Goal: Information Seeking & Learning: Learn about a topic

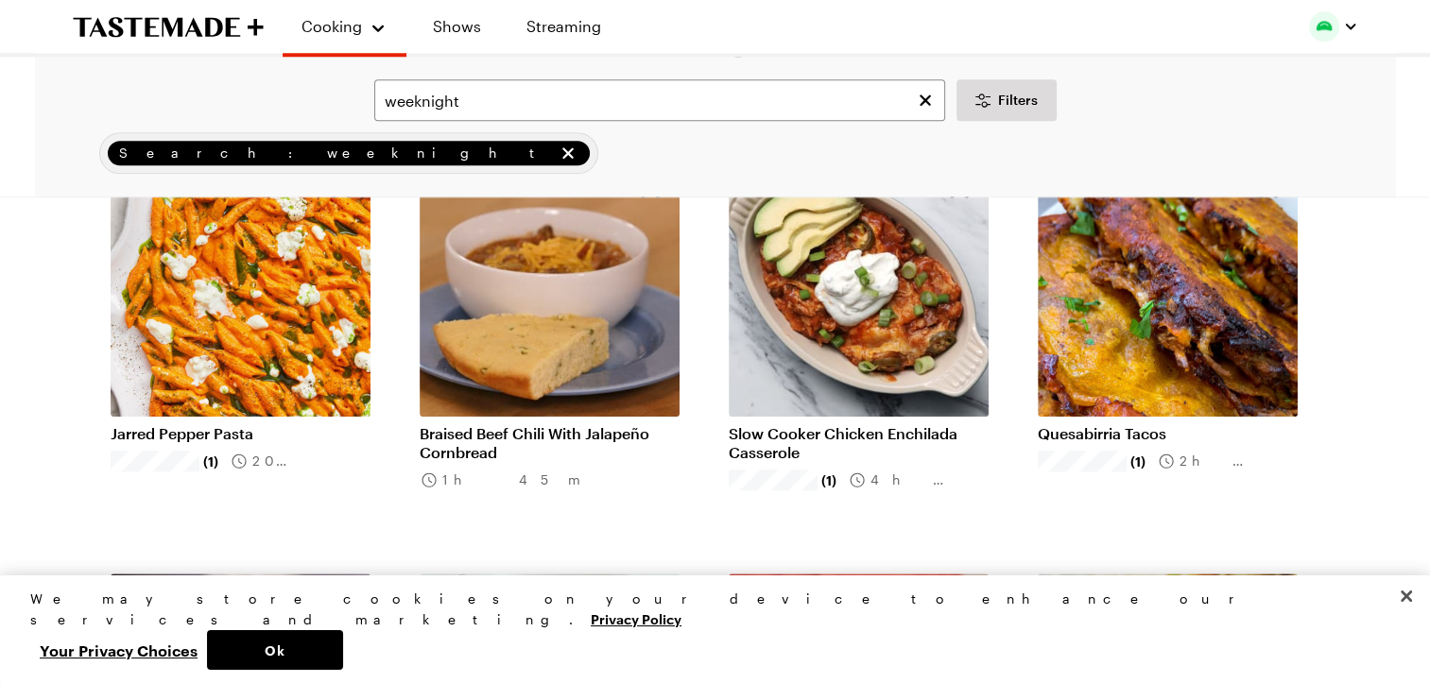
scroll to position [1843, 0]
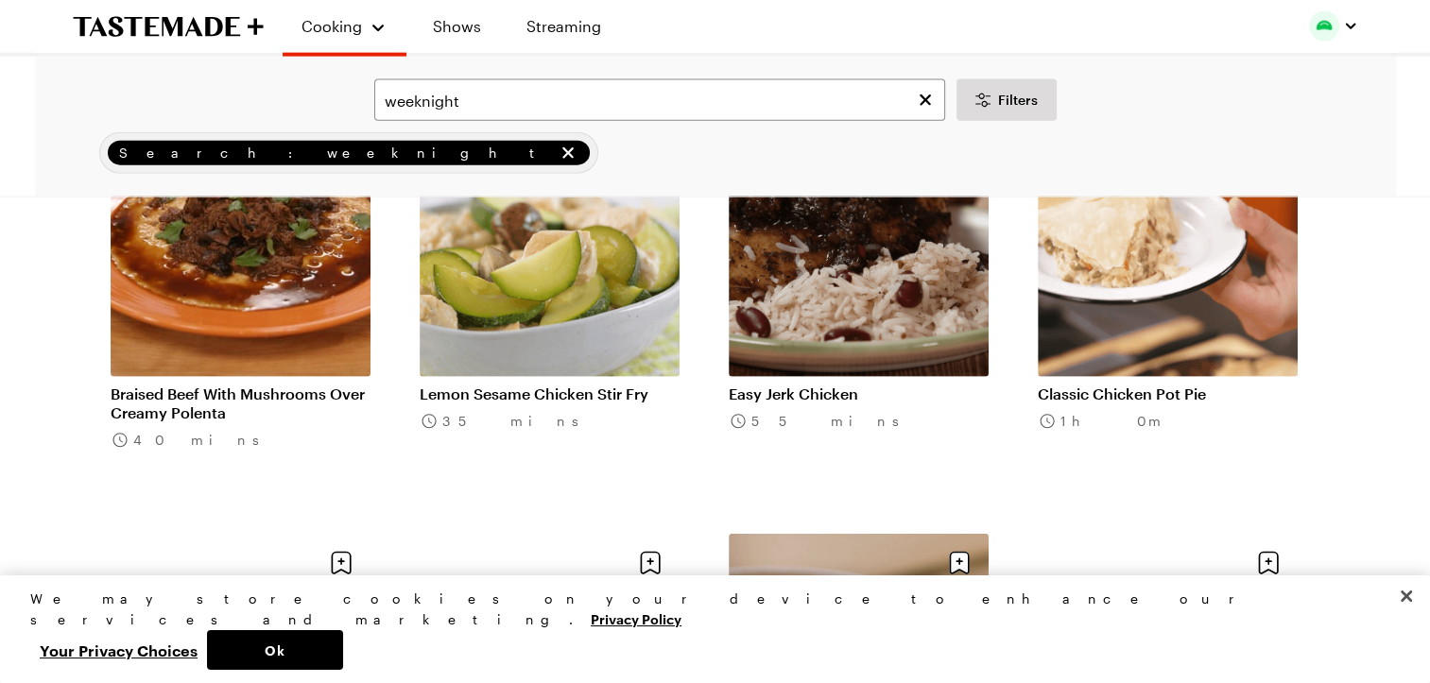
scroll to position [4284, 0]
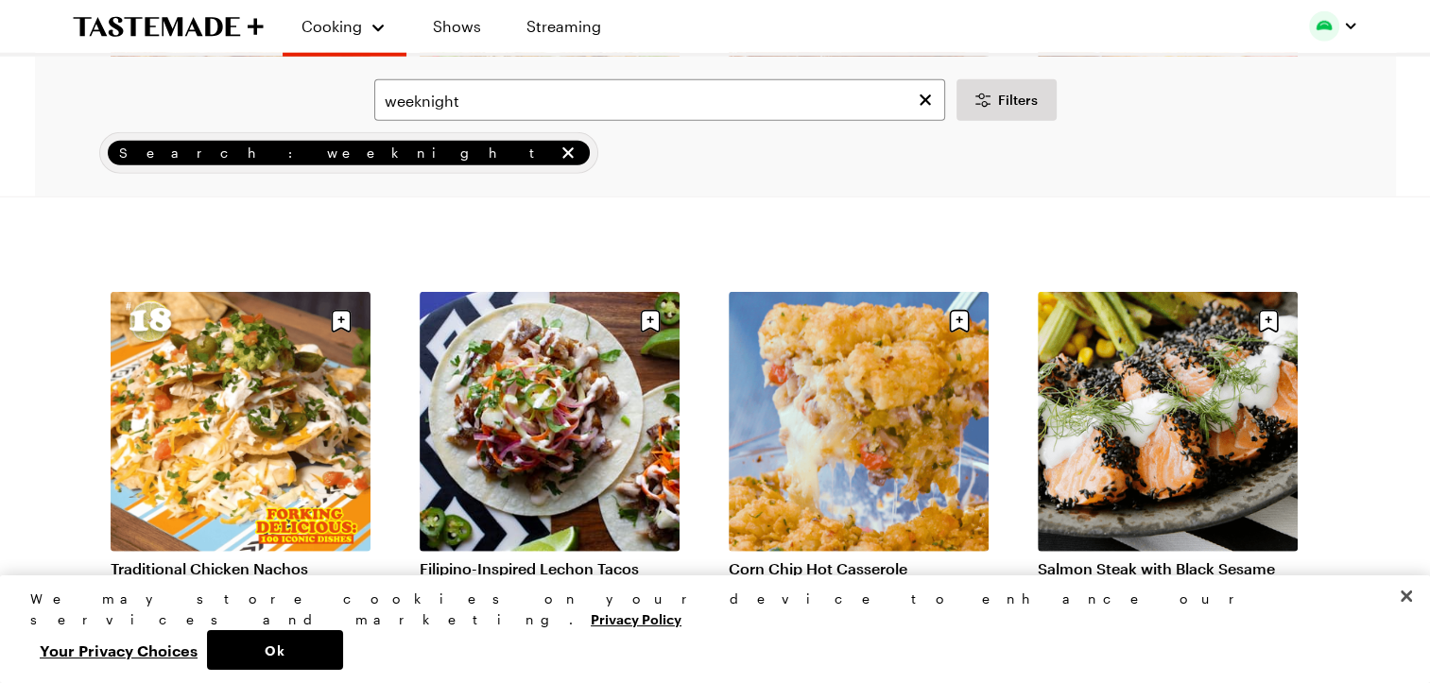
scroll to position [5040, 0]
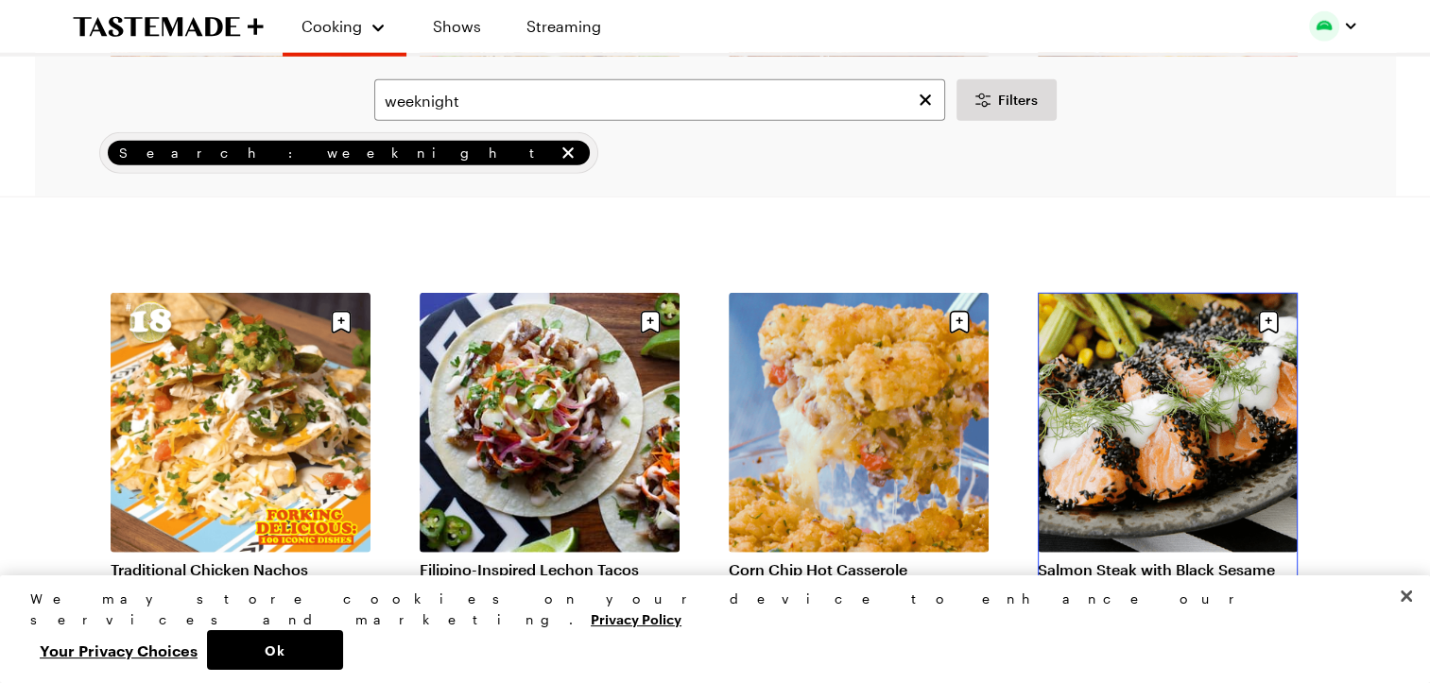
click at [1203, 561] on link "Salmon Steak with Black Sesame" at bounding box center [1168, 570] width 260 height 19
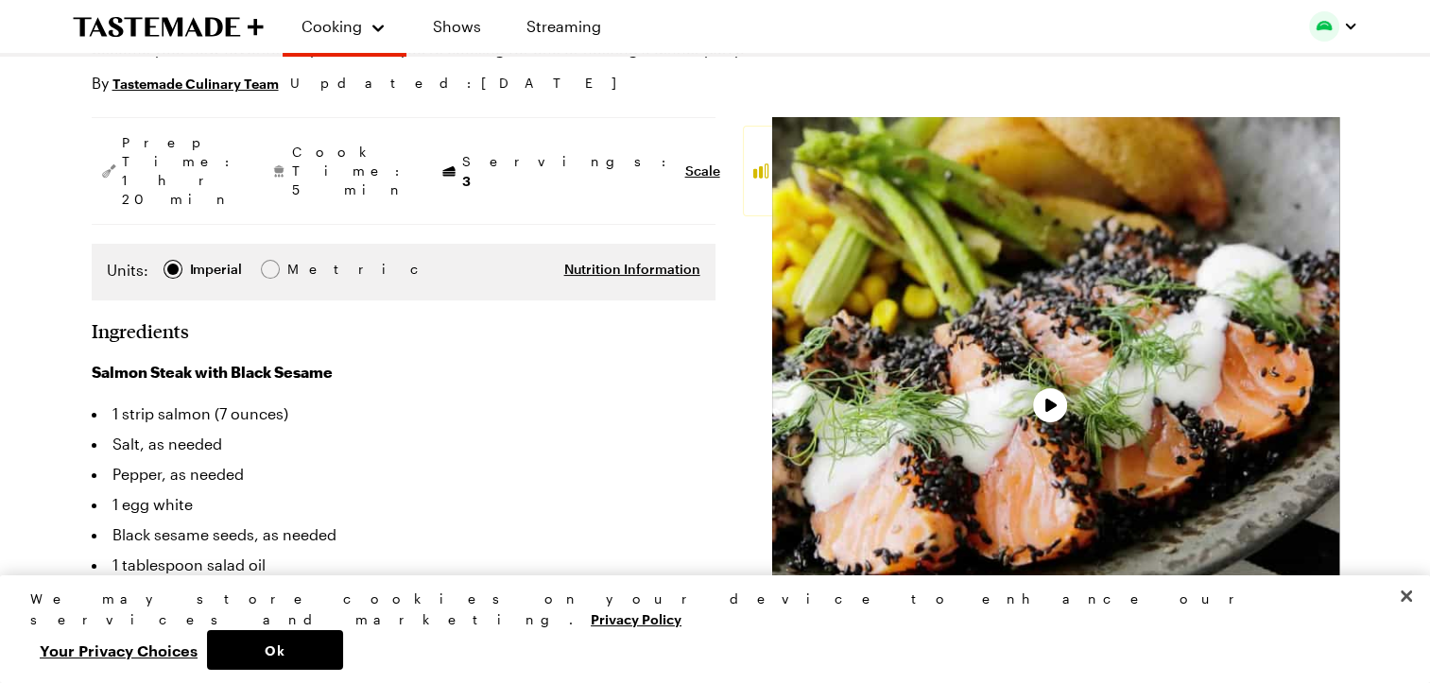
scroll to position [227, 0]
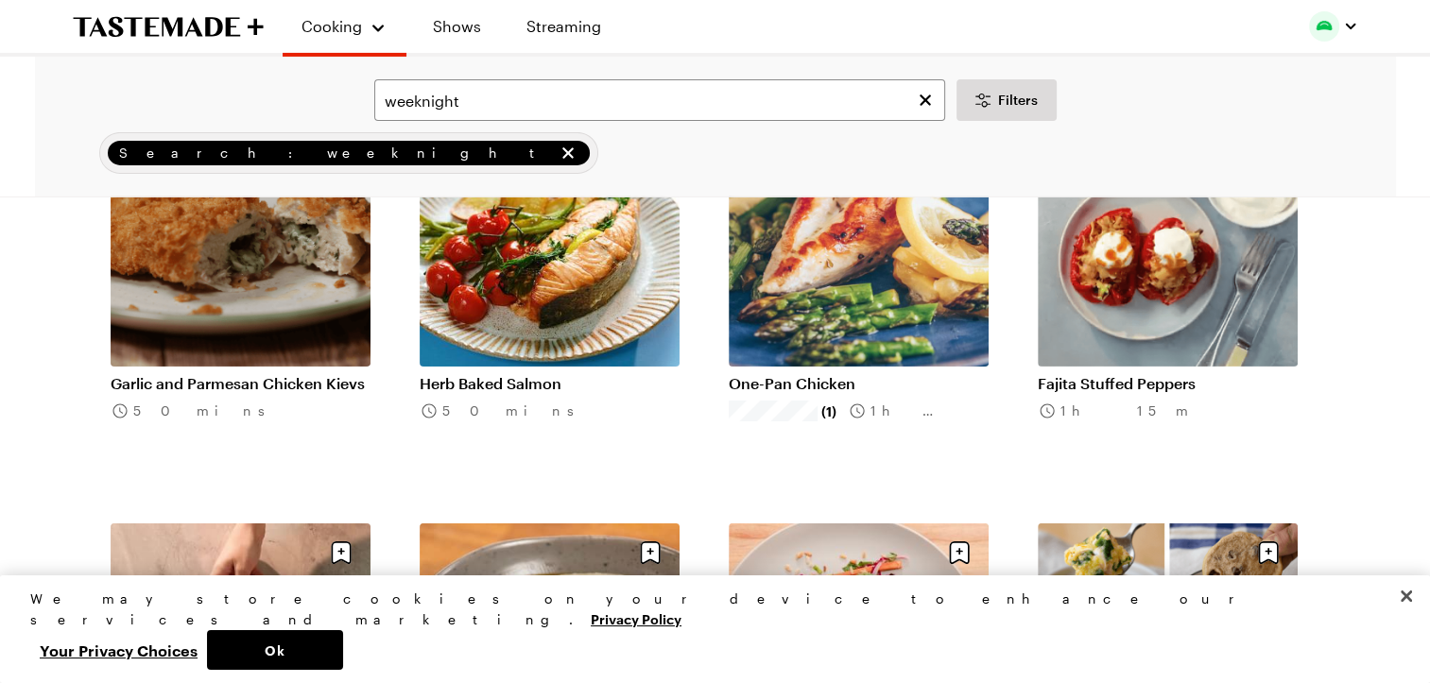
scroll to position [6686, 0]
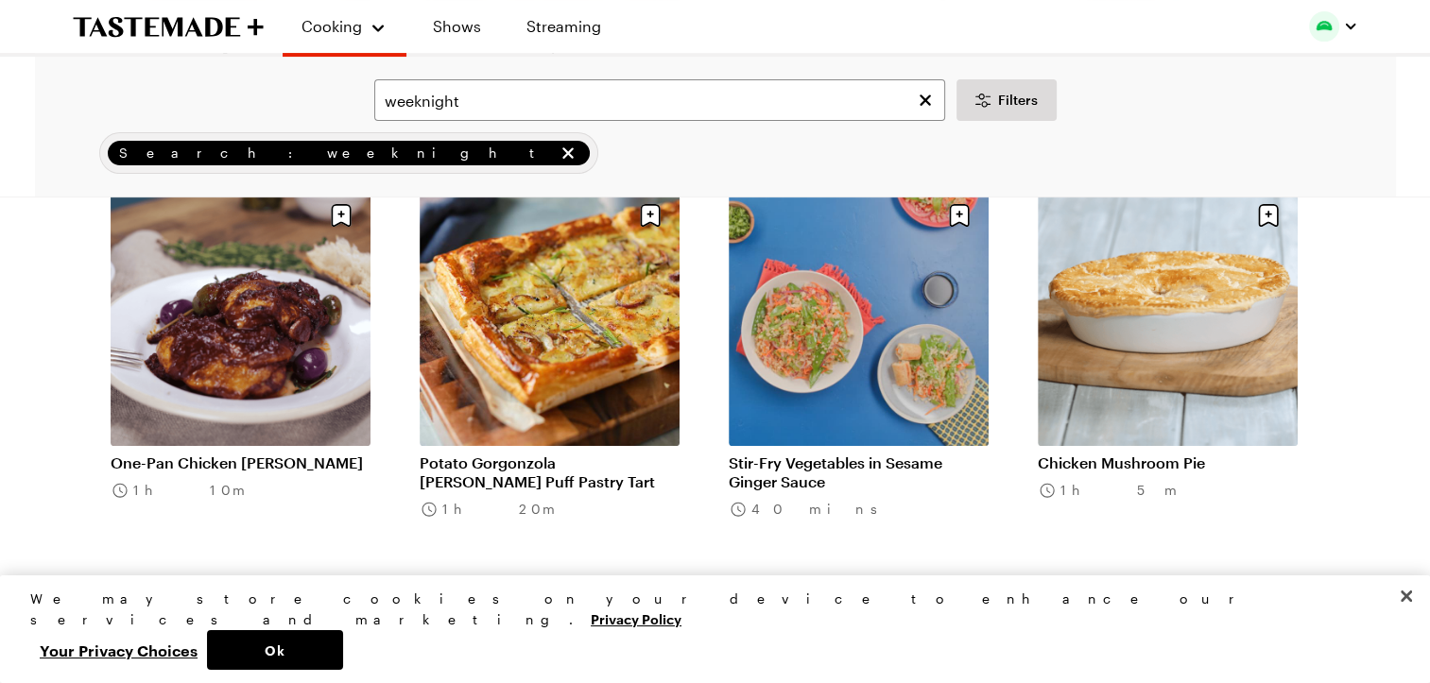
scroll to position [7647, 0]
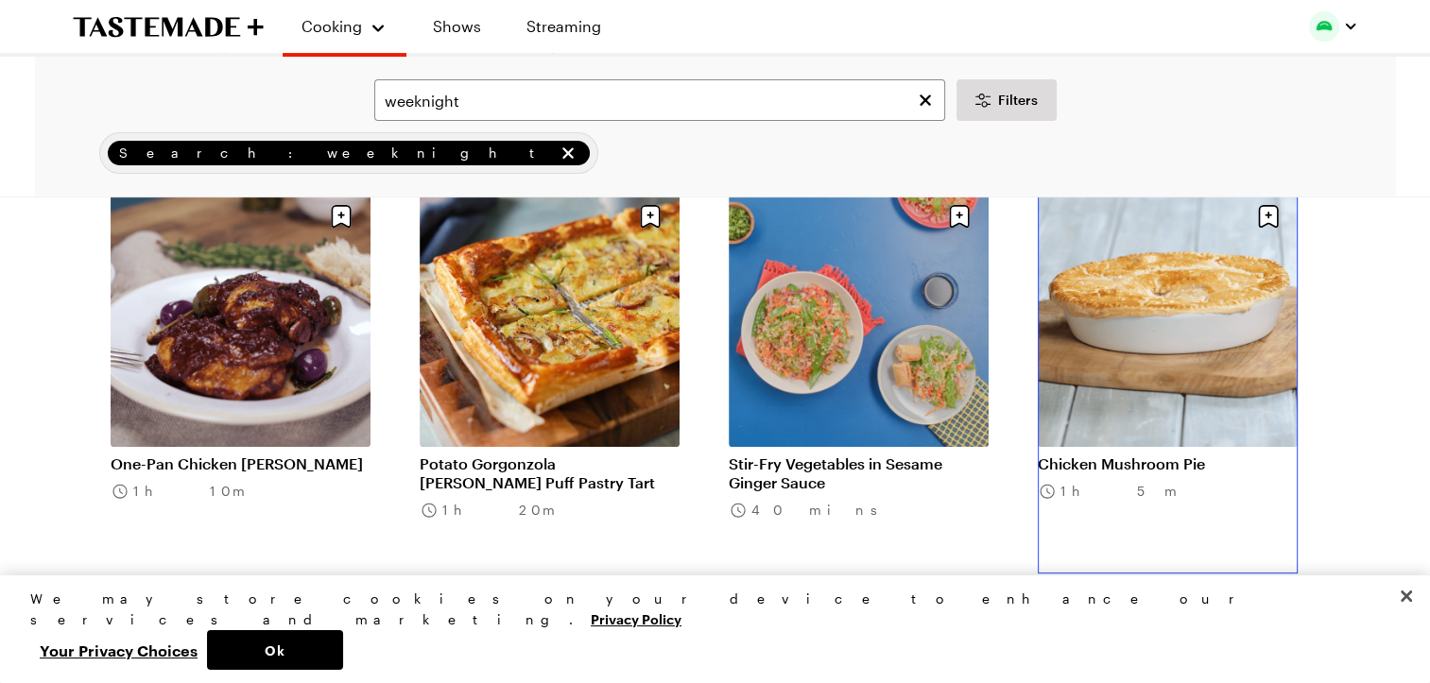
click at [1180, 455] on link "Chicken Mushroom Pie" at bounding box center [1168, 464] width 260 height 19
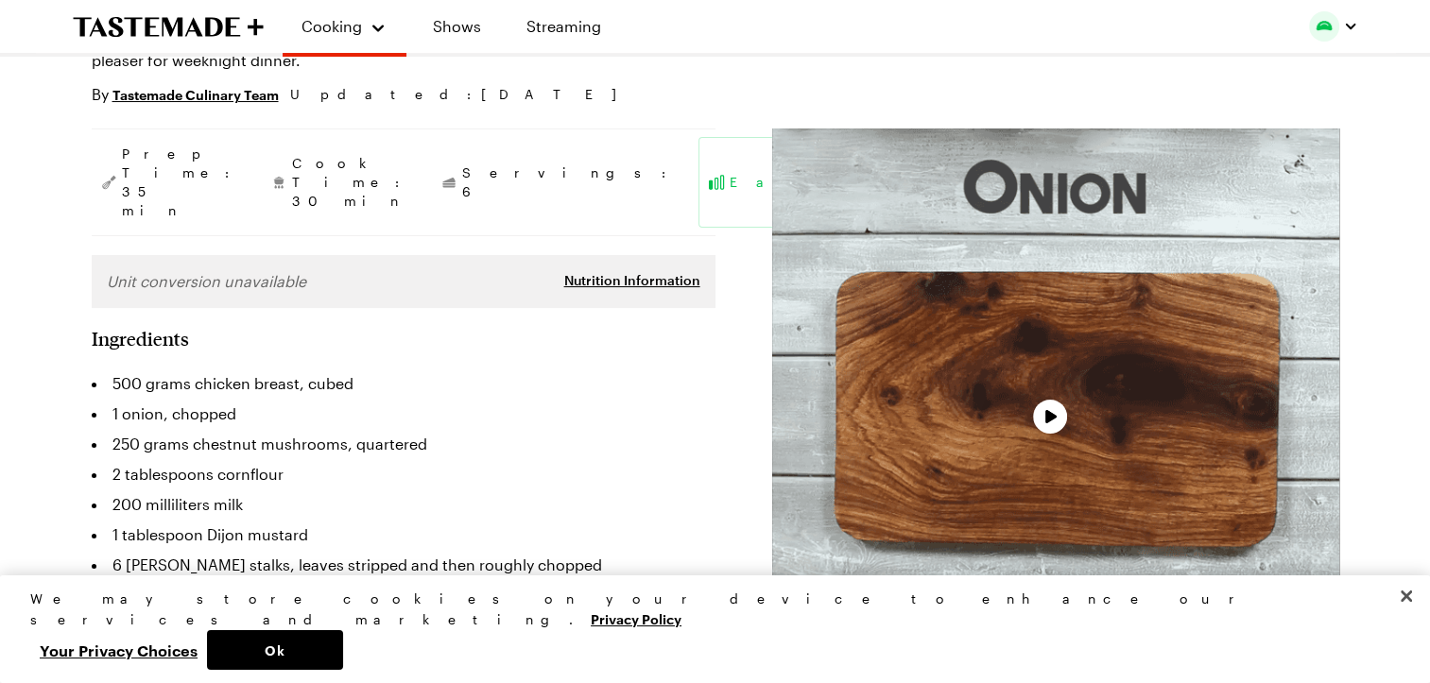
scroll to position [227, 0]
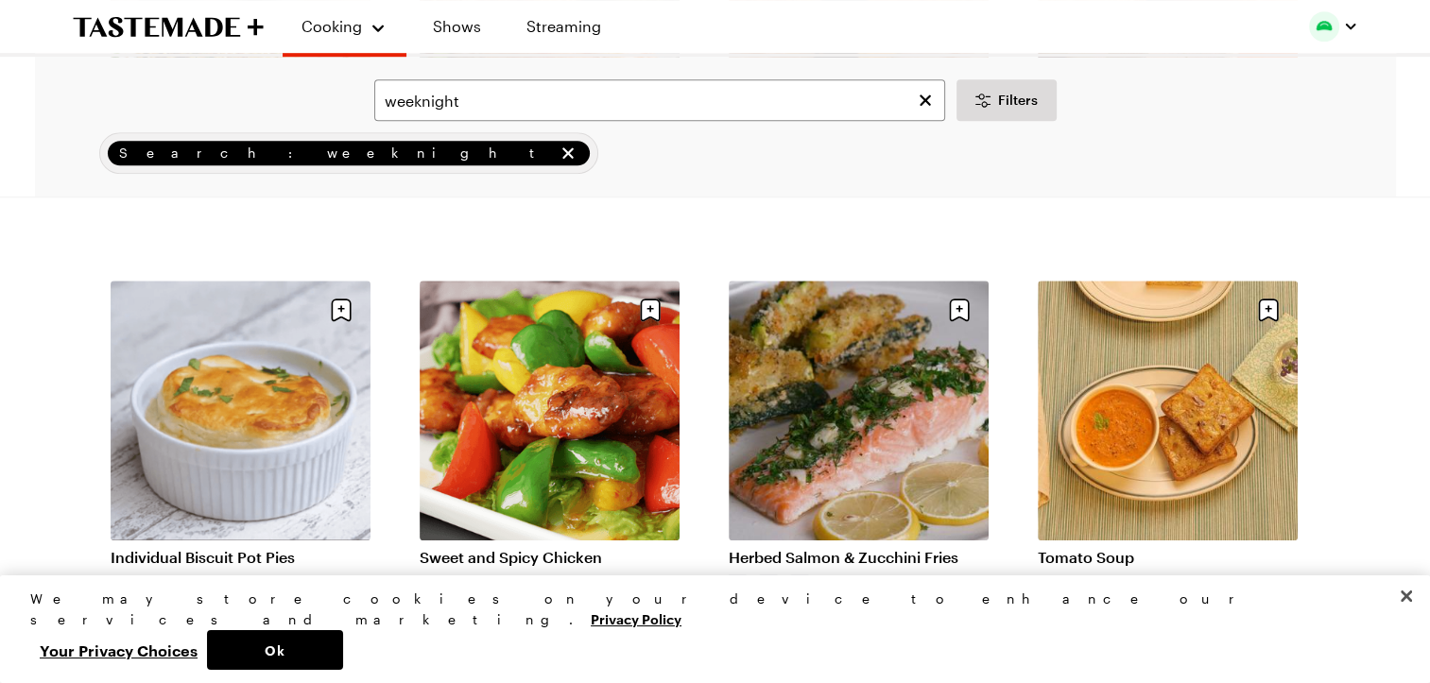
scroll to position [8452, 0]
click at [1119, 547] on link "Tomato Soup" at bounding box center [1168, 556] width 260 height 19
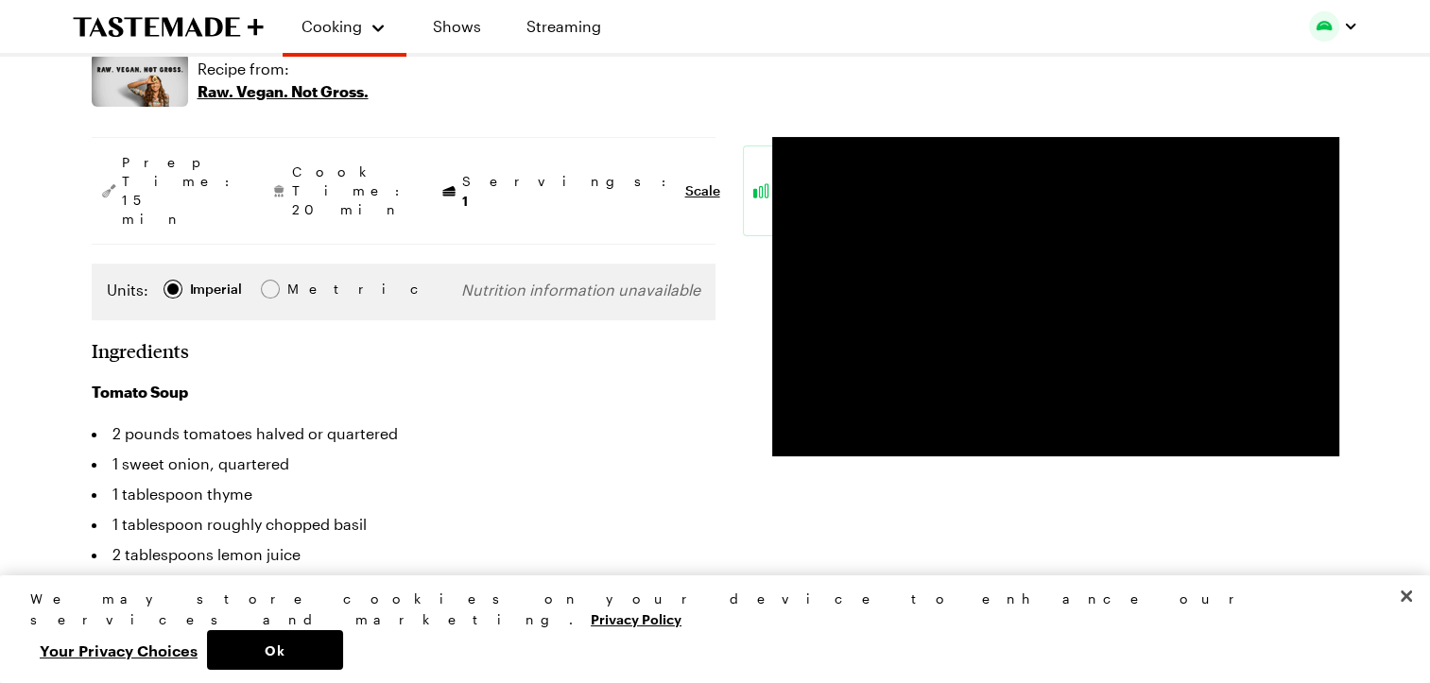
scroll to position [268, 0]
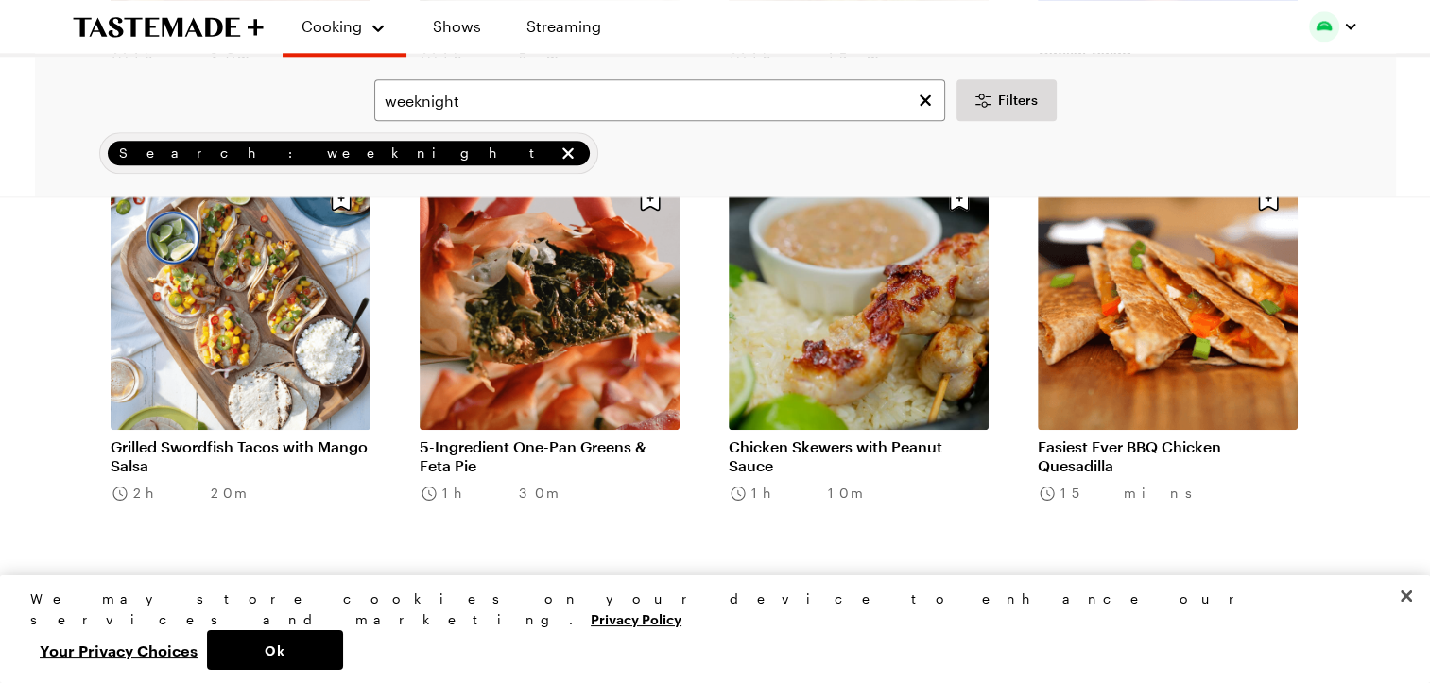
scroll to position [9397, 0]
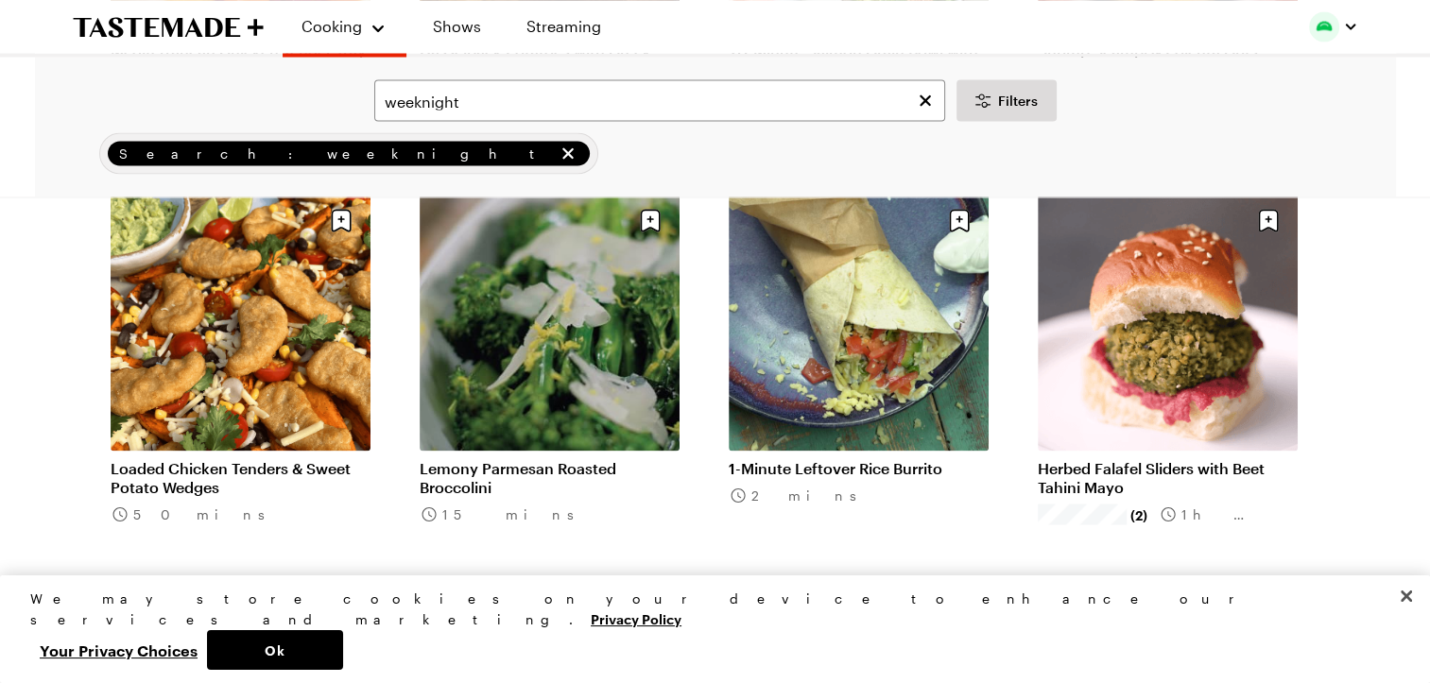
scroll to position [10628, 0]
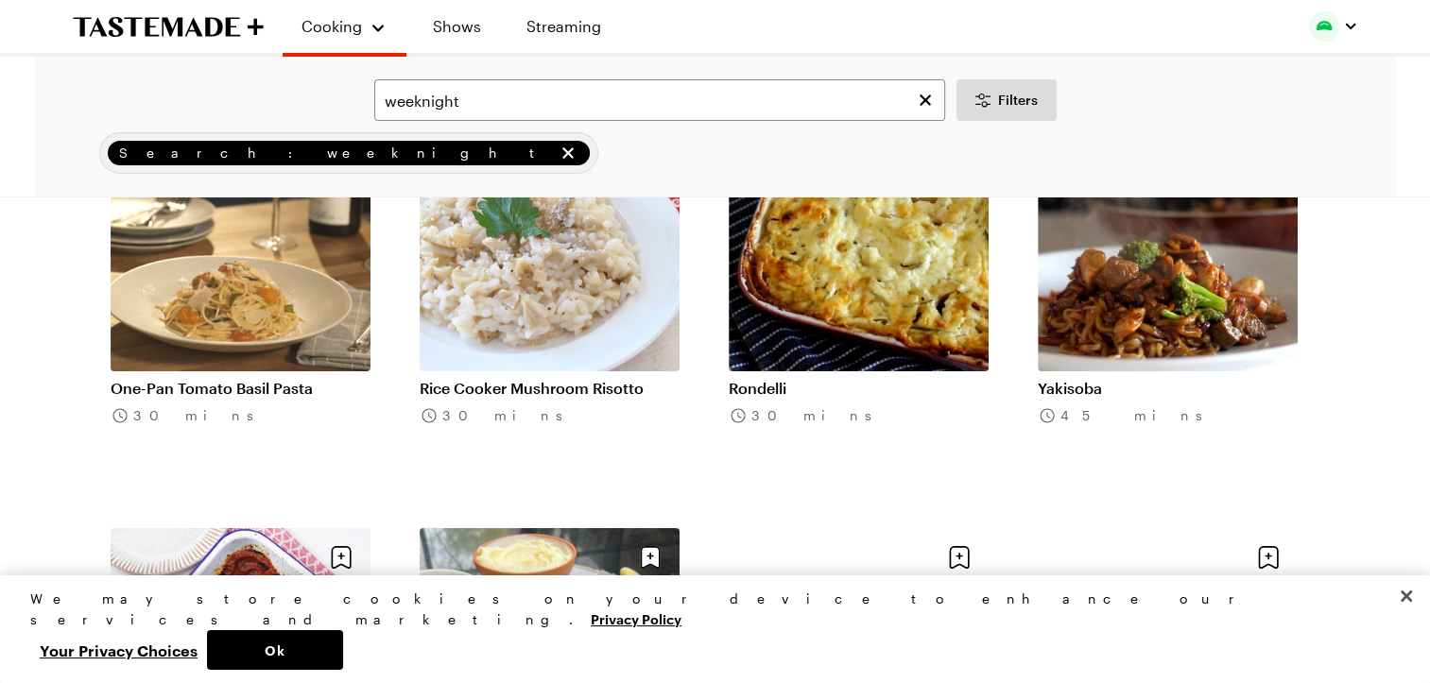
scroll to position [14045, 8]
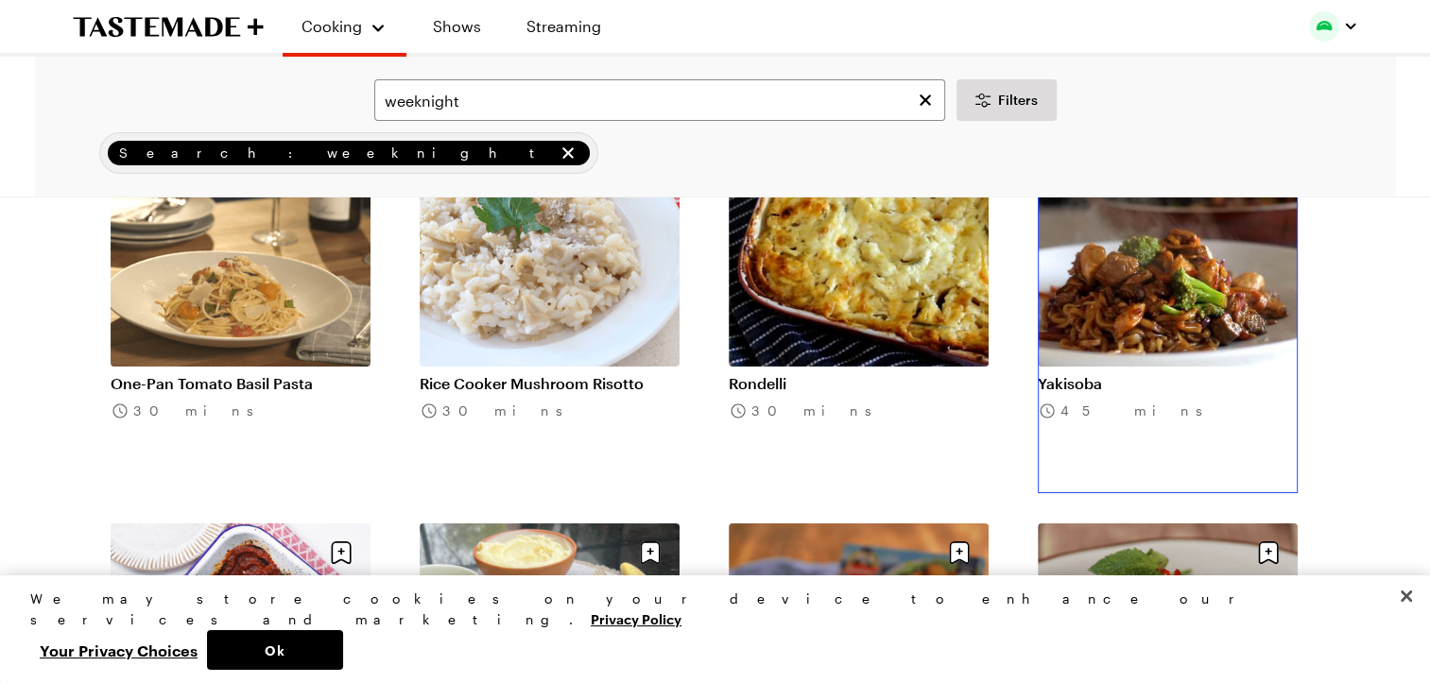
click at [1151, 374] on link "Yakisoba" at bounding box center [1168, 383] width 260 height 19
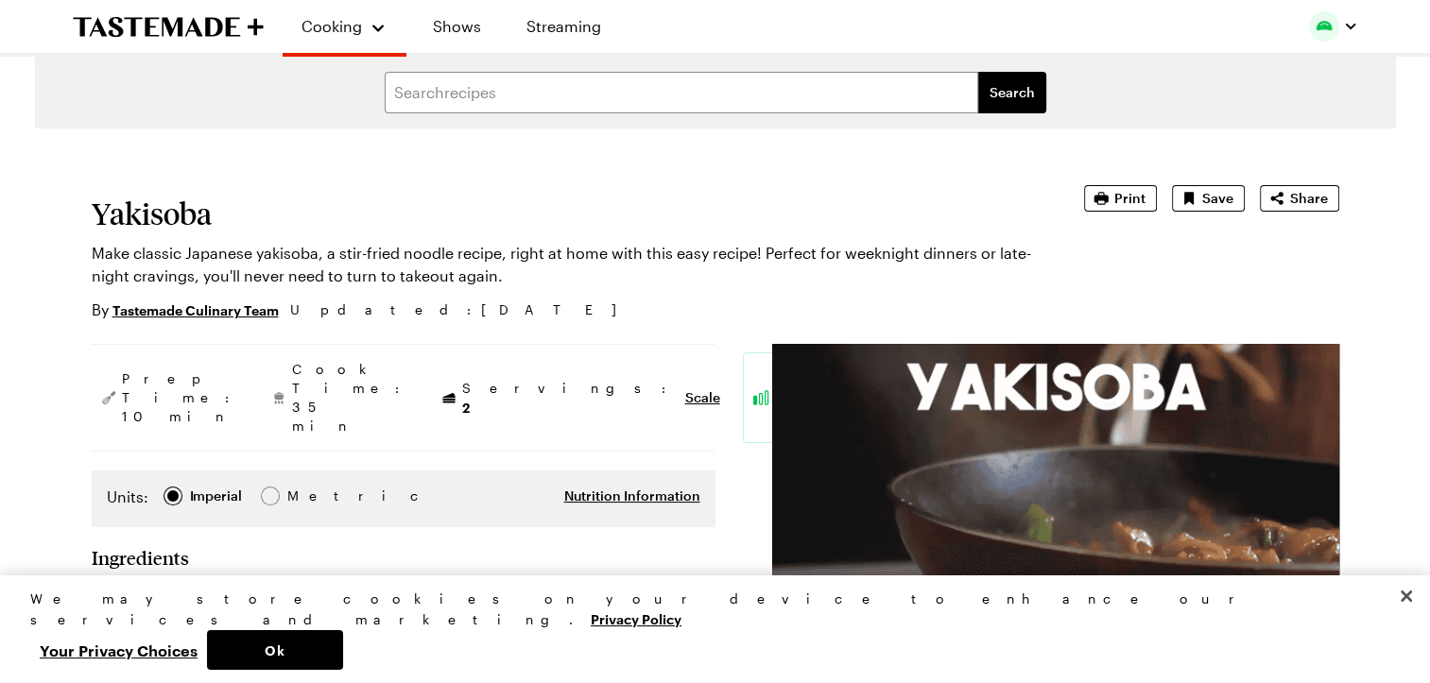
scroll to position [147, 0]
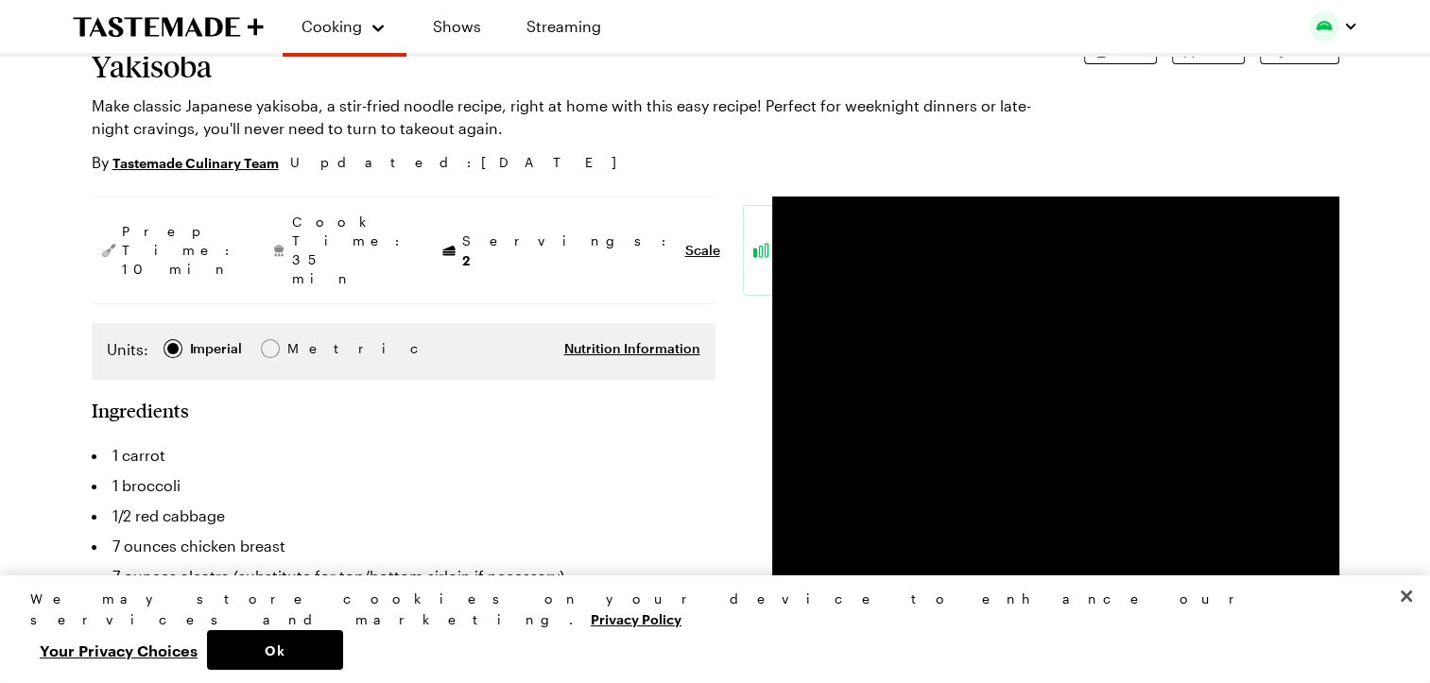
type textarea "x"
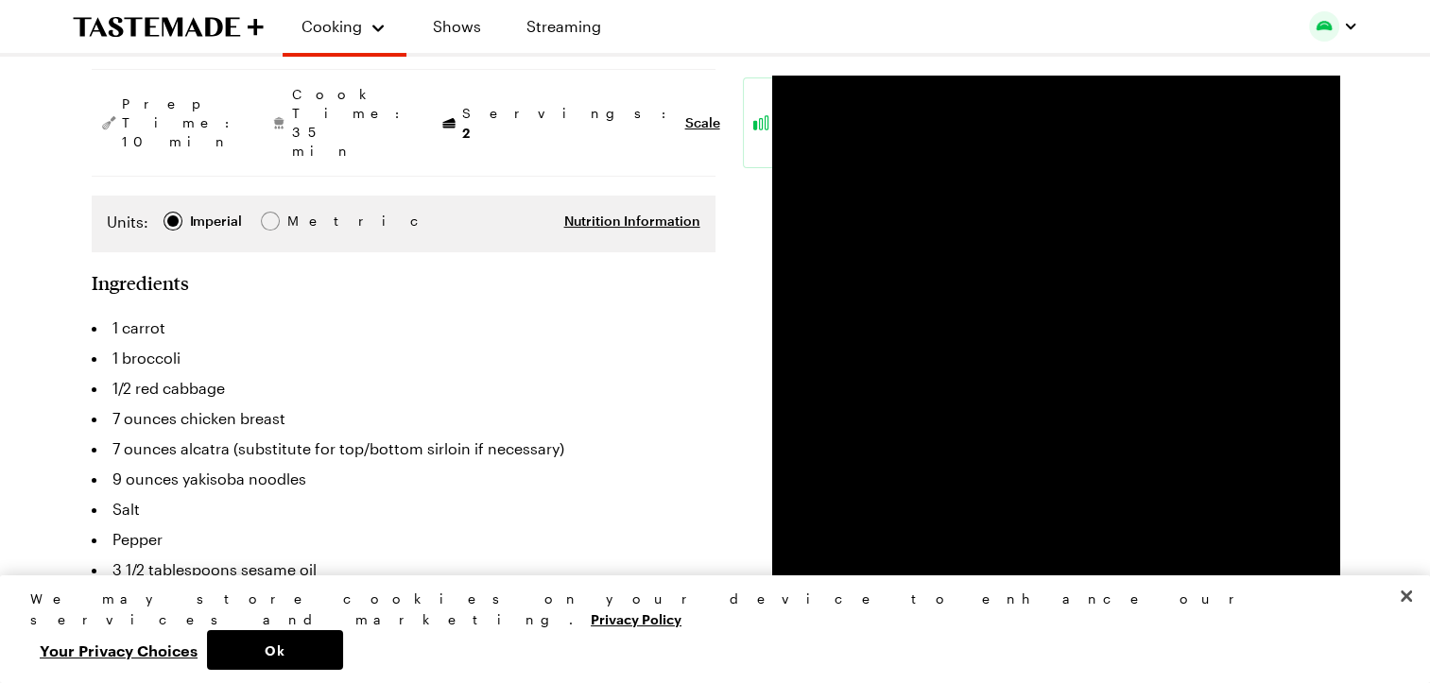
scroll to position [276, 0]
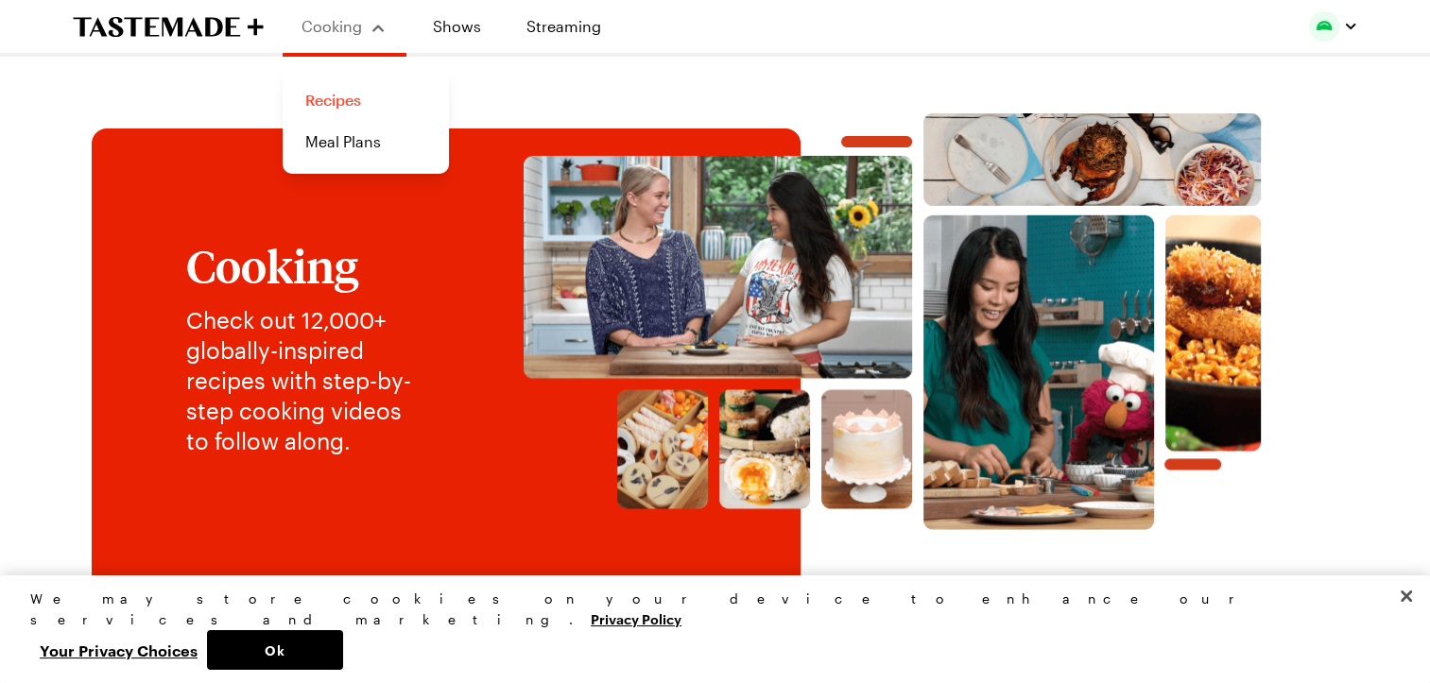
click at [339, 102] on link "Recipes" at bounding box center [366, 100] width 144 height 42
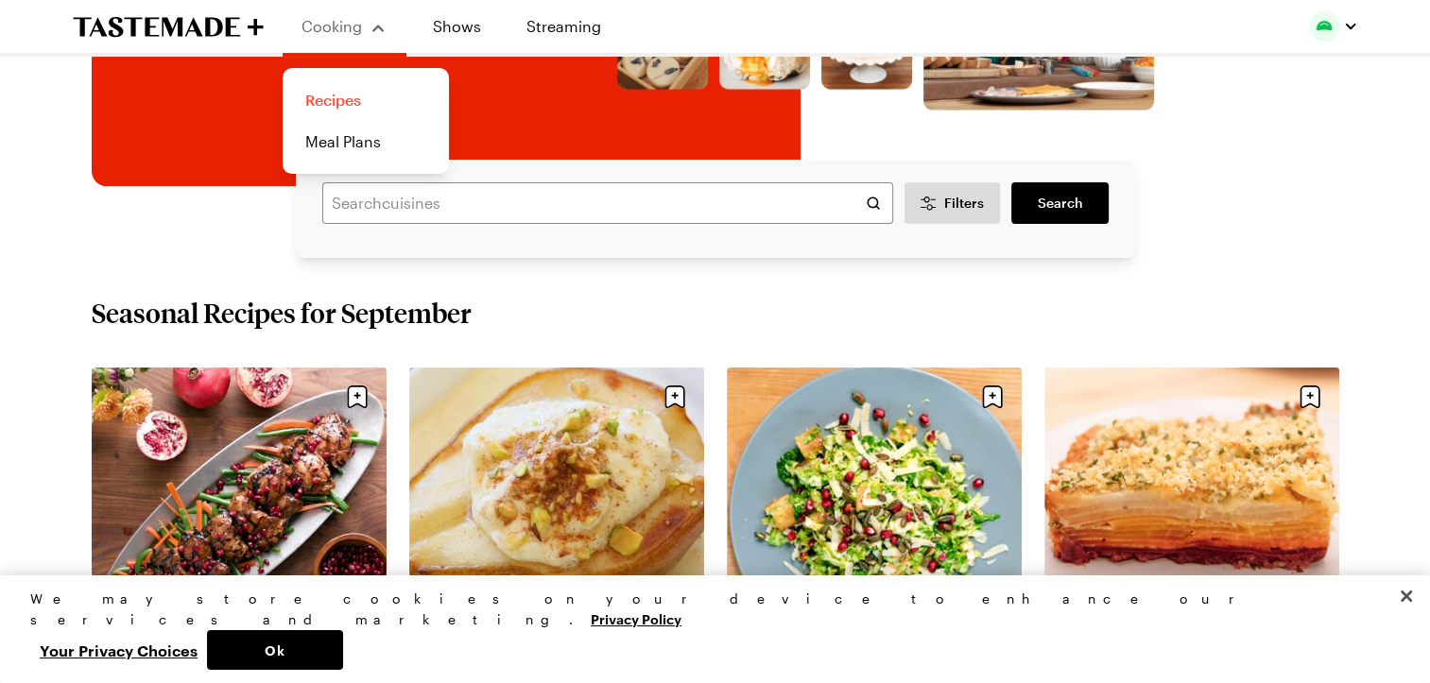
scroll to position [420, 0]
click at [326, 99] on link "Recipes" at bounding box center [366, 100] width 144 height 42
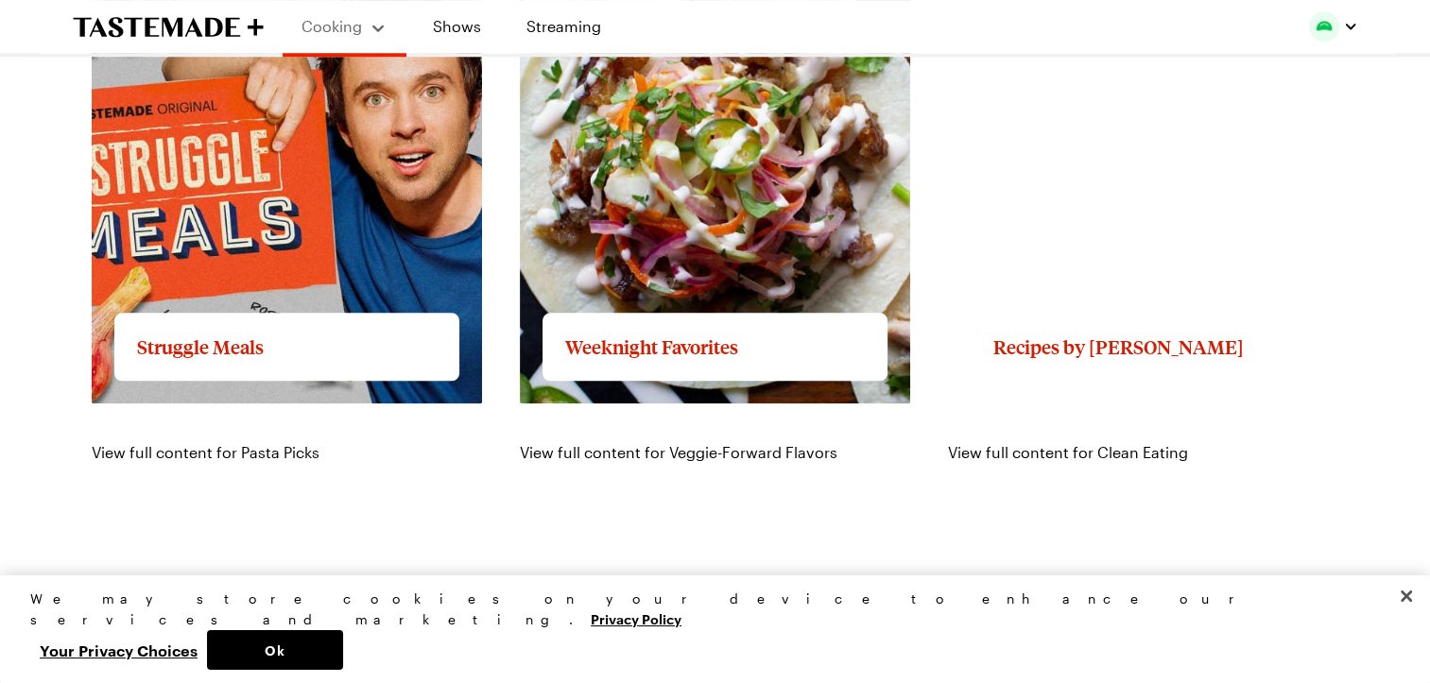
scroll to position [1886, 0]
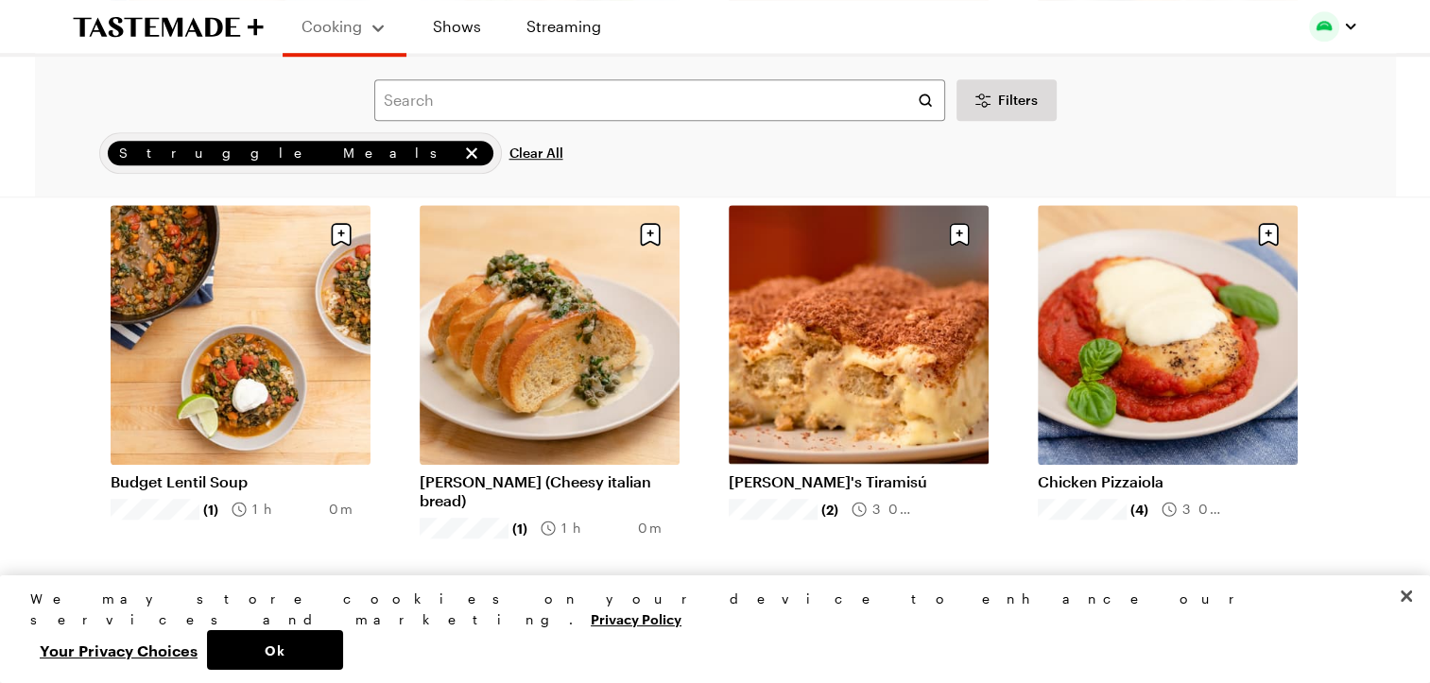
scroll to position [1387, 0]
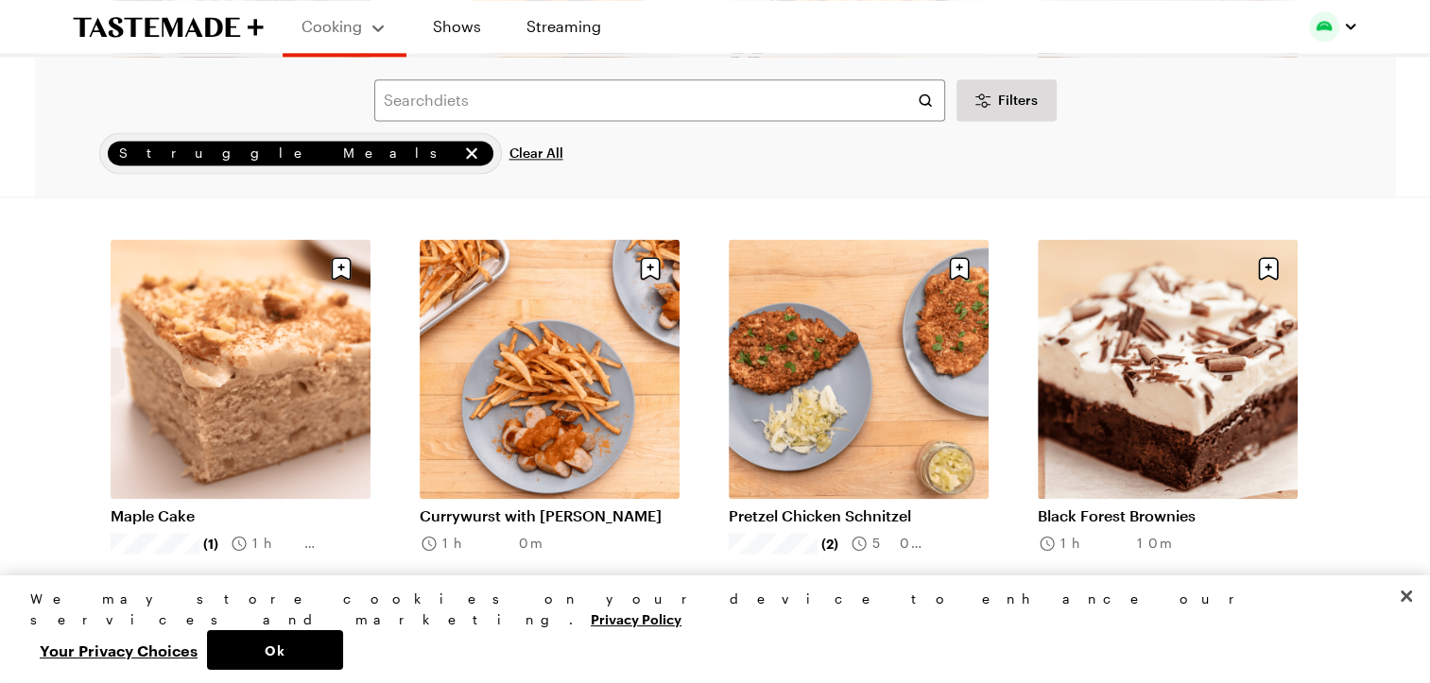
scroll to position [2597, 0]
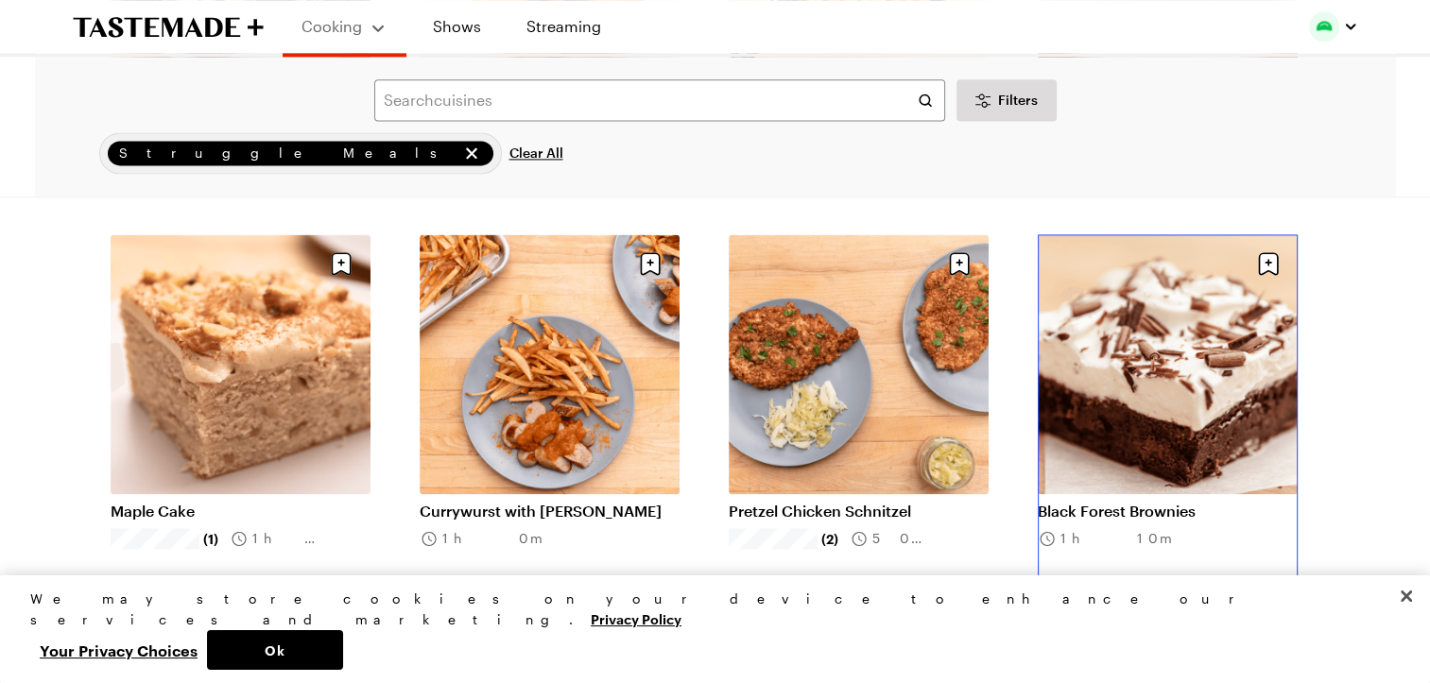
click at [1142, 502] on link "Black Forest Brownies" at bounding box center [1168, 511] width 260 height 19
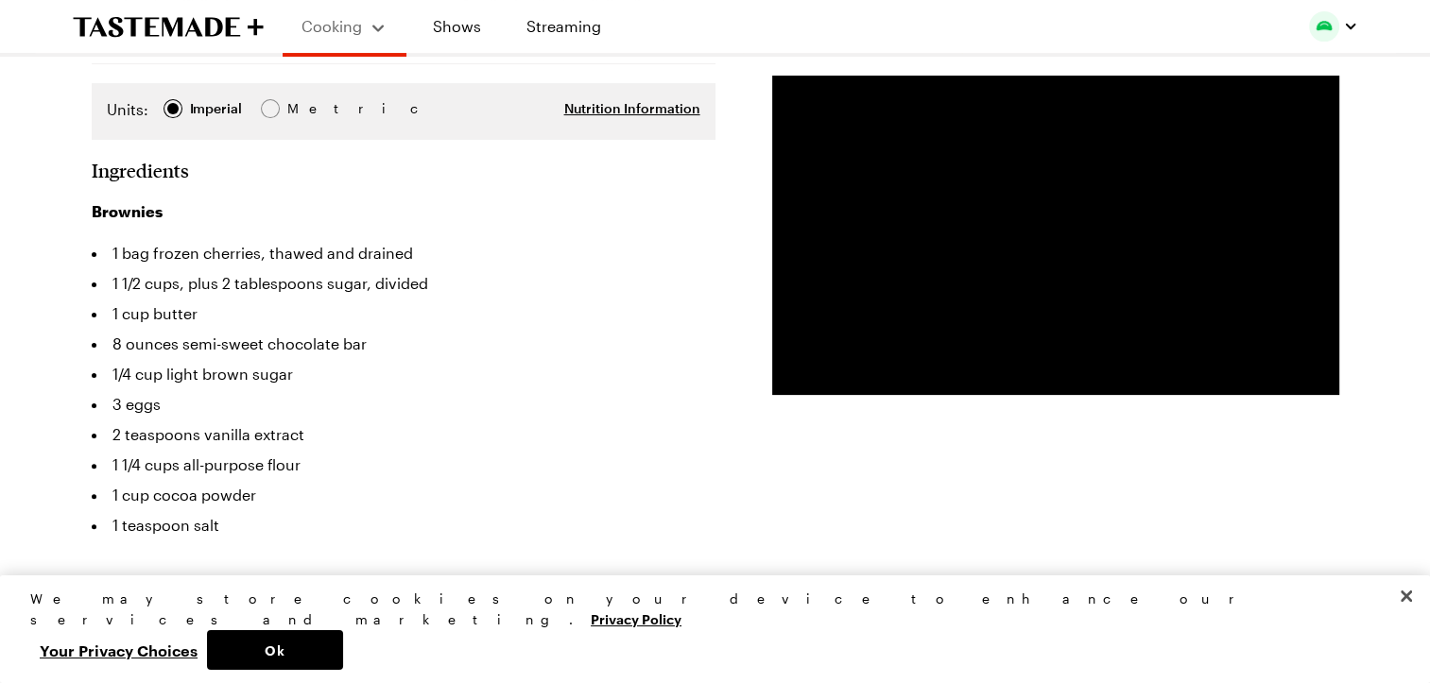
scroll to position [448, 0]
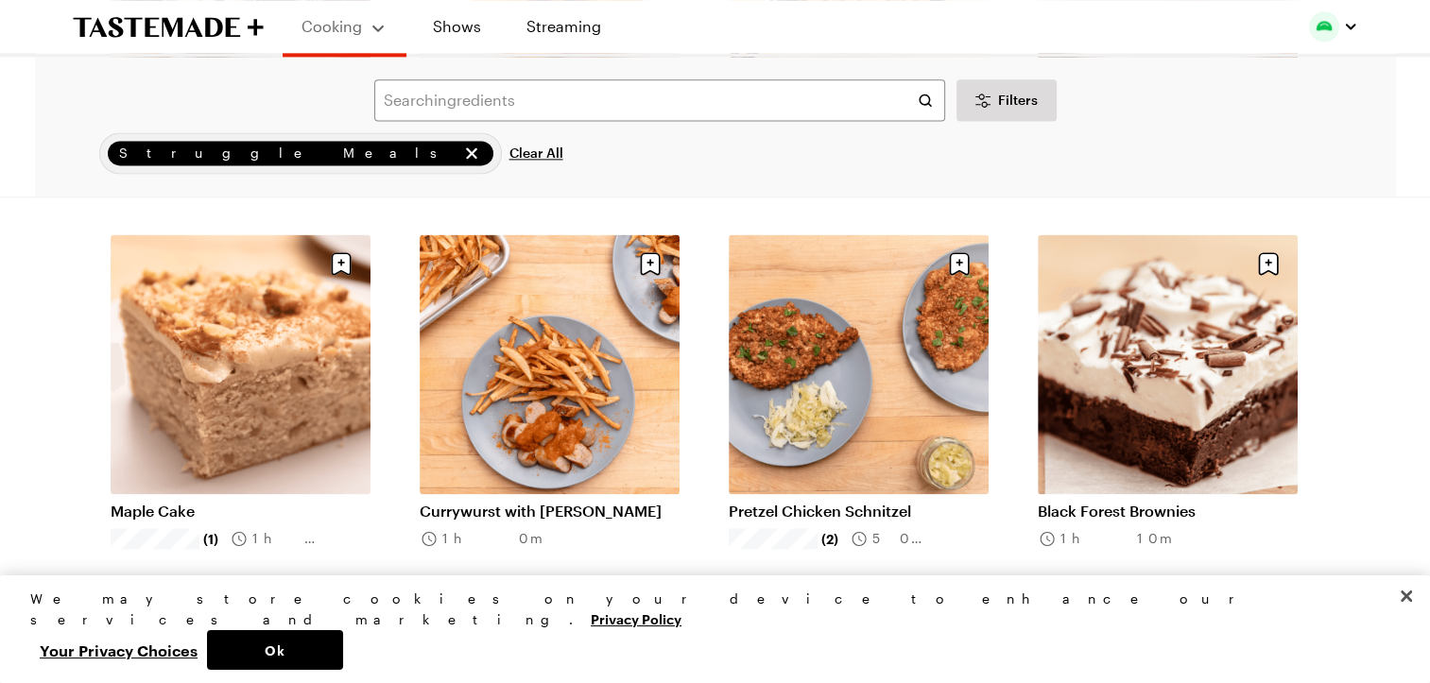
scroll to position [2760, 0]
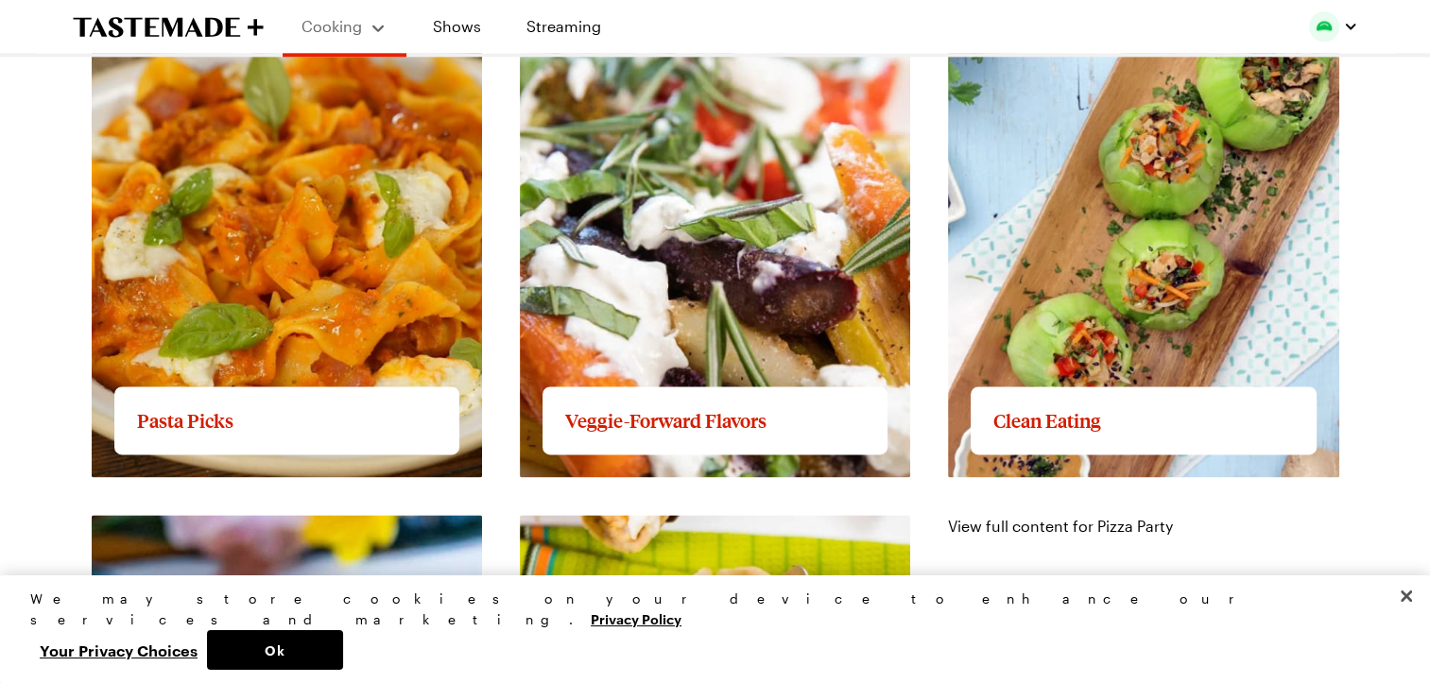
scroll to position [2326, 0]
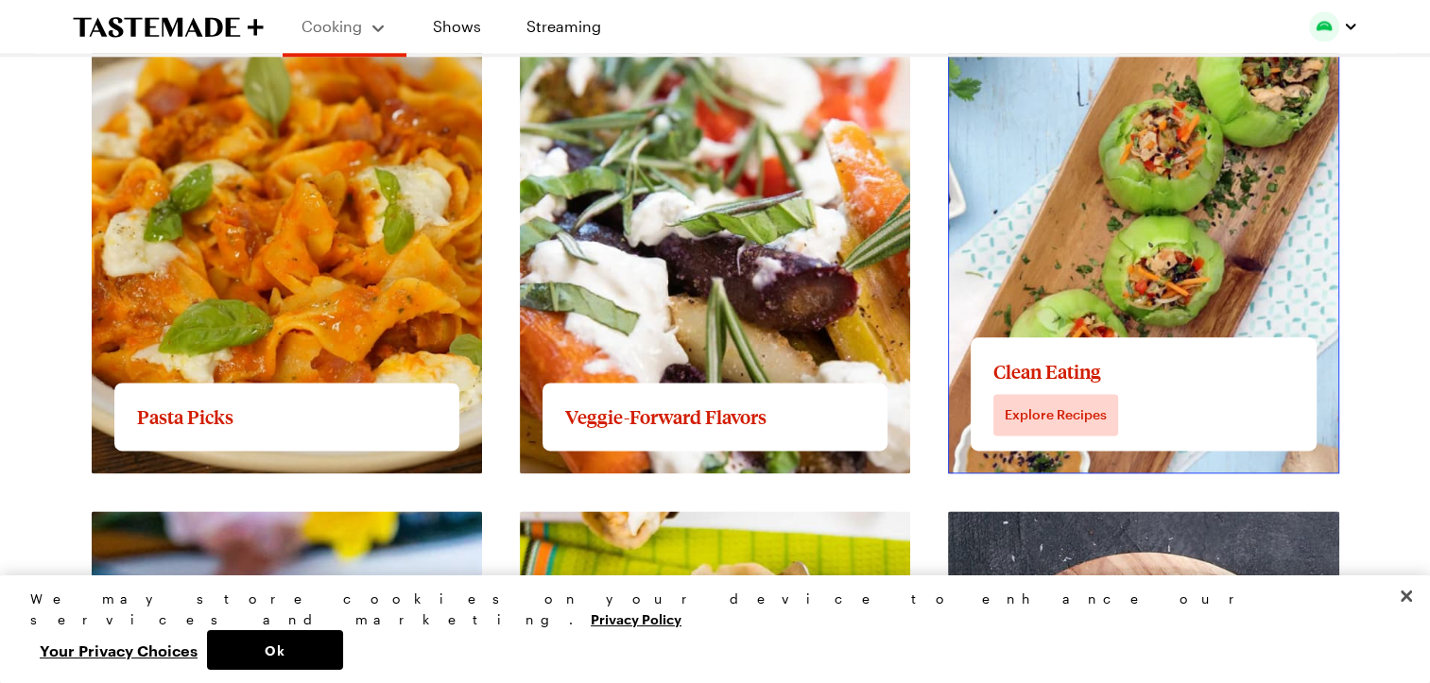
click at [1161, 21] on link "View full content for Clean Eating" at bounding box center [1068, 12] width 240 height 18
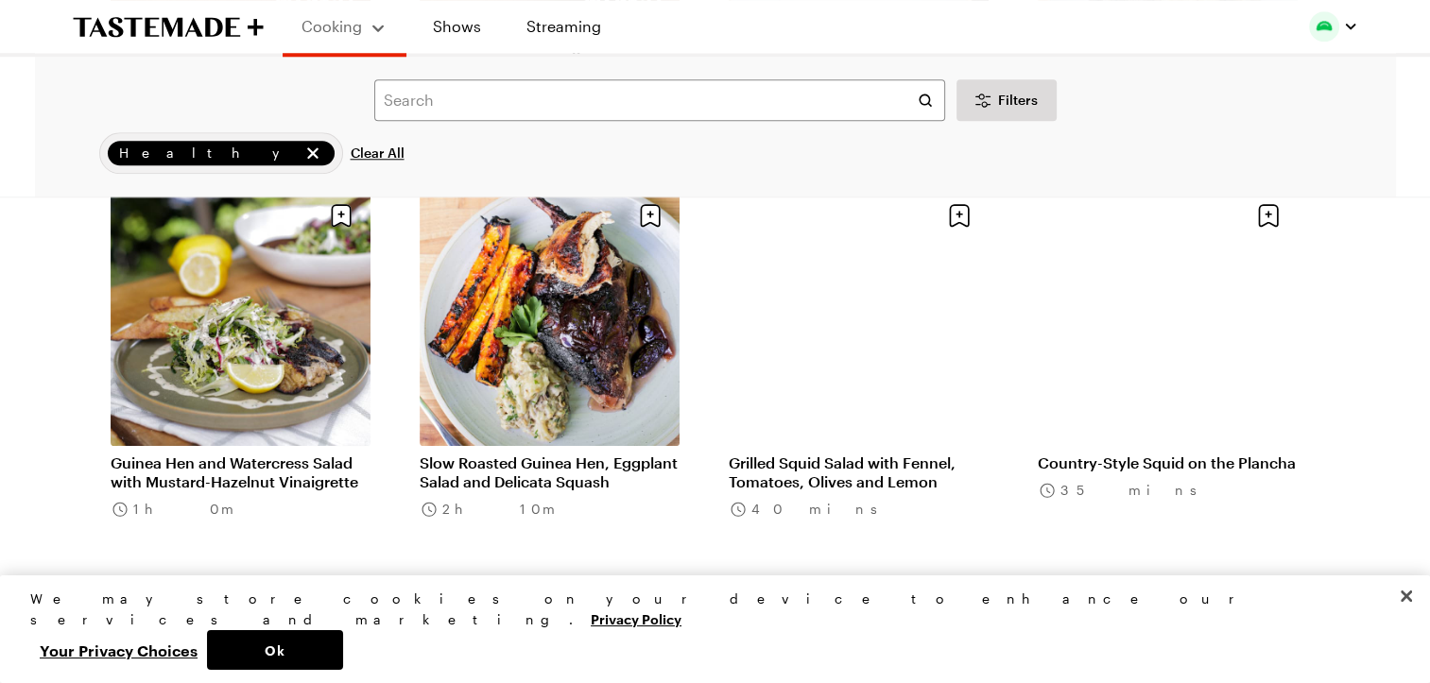
scroll to position [1813, 0]
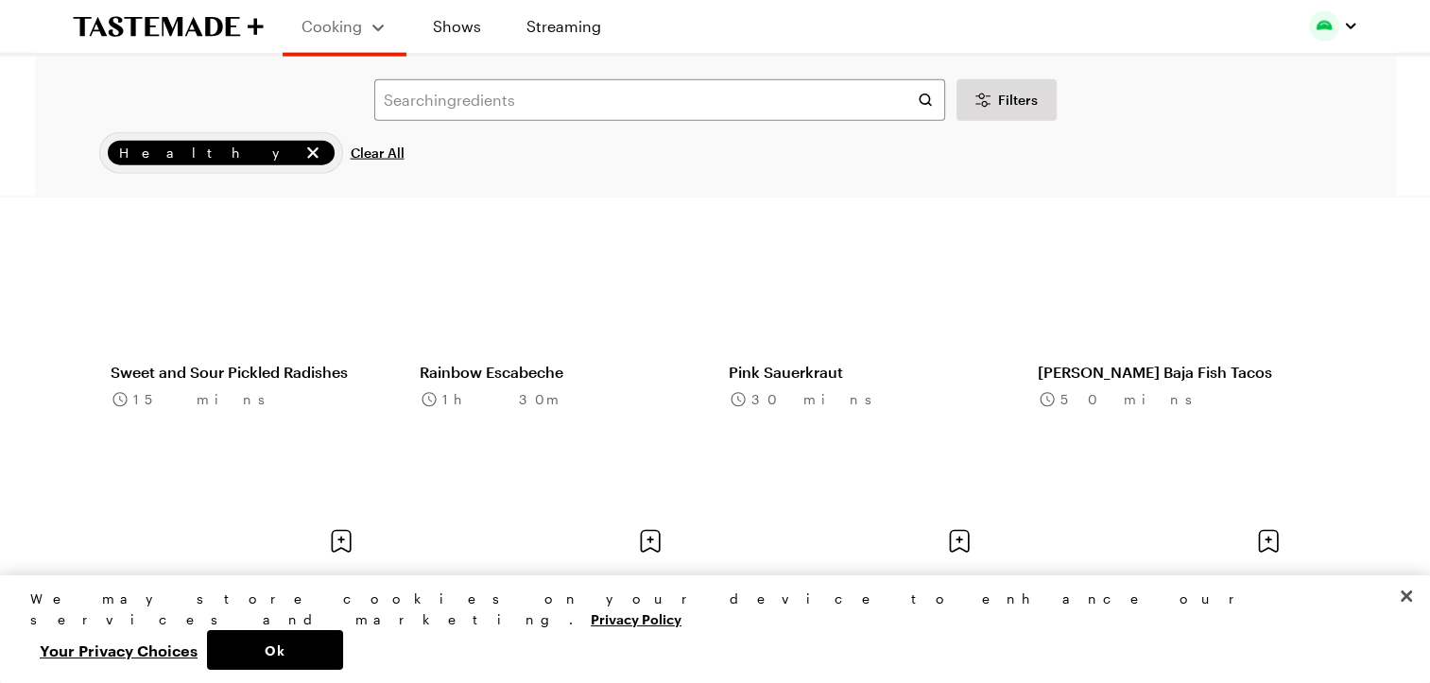
scroll to position [4402, 0]
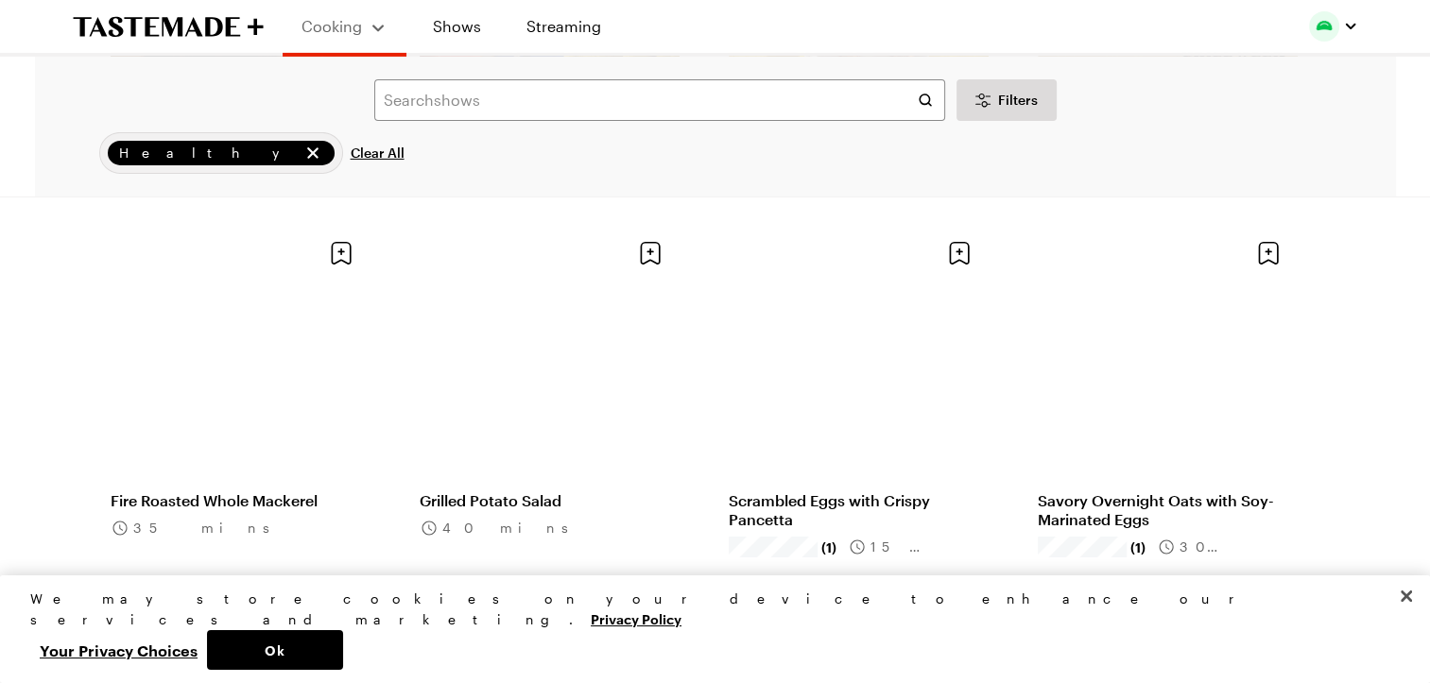
scroll to position [6360, 0]
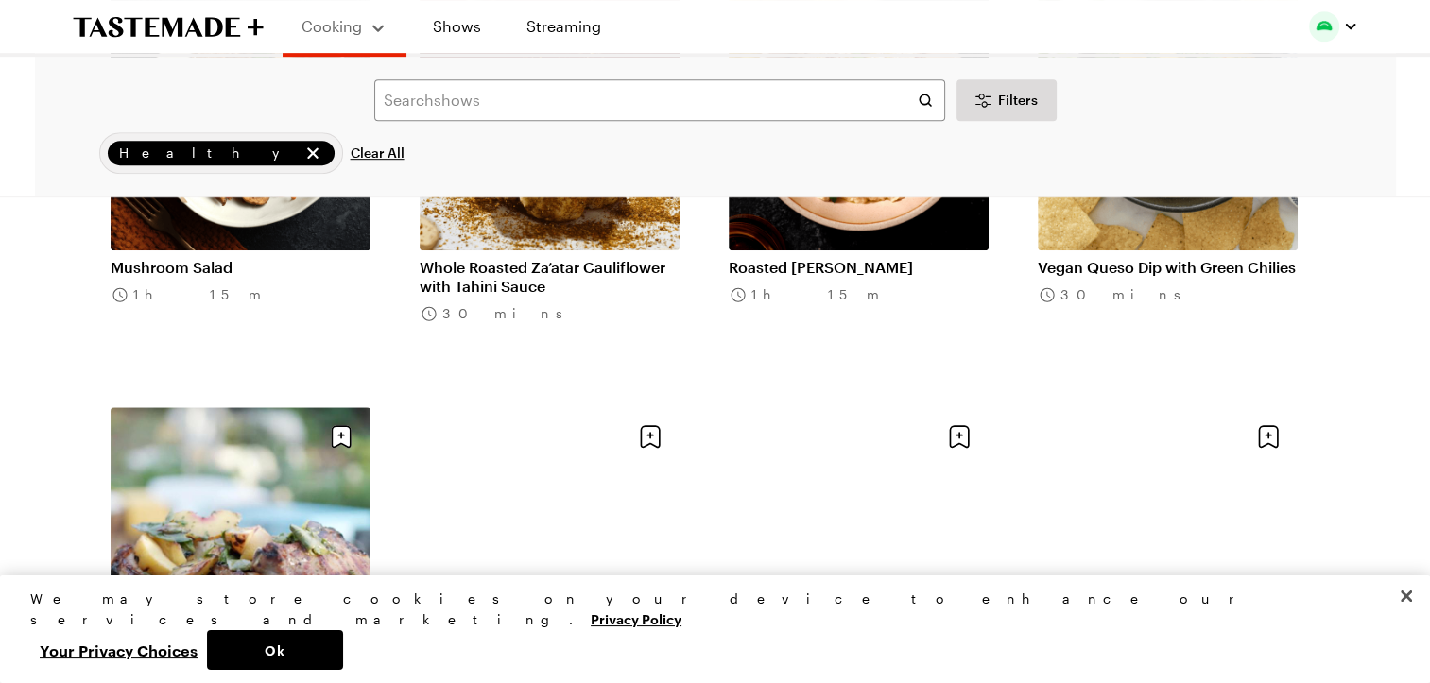
scroll to position [8261, 8]
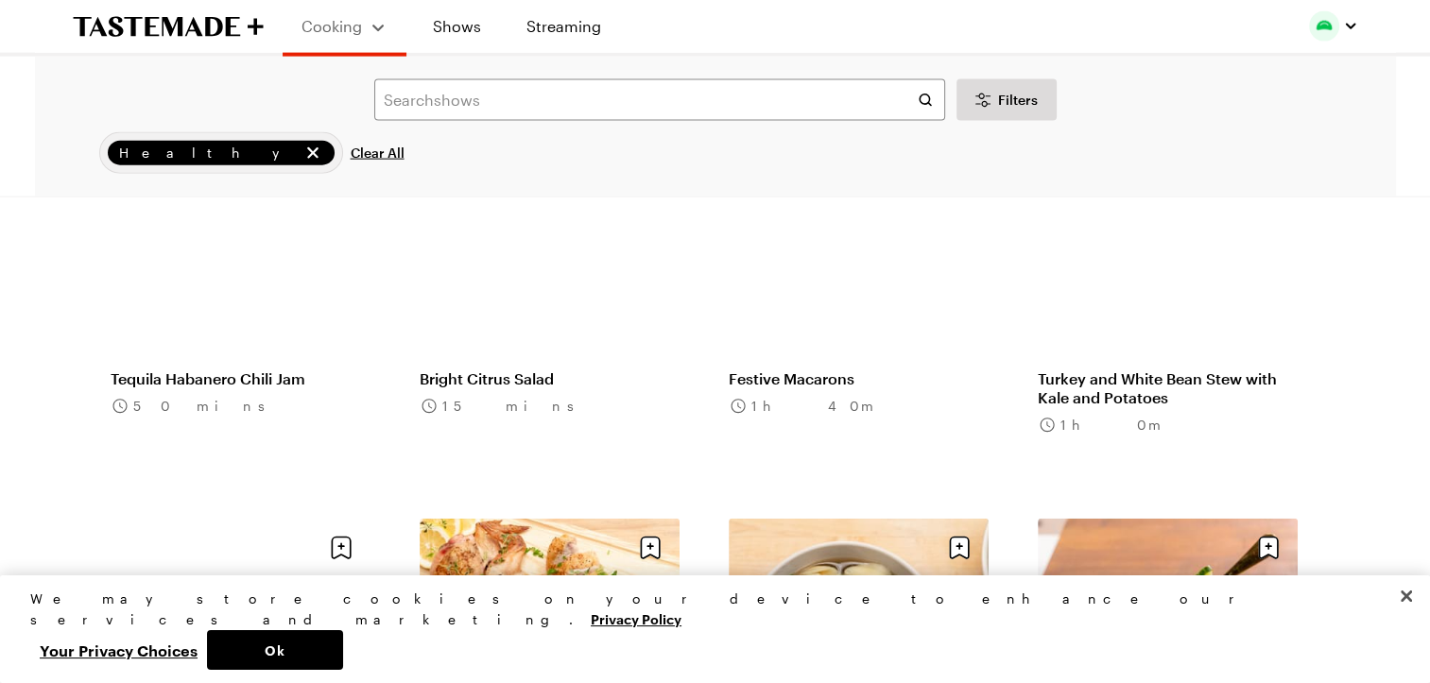
scroll to position [11483, 8]
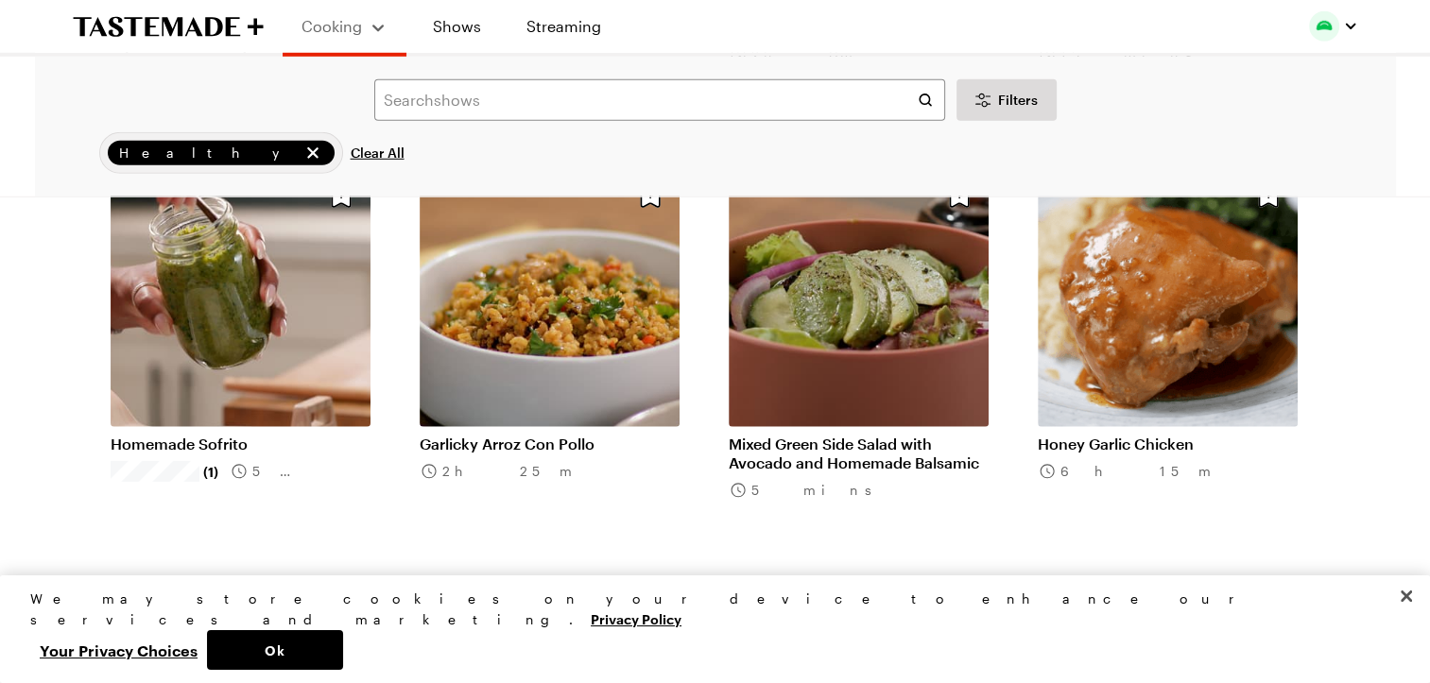
scroll to position [12668, 8]
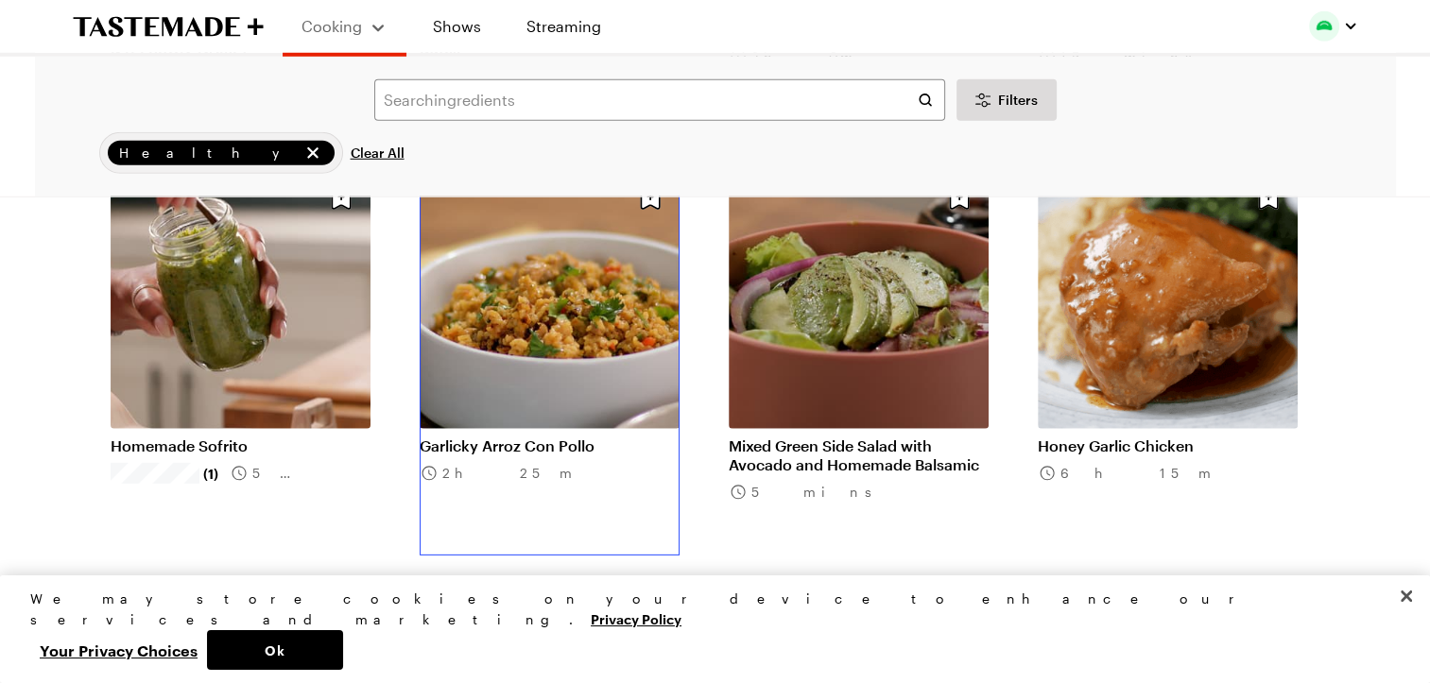
click at [567, 437] on link "Garlicky Arroz Con Pollo" at bounding box center [550, 446] width 260 height 19
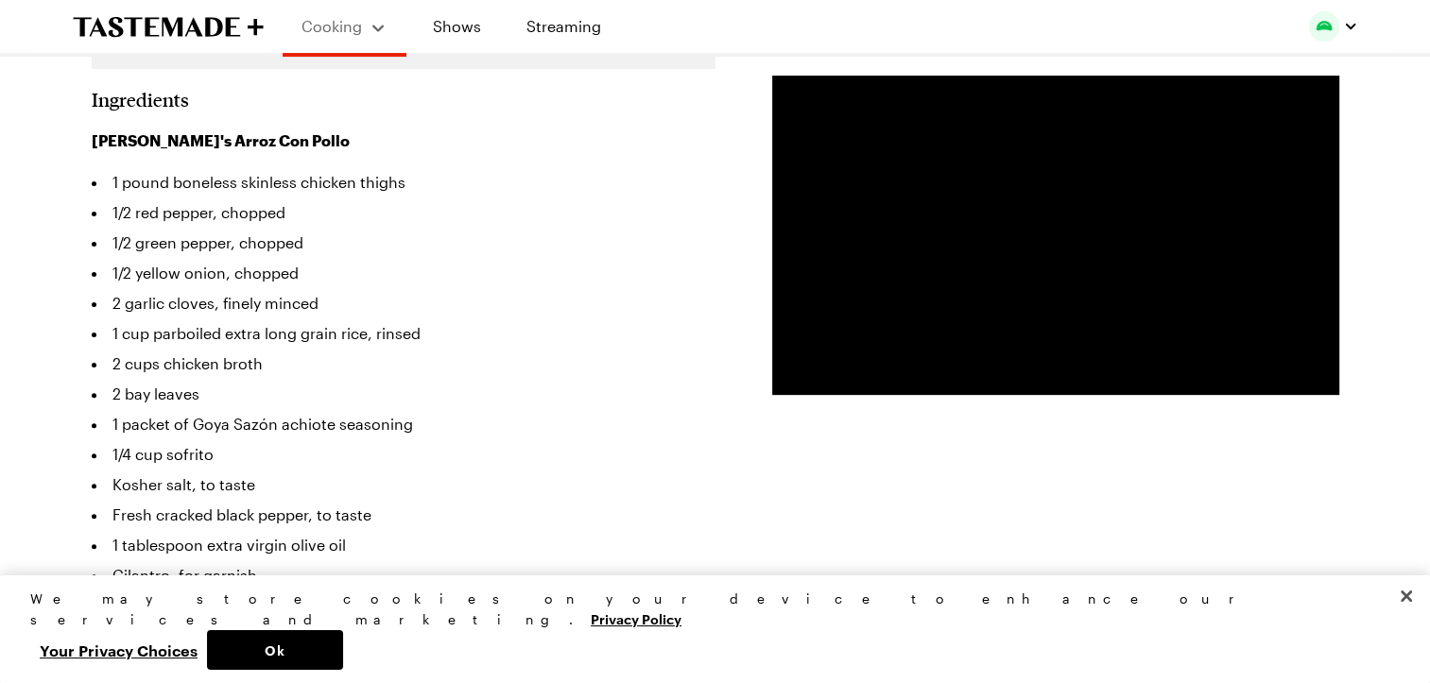
scroll to position [522, 0]
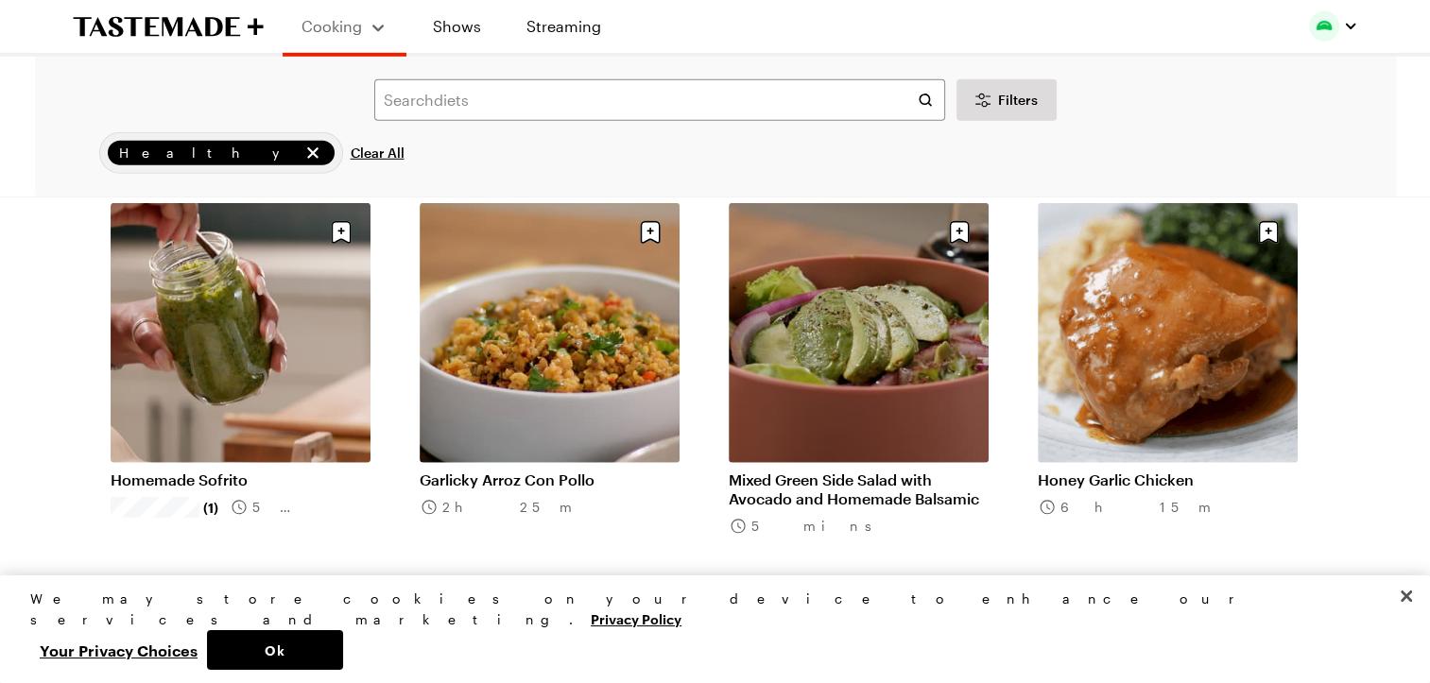
scroll to position [12698, 8]
click at [222, 471] on link "Homemade Sofrito" at bounding box center [241, 480] width 260 height 19
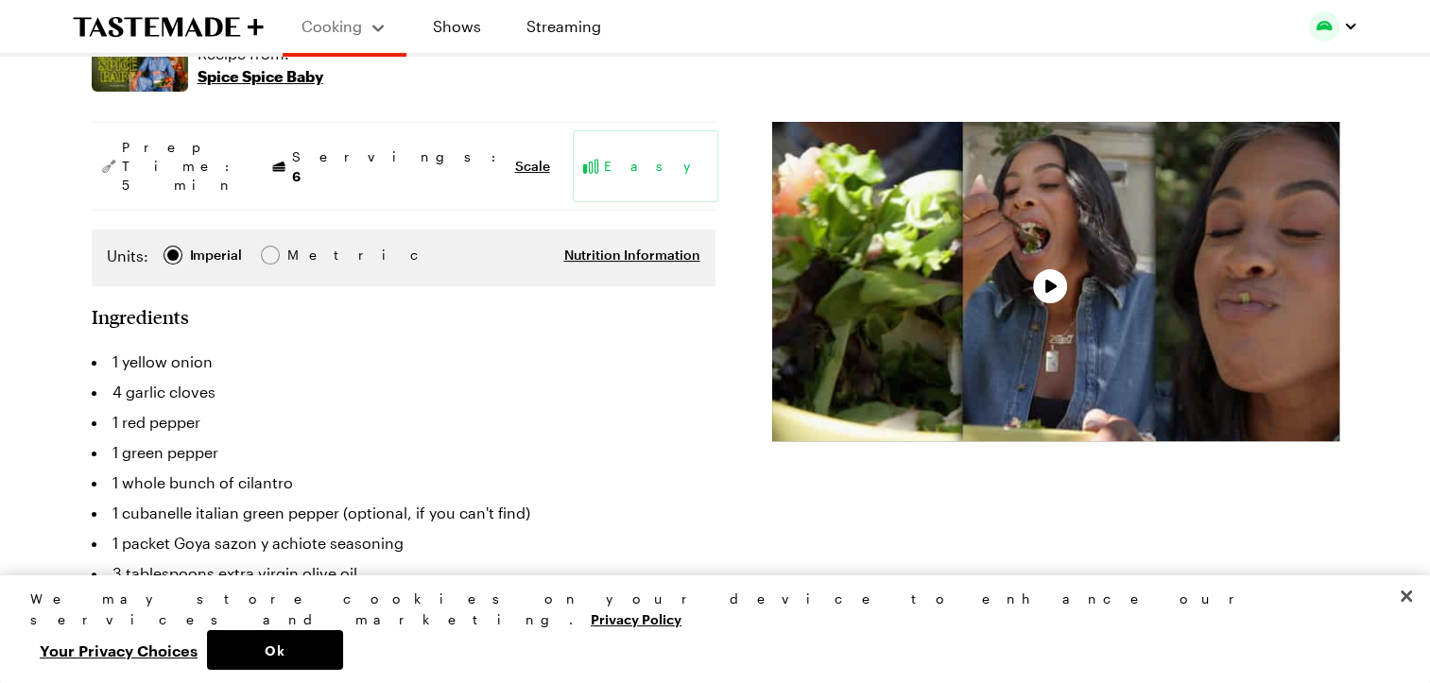
scroll to position [329, 0]
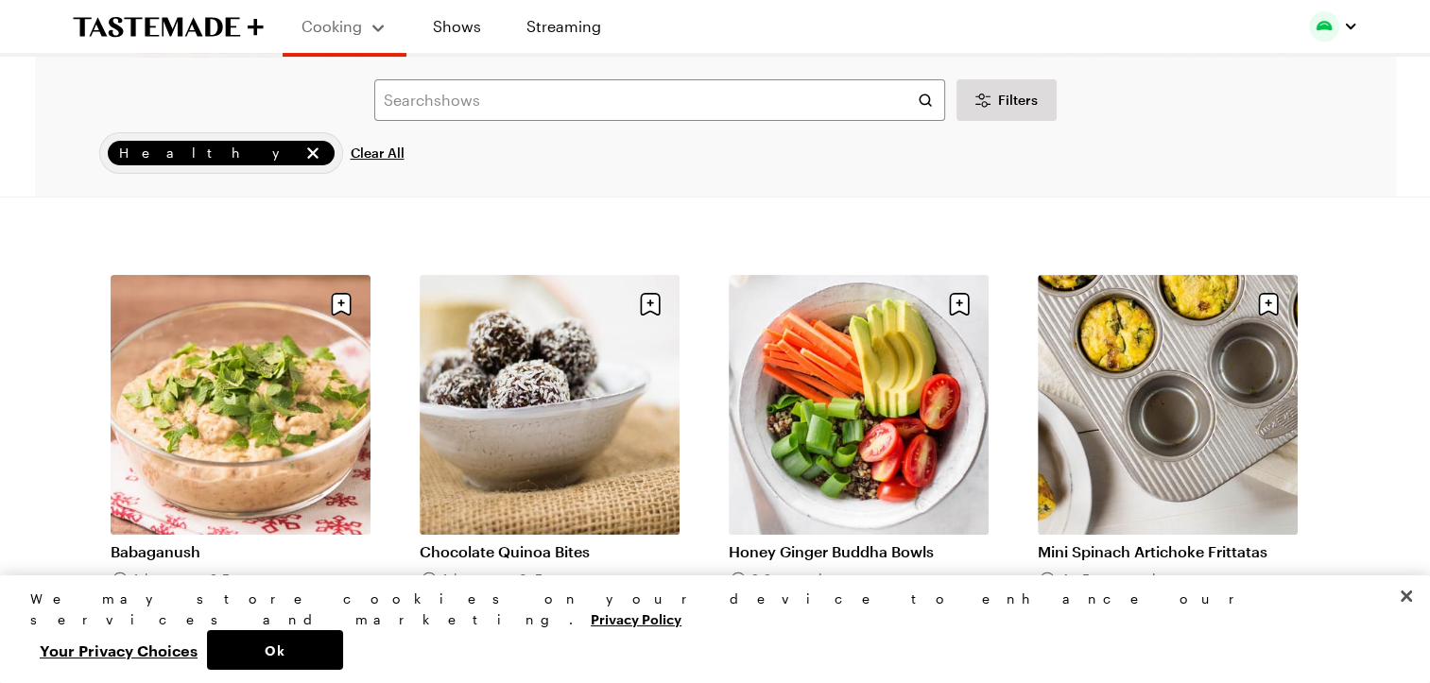
scroll to position [14712, 8]
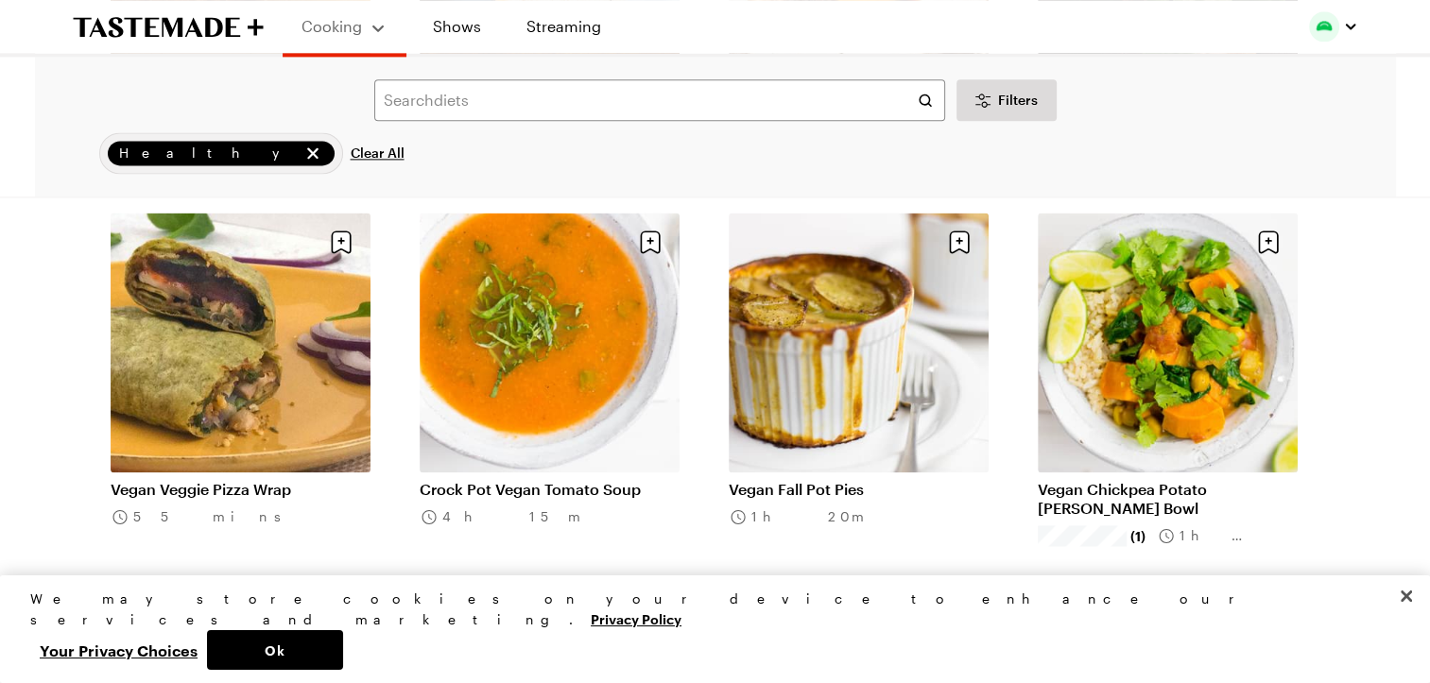
scroll to position [16838, 8]
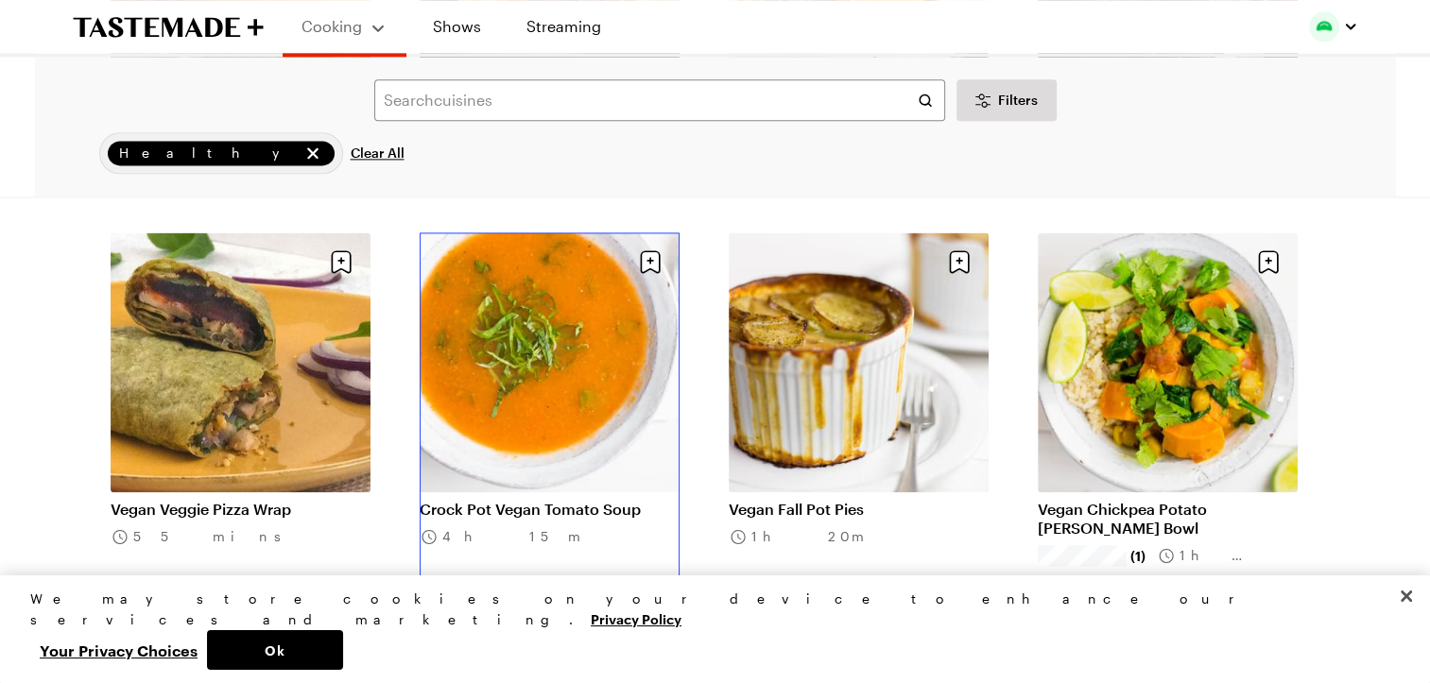
click at [517, 500] on link "Crock Pot Vegan Tomato Soup" at bounding box center [550, 509] width 260 height 19
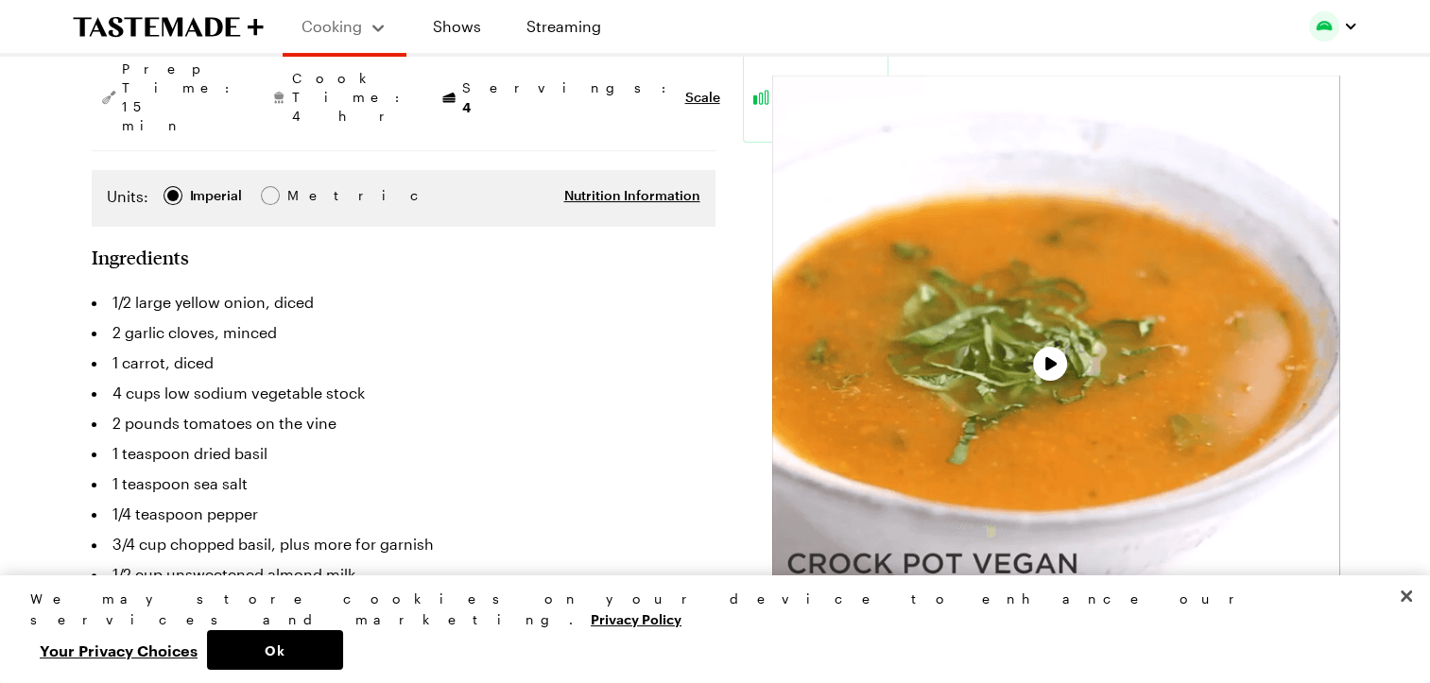
scroll to position [363, 0]
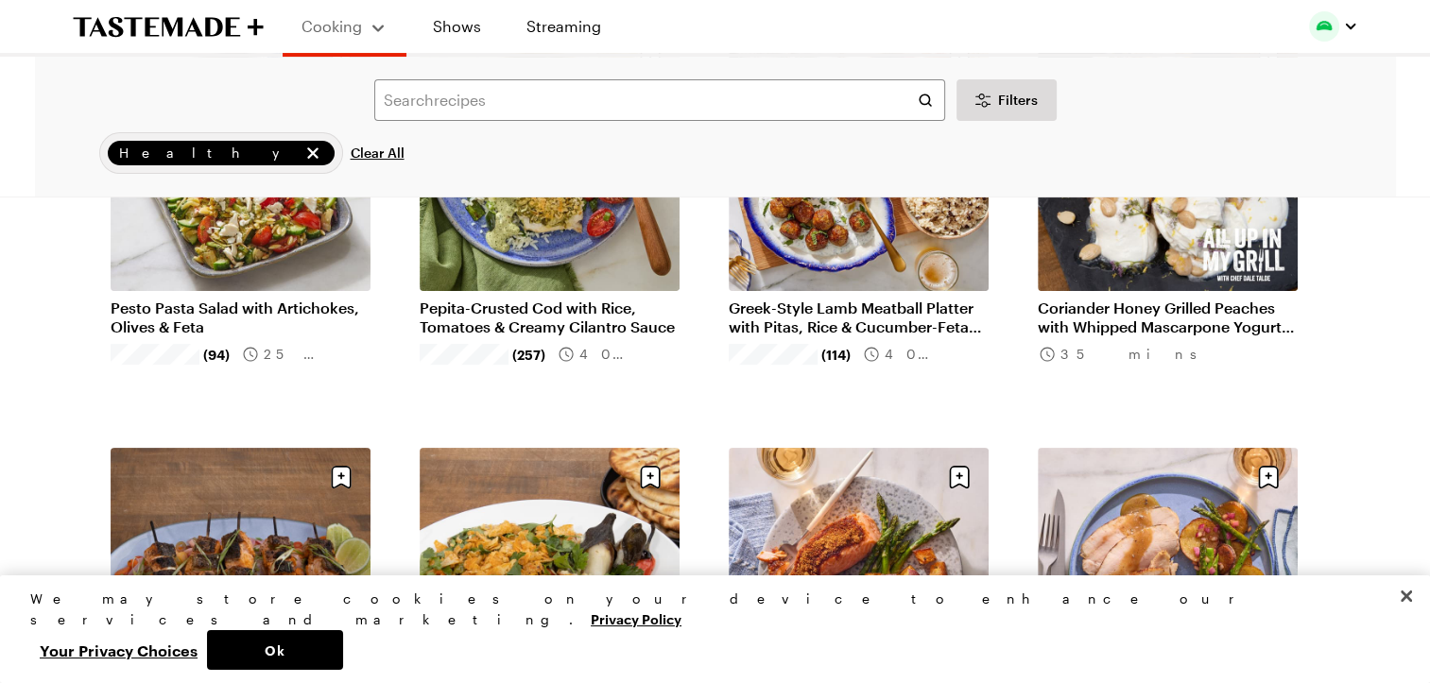
scroll to position [16838, 8]
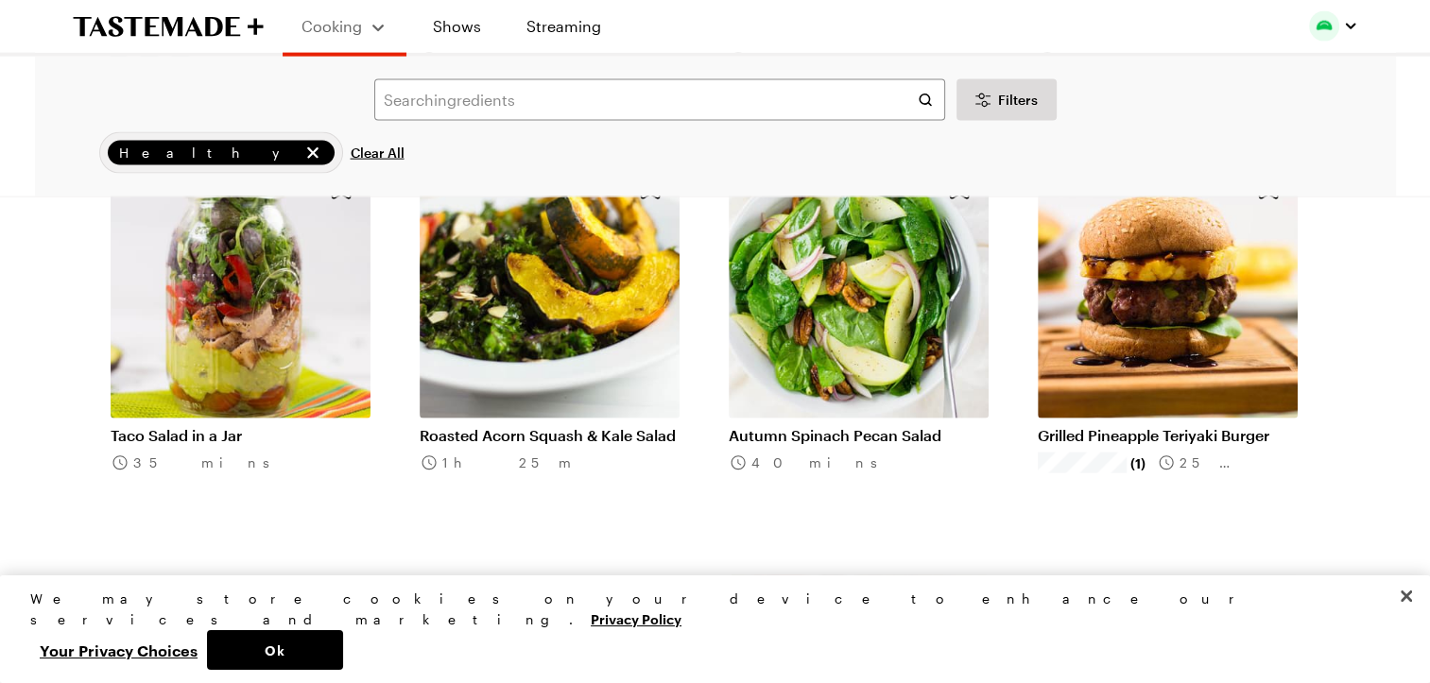
scroll to position [18525, 0]
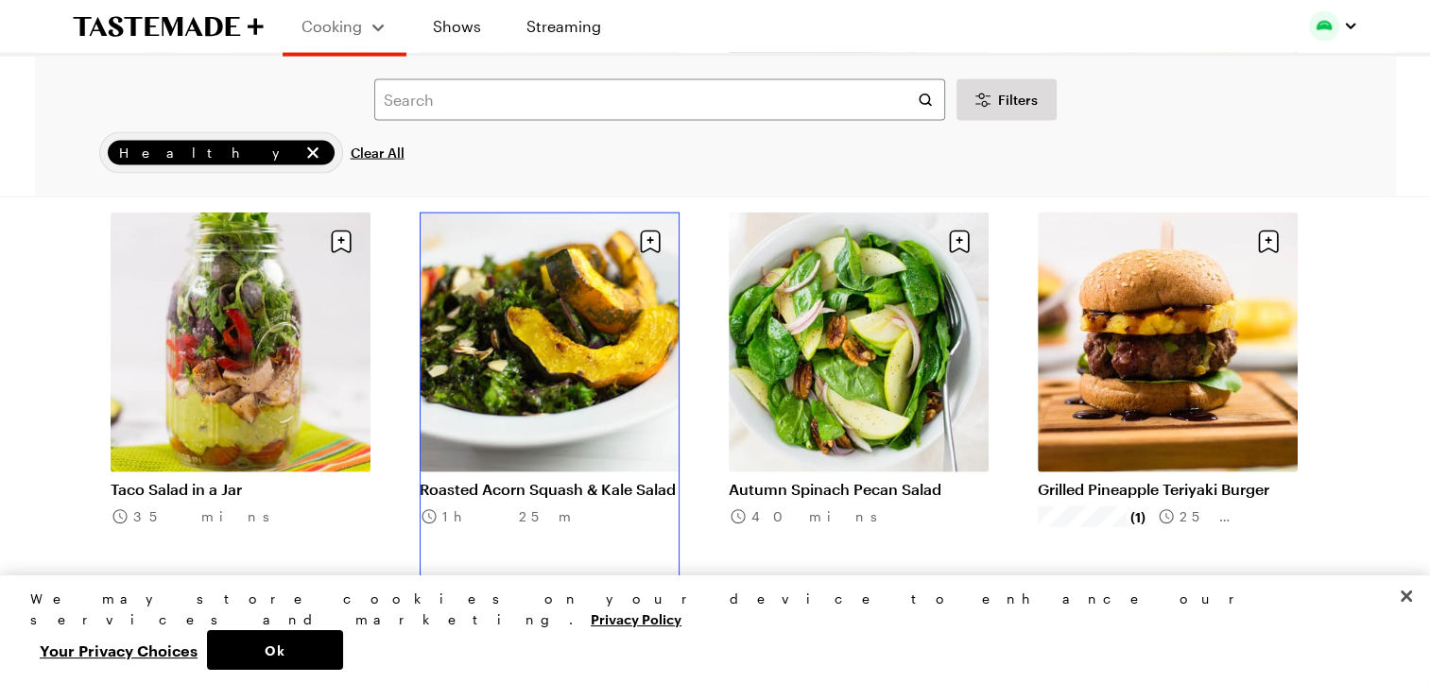
click at [531, 480] on link "Roasted Acorn Squash & Kale Salad" at bounding box center [550, 489] width 260 height 19
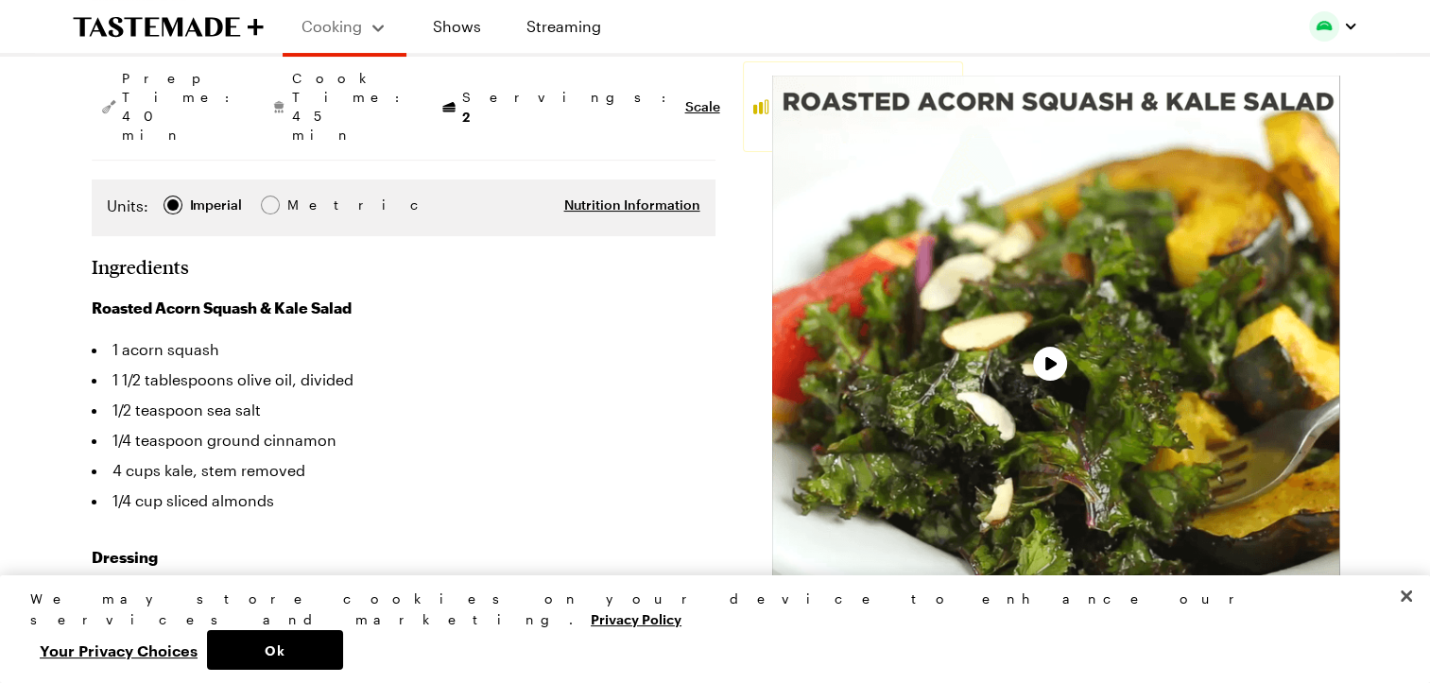
scroll to position [362, 0]
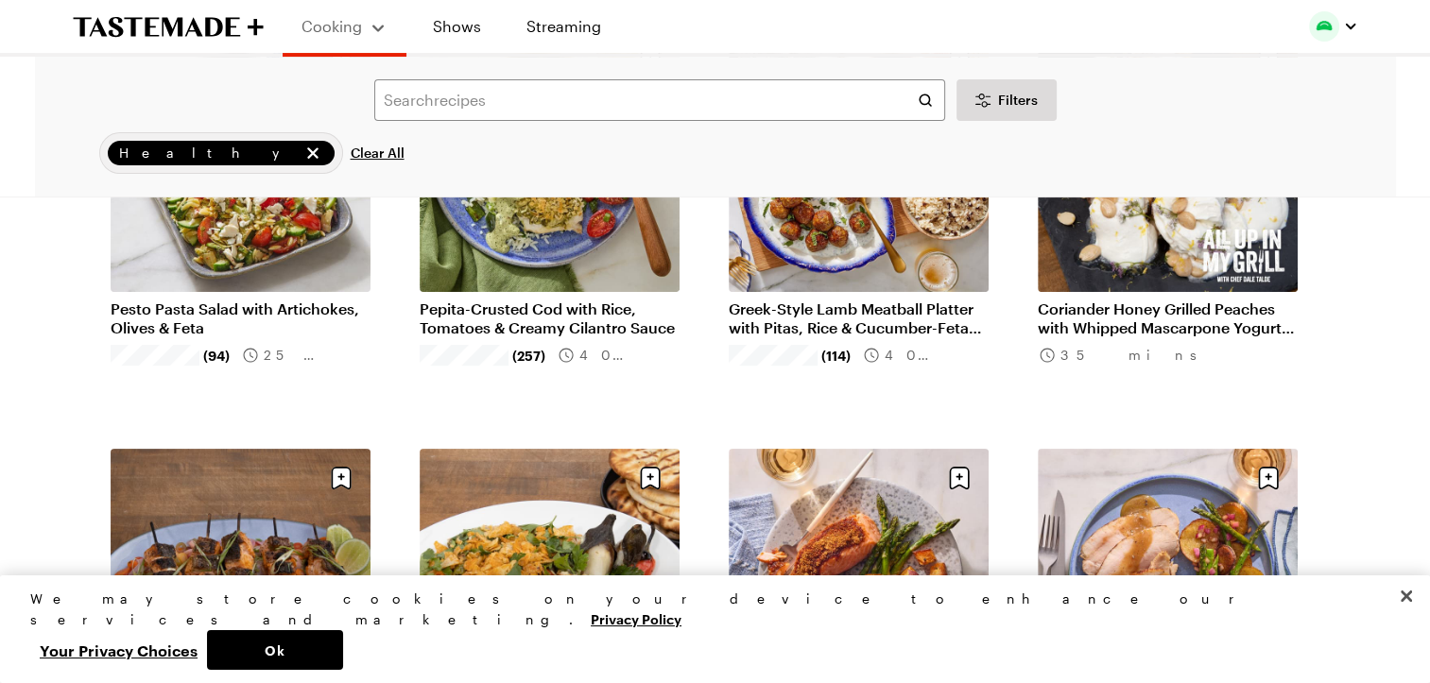
scroll to position [18525, 0]
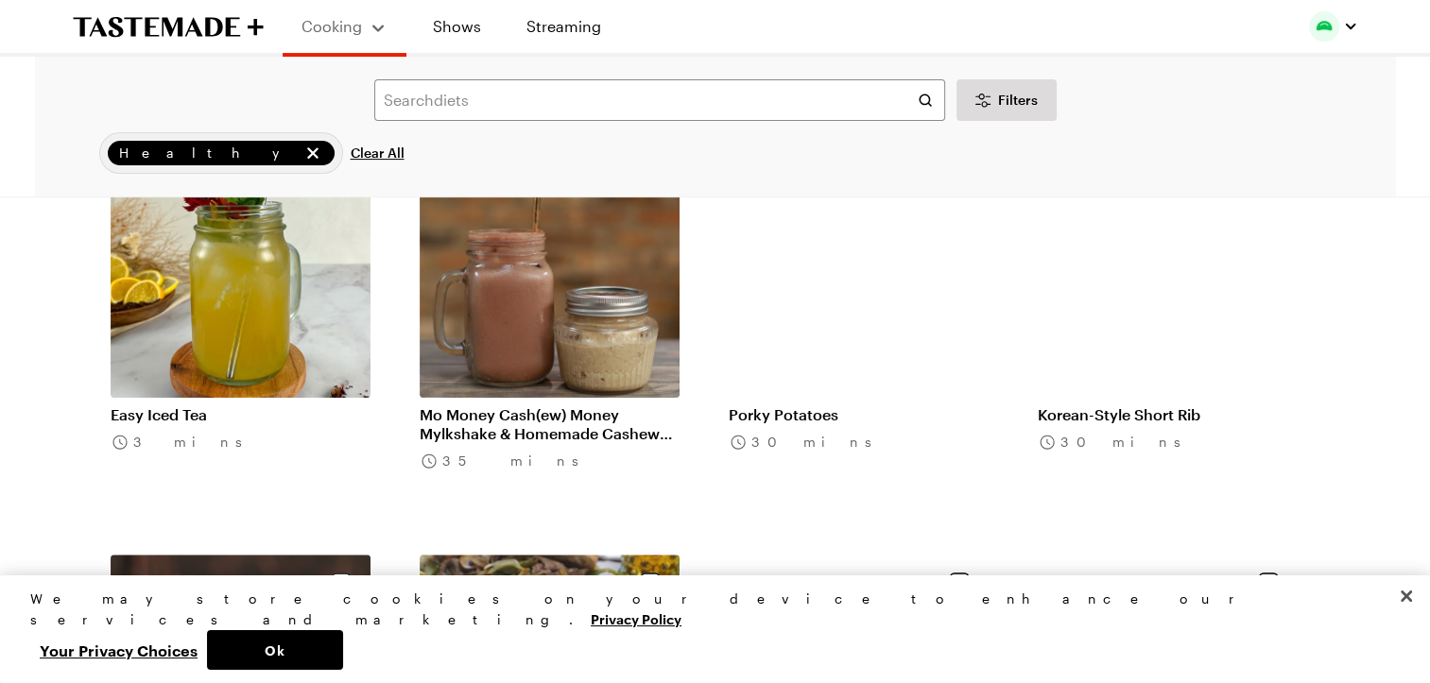
scroll to position [21871, 0]
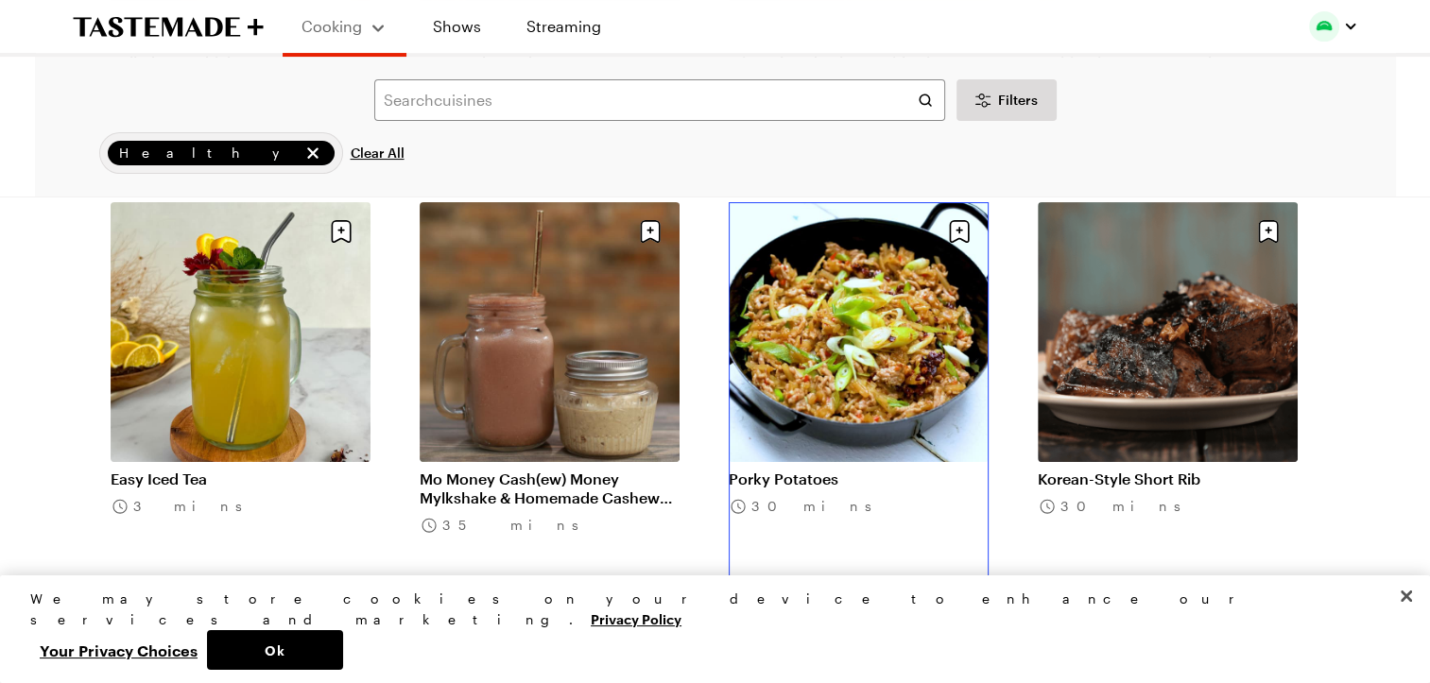
click at [855, 470] on link "Porky Potatoes" at bounding box center [859, 479] width 260 height 19
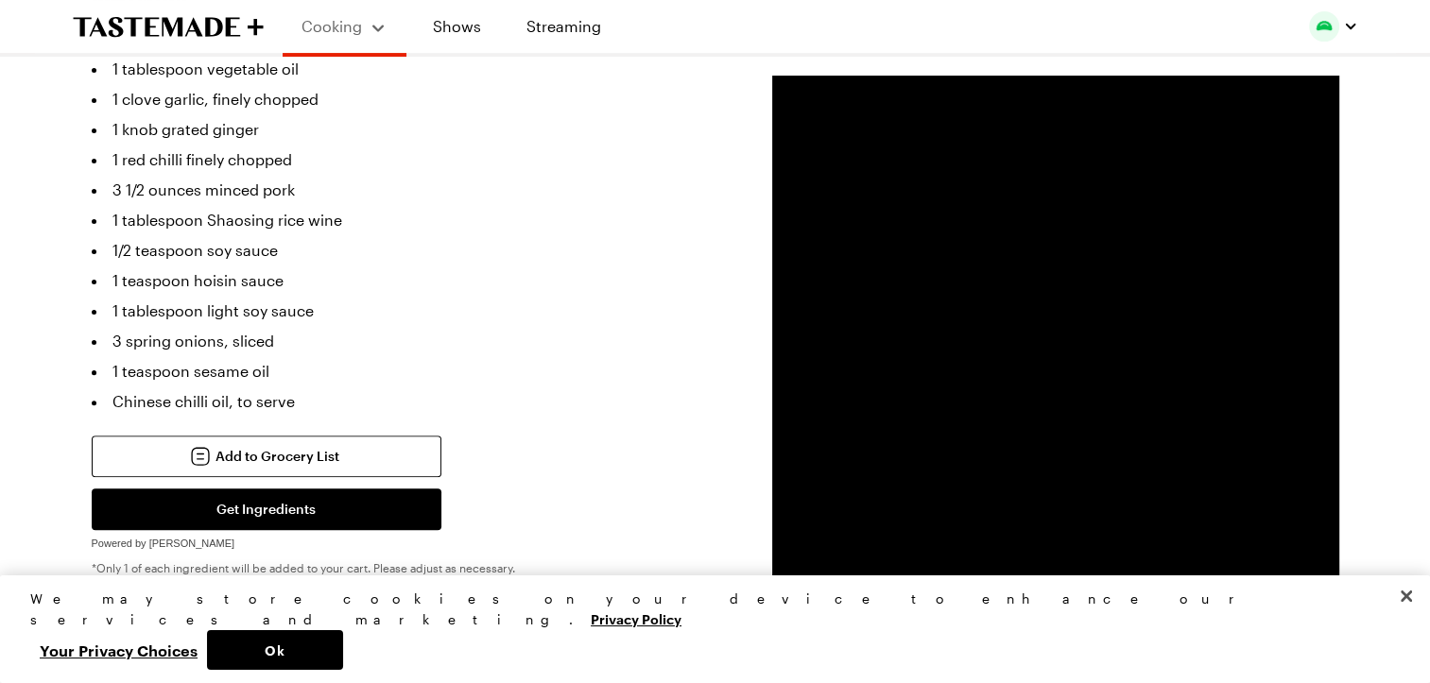
scroll to position [522, 0]
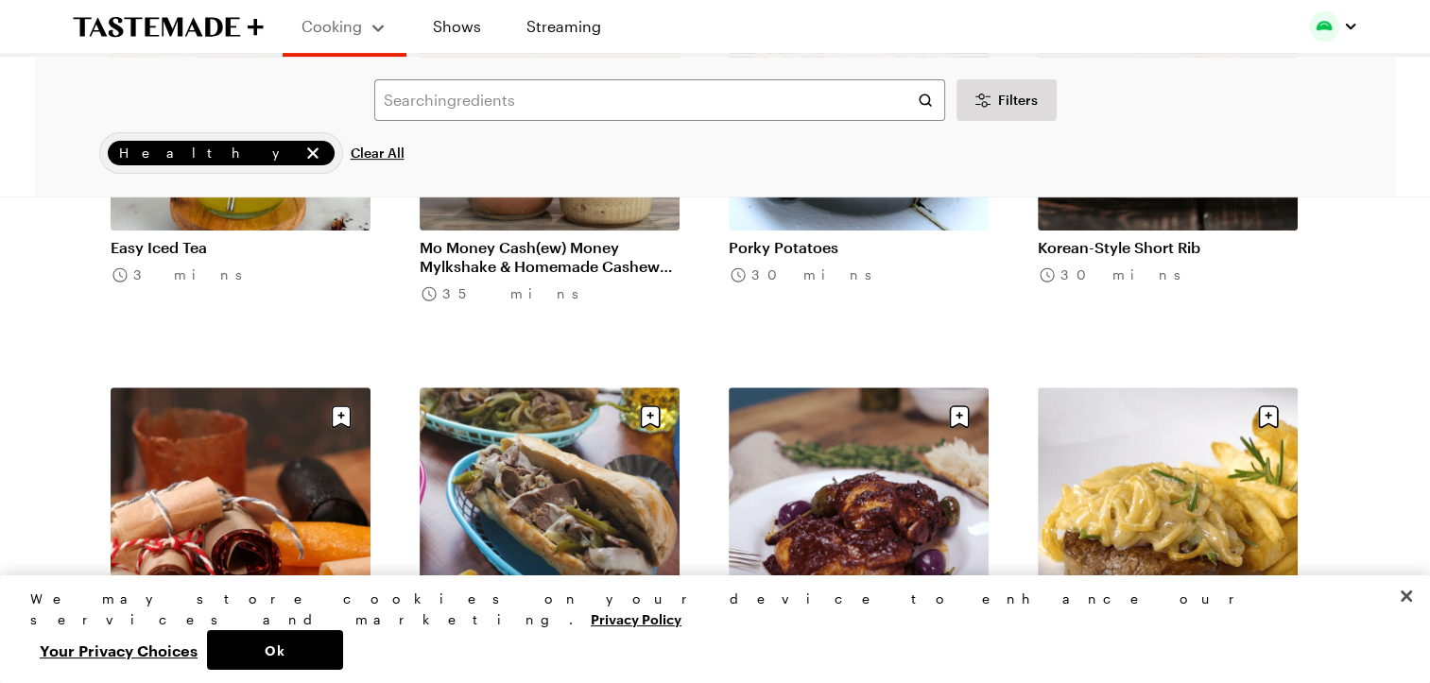
scroll to position [22105, 0]
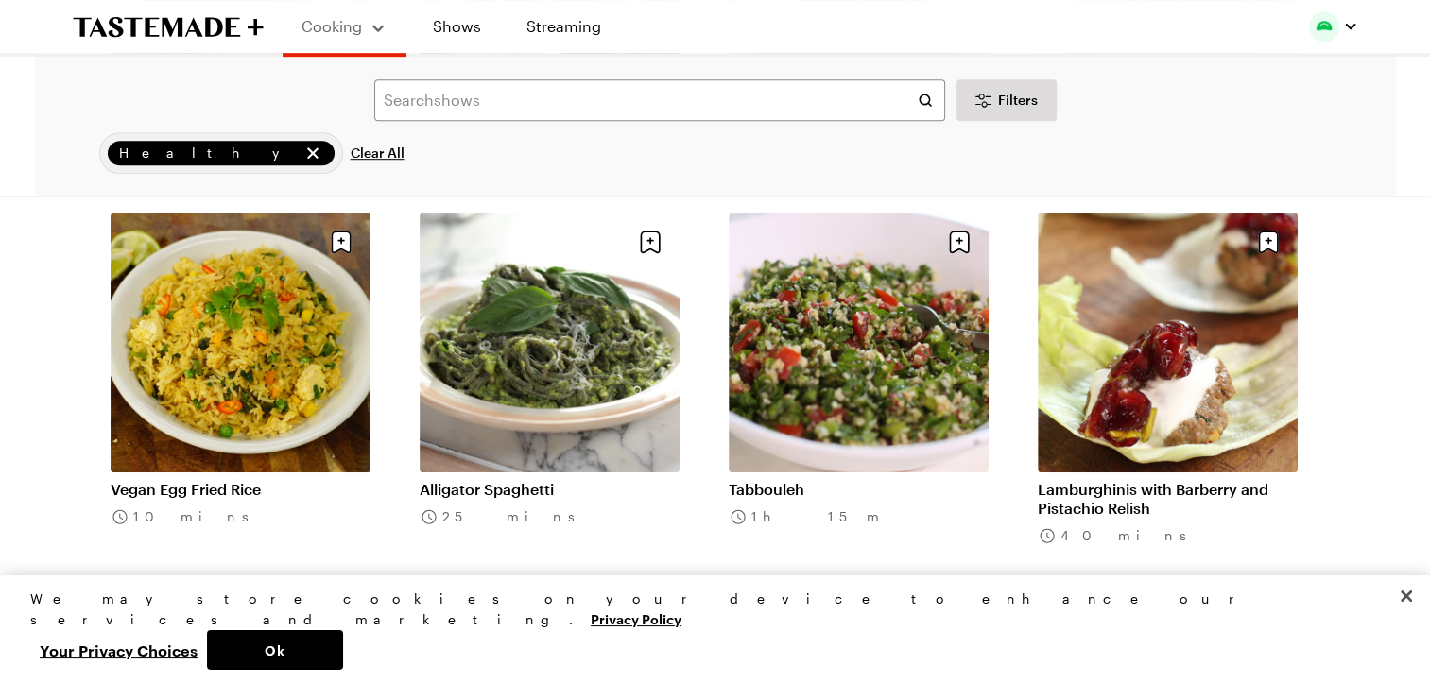
scroll to position [22688, 0]
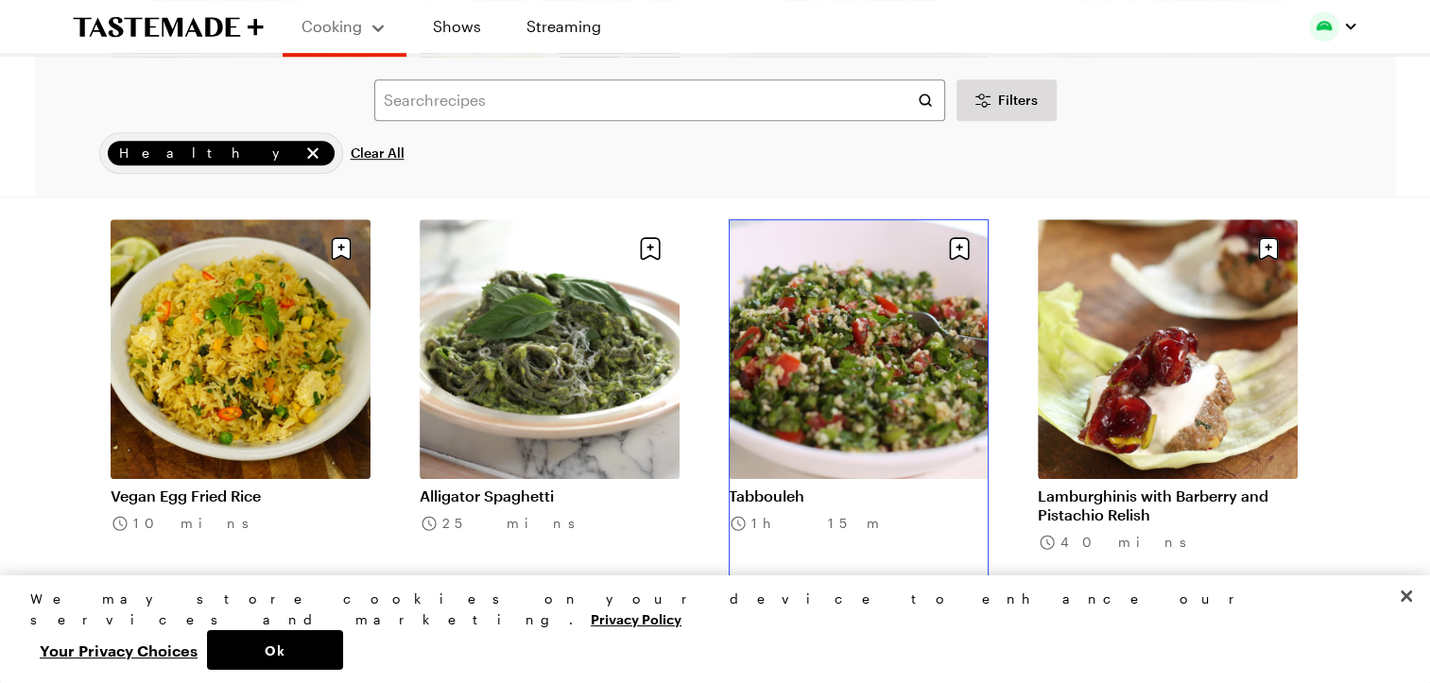
click at [892, 487] on link "Tabbouleh" at bounding box center [859, 496] width 260 height 19
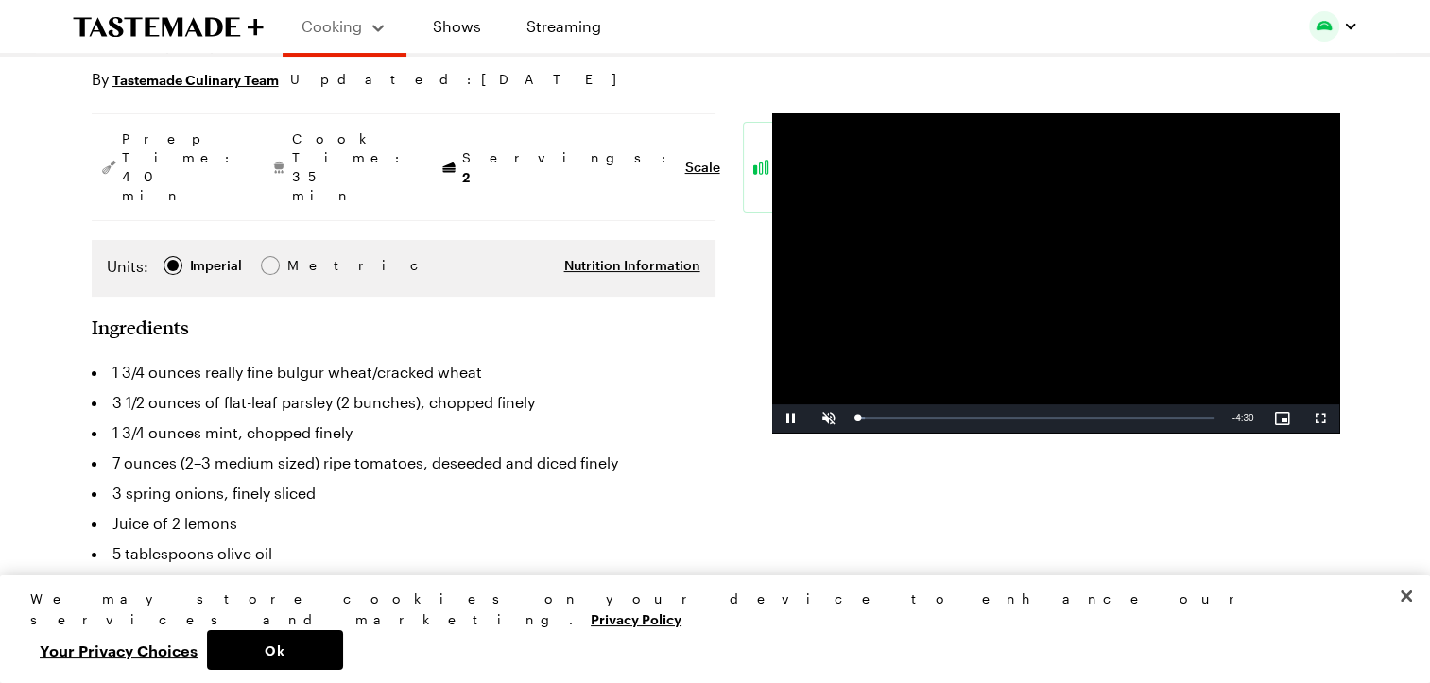
scroll to position [234, 0]
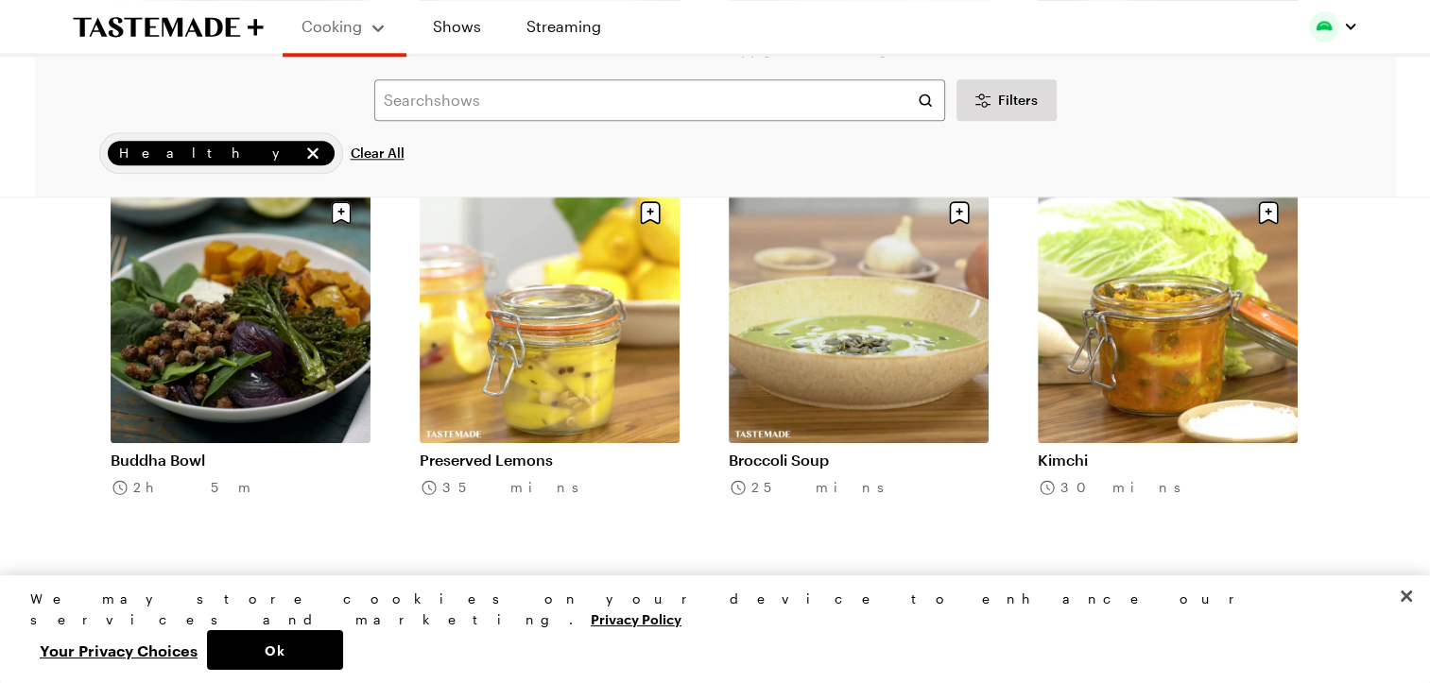
scroll to position [23549, 0]
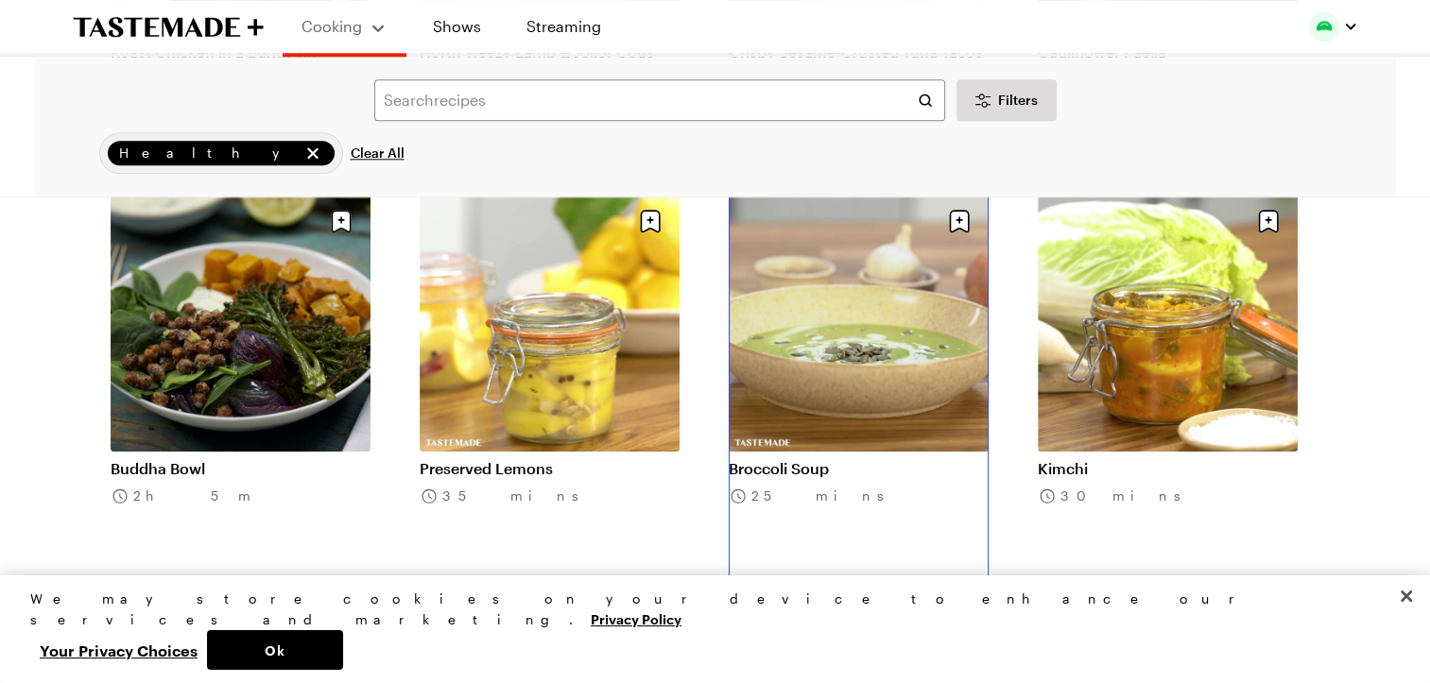
click at [842, 459] on link "Broccoli Soup" at bounding box center [859, 468] width 260 height 19
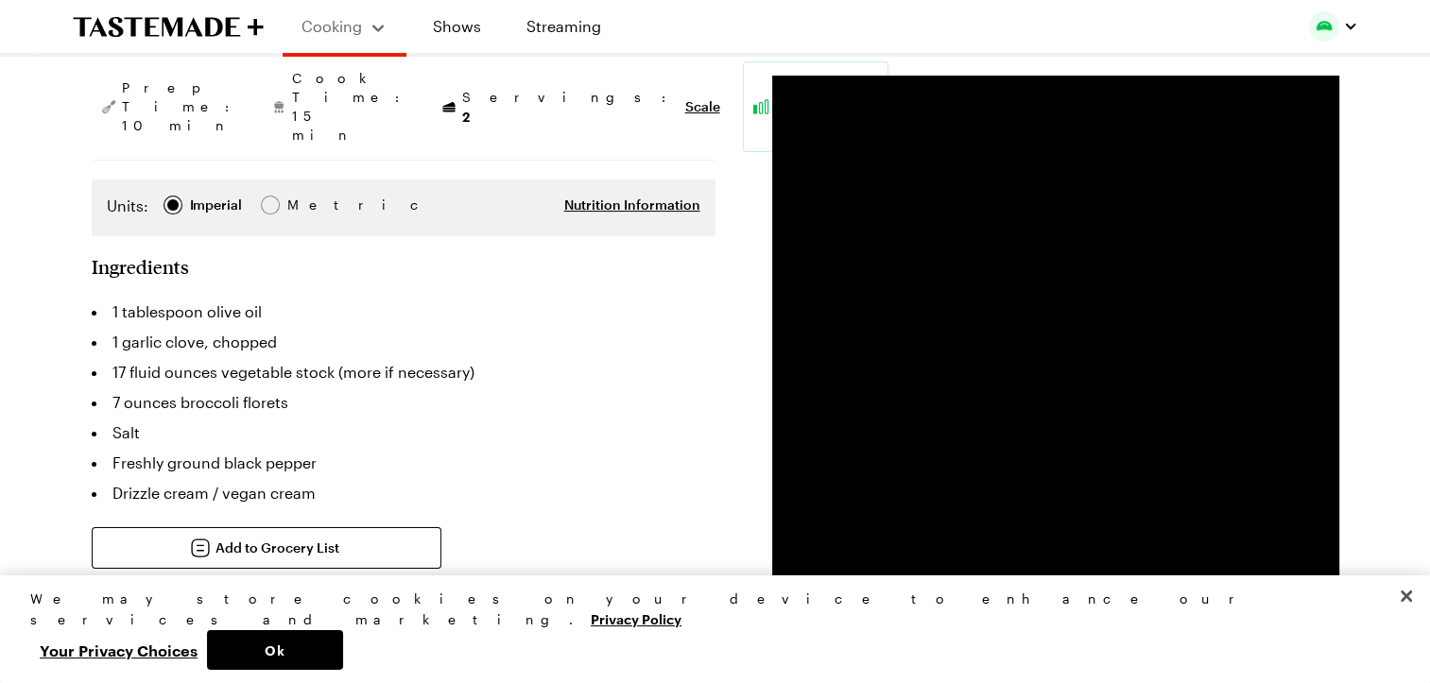
scroll to position [268, 0]
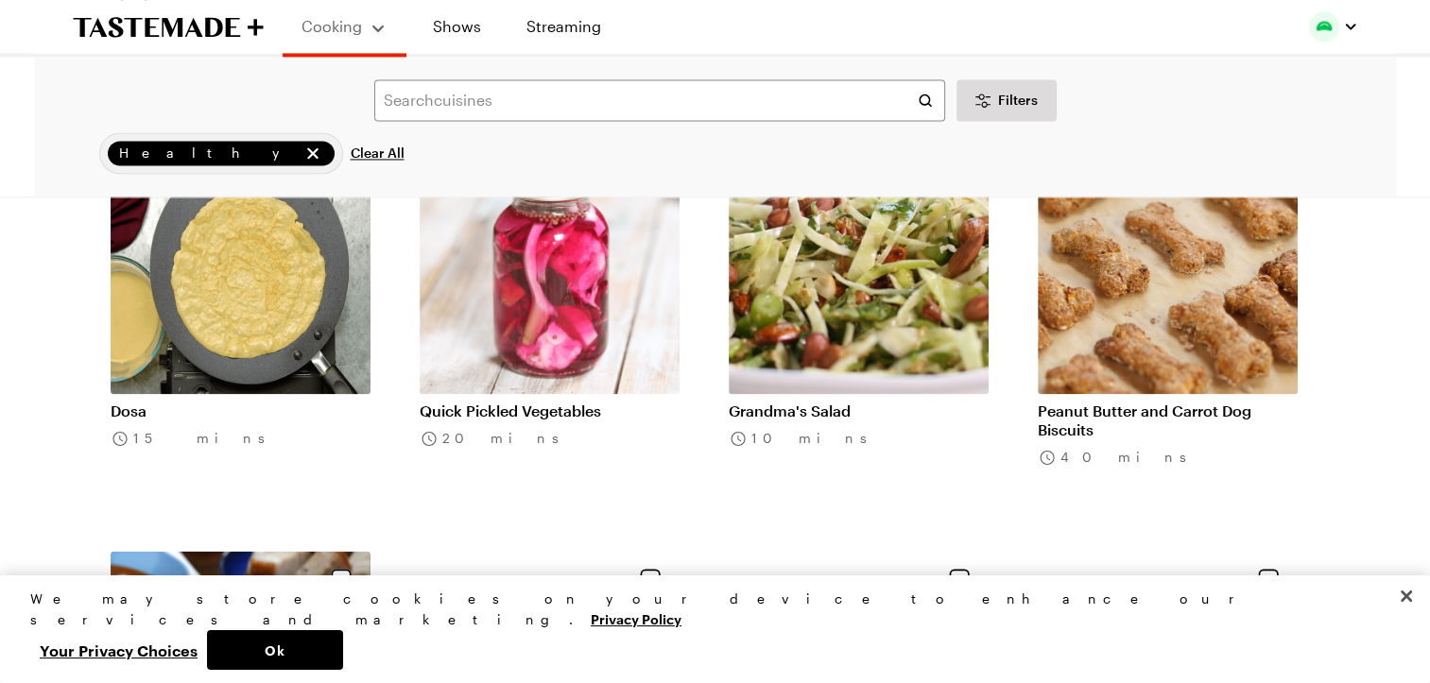
scroll to position [24448, 0]
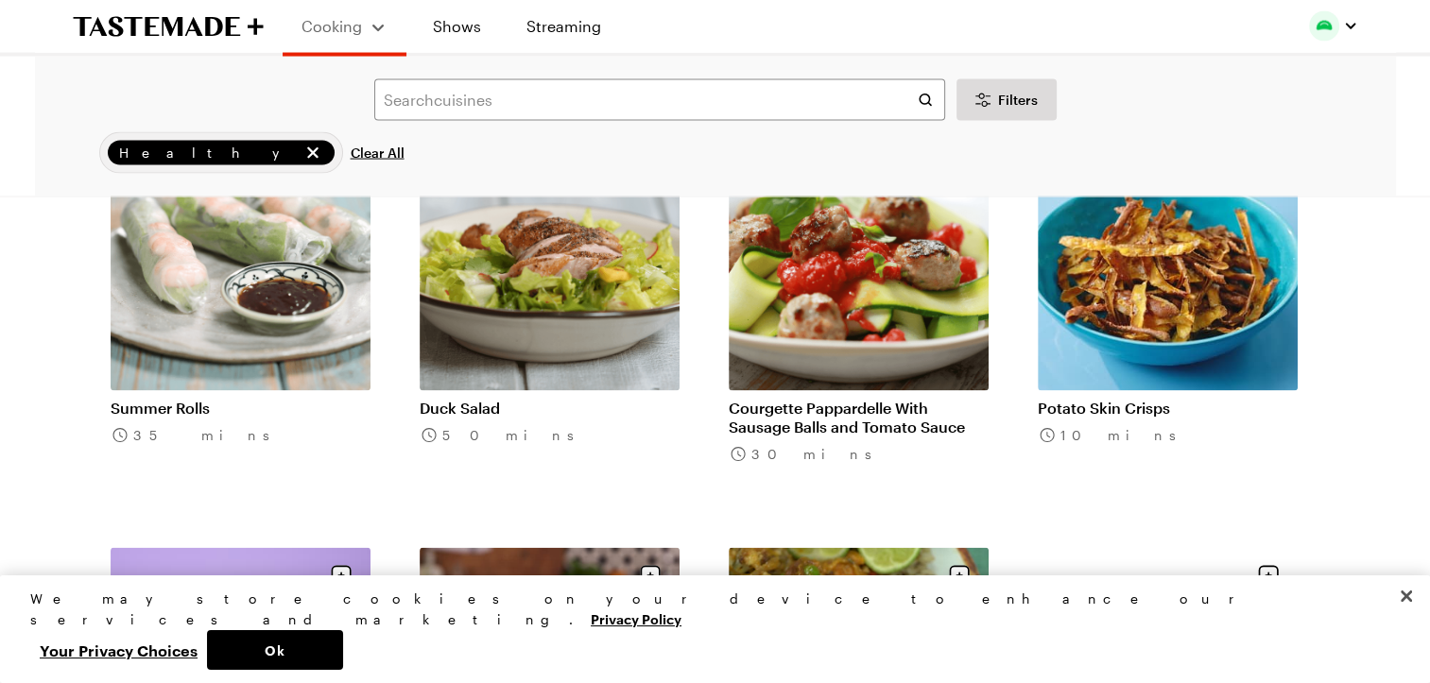
scroll to position [25279, 0]
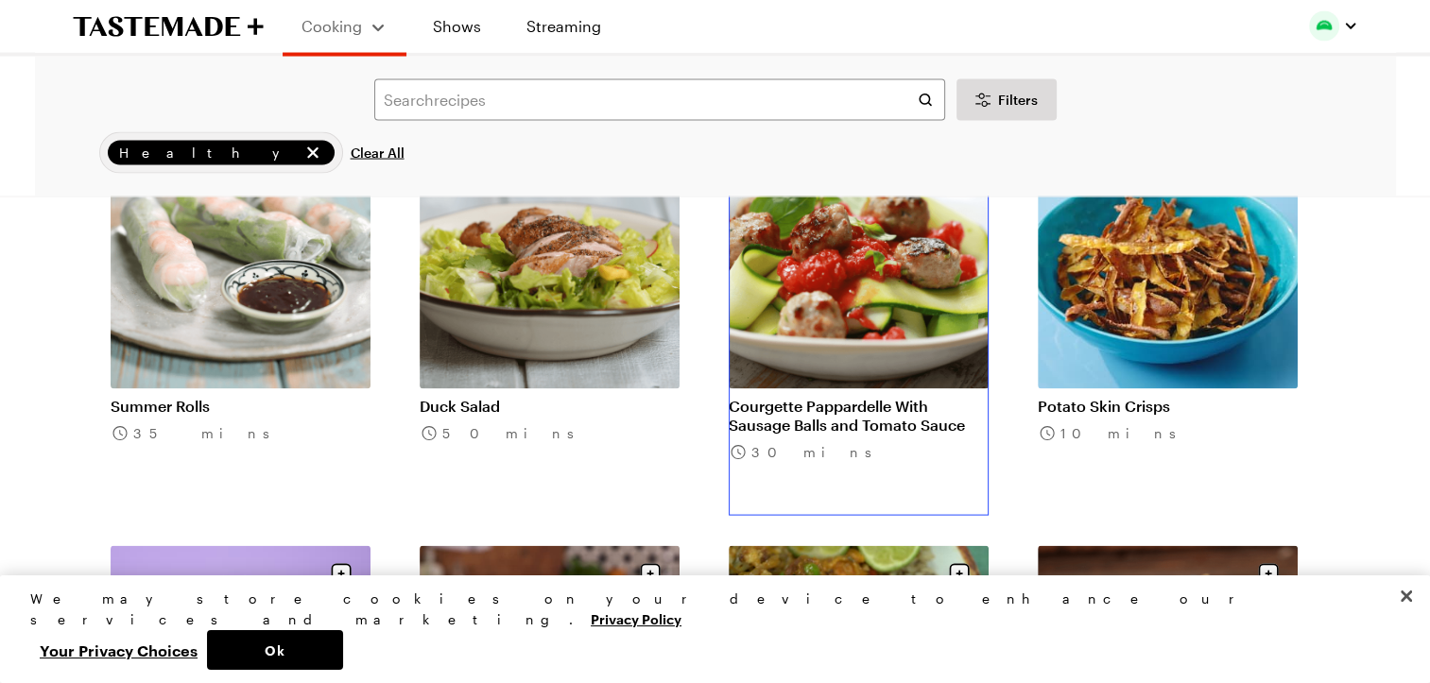
click at [861, 397] on link "Courgette Pappardelle With Sausage Balls and Tomato Sauce" at bounding box center [859, 416] width 260 height 38
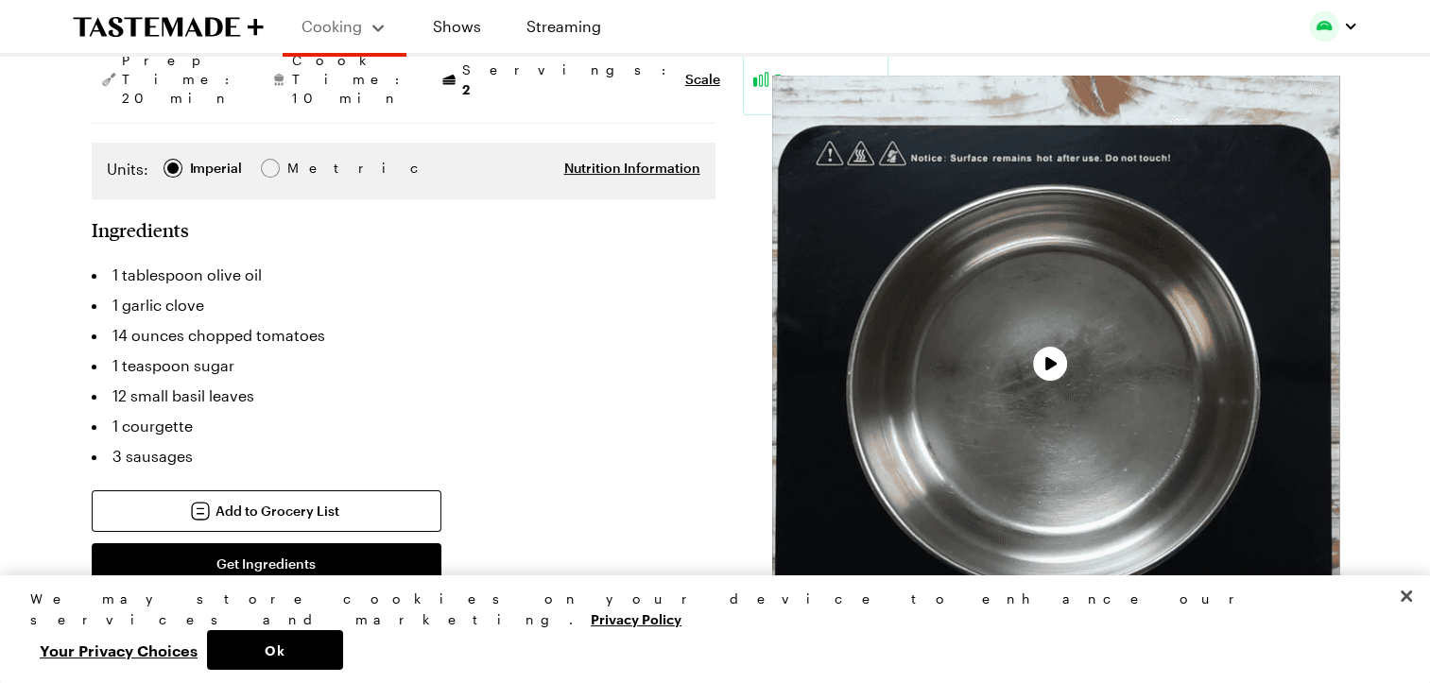
scroll to position [287, 0]
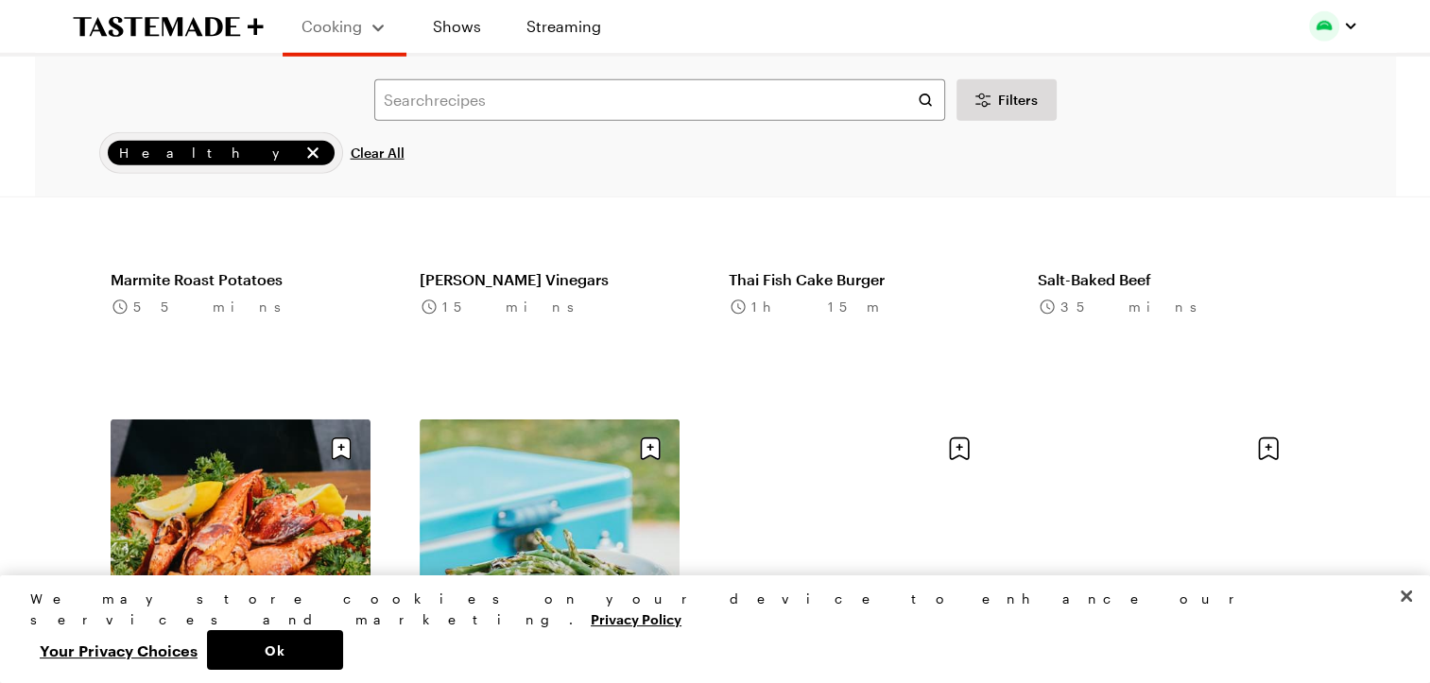
scroll to position [26871, 0]
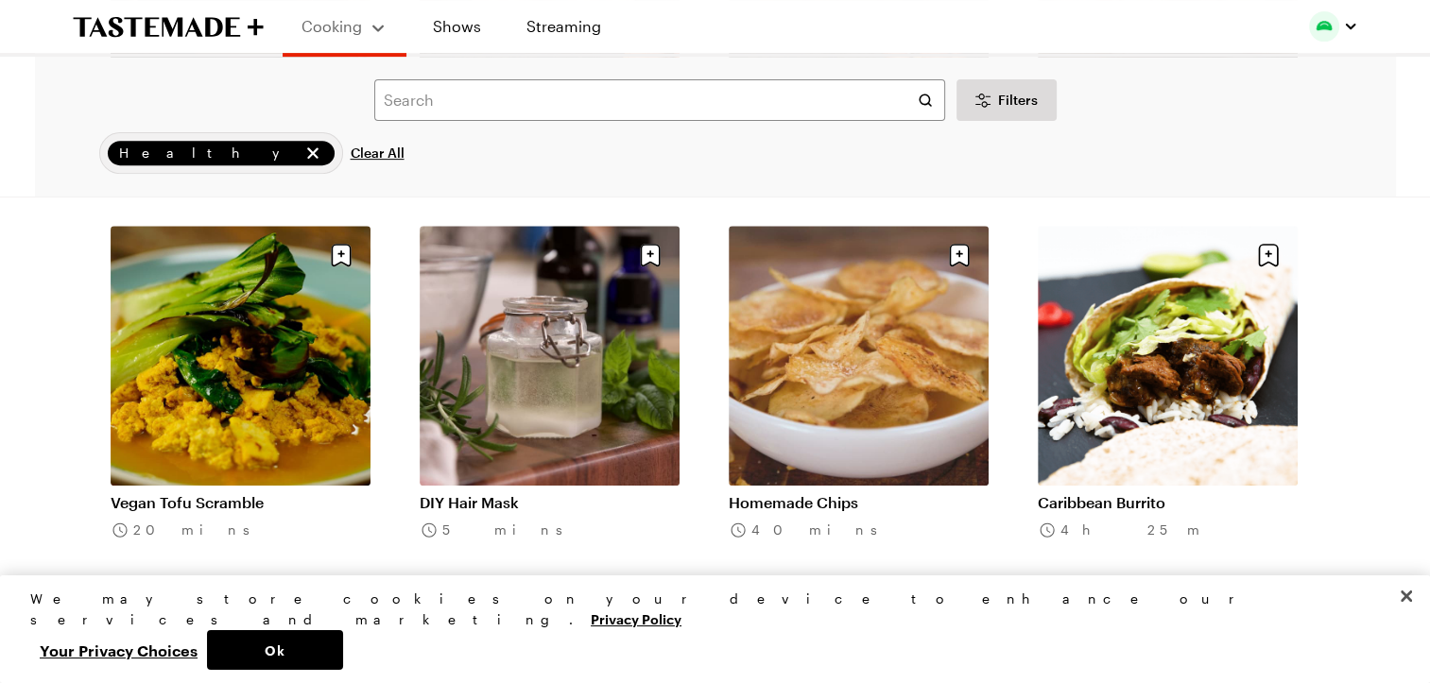
scroll to position [29230, 0]
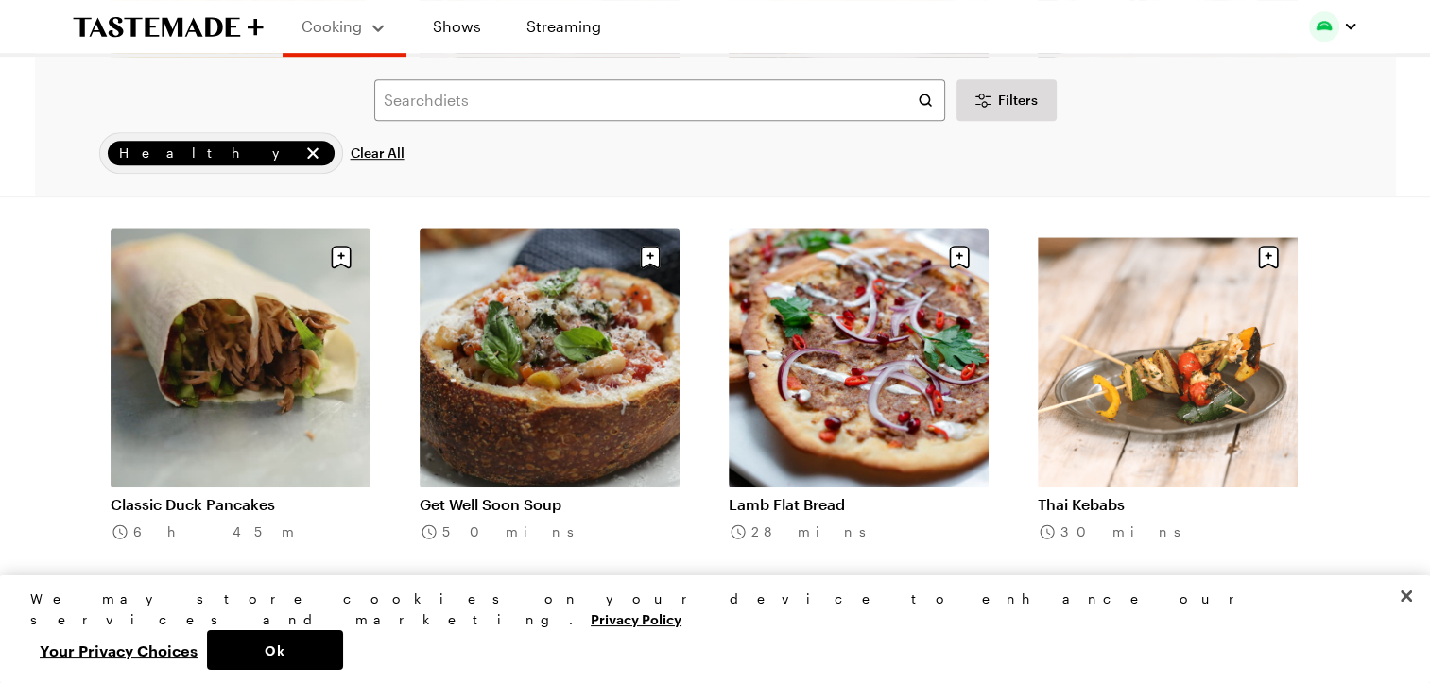
scroll to position [29764, 0]
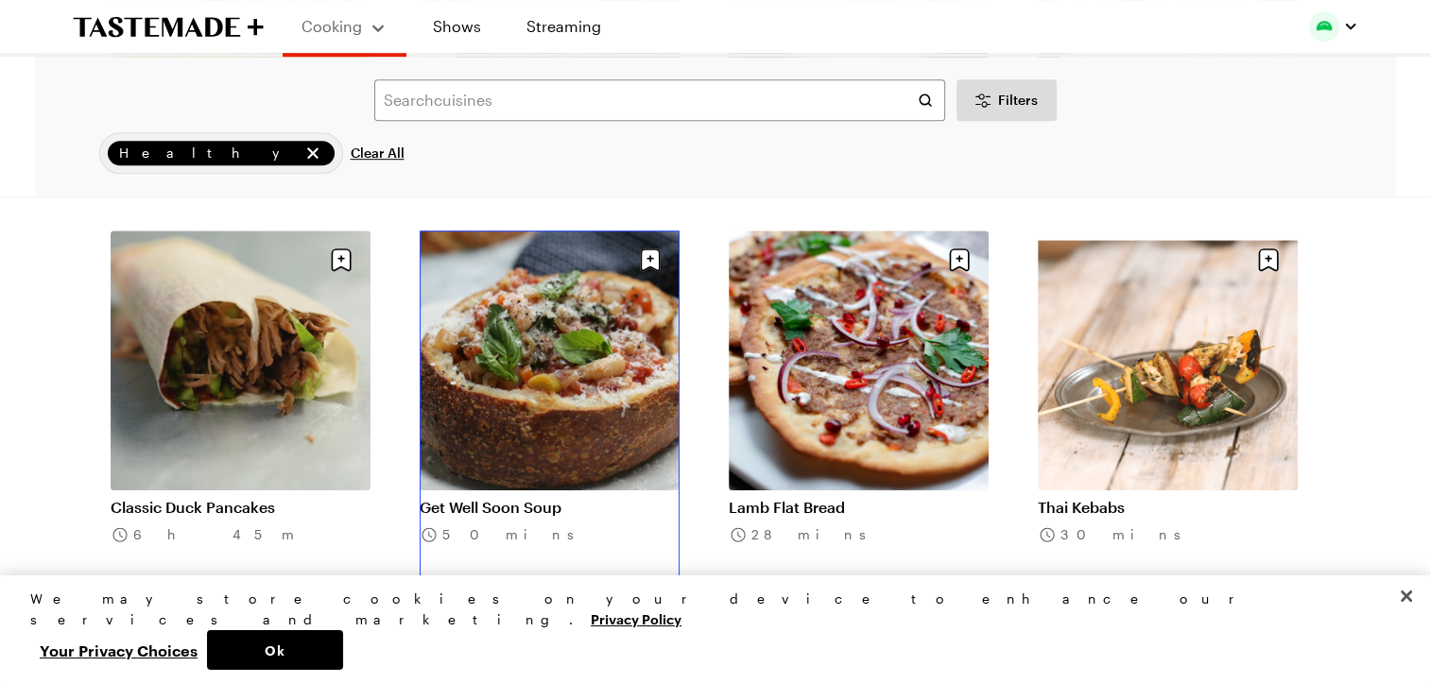
click at [586, 498] on link "Get Well Soon Soup" at bounding box center [550, 507] width 260 height 19
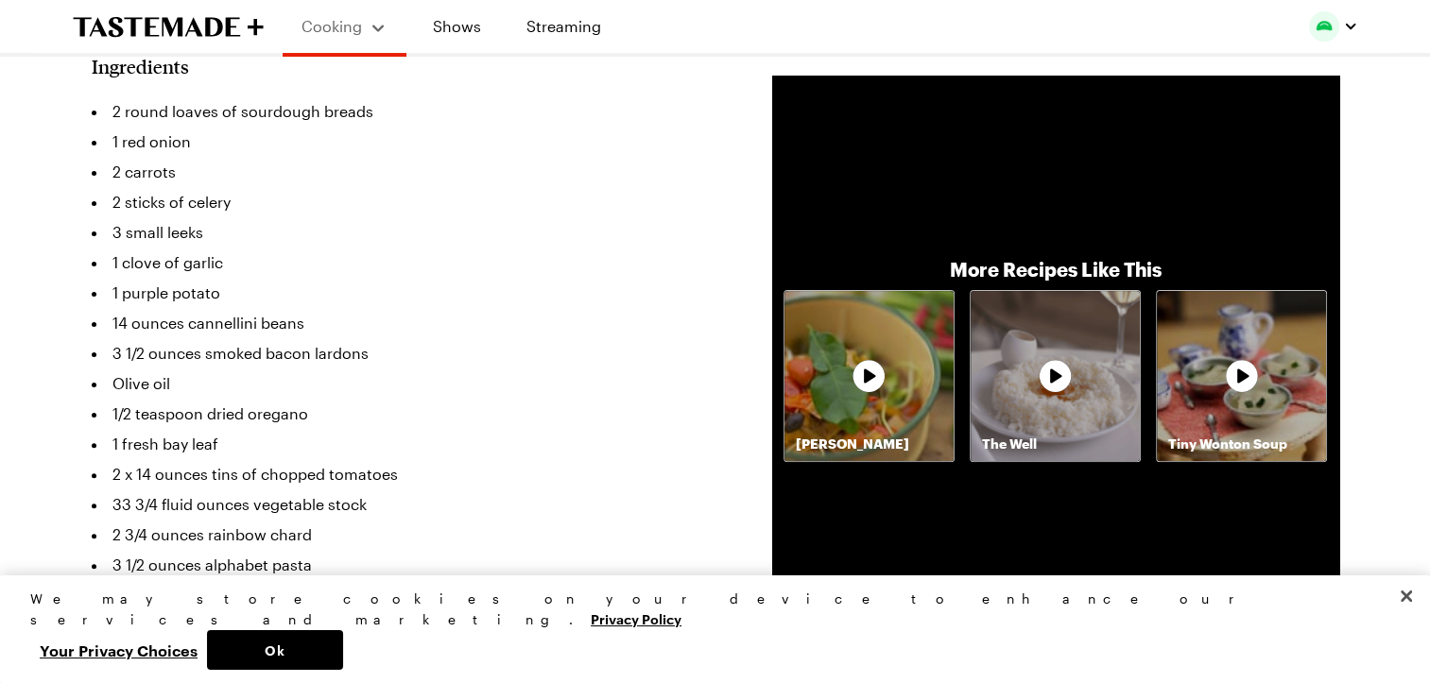
scroll to position [386, 0]
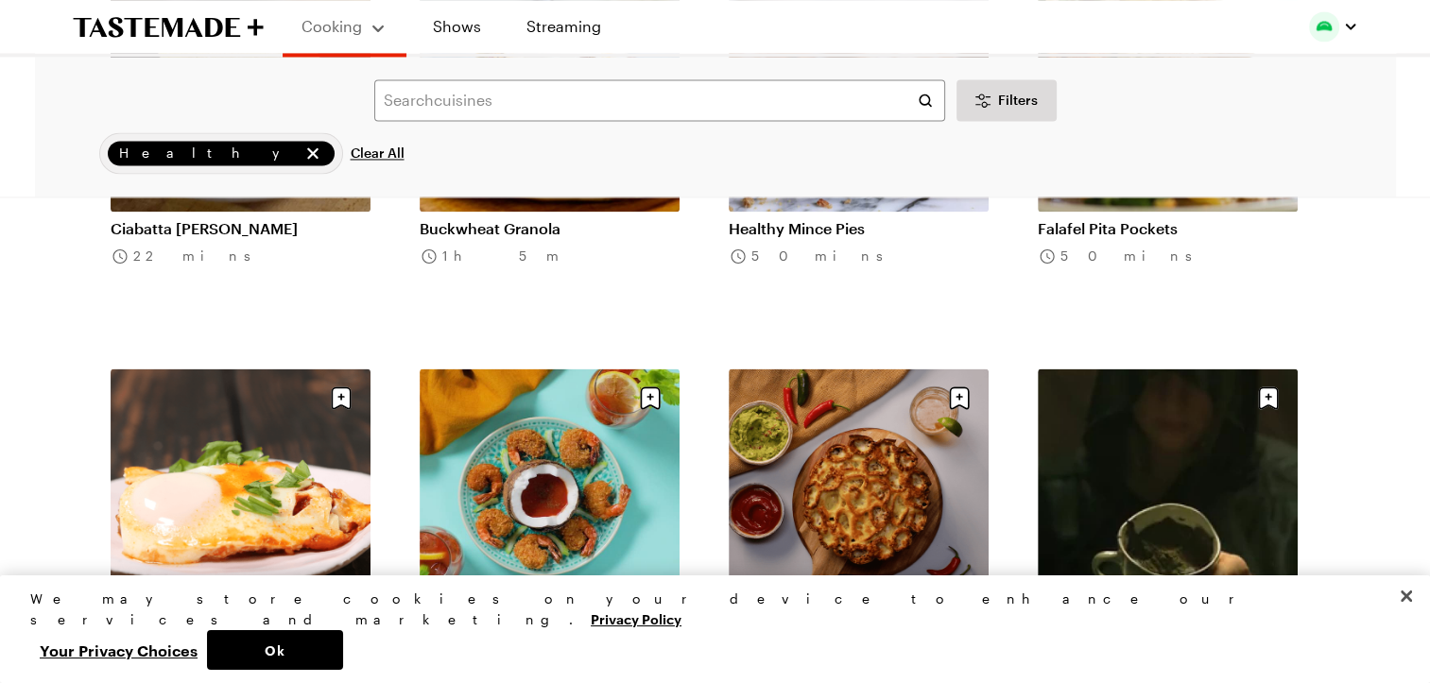
scroll to position [31718, 0]
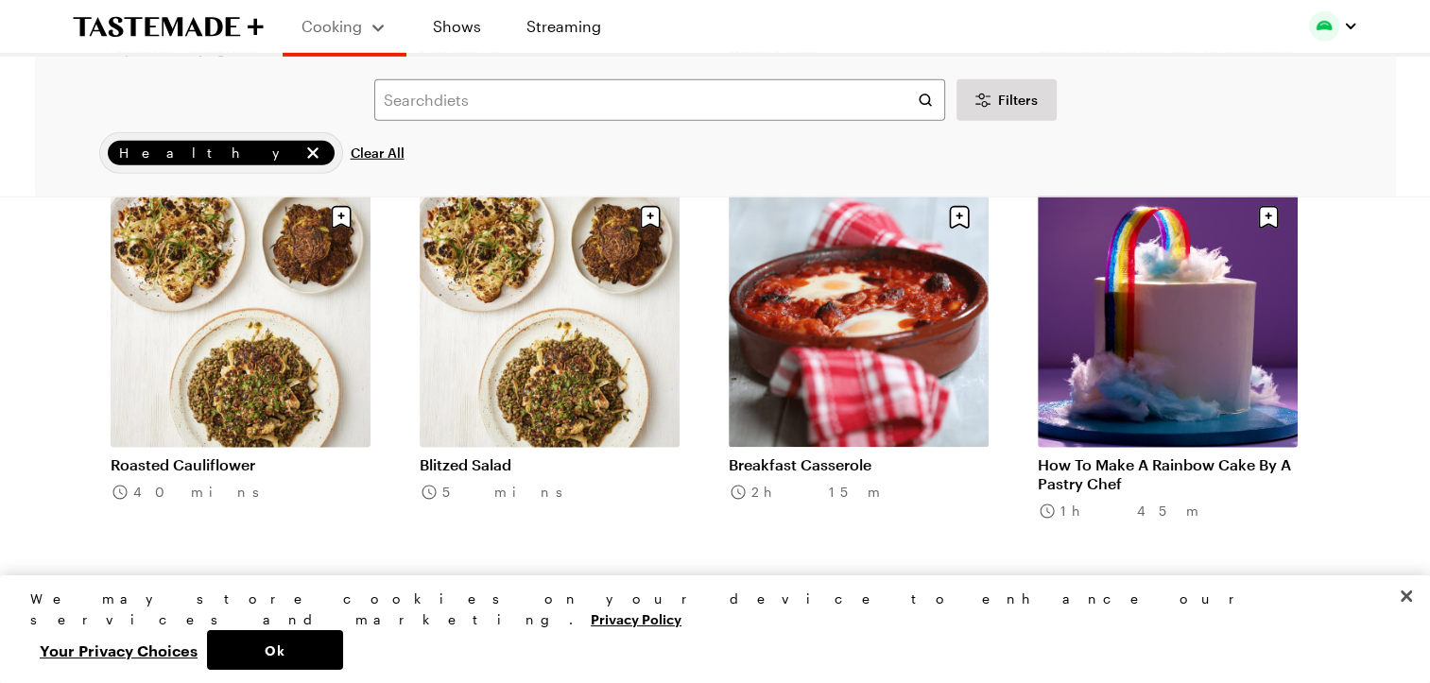
scroll to position [34434, 0]
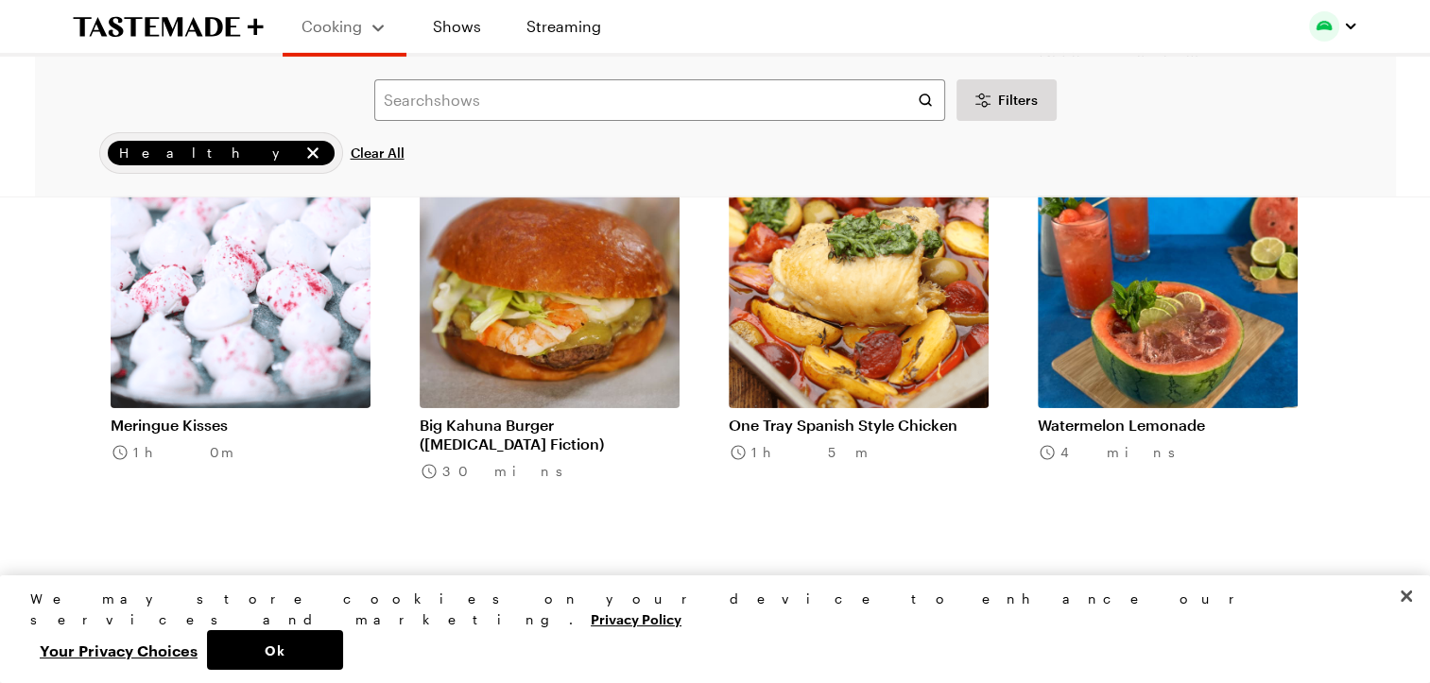
scroll to position [34845, 0]
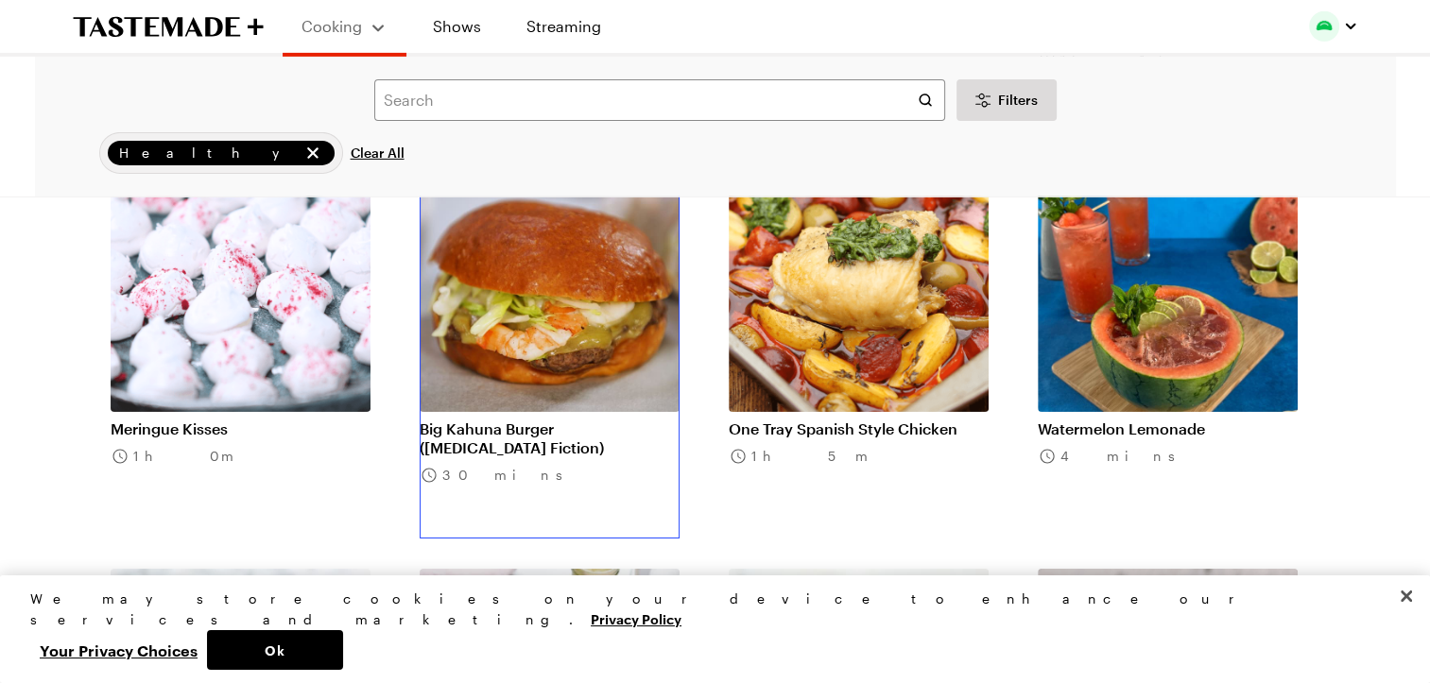
click at [568, 420] on link "Big Kahuna Burger ([MEDICAL_DATA] Fiction)" at bounding box center [550, 439] width 260 height 38
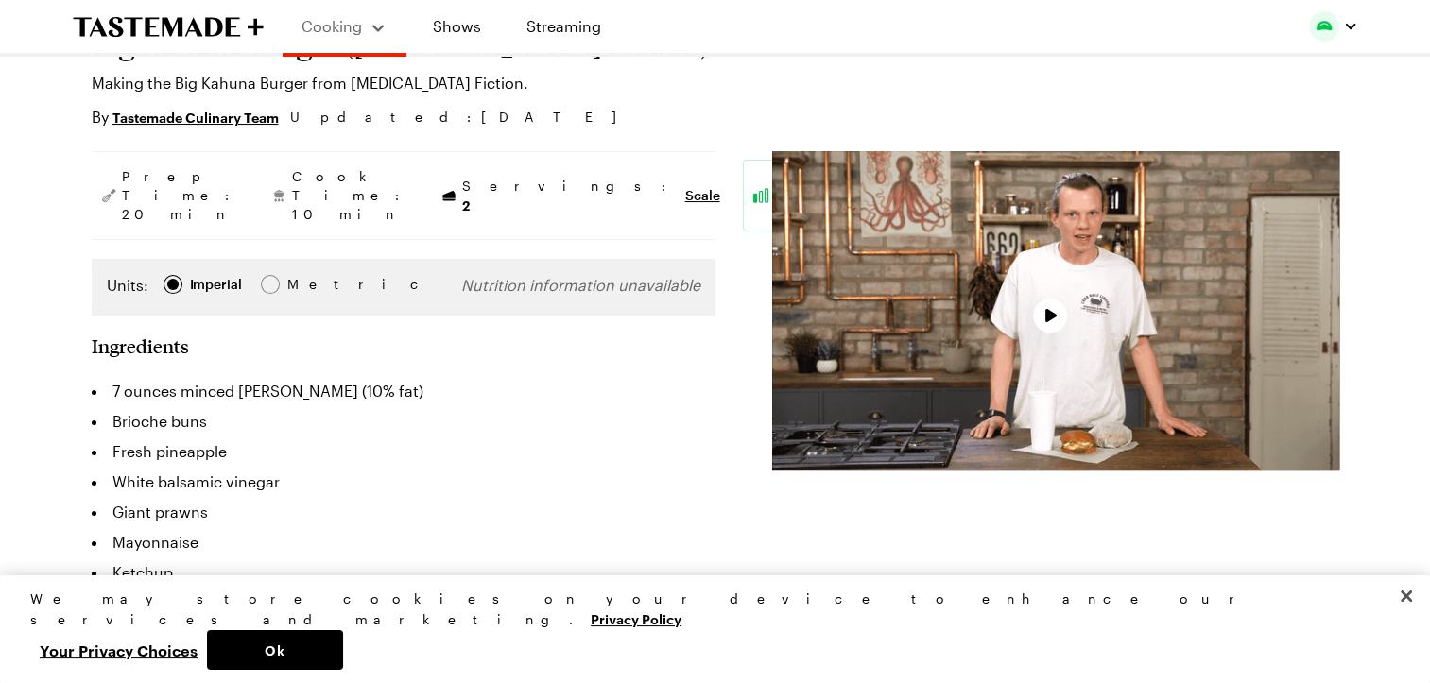
scroll to position [174, 0]
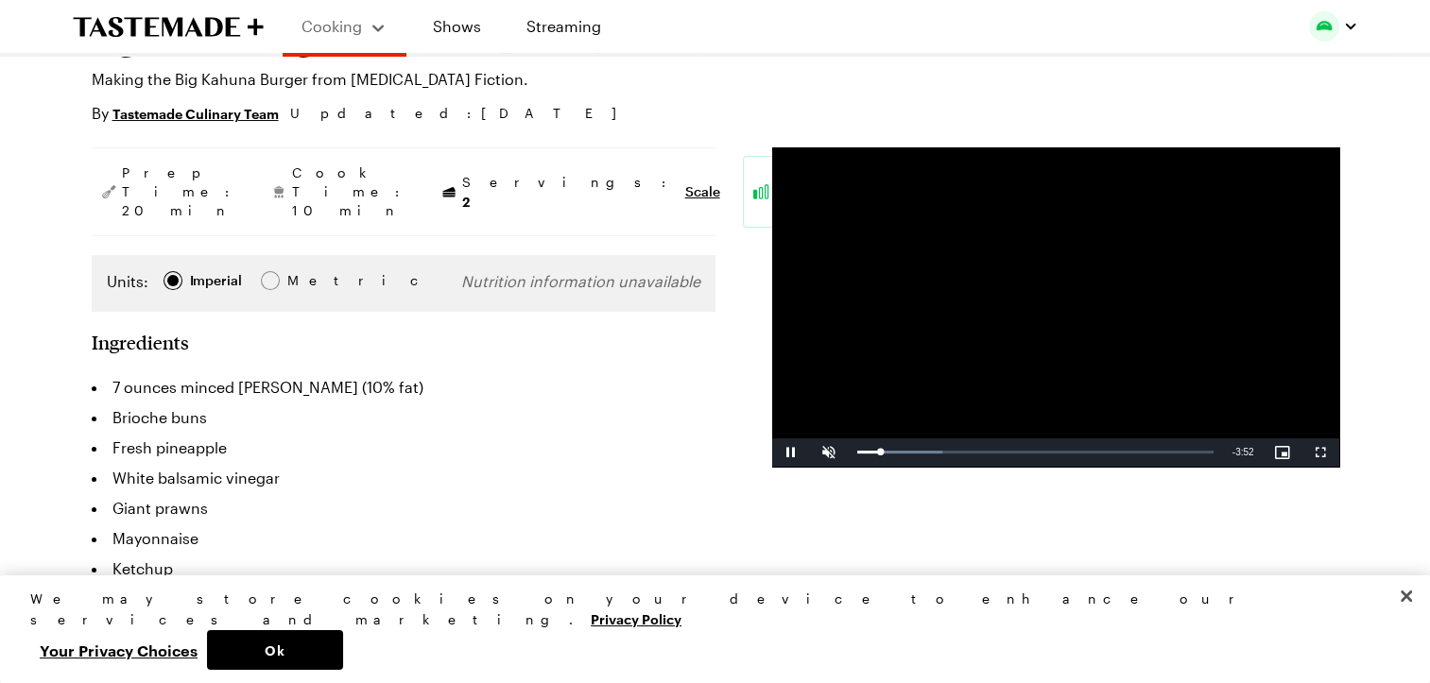
click at [1003, 303] on video "Video Player" at bounding box center [1055, 307] width 567 height 320
click at [1012, 306] on video "Video Player" at bounding box center [1055, 307] width 567 height 320
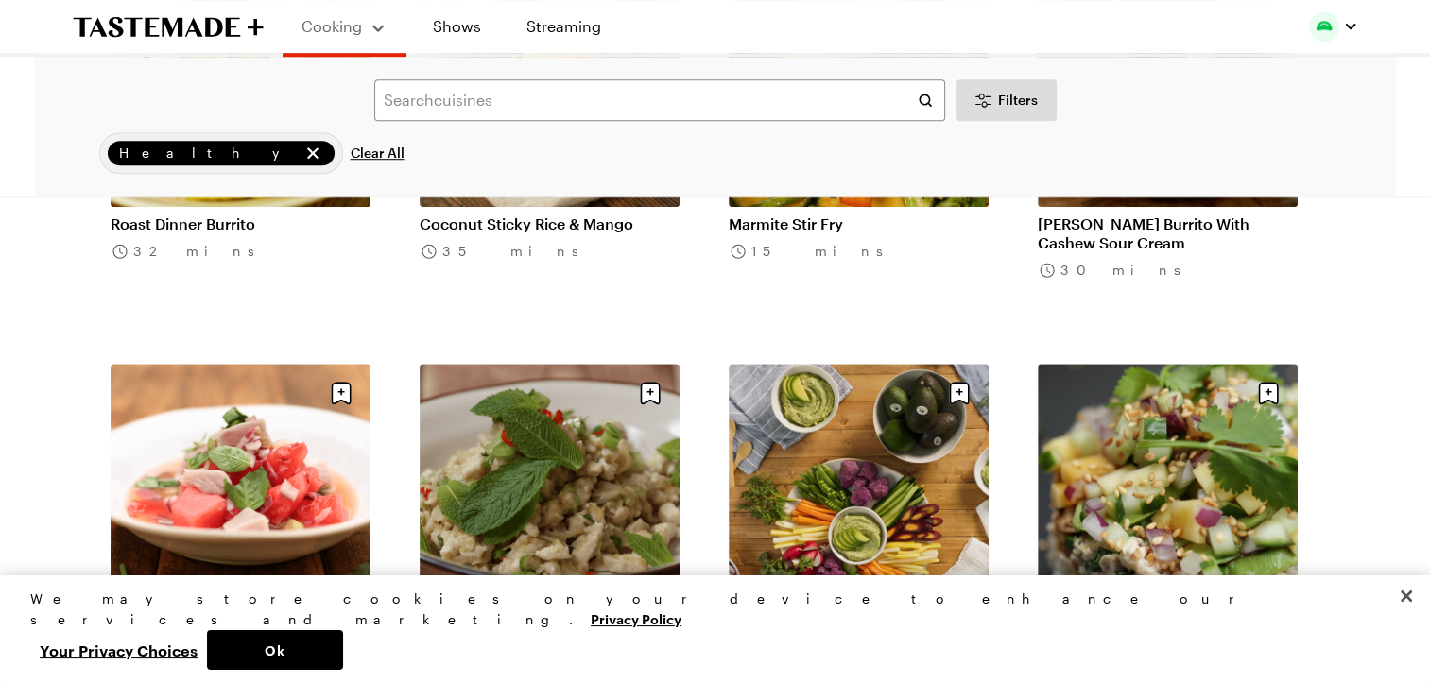
scroll to position [37139, 0]
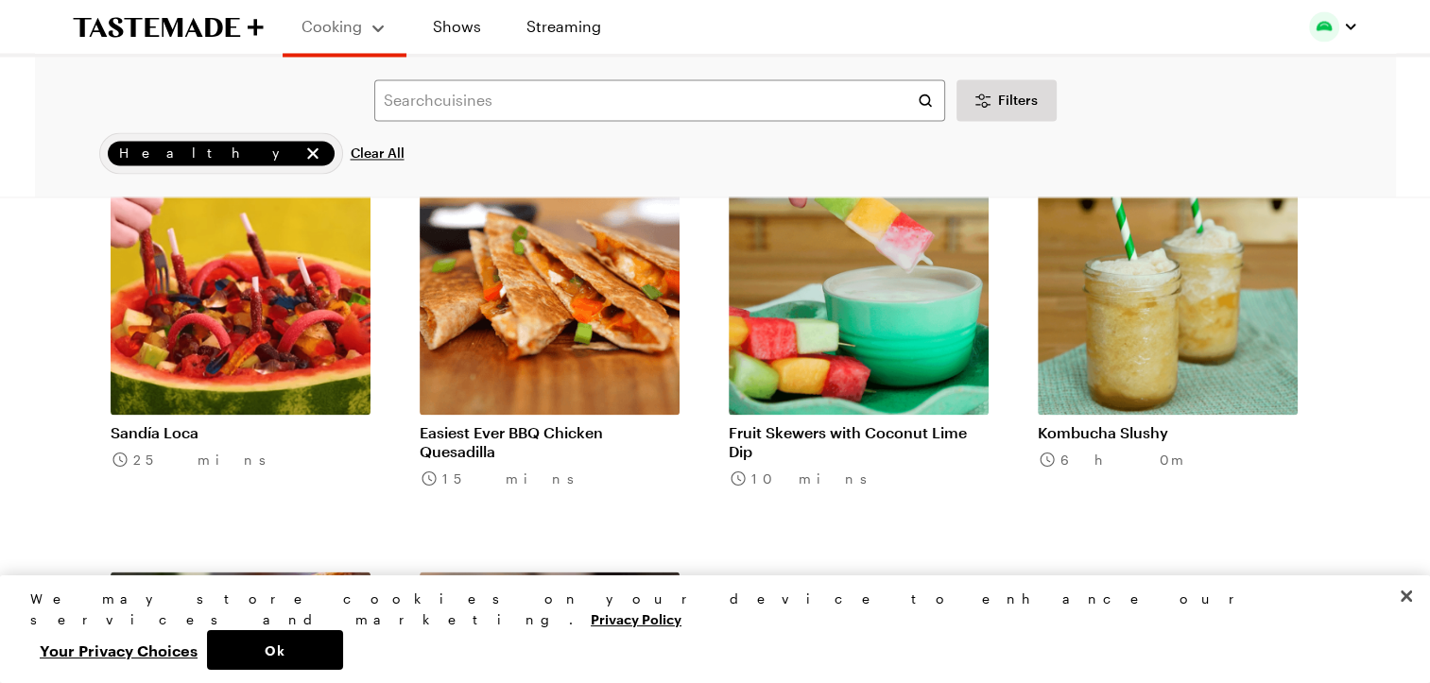
scroll to position [39010, 8]
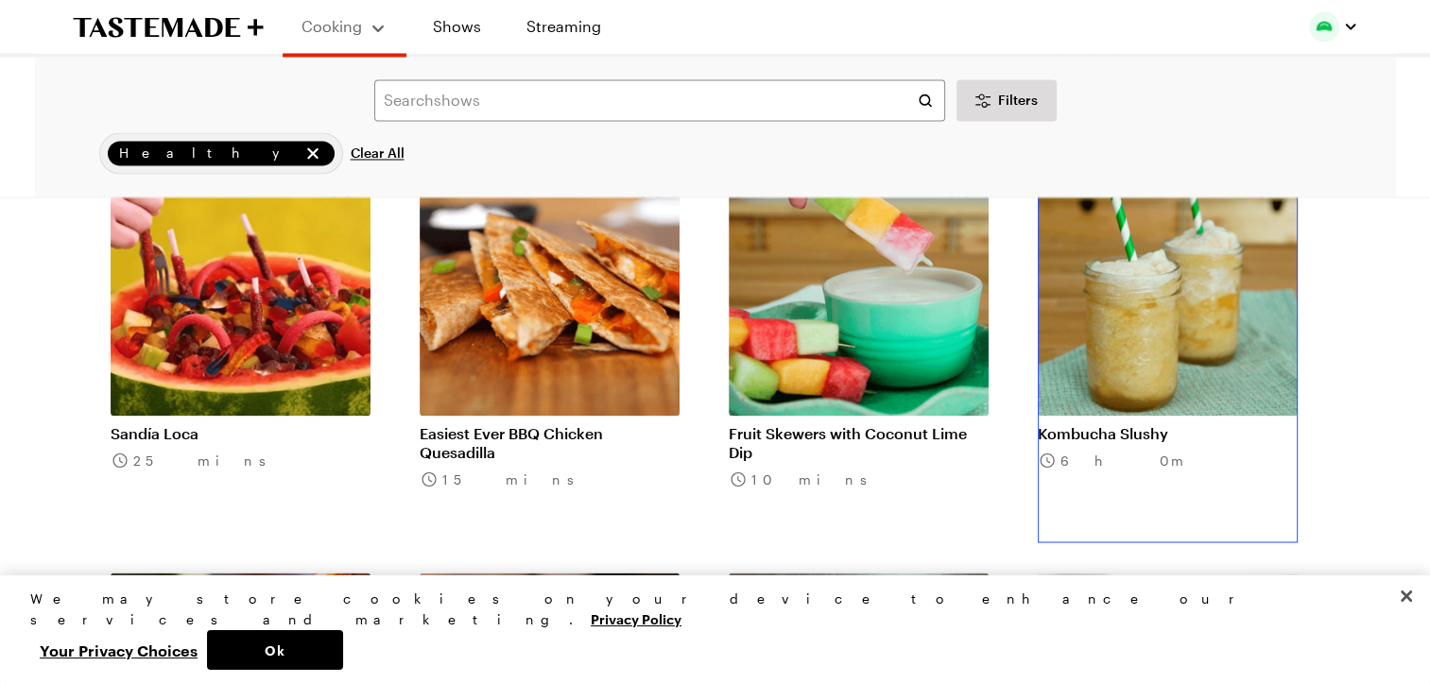
click at [1155, 424] on link "Kombucha Slushy" at bounding box center [1168, 433] width 260 height 19
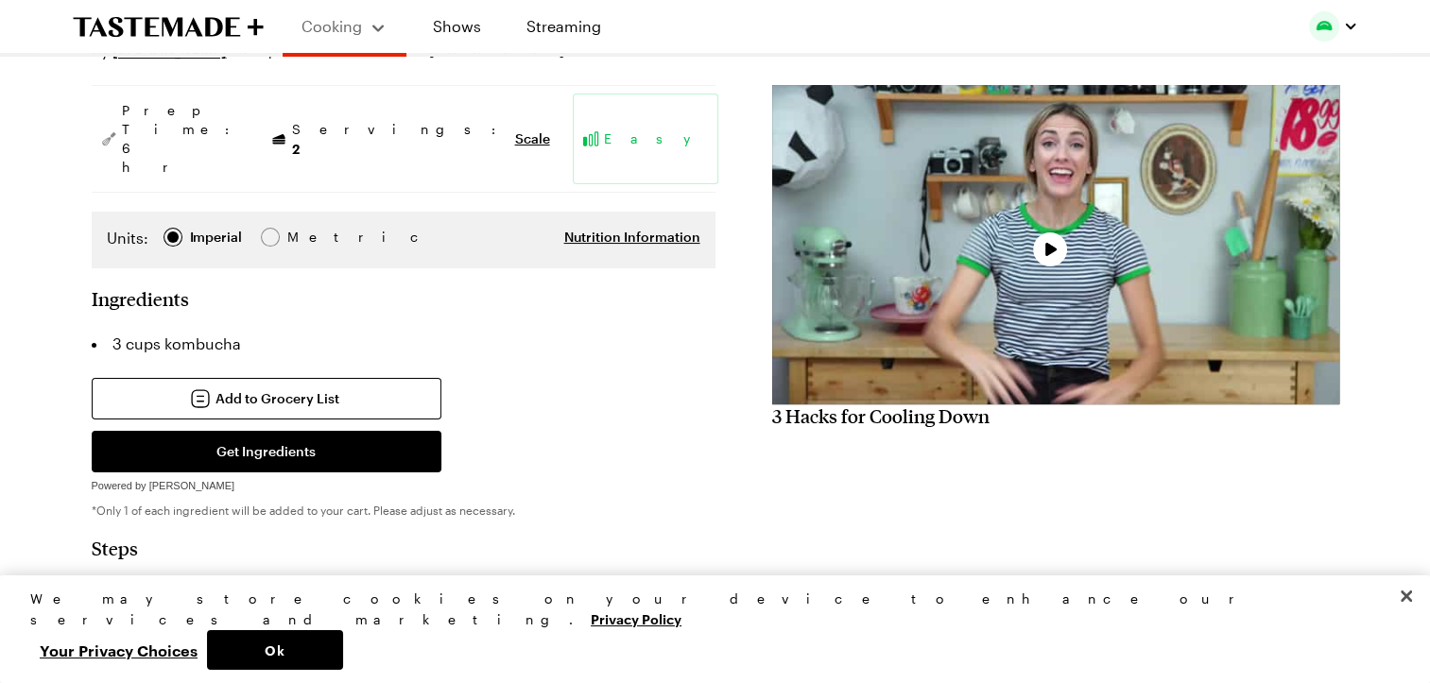
scroll to position [265, 0]
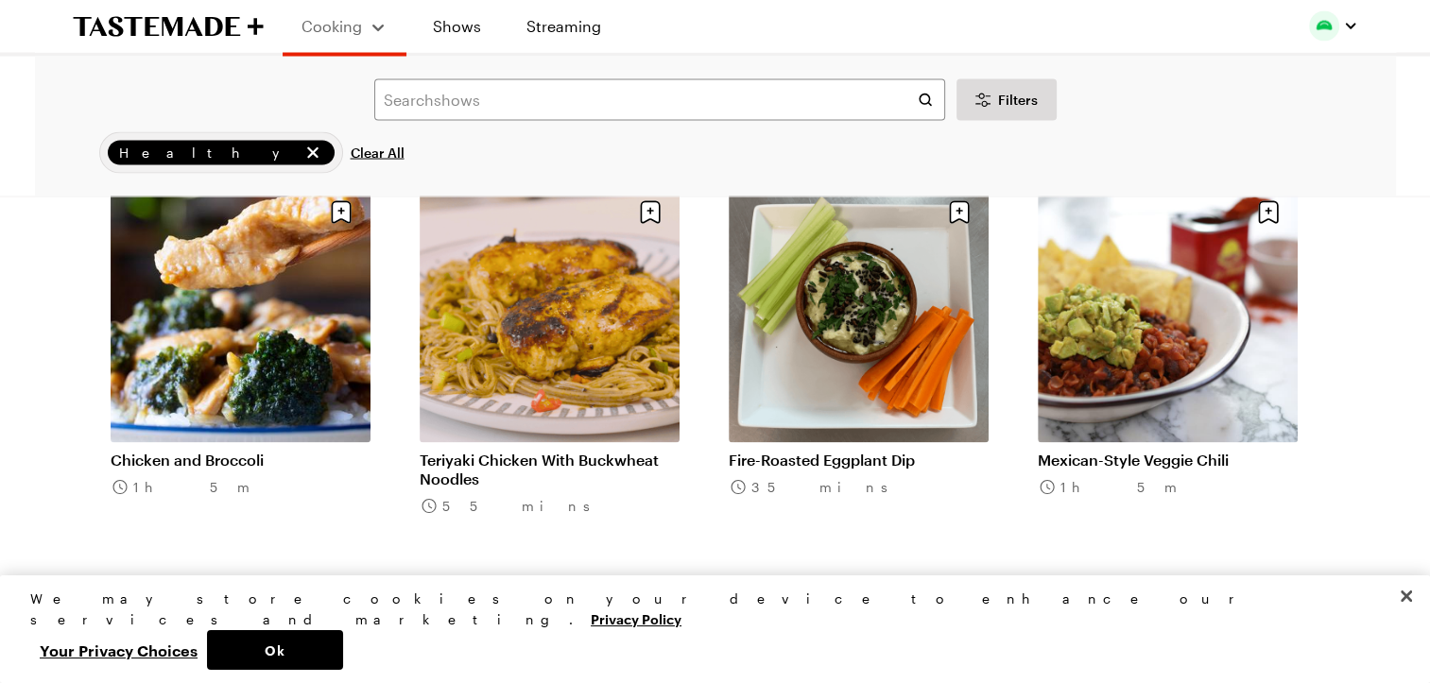
scroll to position [39487, 3]
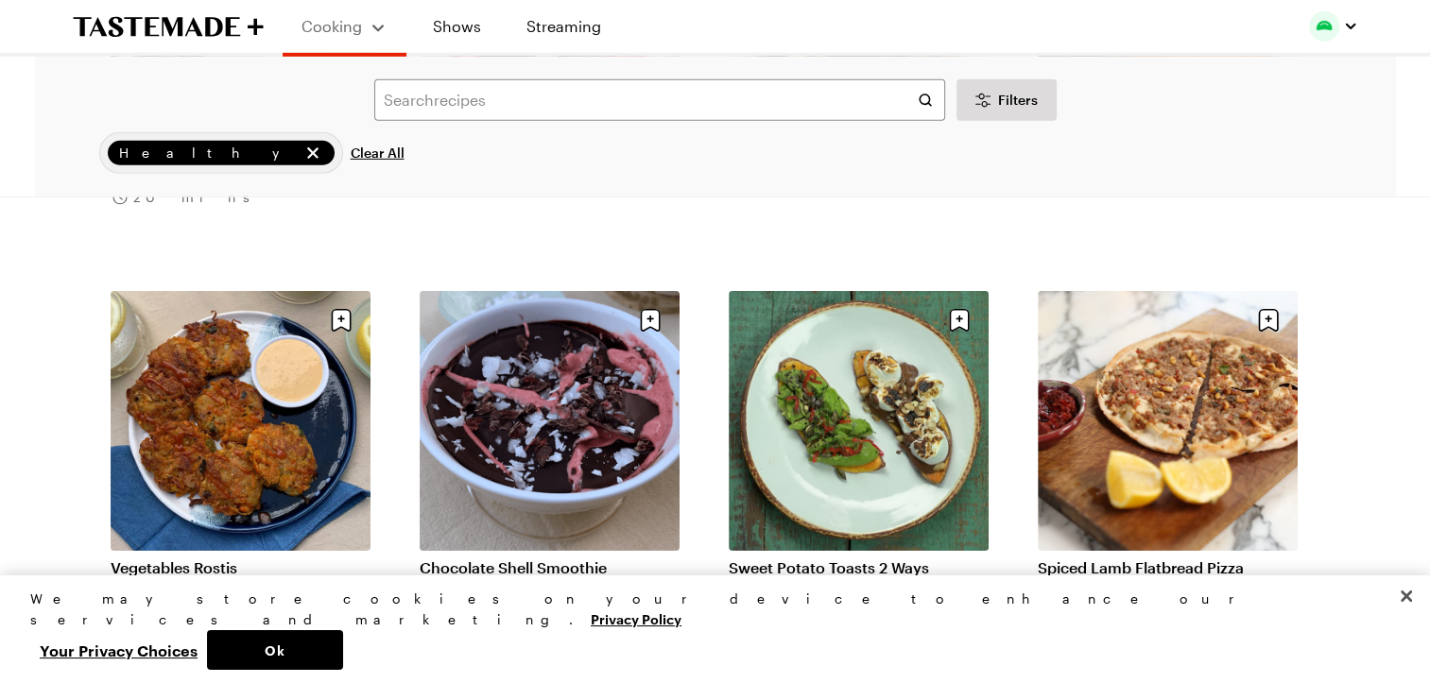
scroll to position [41922, 0]
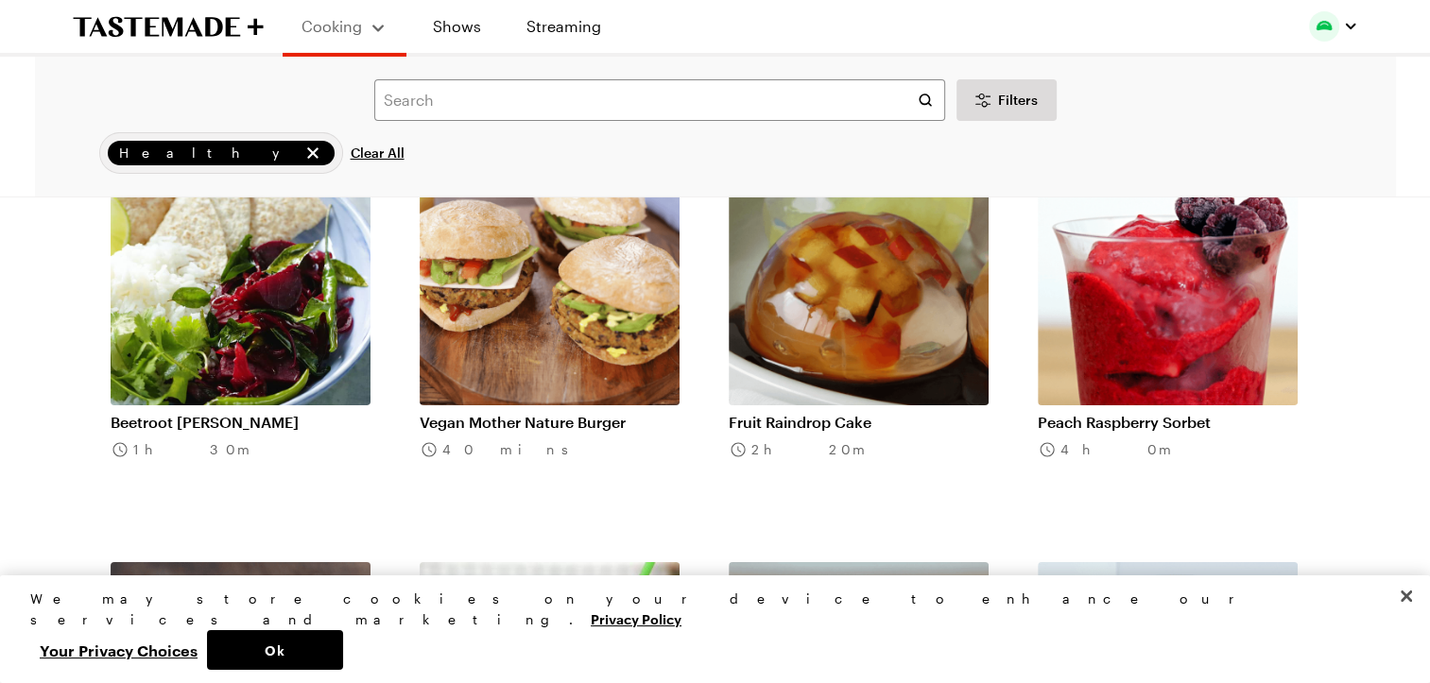
scroll to position [42356, 0]
click at [534, 413] on link "Vegan Mother Nature Burger" at bounding box center [550, 422] width 260 height 19
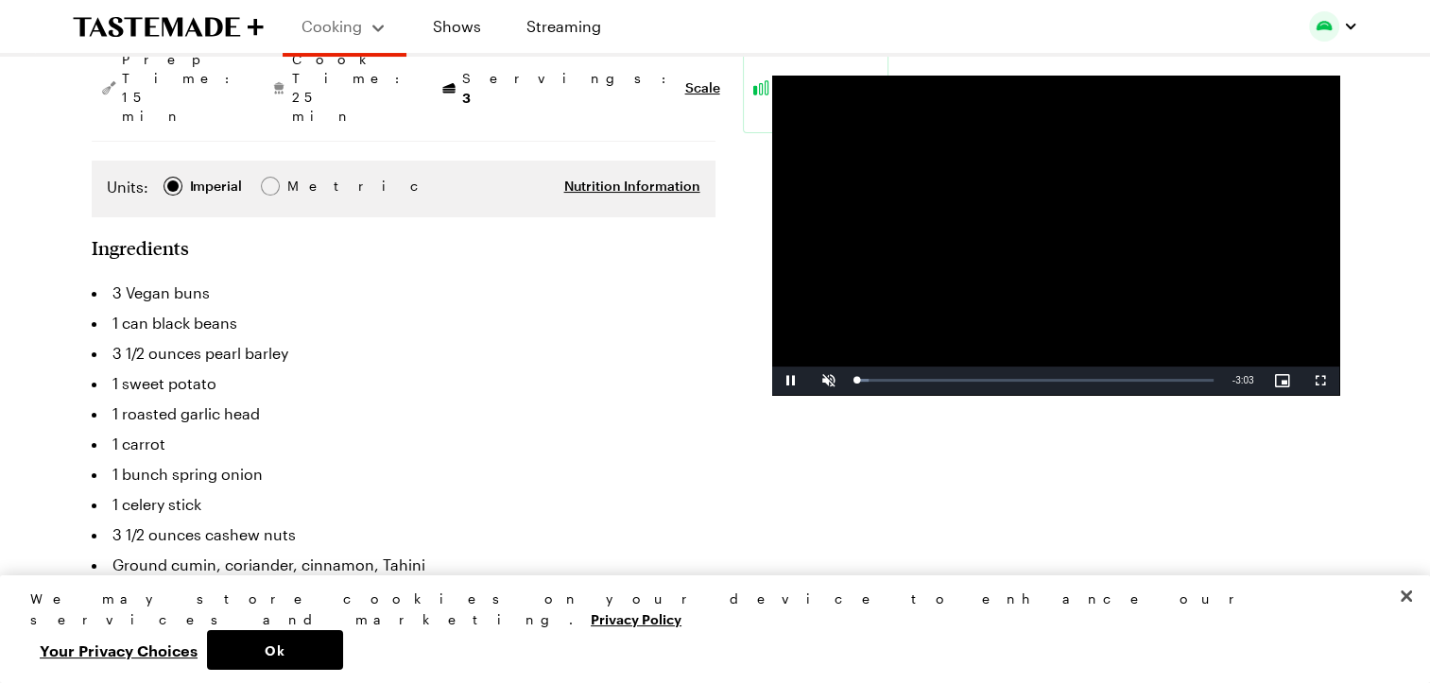
scroll to position [312, 0]
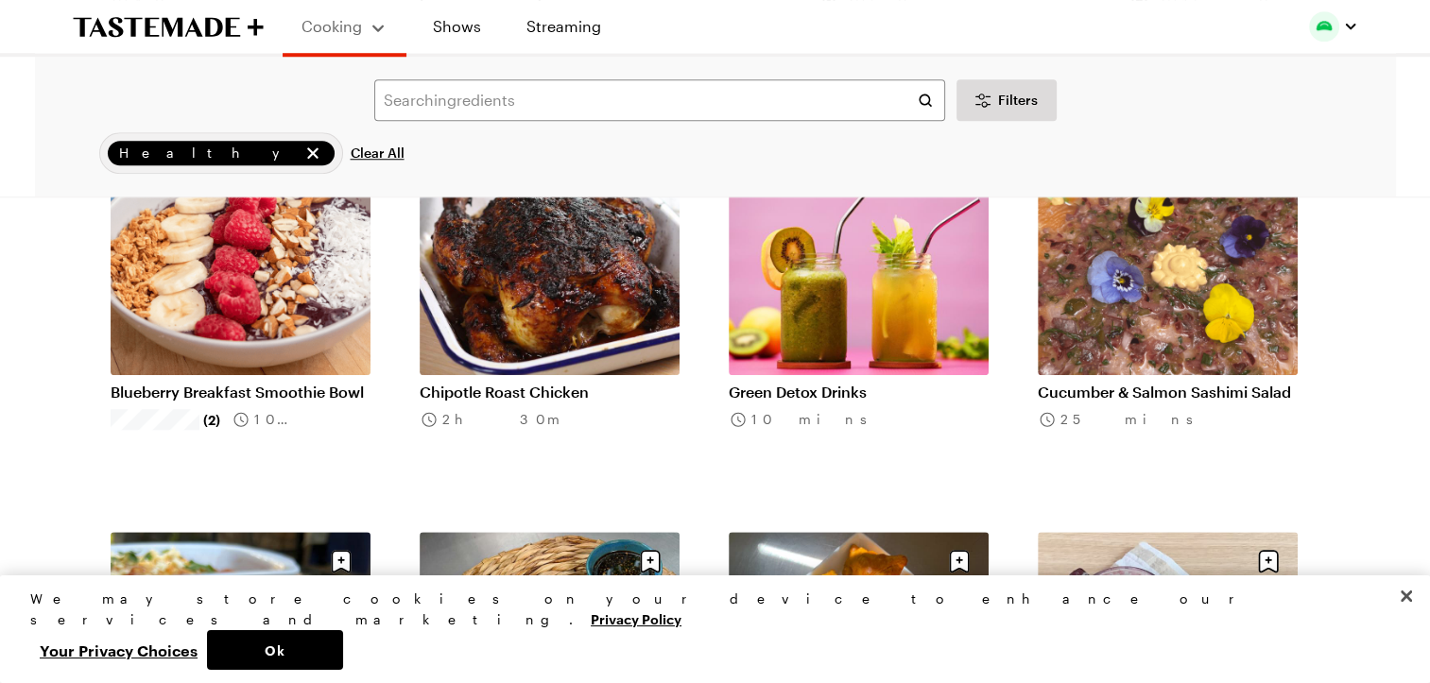
scroll to position [44472, 0]
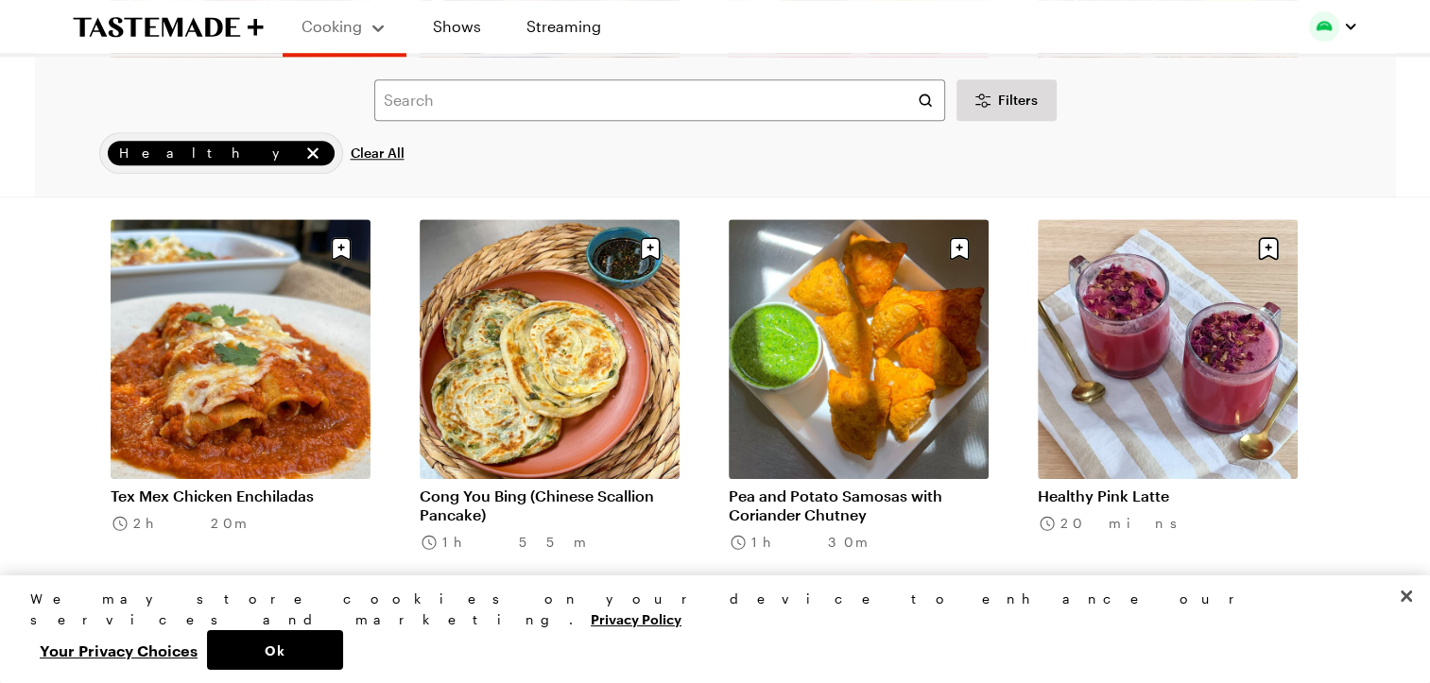
scroll to position [44780, 0]
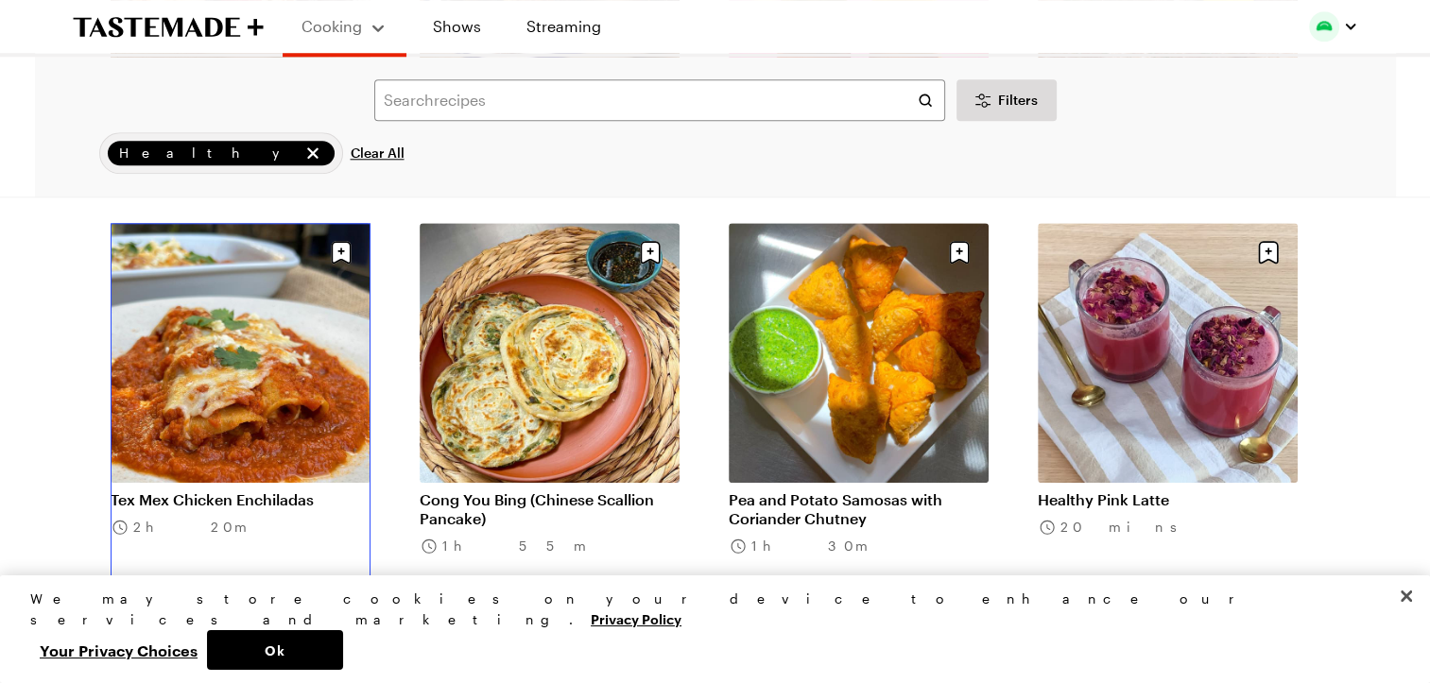
click at [274, 491] on link "Tex Mex Chicken Enchiladas" at bounding box center [241, 500] width 260 height 19
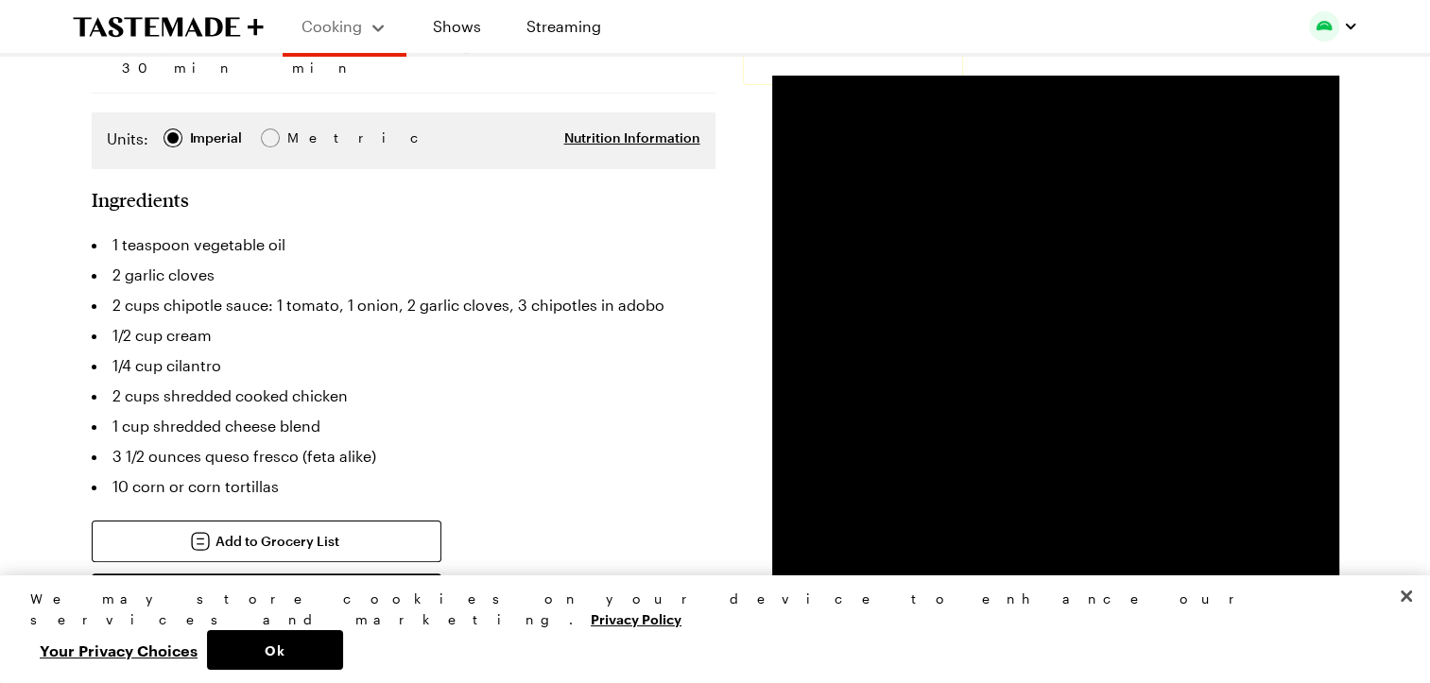
scroll to position [357, 0]
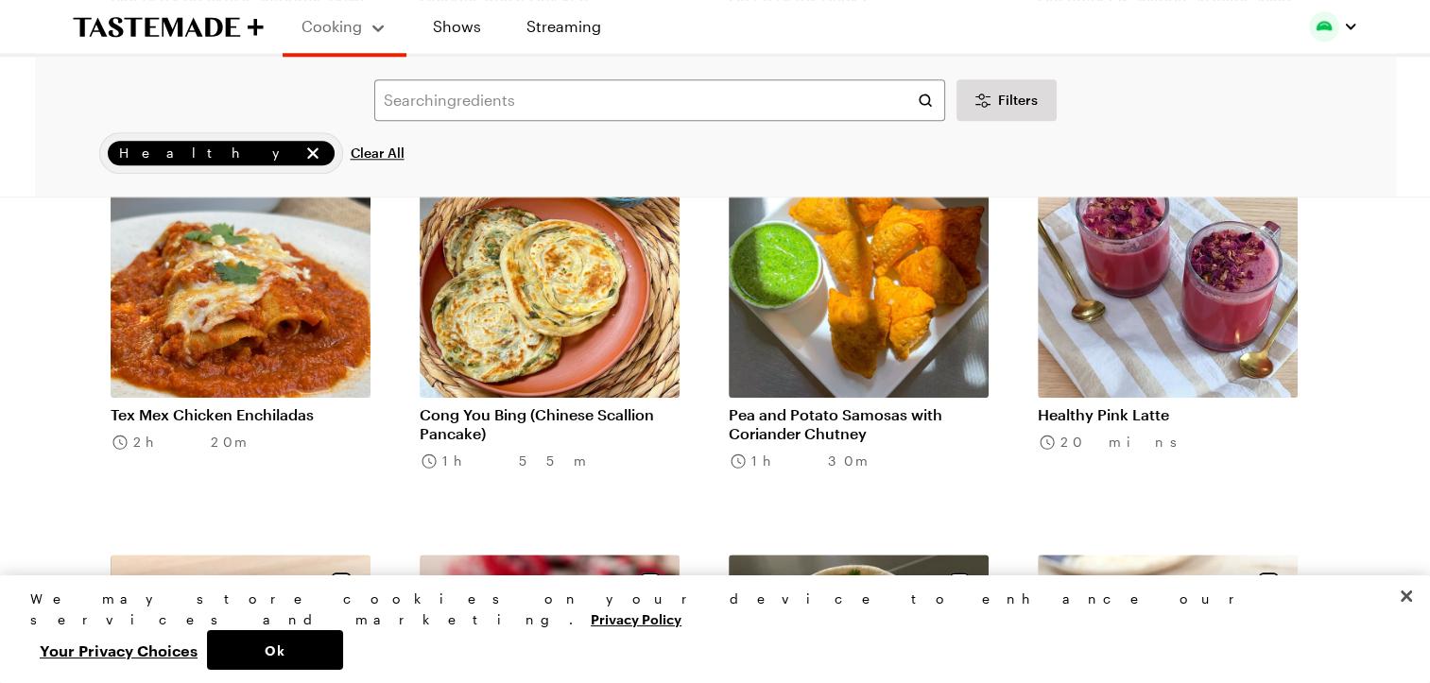
scroll to position [44867, 0]
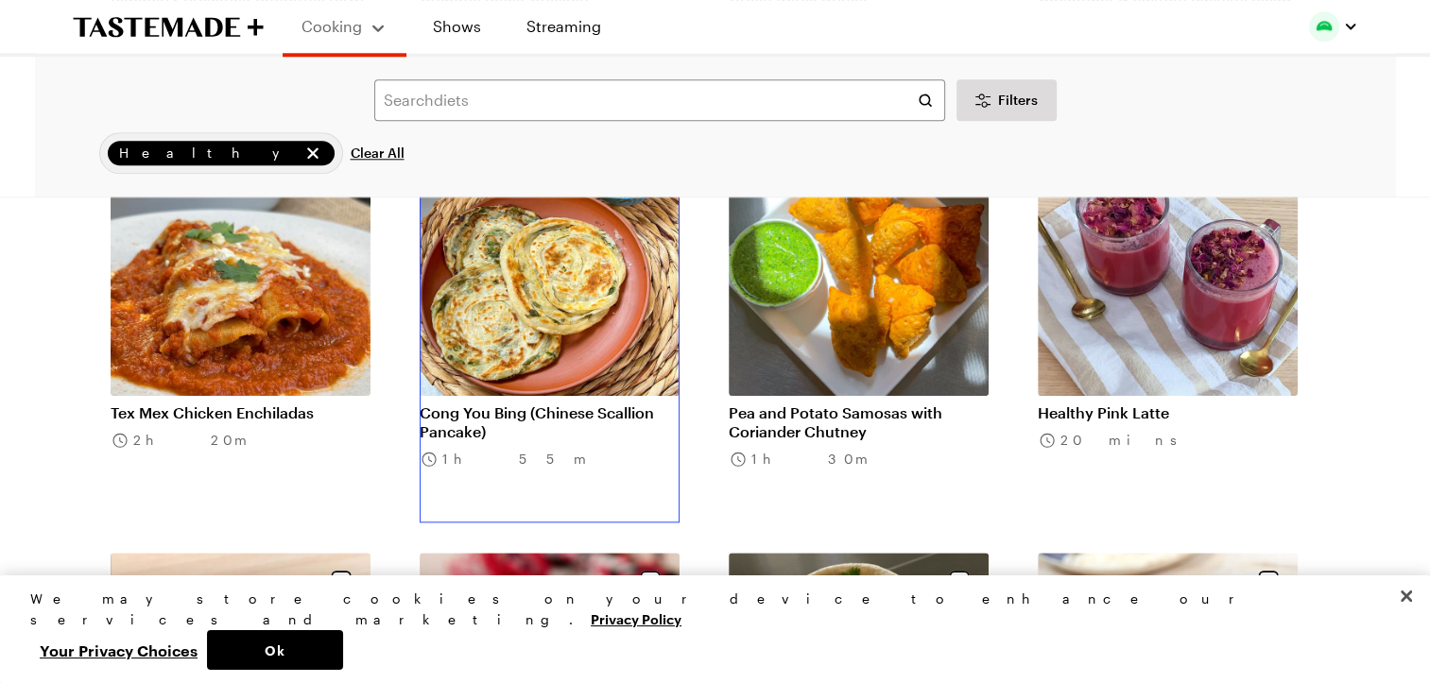
click at [552, 404] on link "Cong You Bing (Chinese Scallion Pancake)" at bounding box center [550, 423] width 260 height 38
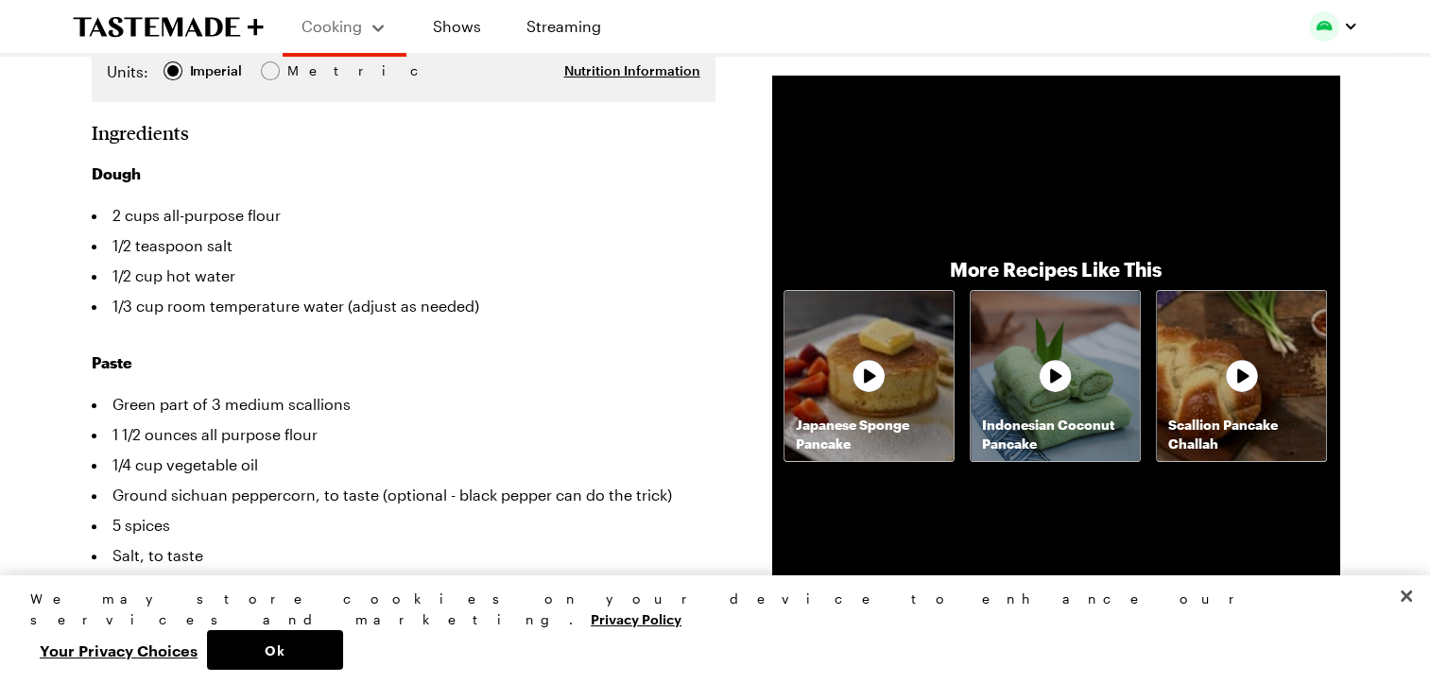
scroll to position [419, 0]
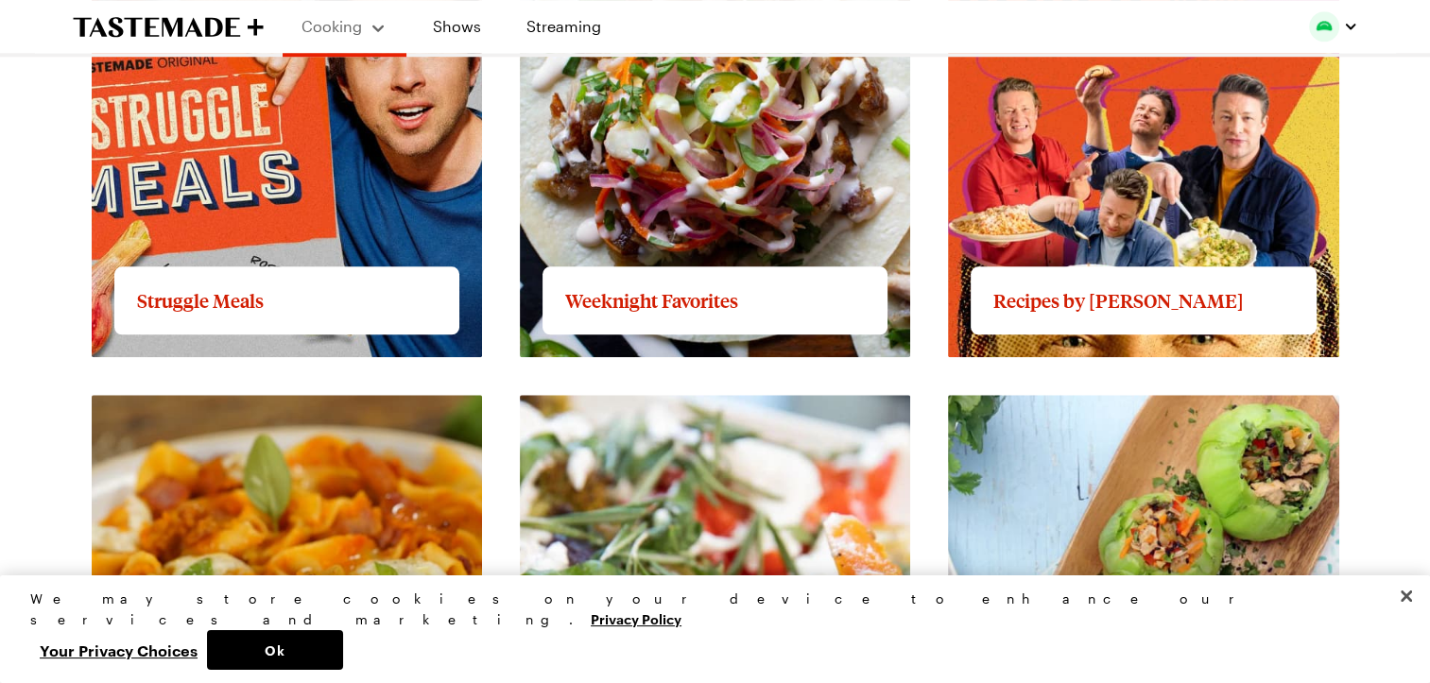
scroll to position [1925, 0]
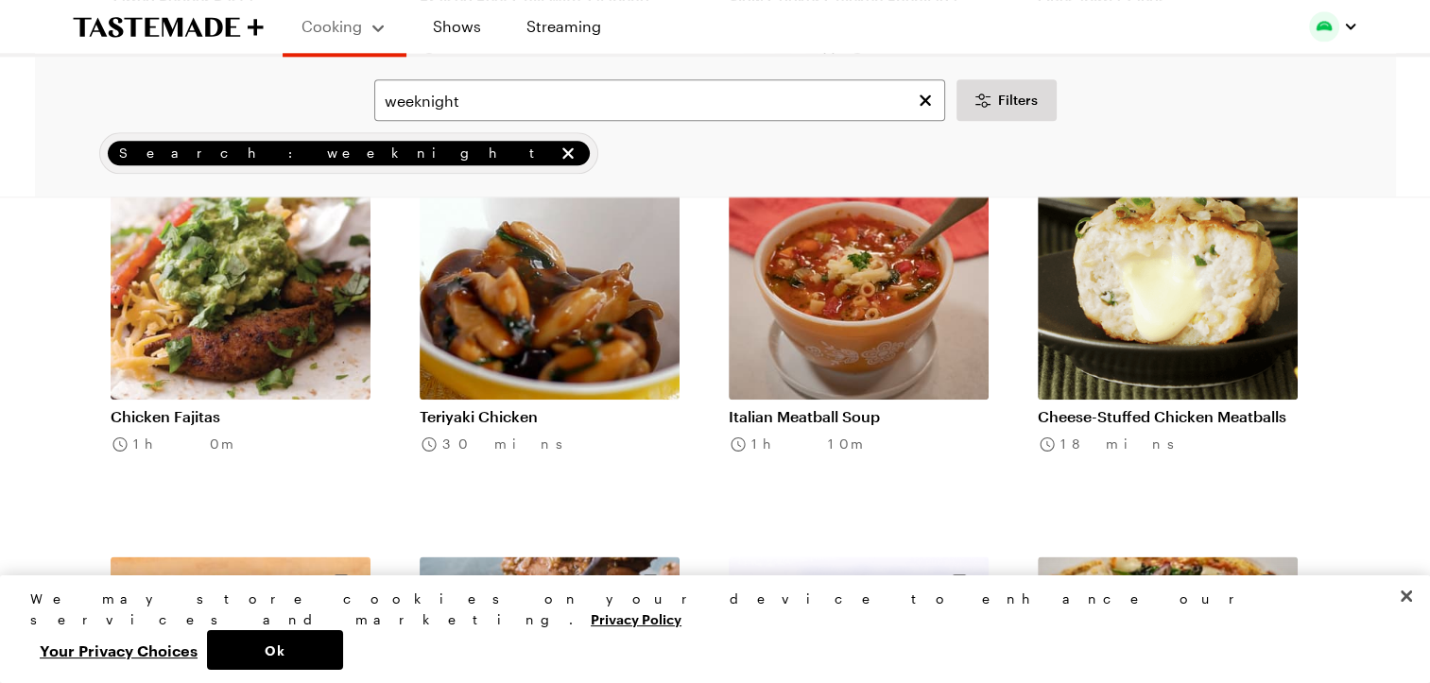
scroll to position [2275, 0]
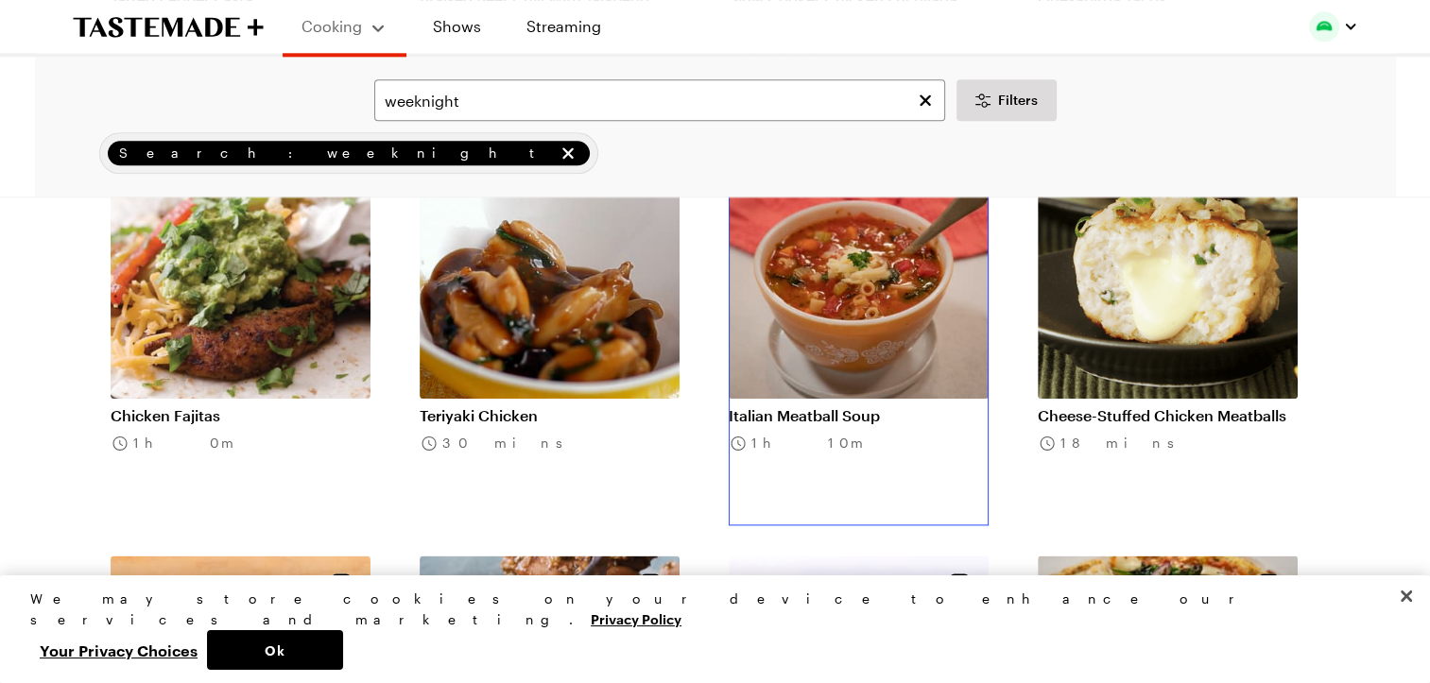
click at [835, 407] on link "Italian Meatball Soup" at bounding box center [859, 416] width 260 height 19
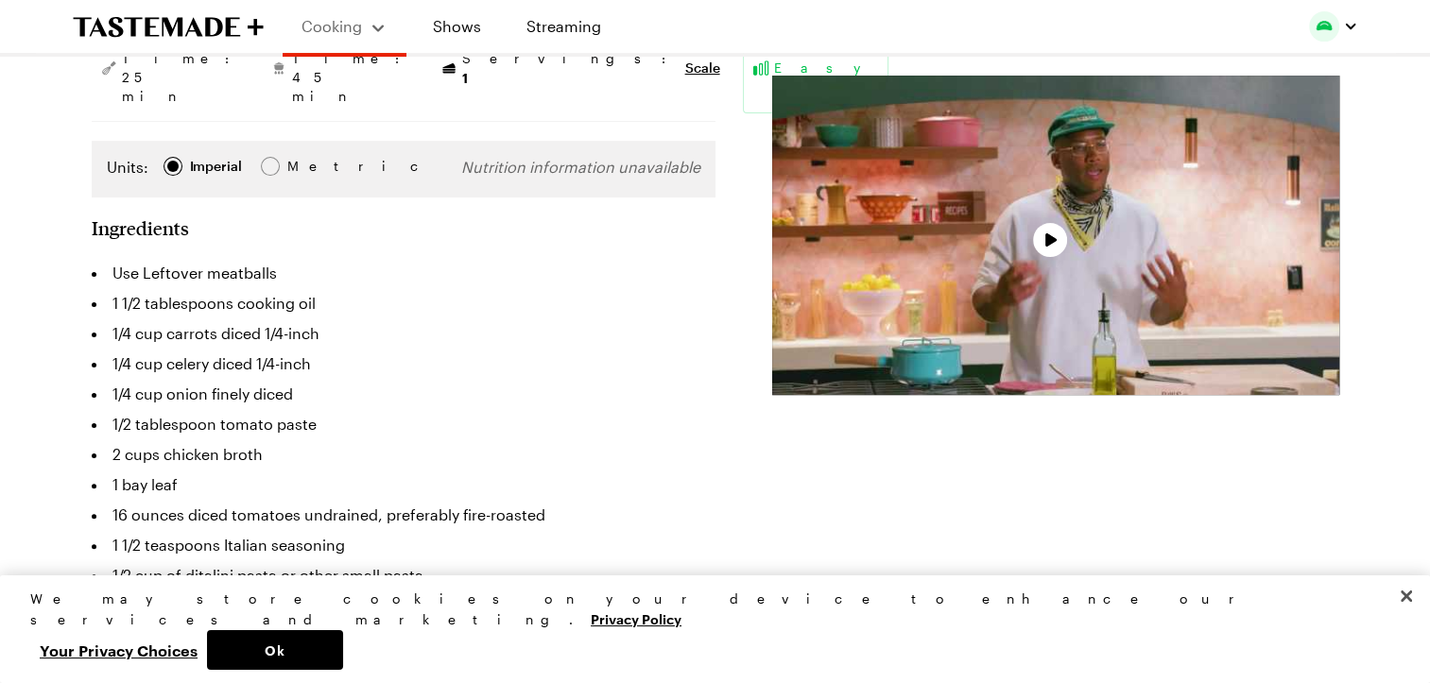
scroll to position [423, 0]
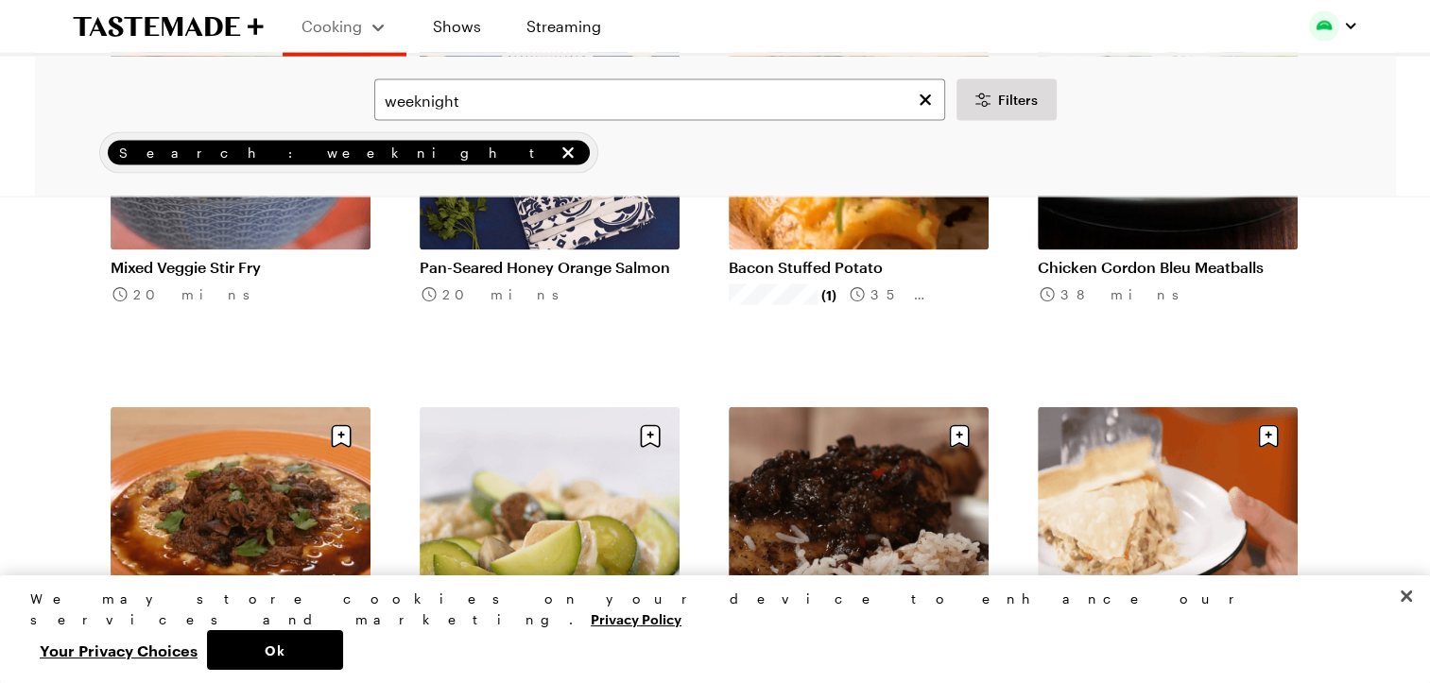
scroll to position [4135, 0]
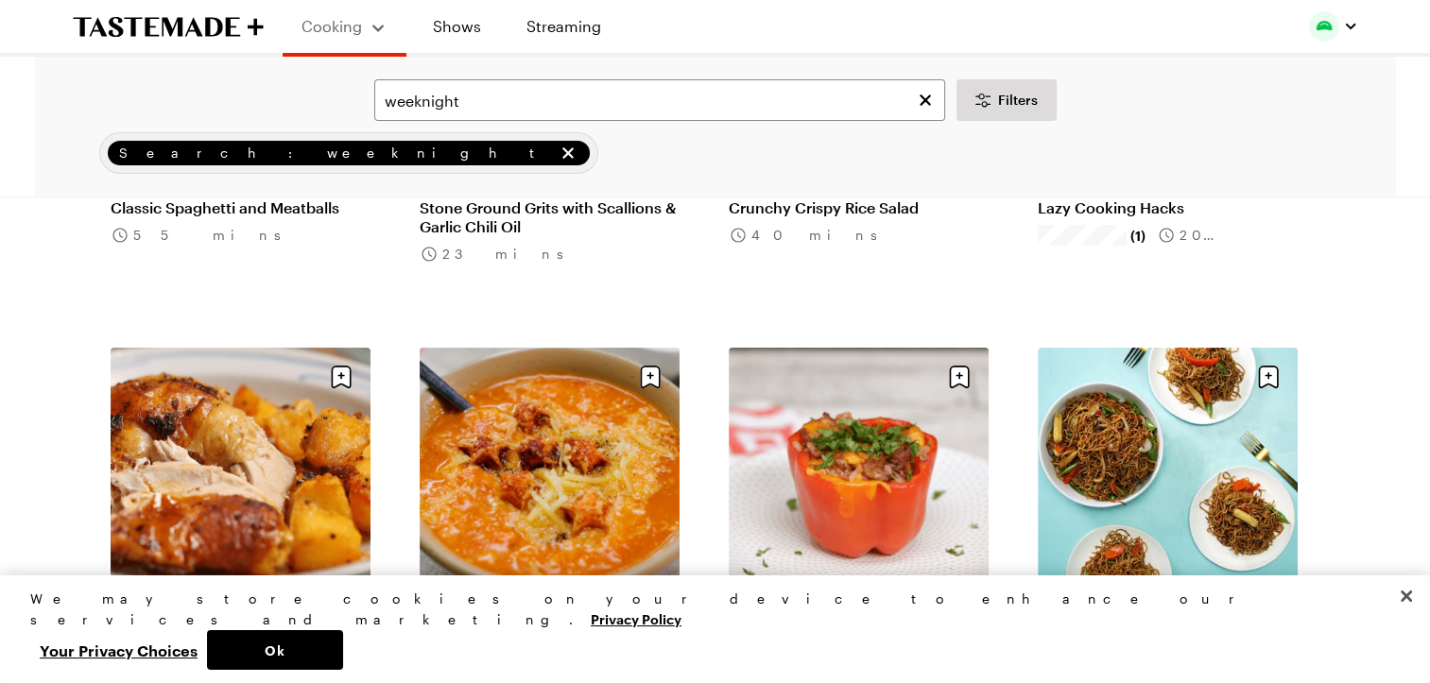
scroll to position [7070, 0]
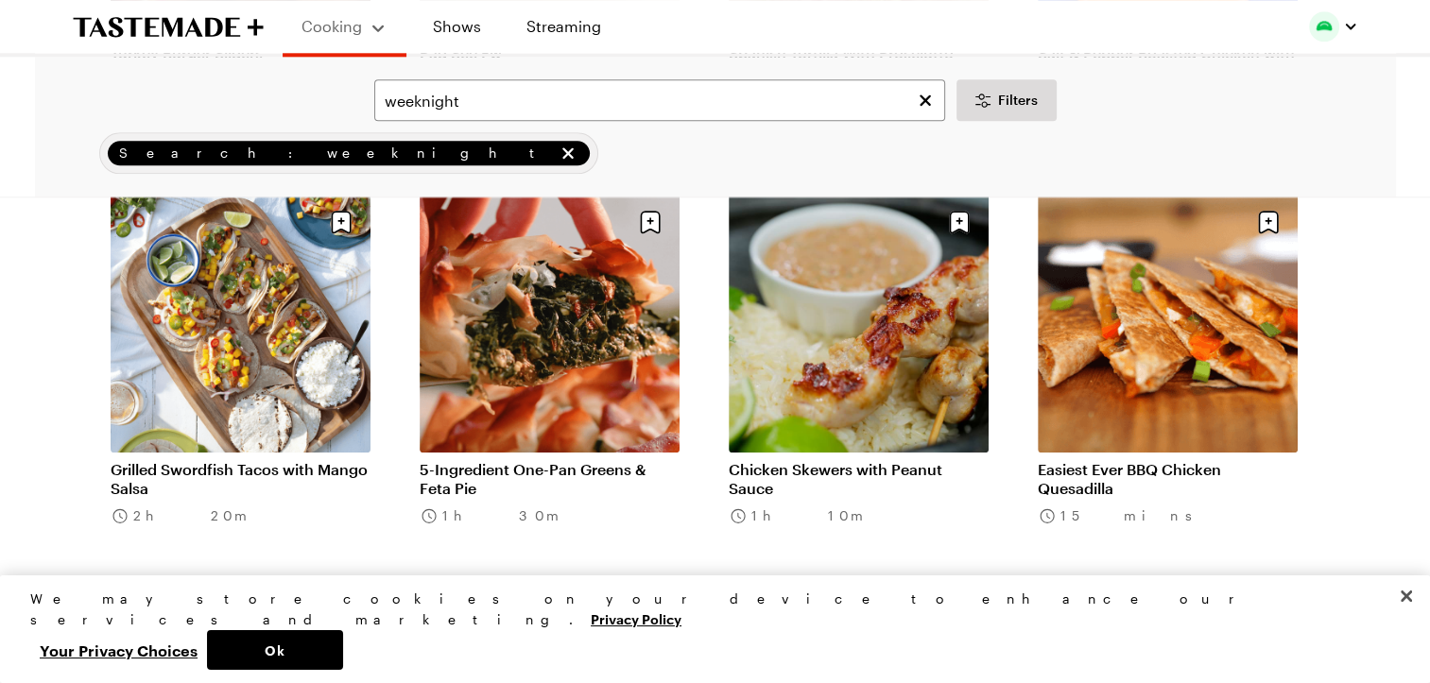
scroll to position [9310, 0]
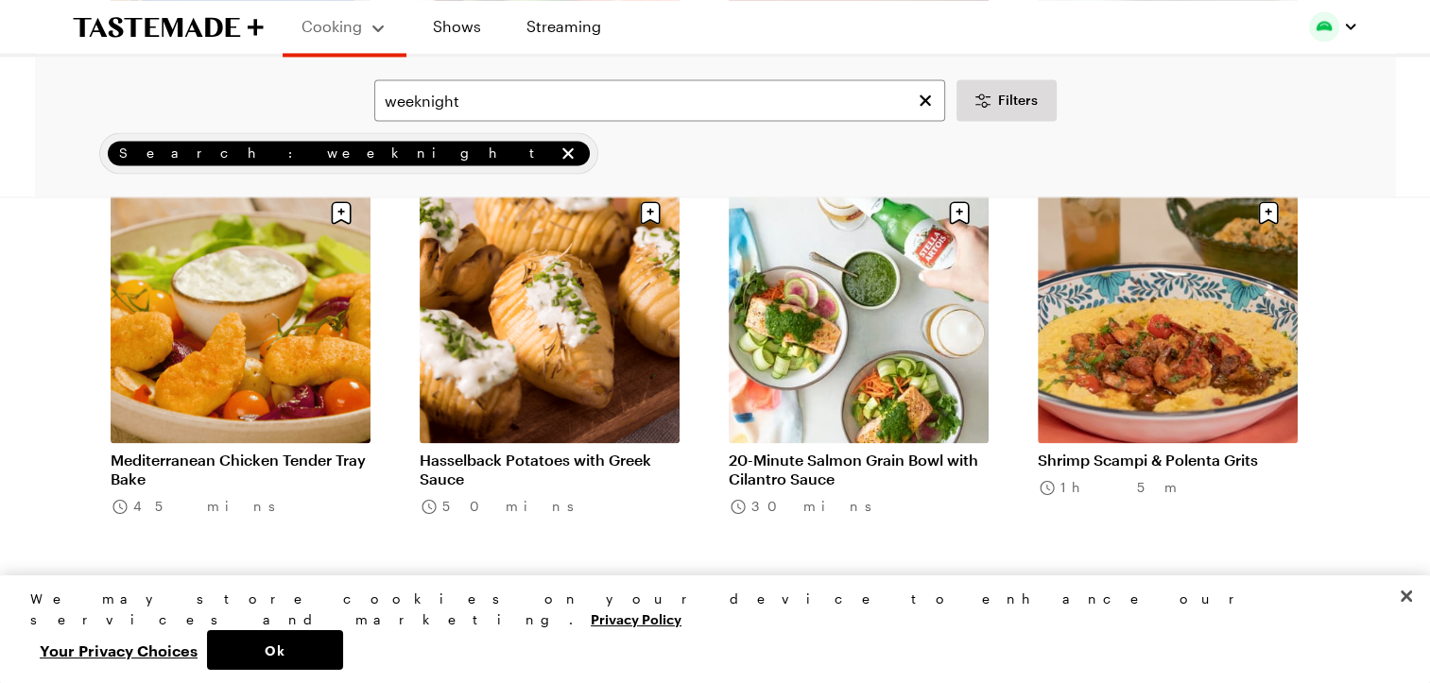
scroll to position [10153, 0]
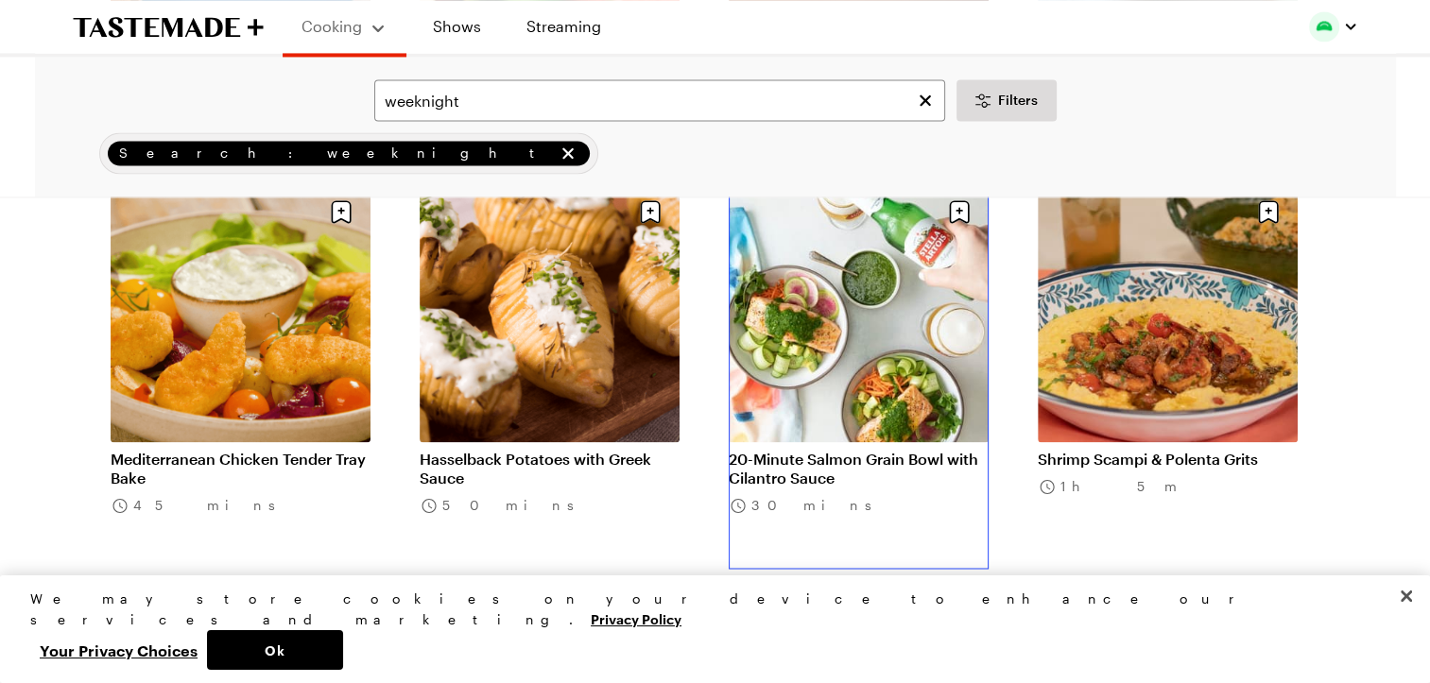
click at [878, 450] on link "20-Minute Salmon Grain Bowl with Cilantro Sauce" at bounding box center [859, 469] width 260 height 38
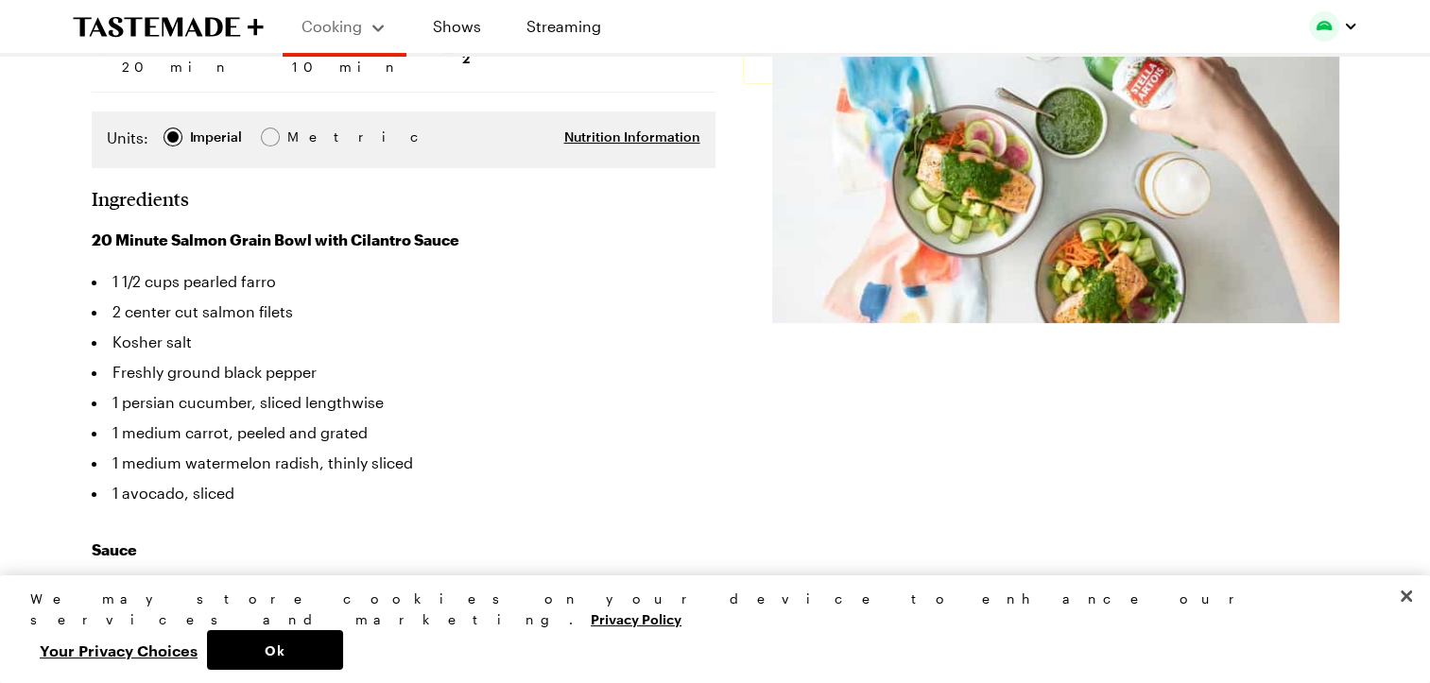
scroll to position [320, 0]
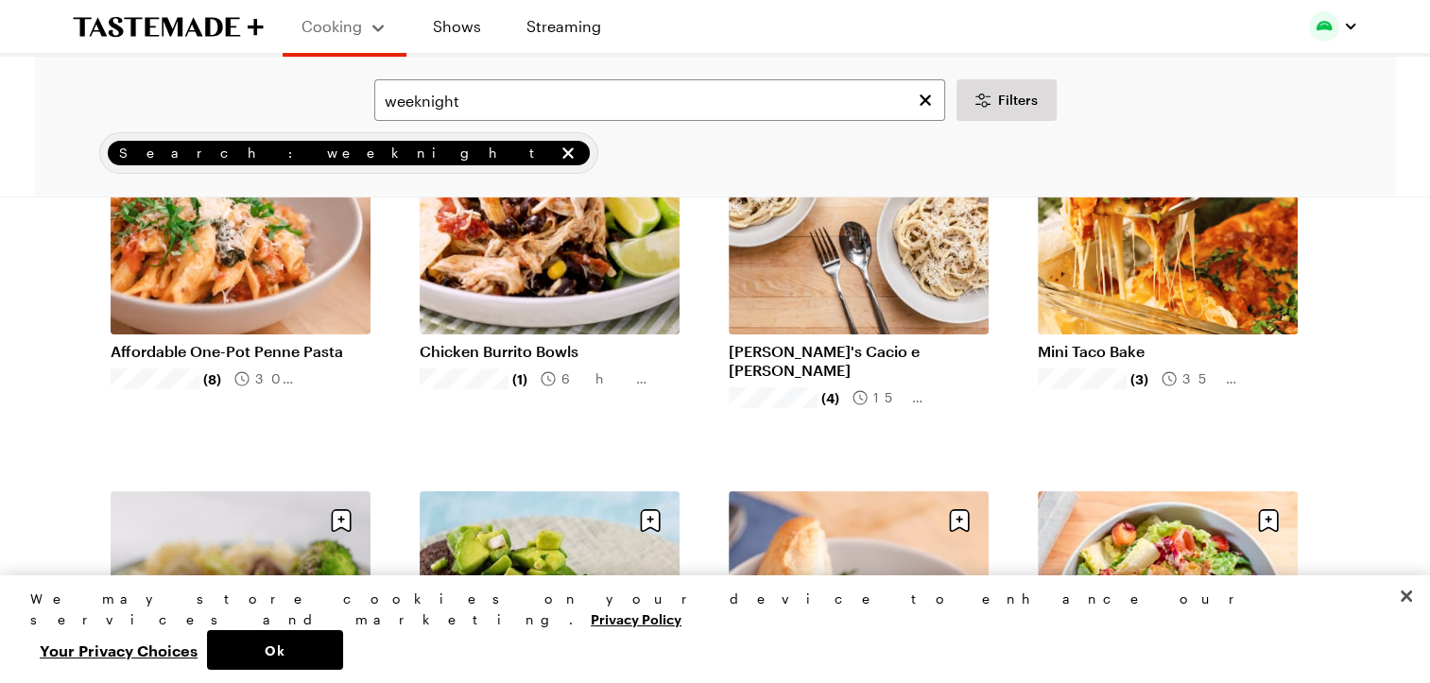
scroll to position [10153, 0]
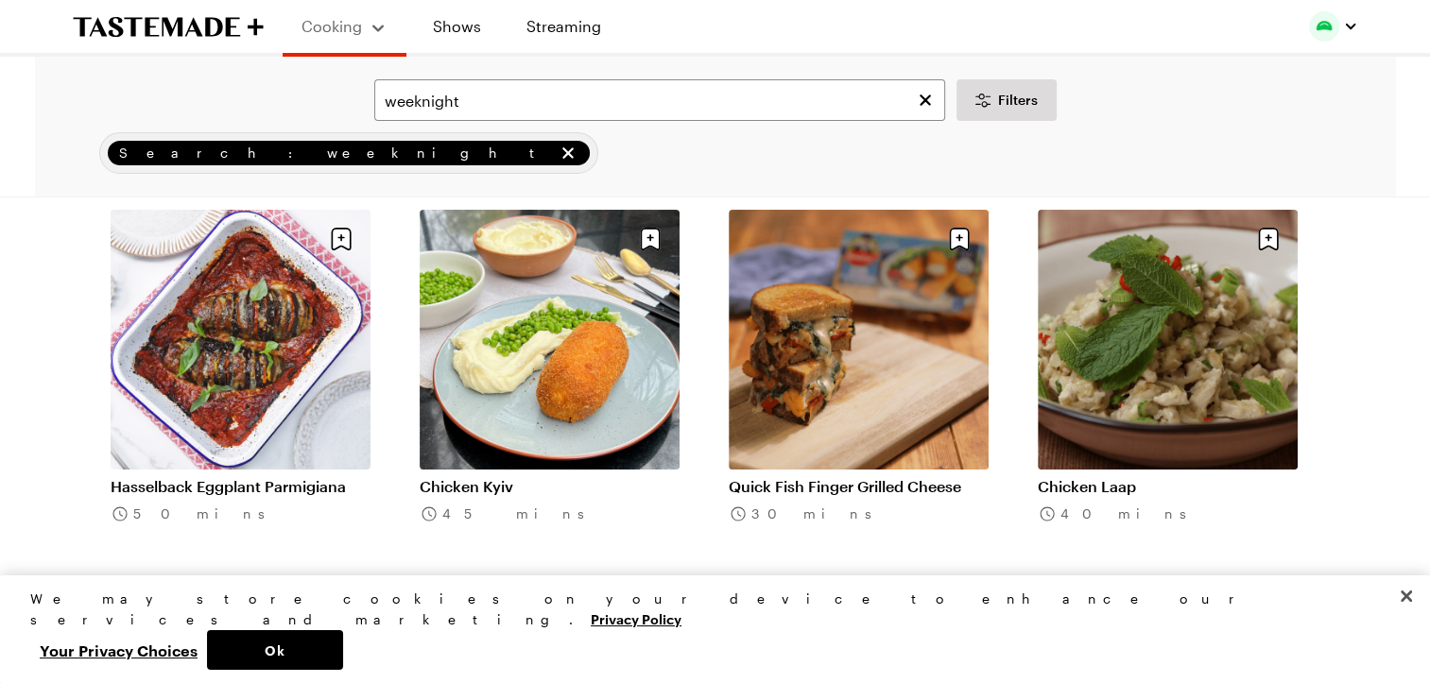
scroll to position [14362, 0]
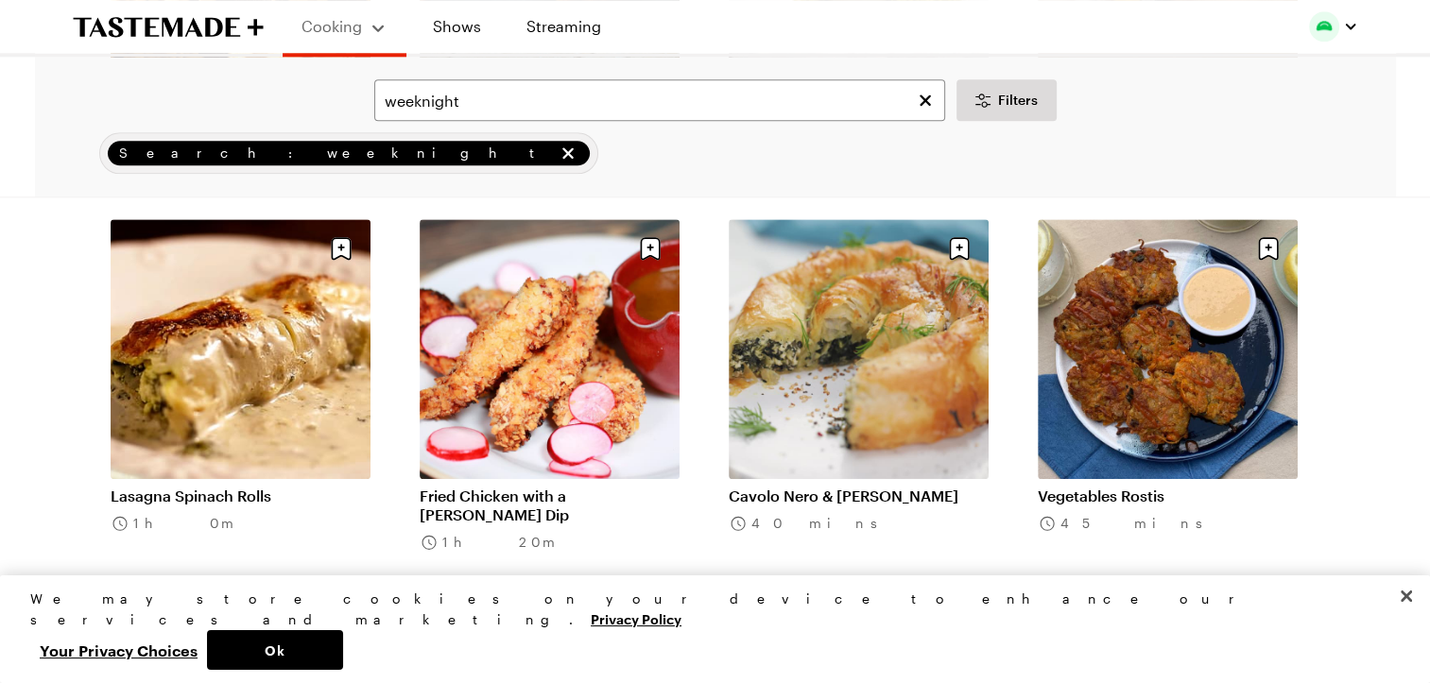
scroll to position [16434, 0]
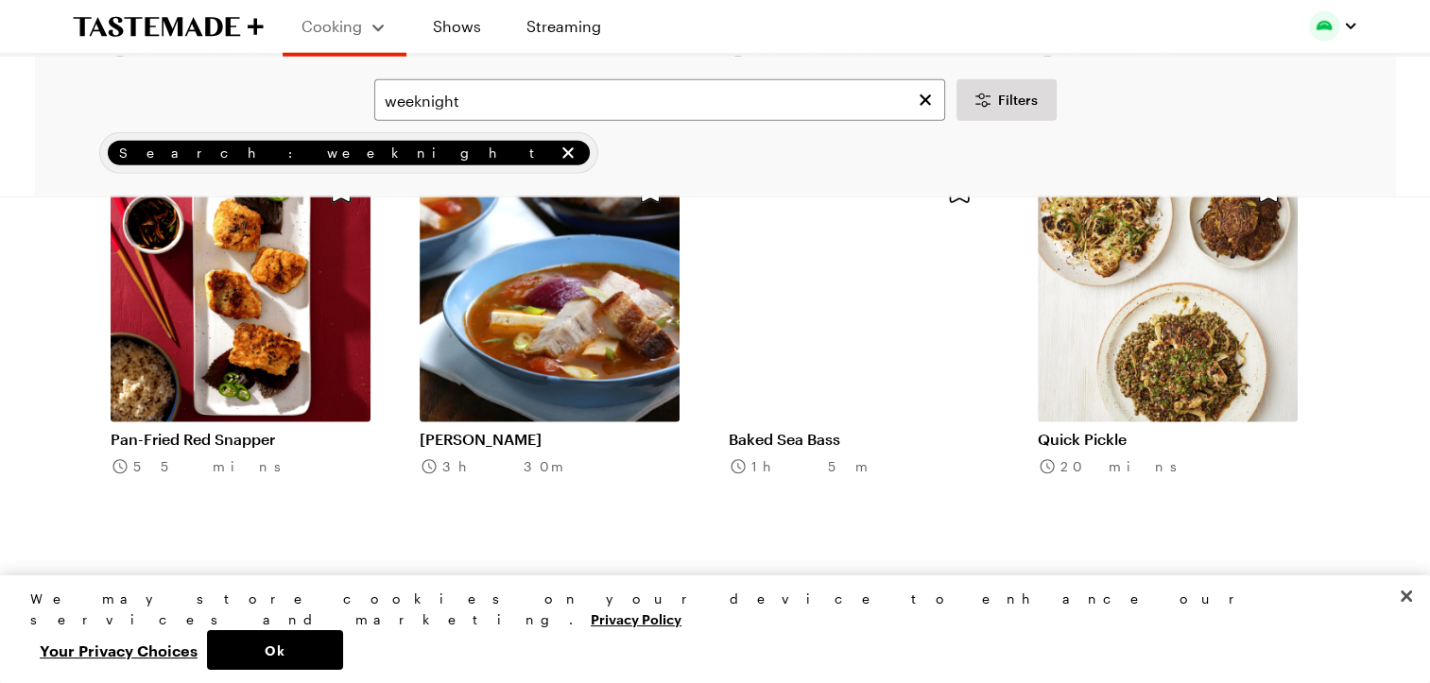
scroll to position [19407, 0]
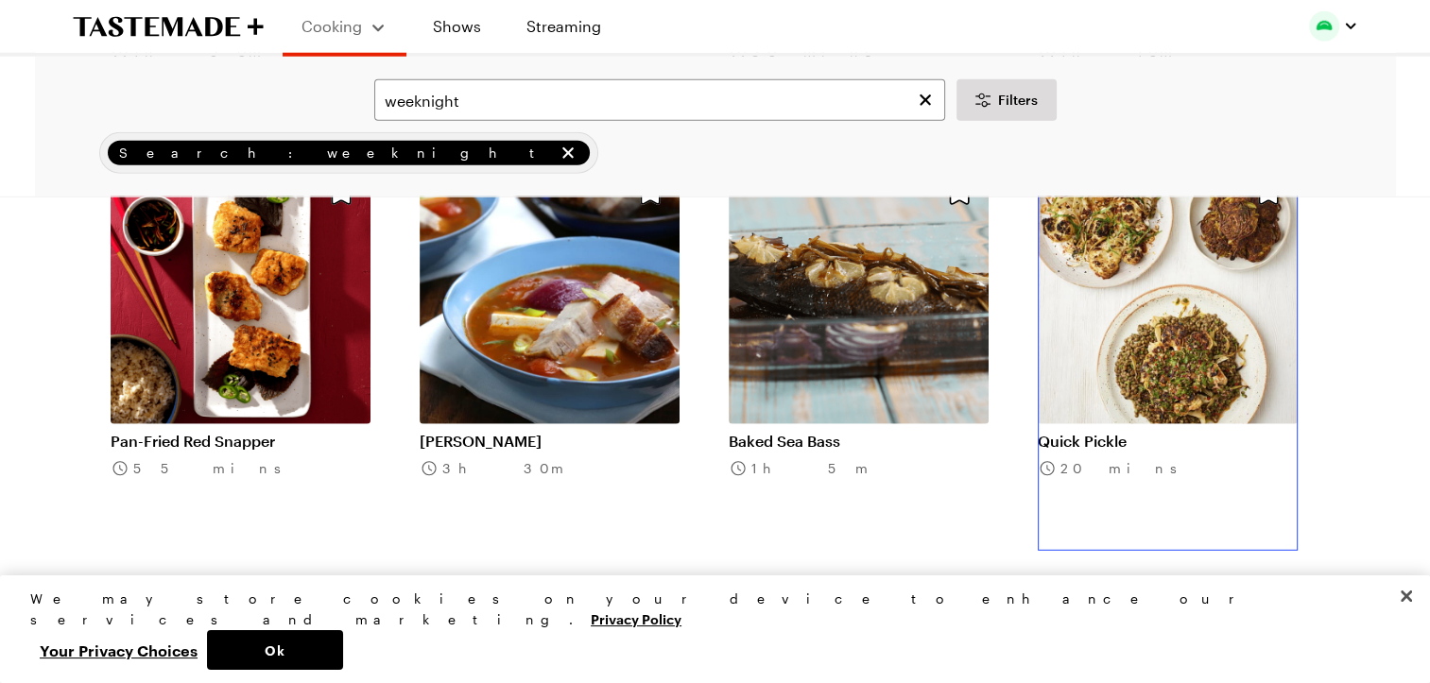
click at [1181, 432] on link "Quick Pickle" at bounding box center [1168, 441] width 260 height 19
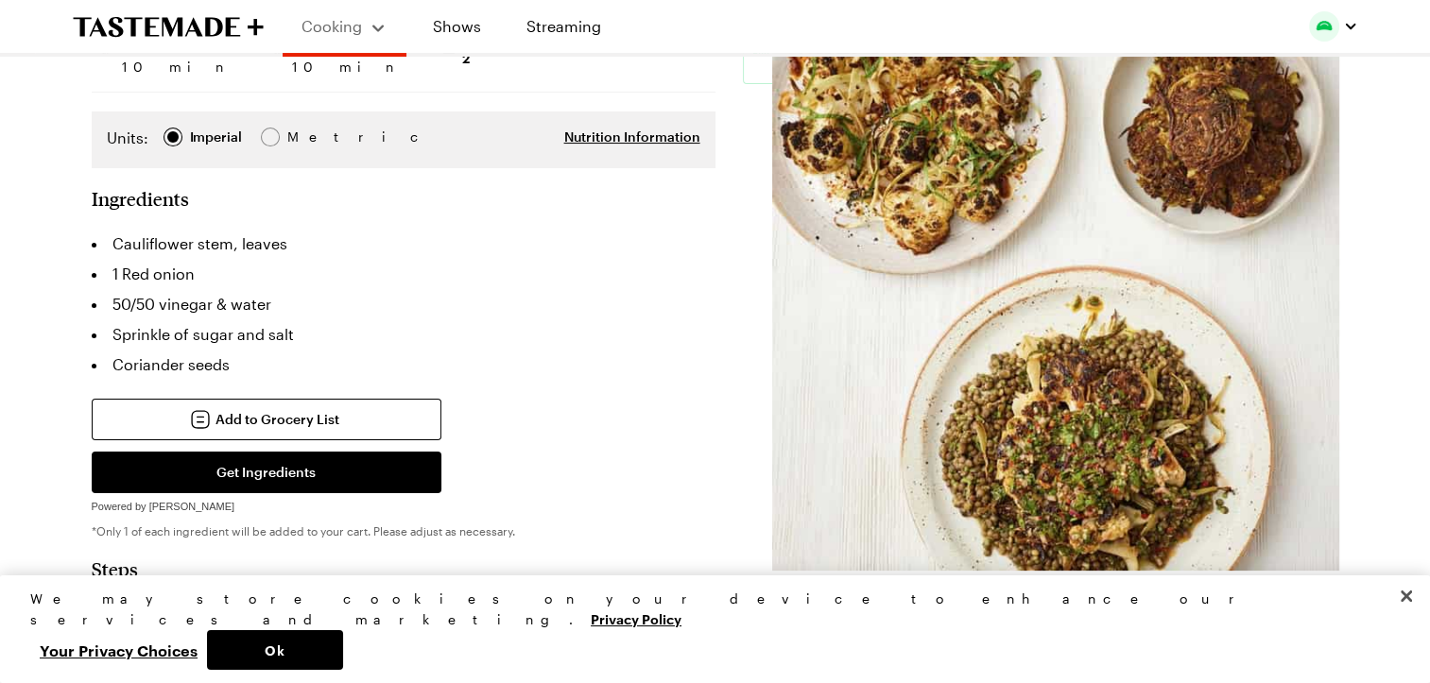
scroll to position [361, 8]
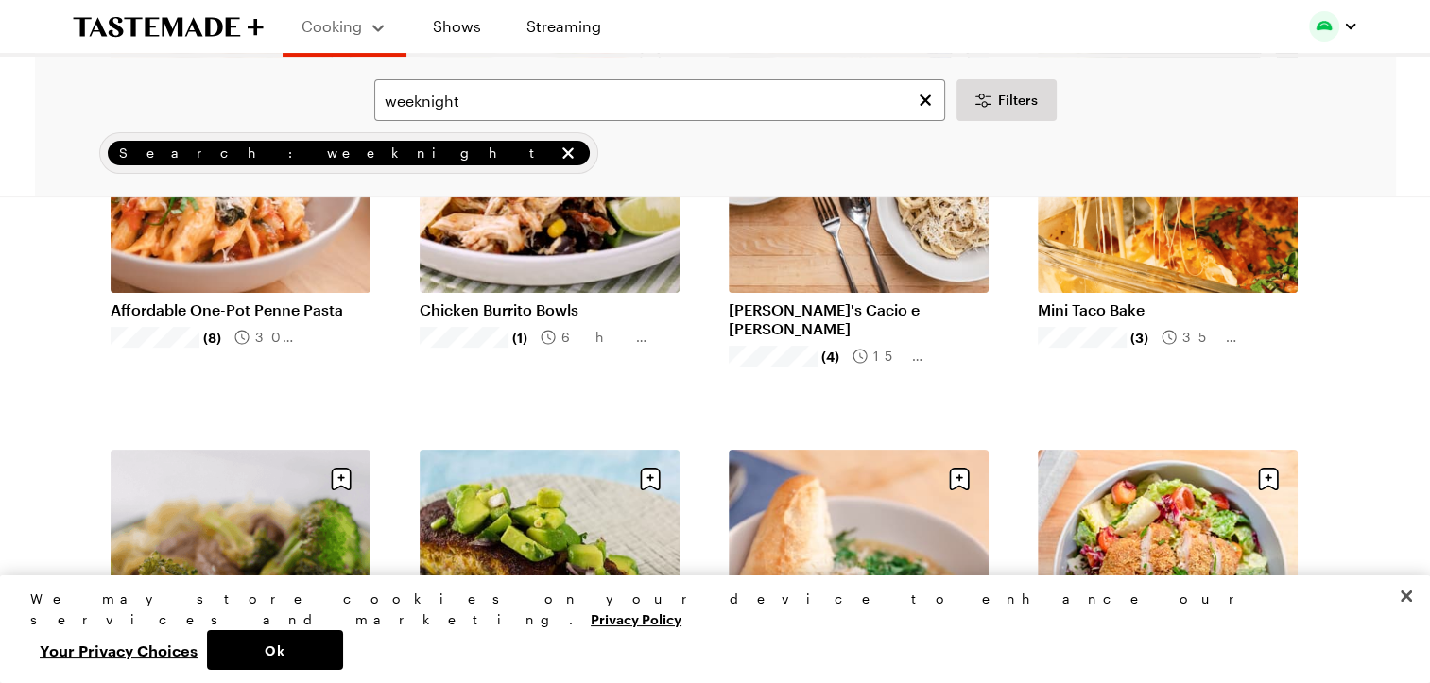
scroll to position [19407, 0]
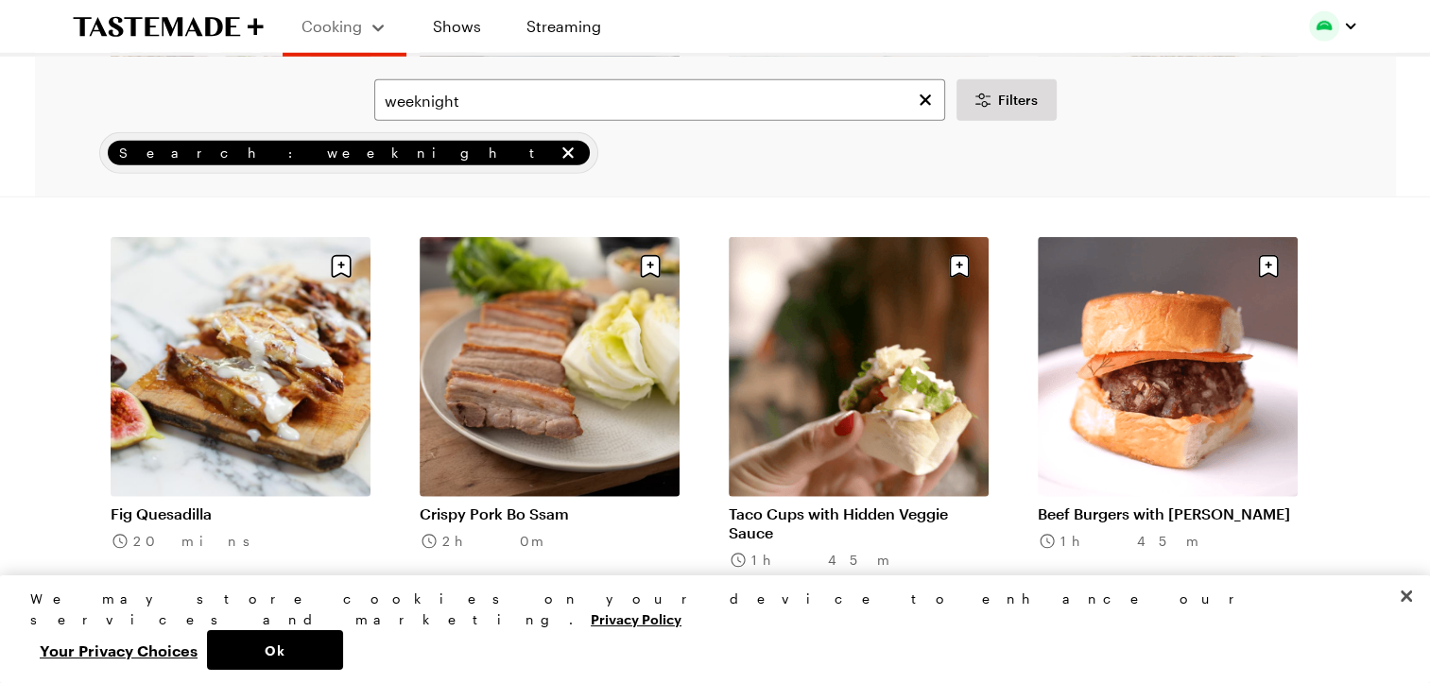
scroll to position [19748, 0]
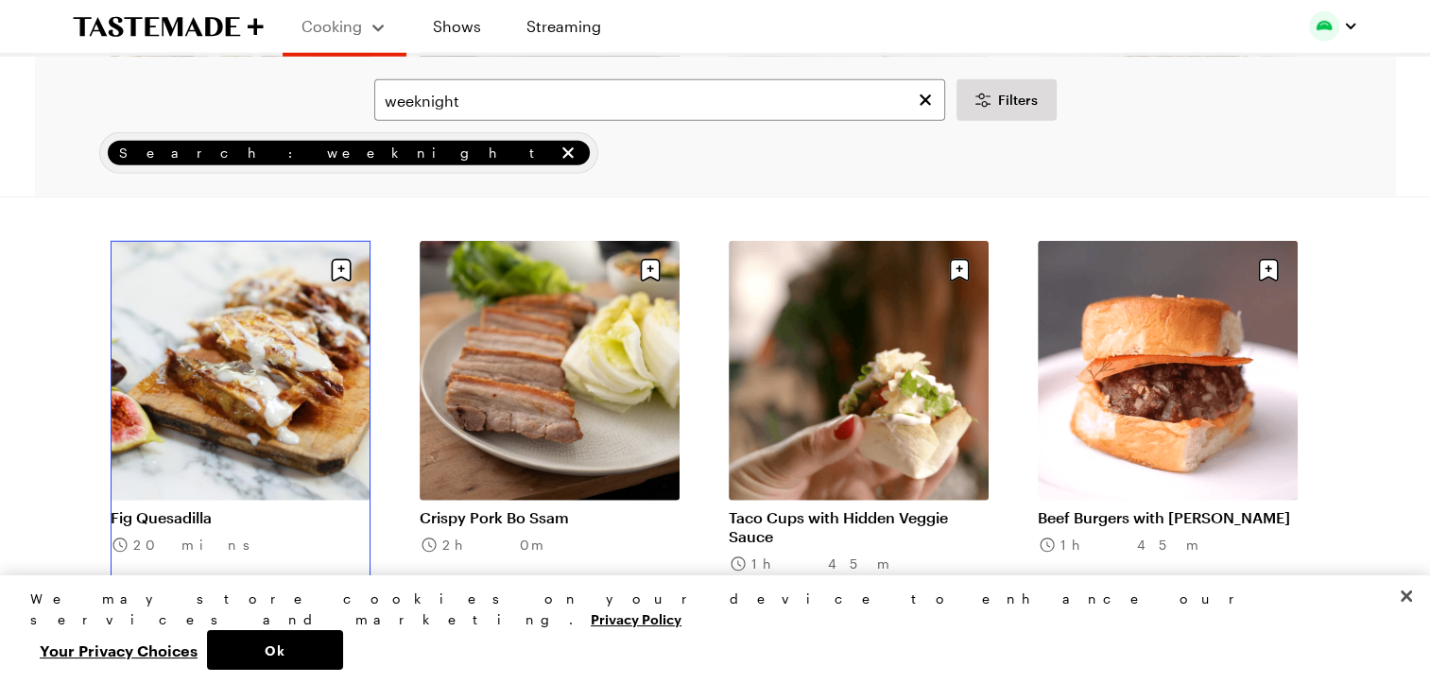
click at [276, 509] on link "Fig Quesadilla" at bounding box center [241, 518] width 260 height 19
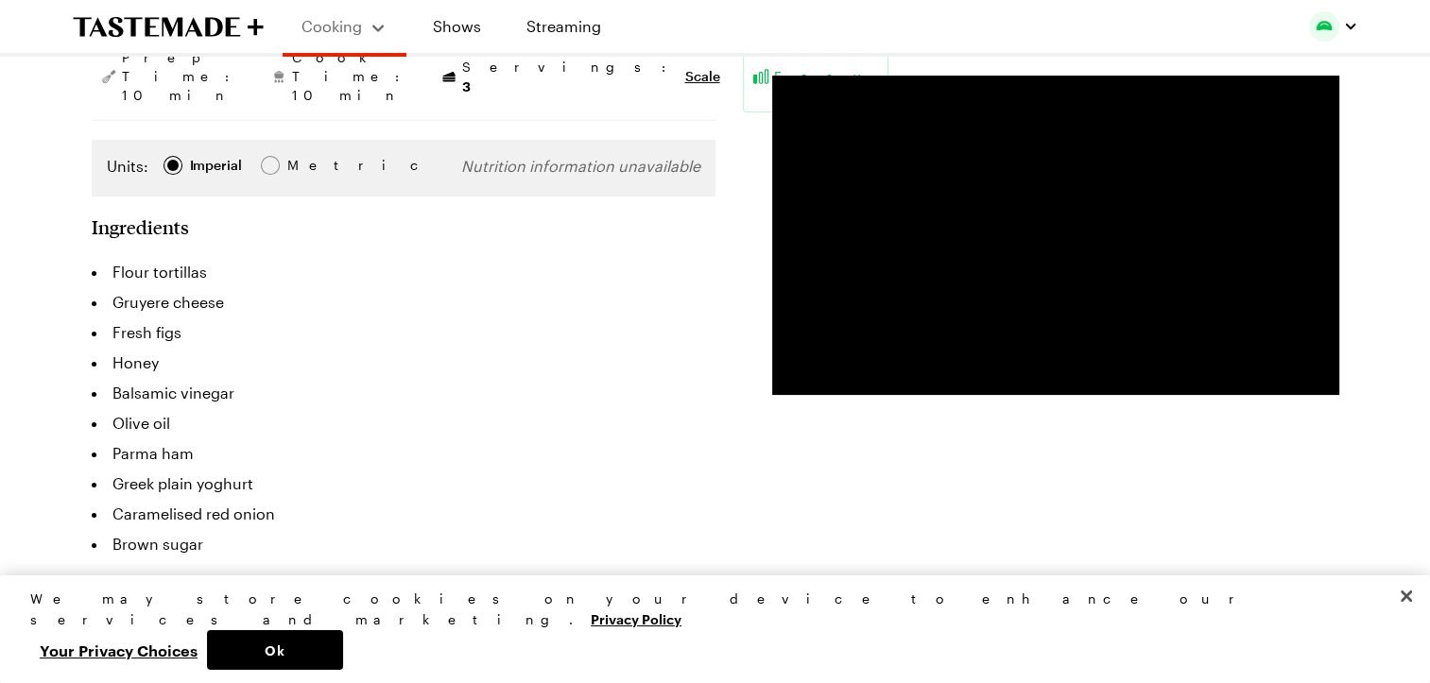
scroll to position [313, 0]
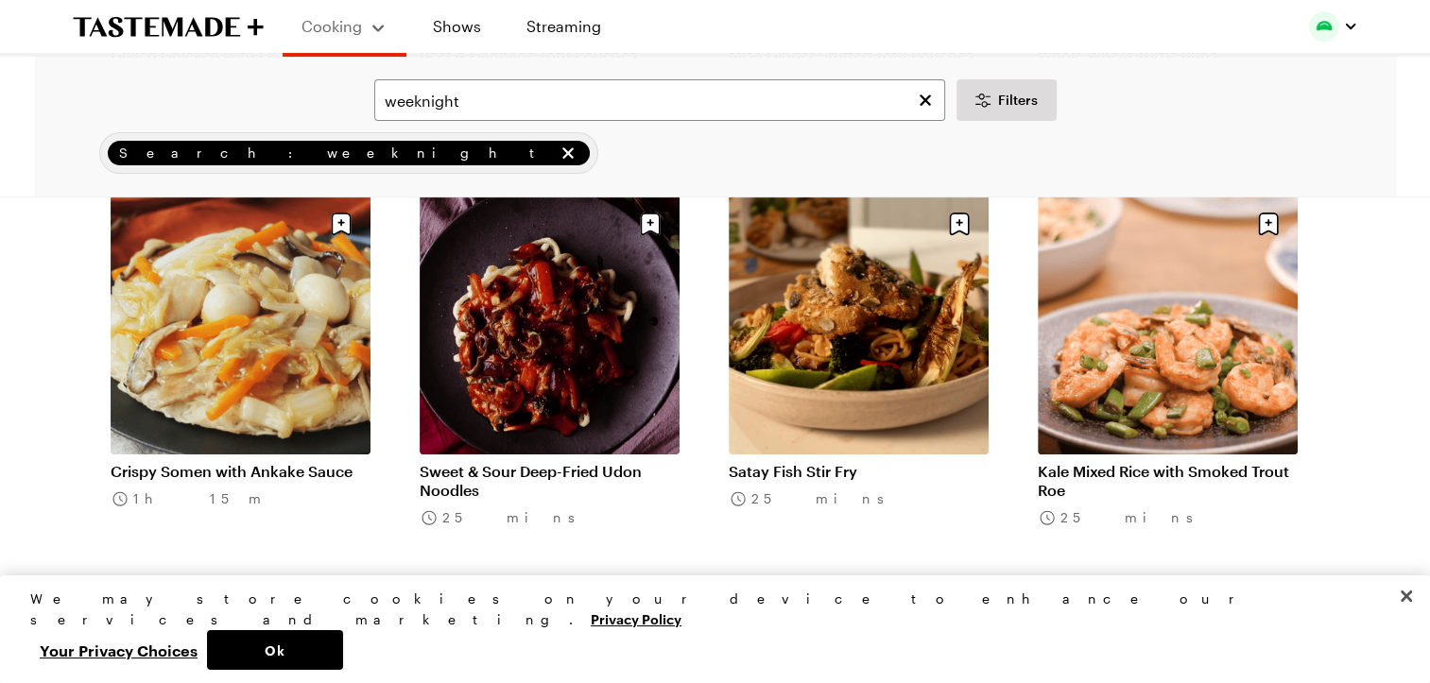
scroll to position [21939, 0]
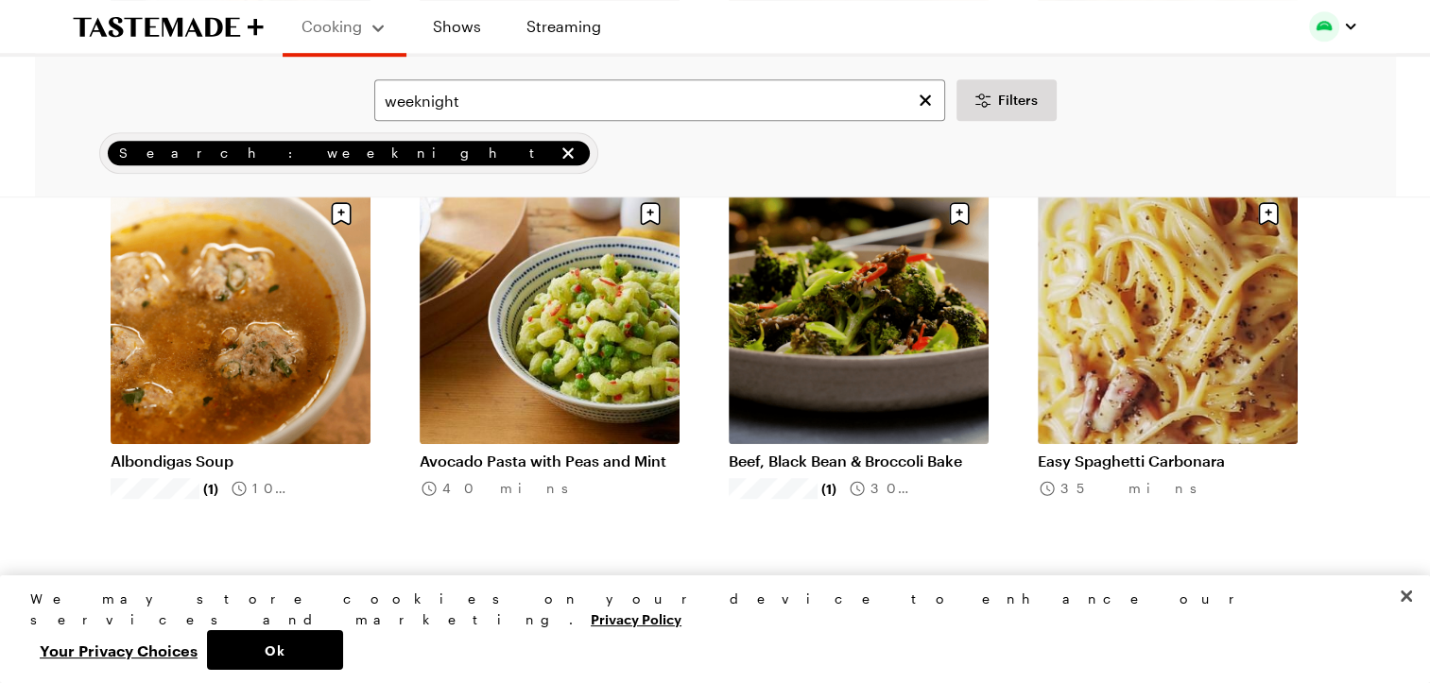
scroll to position [22709, 0]
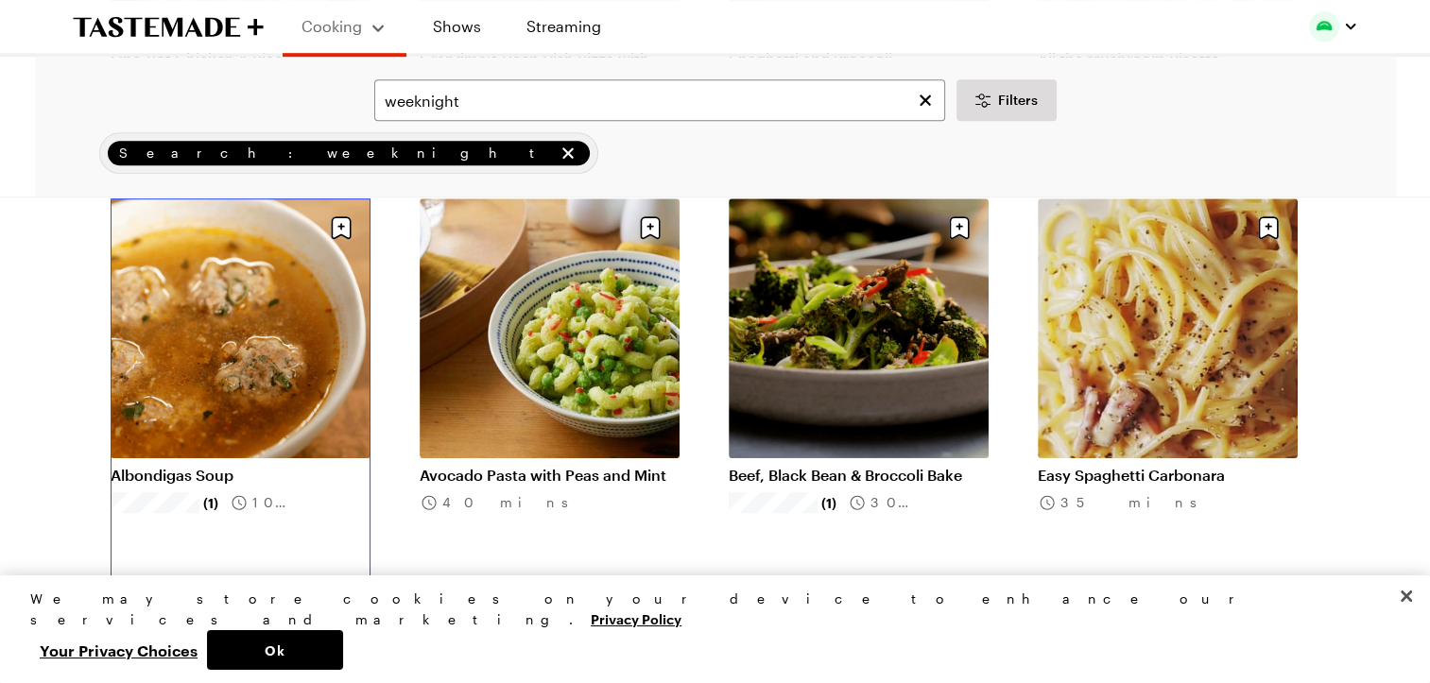
click at [227, 466] on link "Albondigas Soup" at bounding box center [241, 475] width 260 height 19
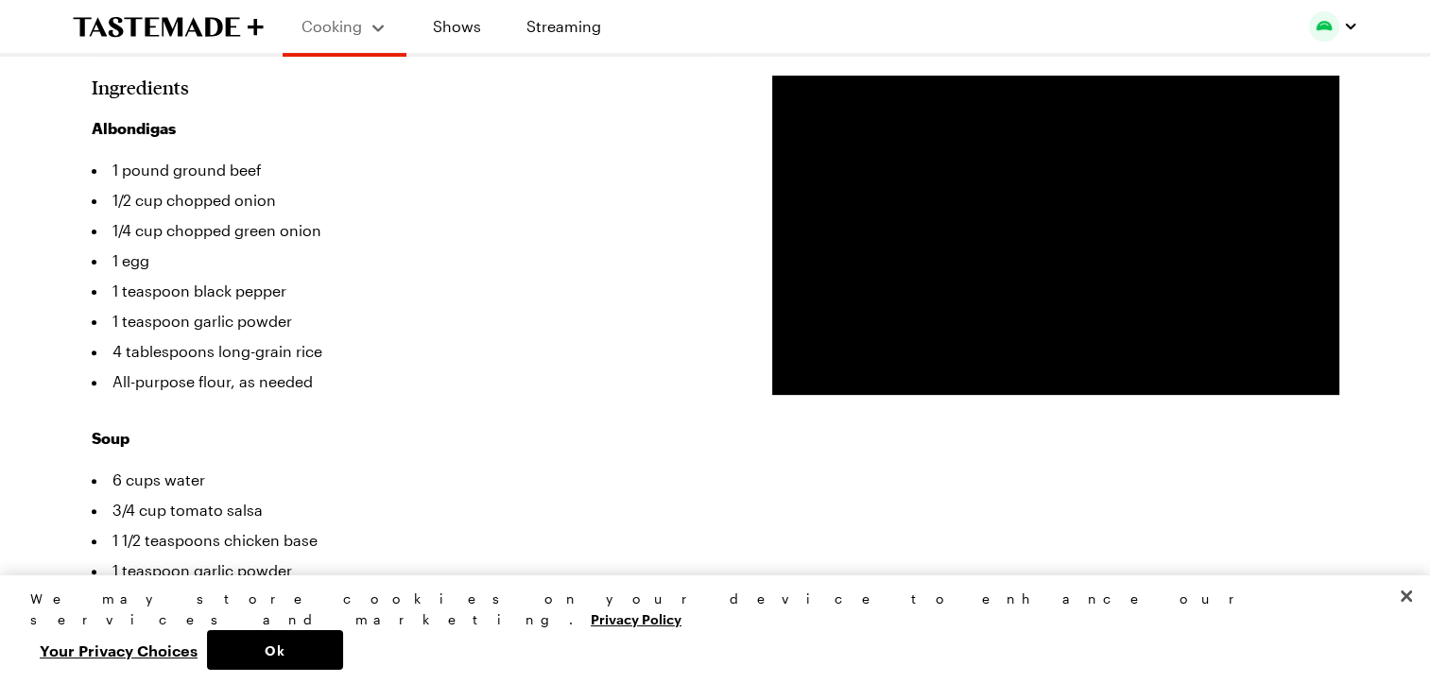
scroll to position [552, 0]
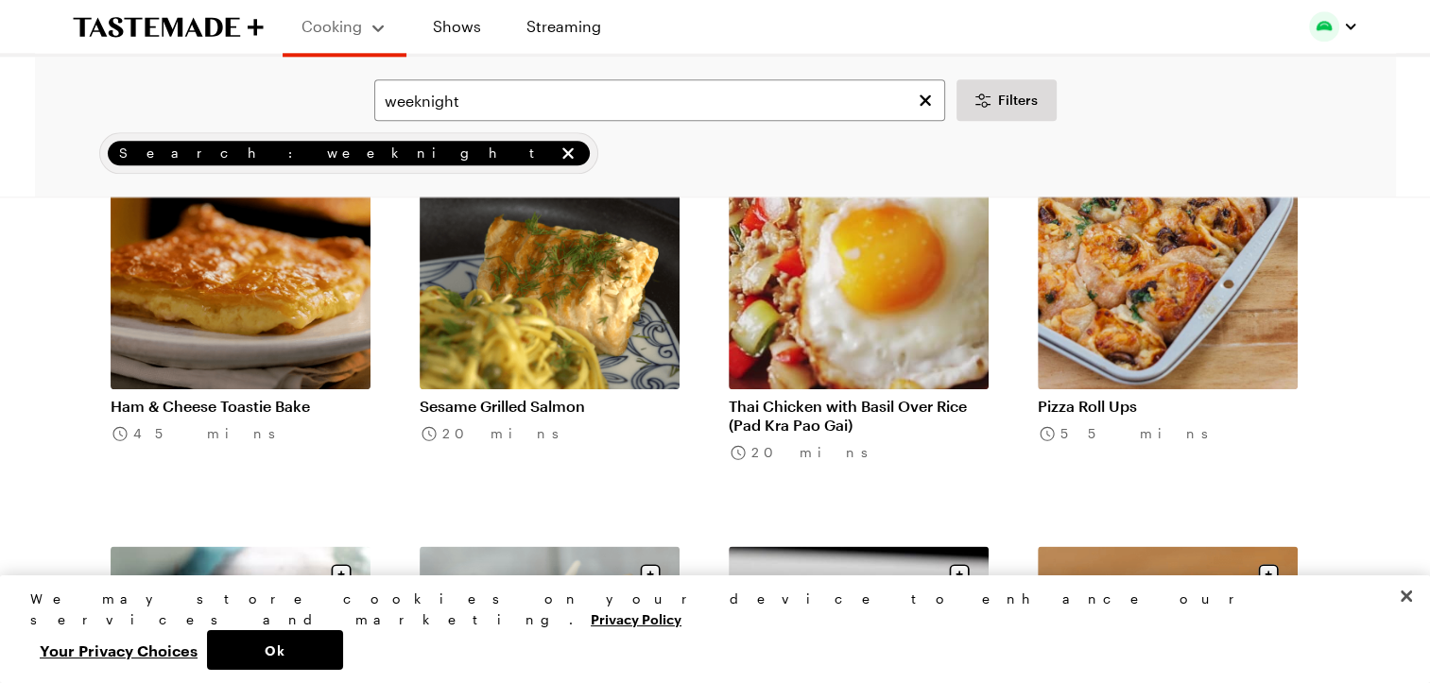
scroll to position [23524, 0]
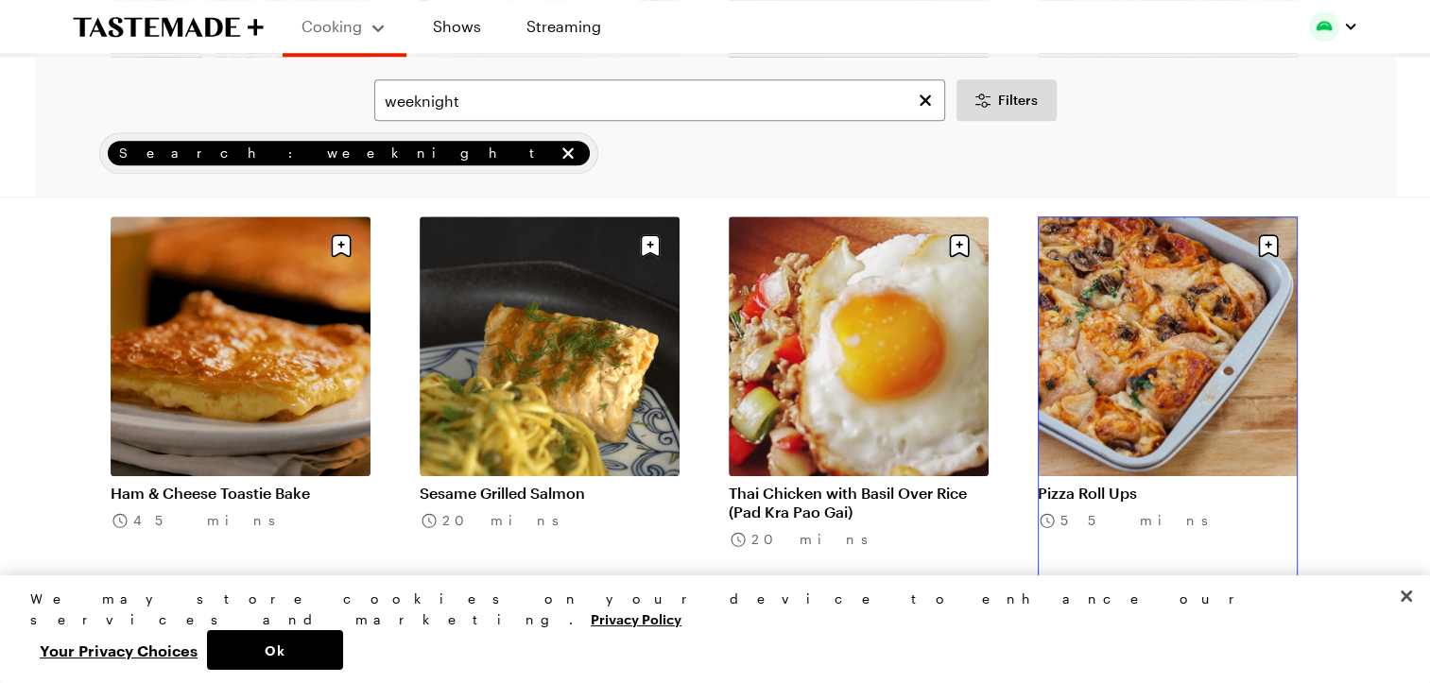
click at [1143, 484] on link "Pizza Roll Ups" at bounding box center [1168, 493] width 260 height 19
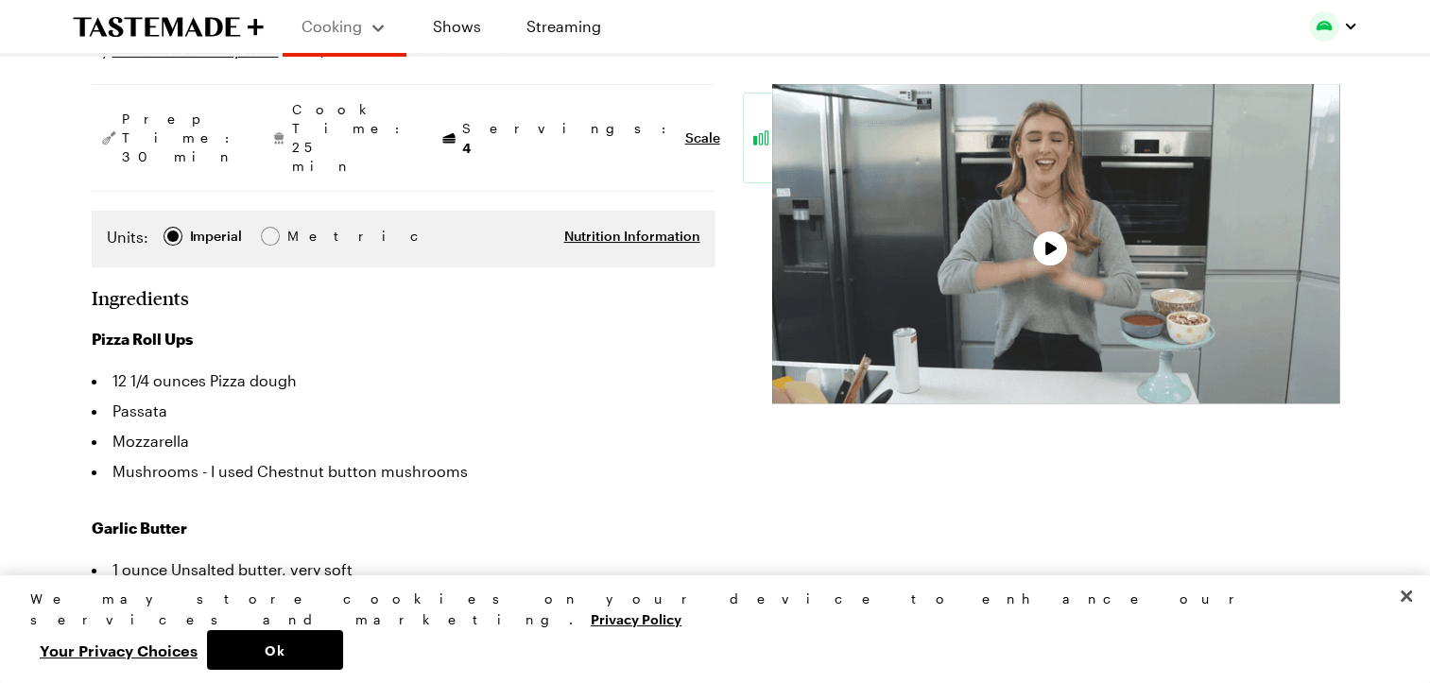
scroll to position [261, 0]
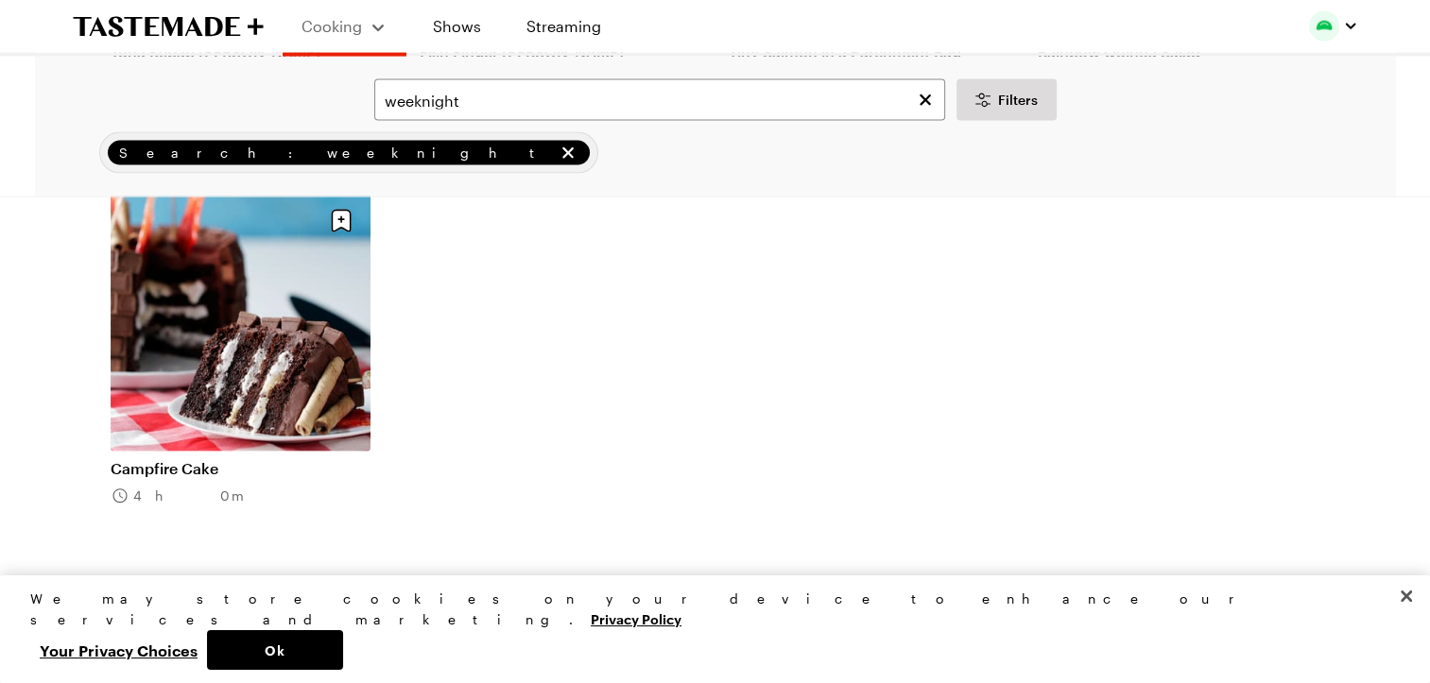
scroll to position [25633, 0]
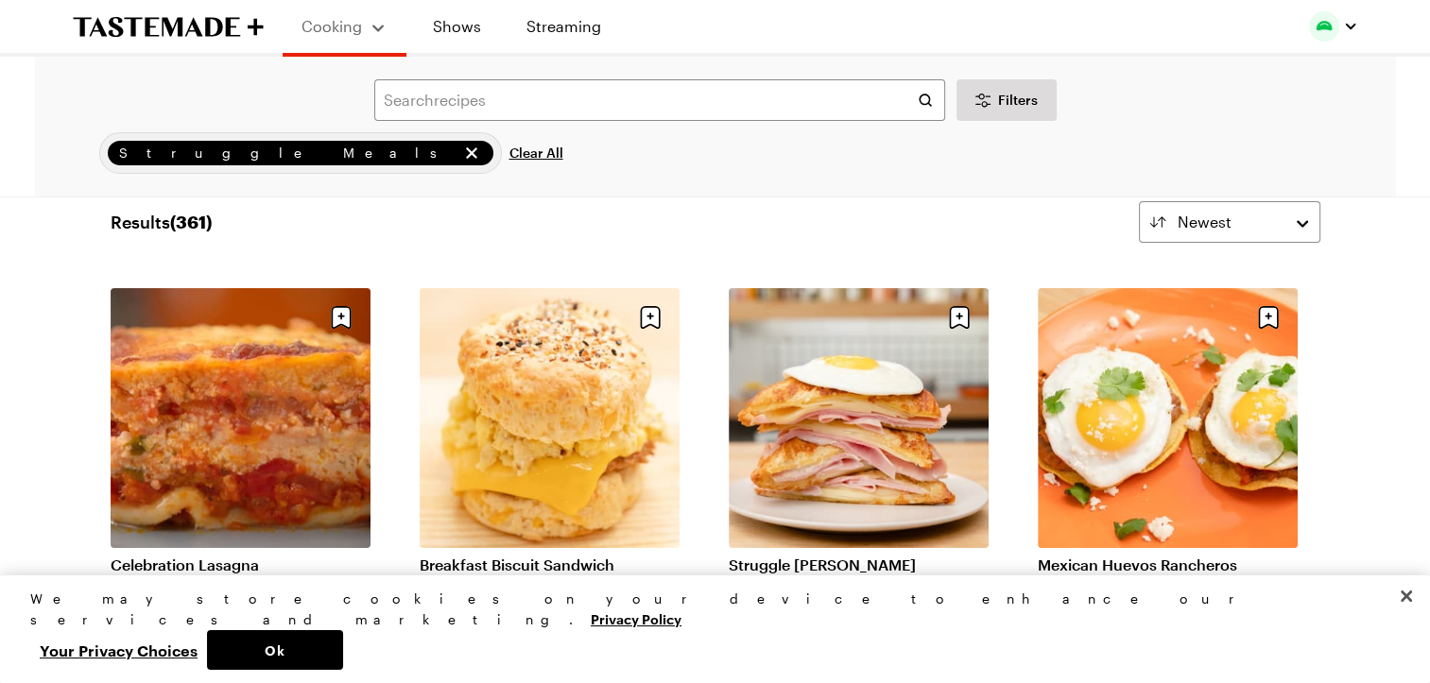
scroll to position [43, 0]
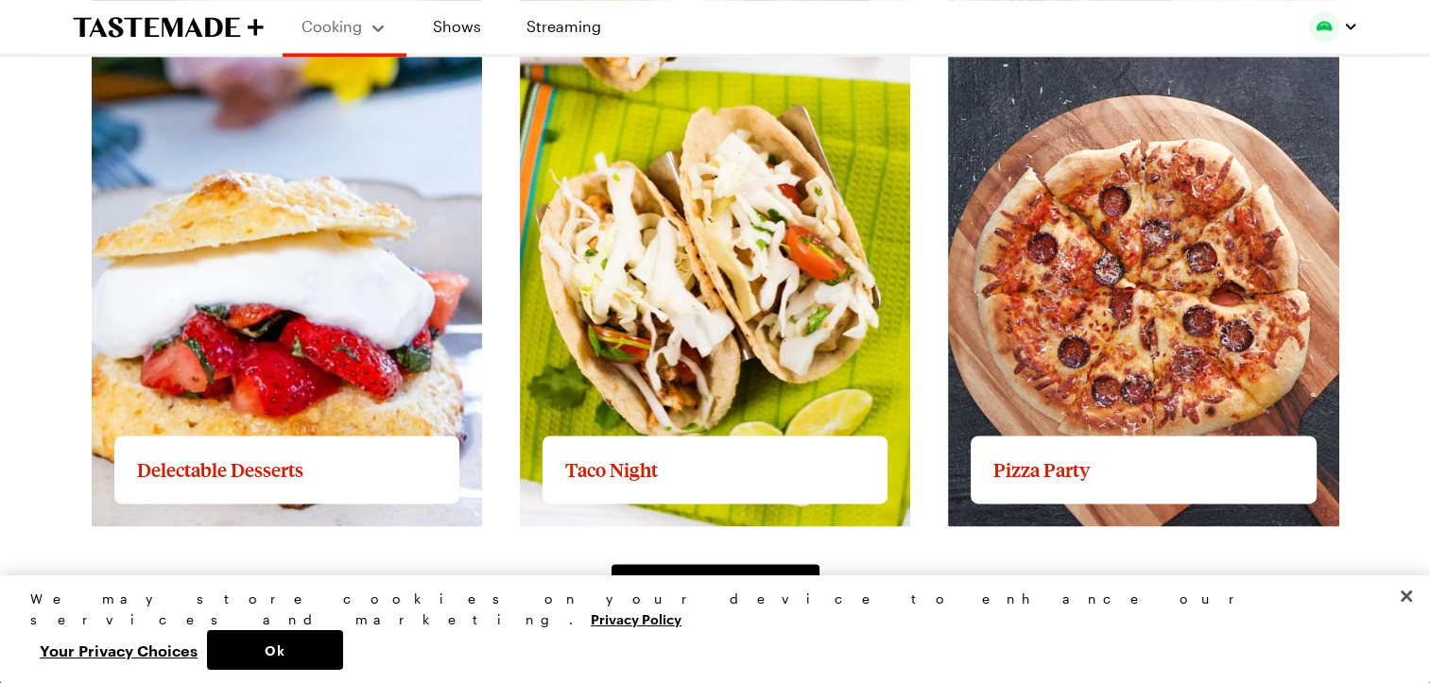
scroll to position [2783, 0]
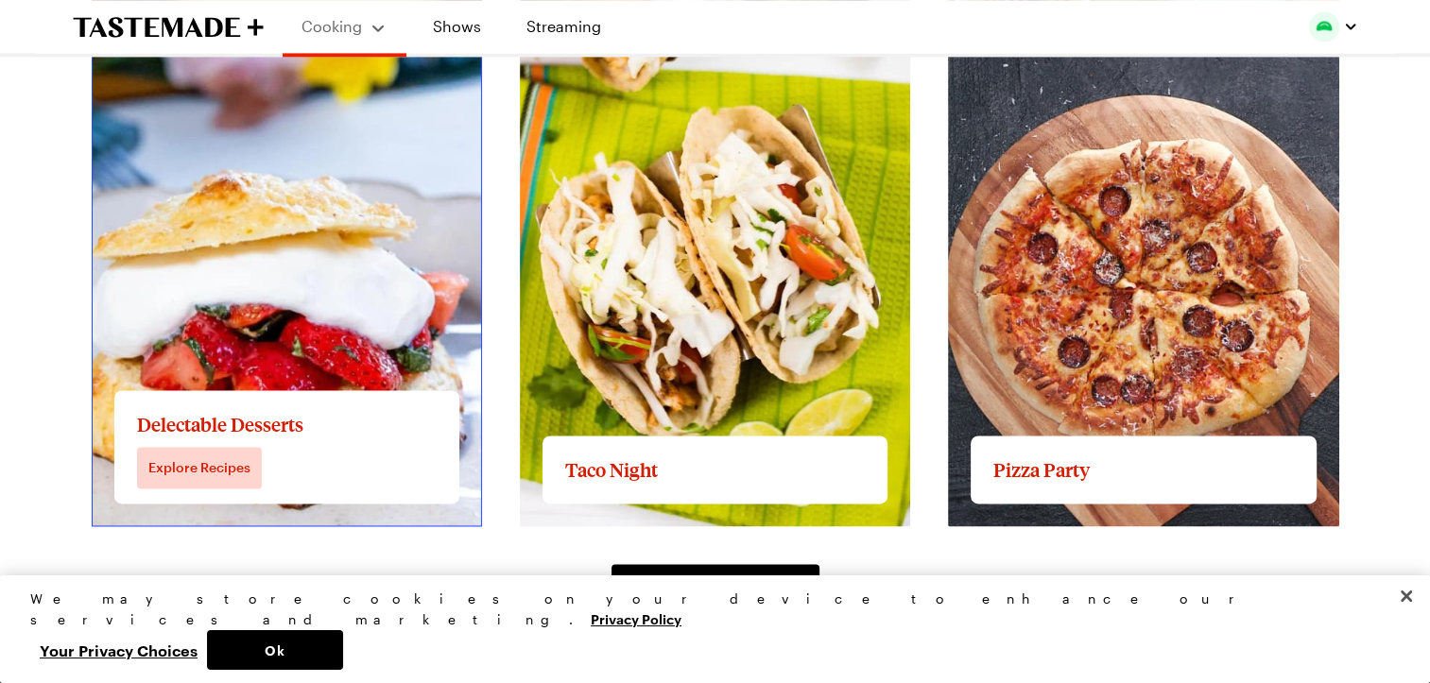
click at [303, 74] on link "View full content for Delectable Desserts" at bounding box center [237, 65] width 290 height 18
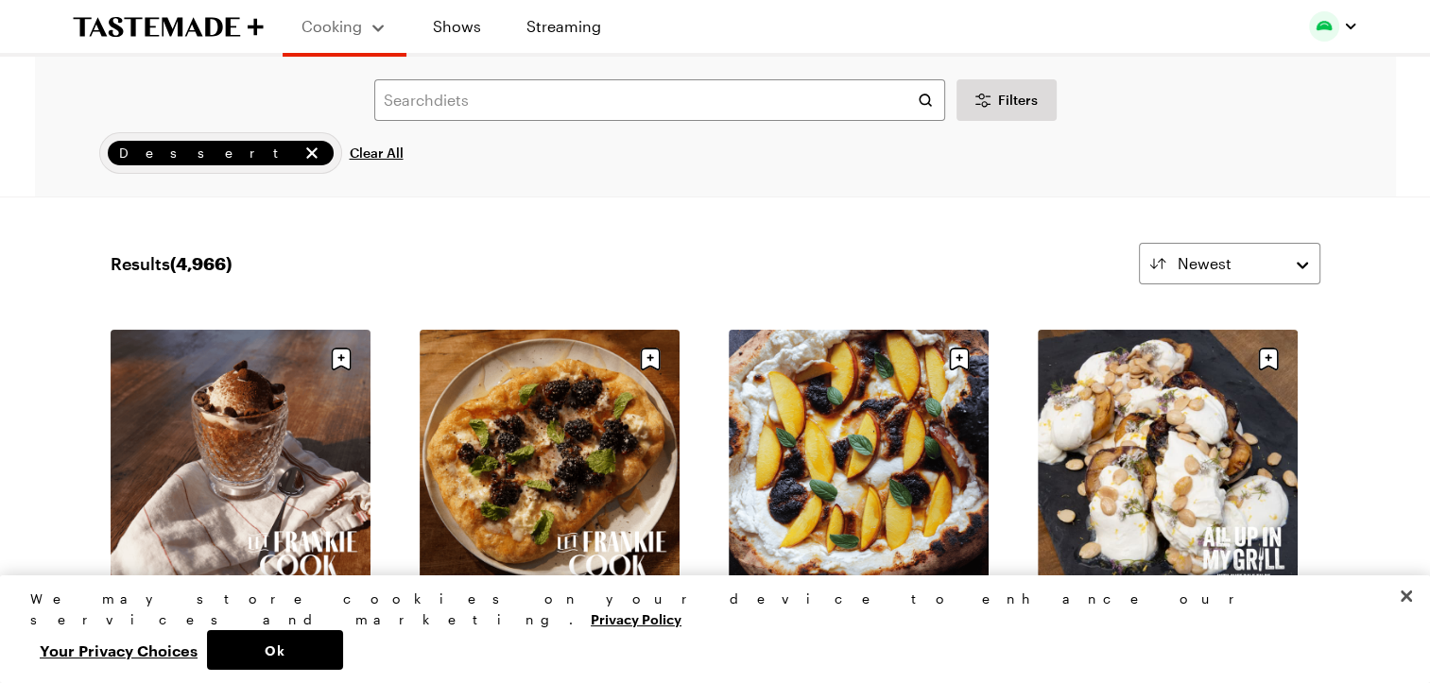
scroll to position [2783, 0]
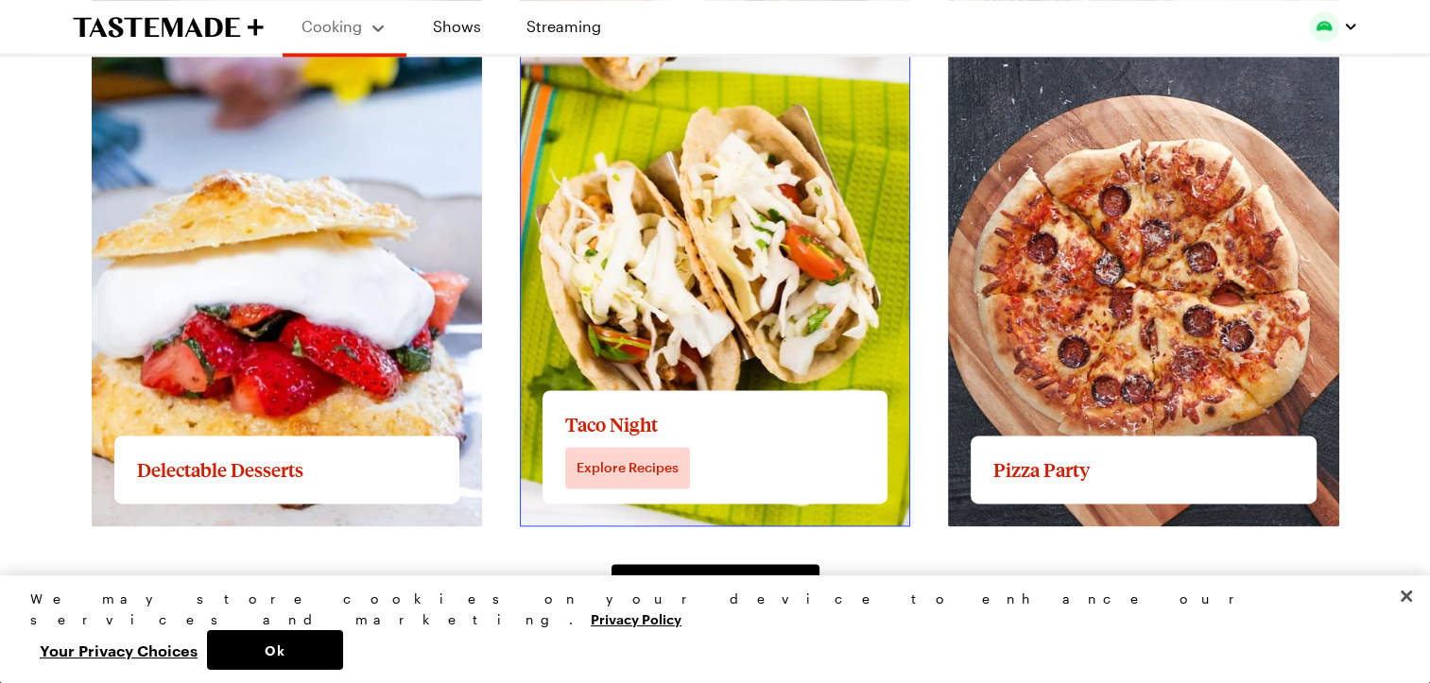
click at [734, 74] on link "View full content for Taco Night" at bounding box center [633, 65] width 227 height 18
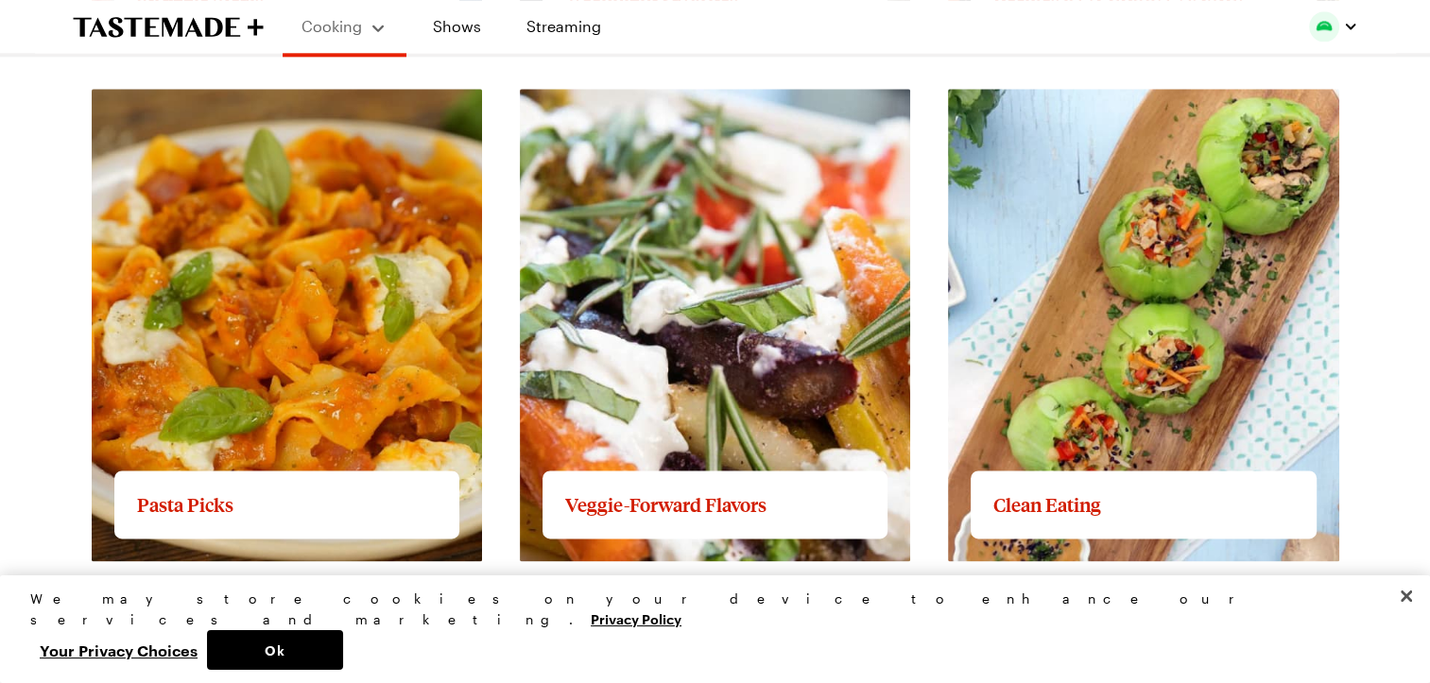
scroll to position [2223, 0]
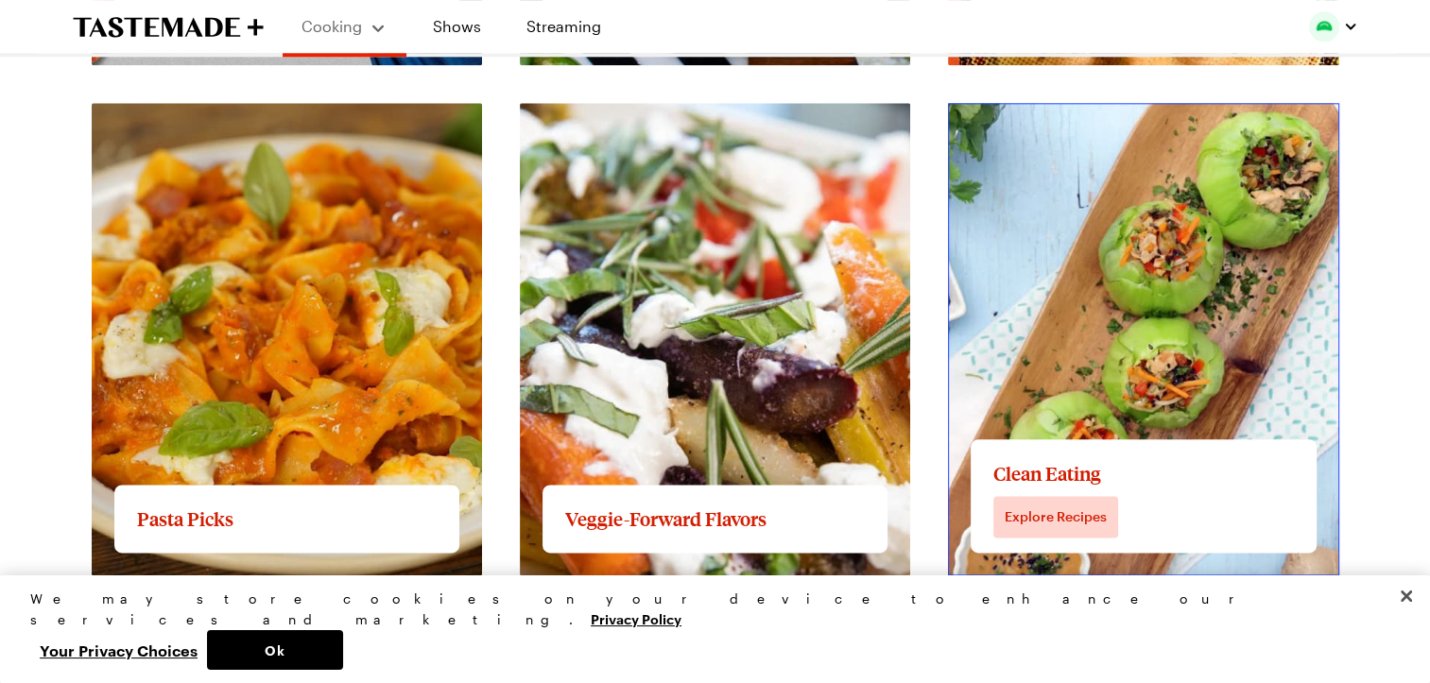
click at [1077, 123] on link "View full content for Clean Eating" at bounding box center [1068, 114] width 240 height 18
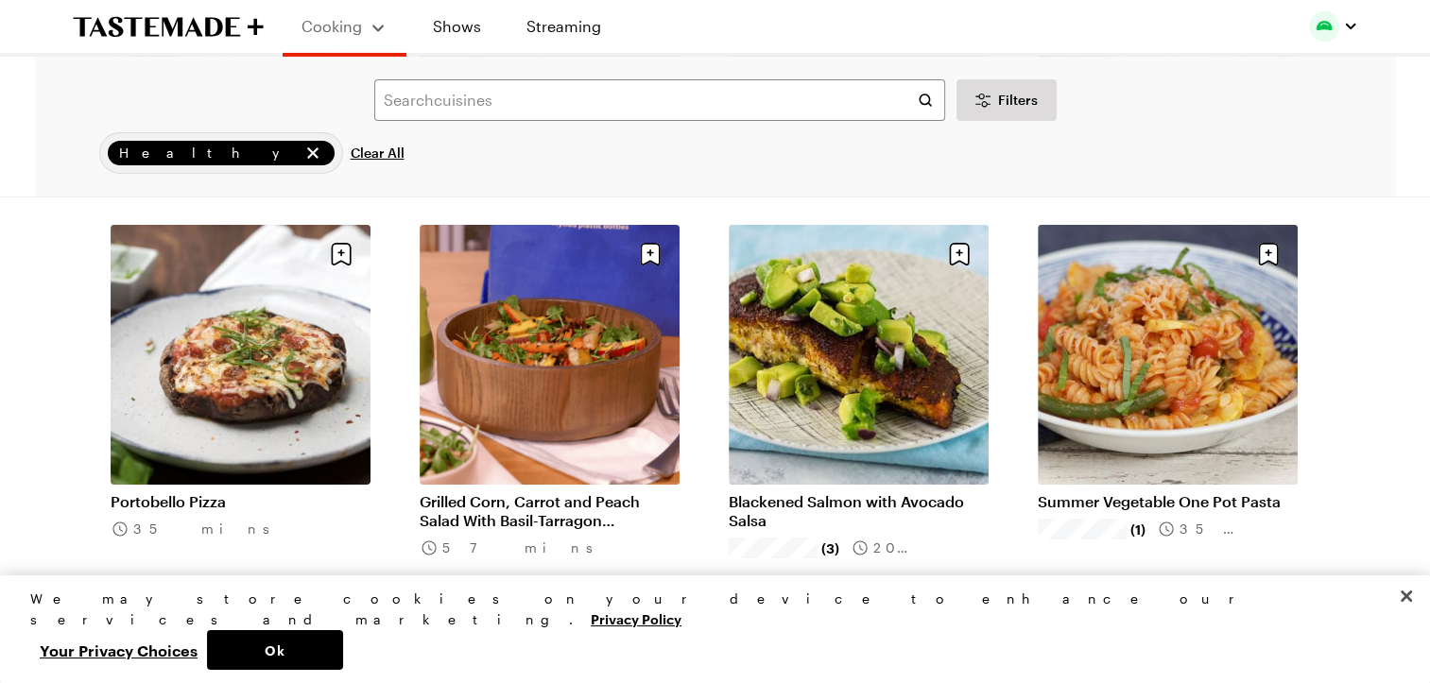
scroll to position [13865, 0]
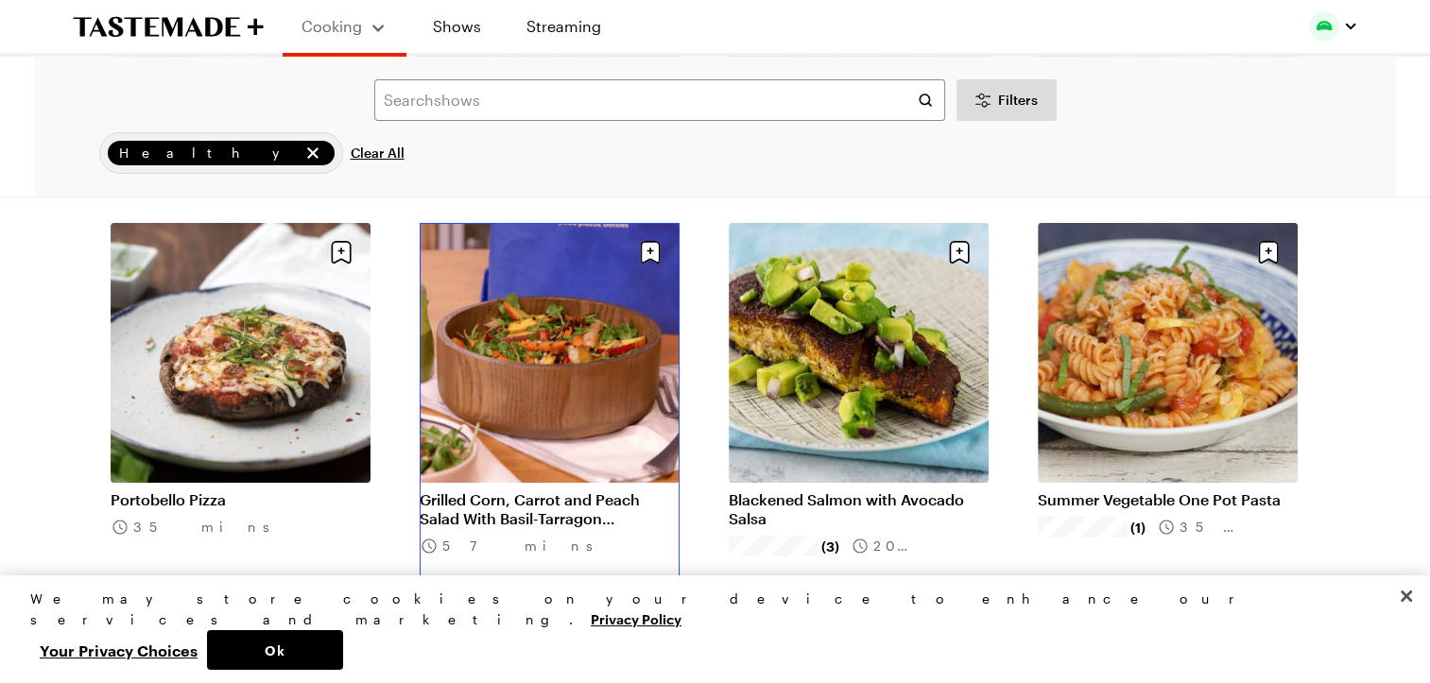
click at [526, 491] on link "Grilled Corn, Carrot and Peach Salad With Basil-Tarragon Vinaigrette" at bounding box center [550, 510] width 260 height 38
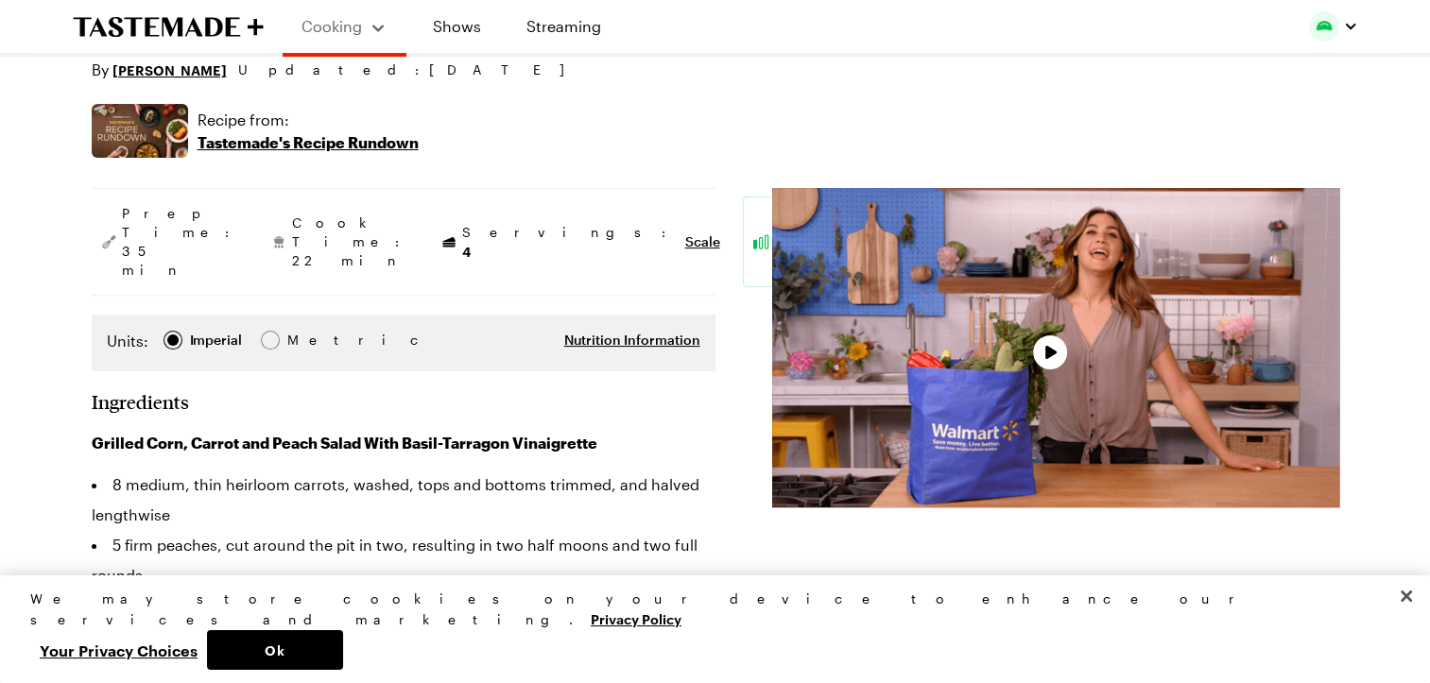
scroll to position [407, 0]
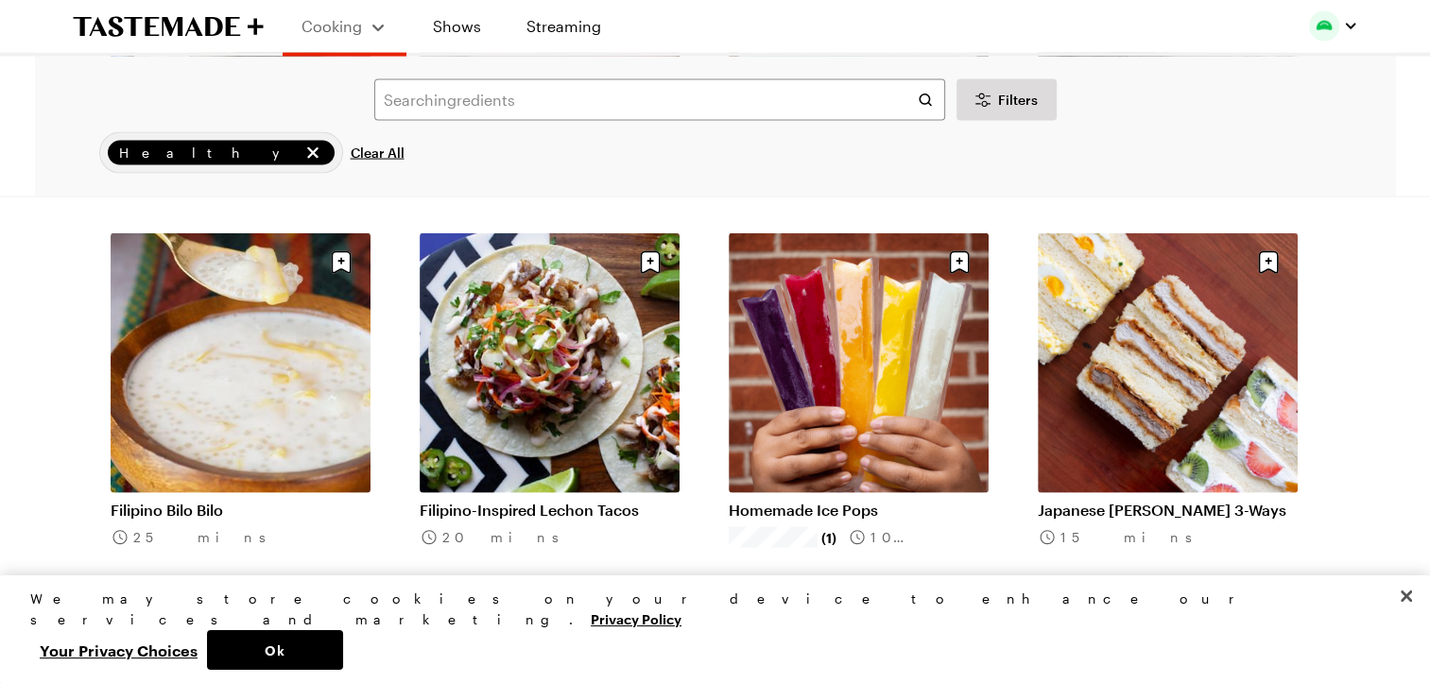
scroll to position [39752, 8]
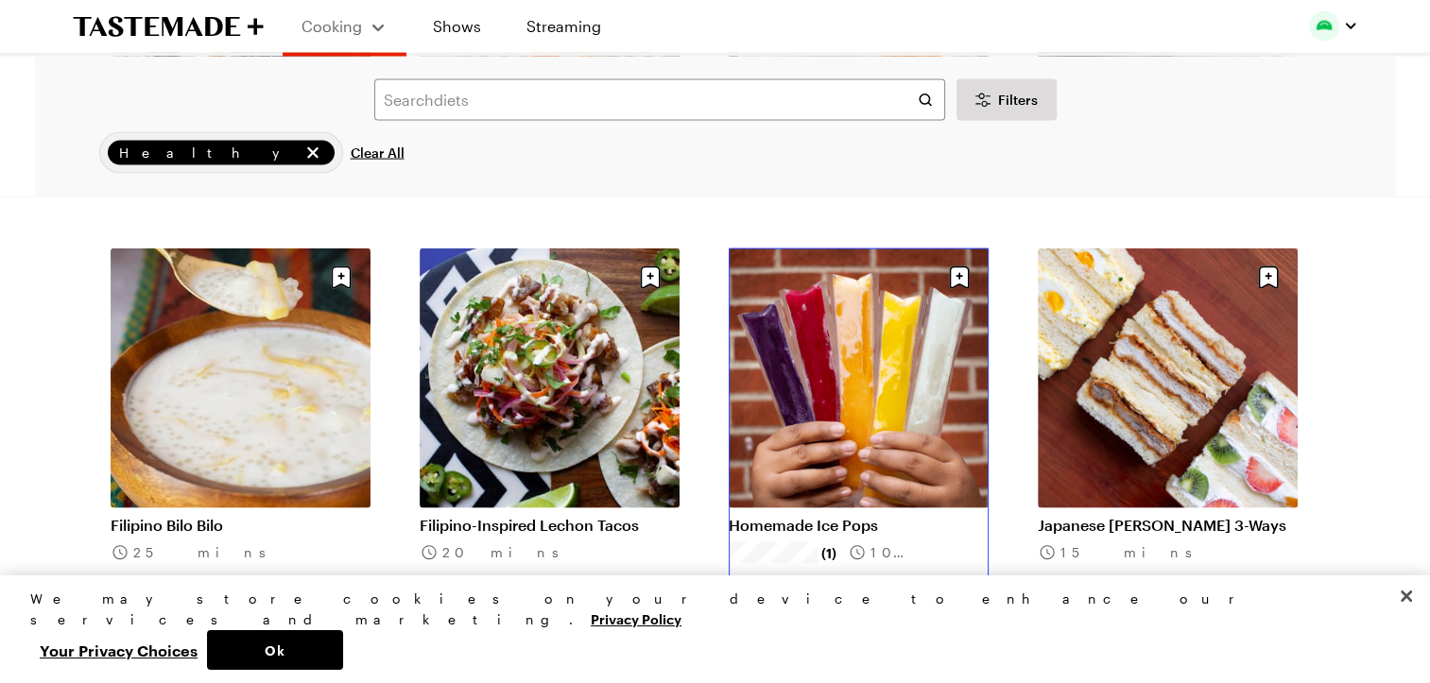
click at [881, 516] on link "Homemade Ice Pops" at bounding box center [859, 525] width 260 height 19
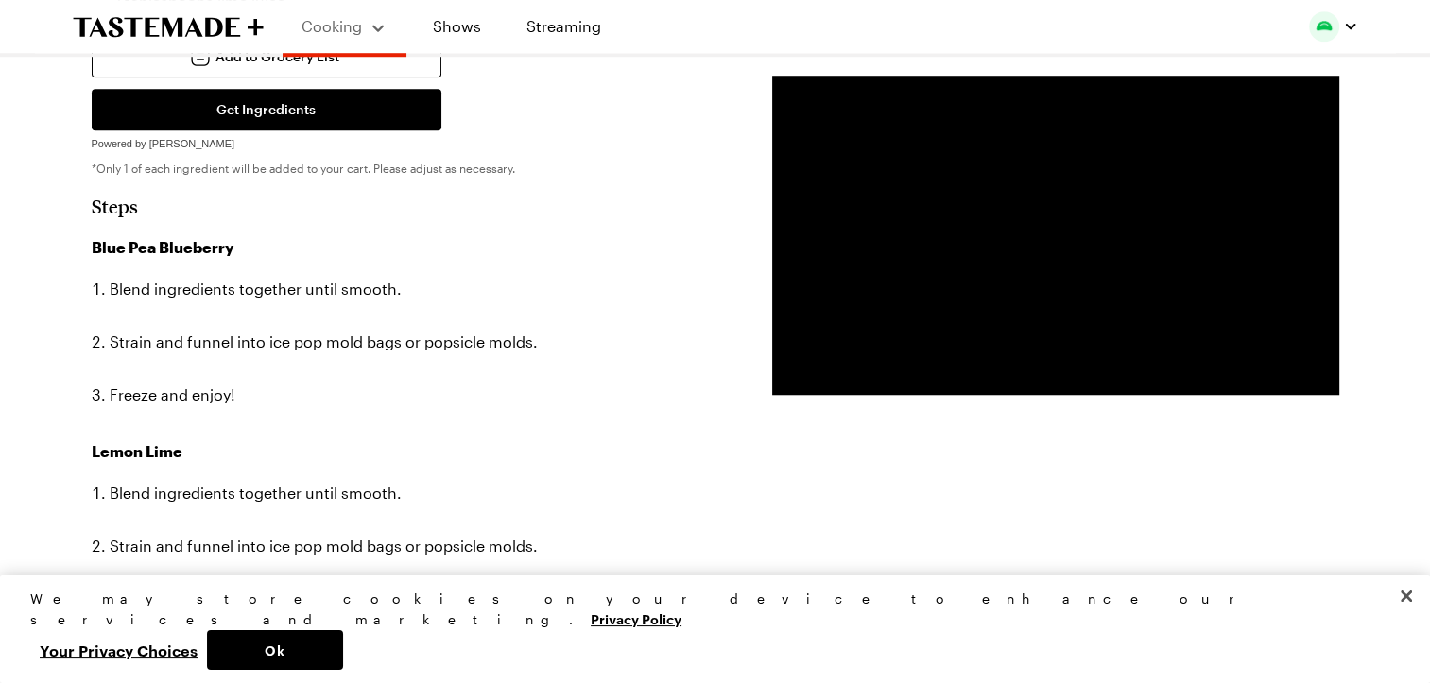
scroll to position [1539, 8]
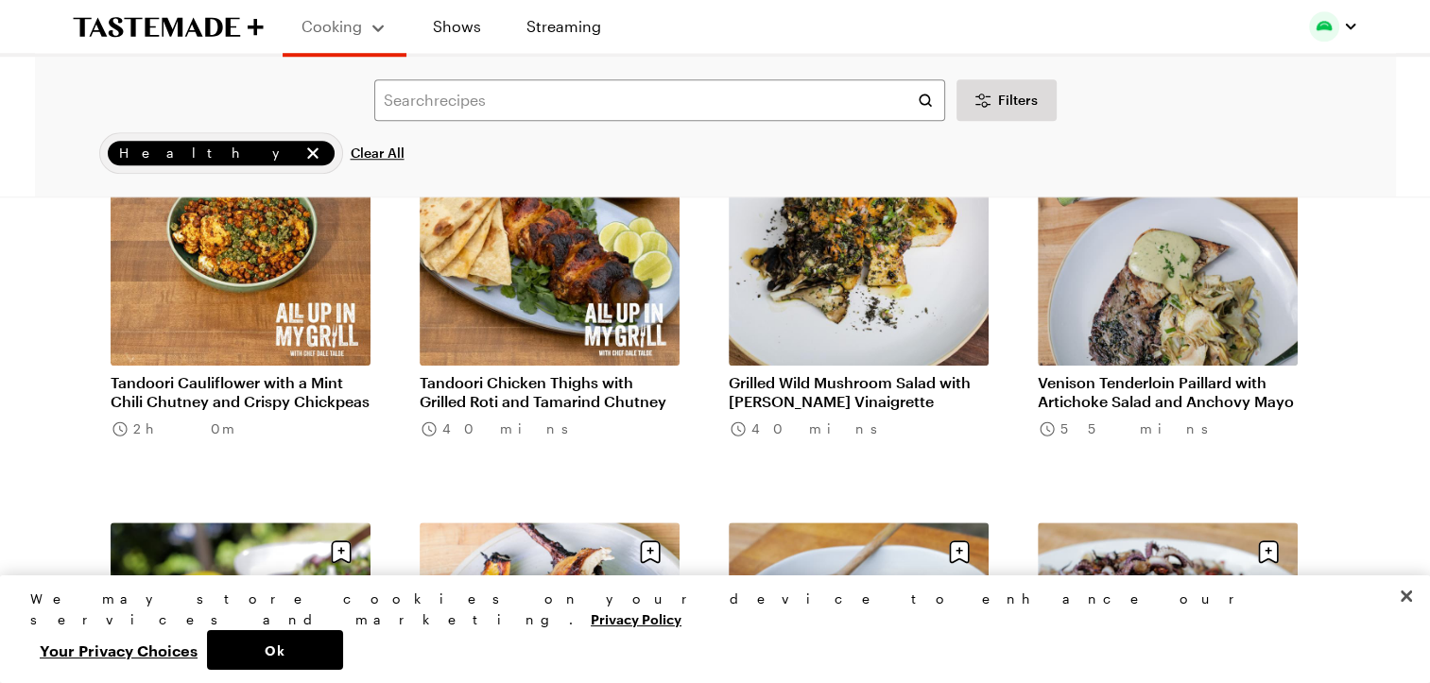
scroll to position [39752, 8]
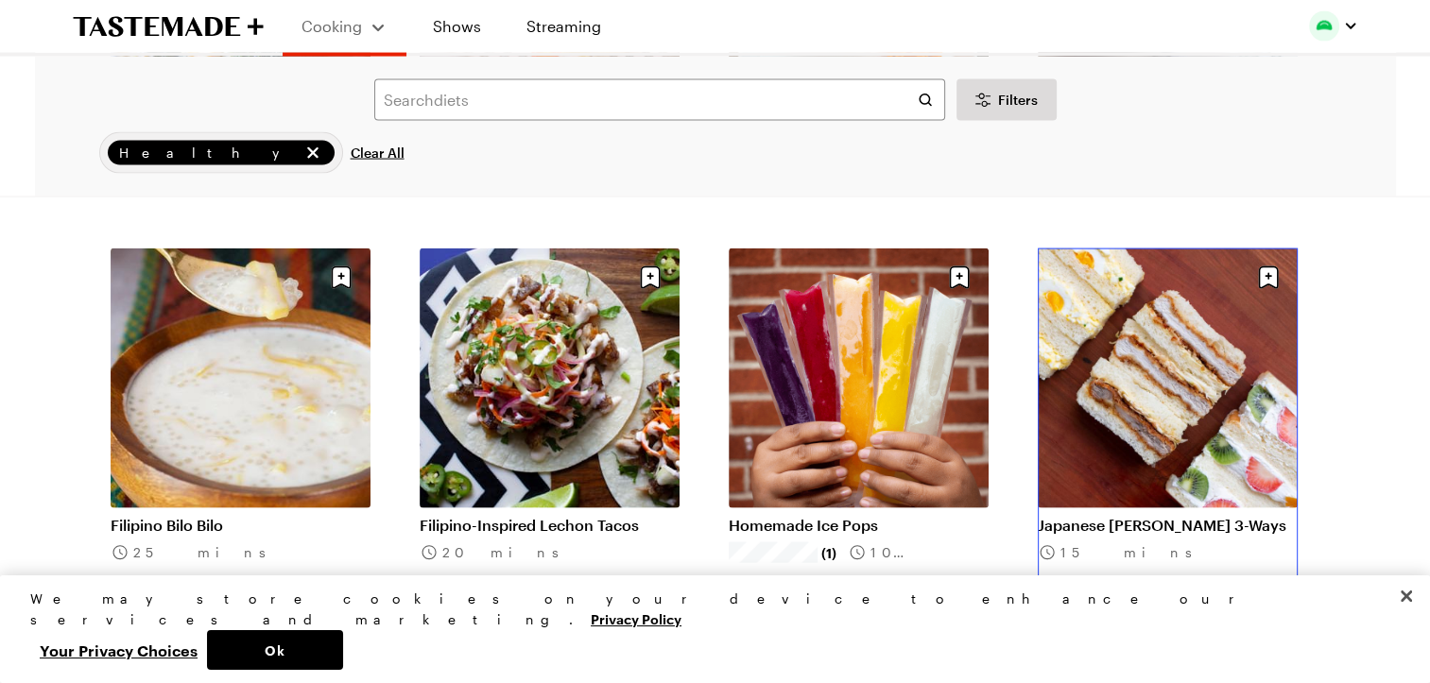
click at [1165, 516] on link "Japanese [PERSON_NAME] 3-Ways" at bounding box center [1168, 525] width 260 height 19
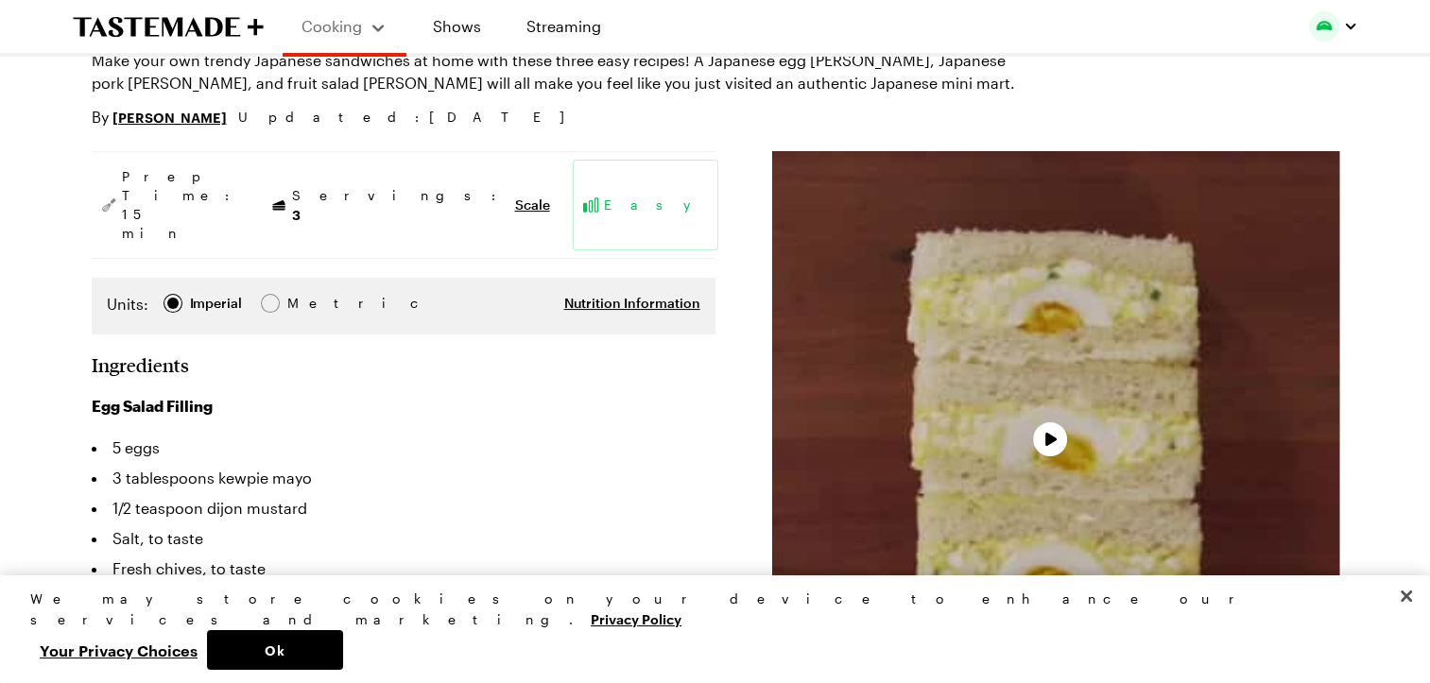
scroll to position [210, 0]
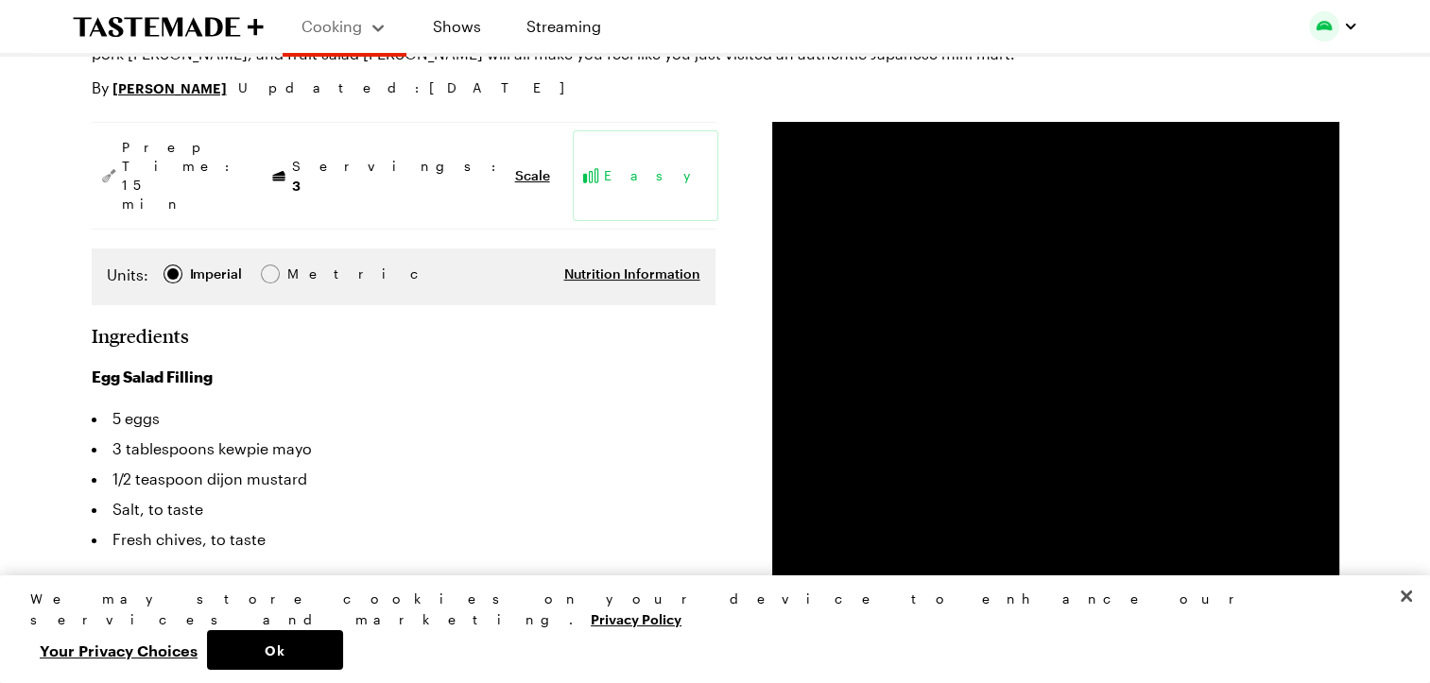
type textarea "x"
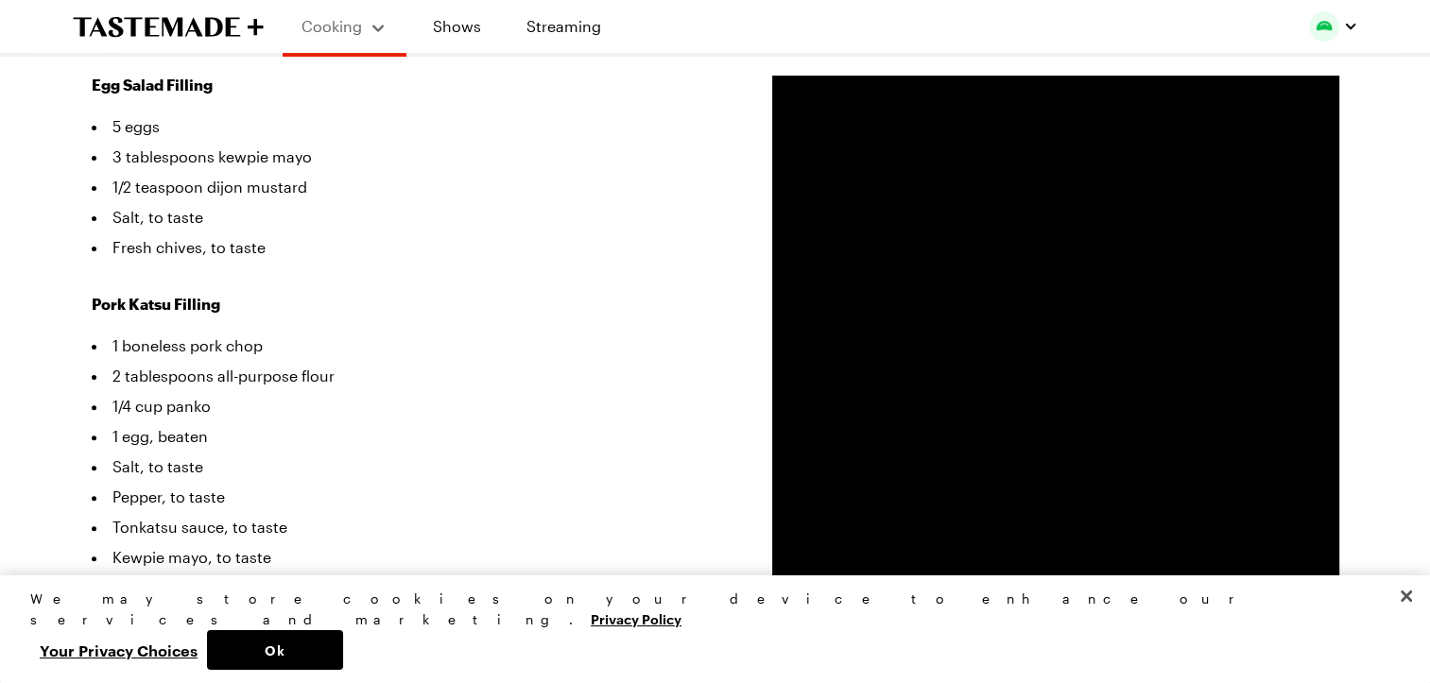
scroll to position [551, 0]
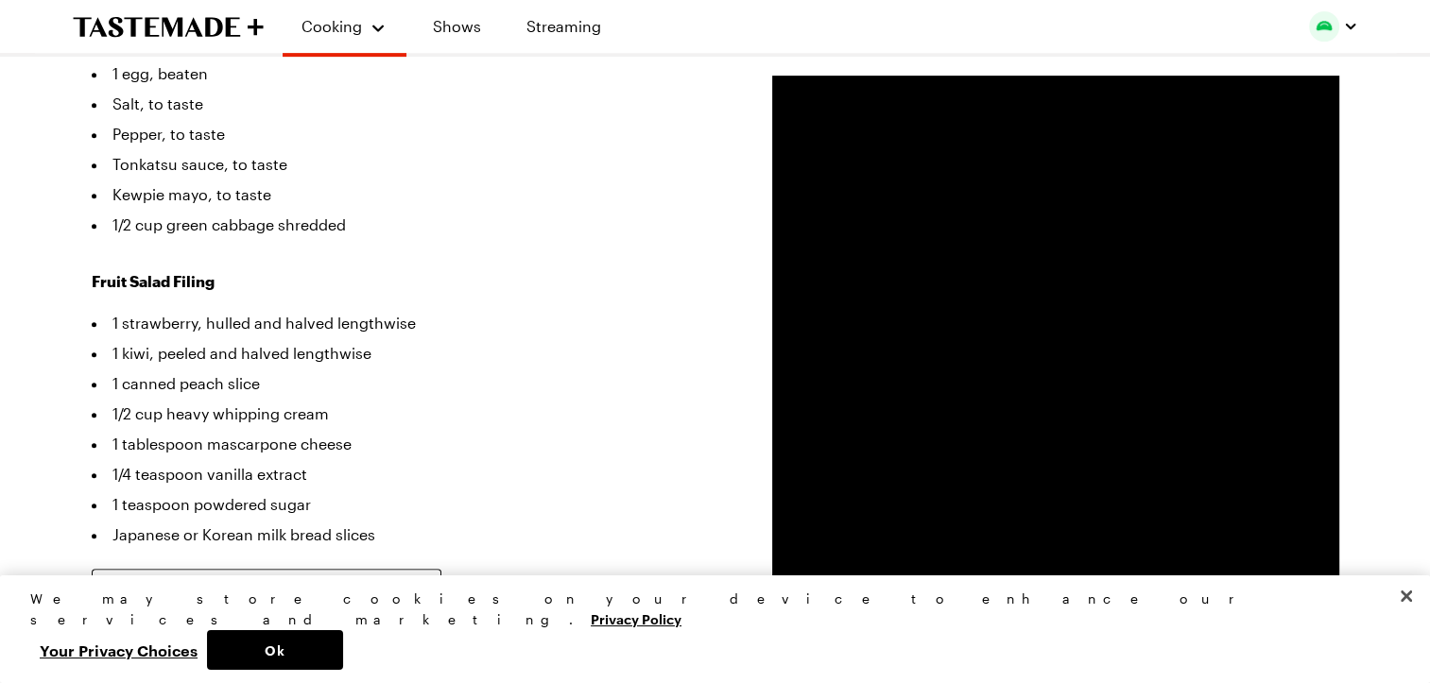
scroll to position [875, 0]
click at [343, 657] on button "Ok" at bounding box center [275, 651] width 136 height 40
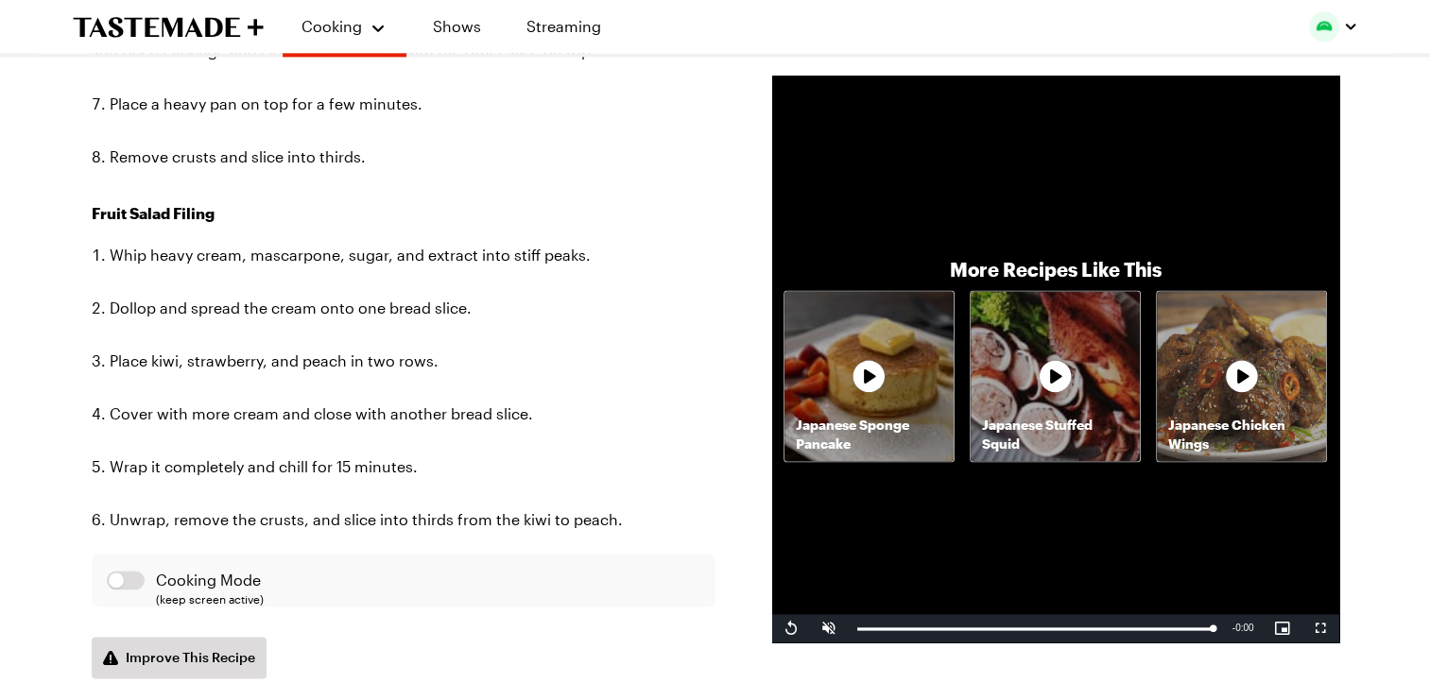
scroll to position [2639, 0]
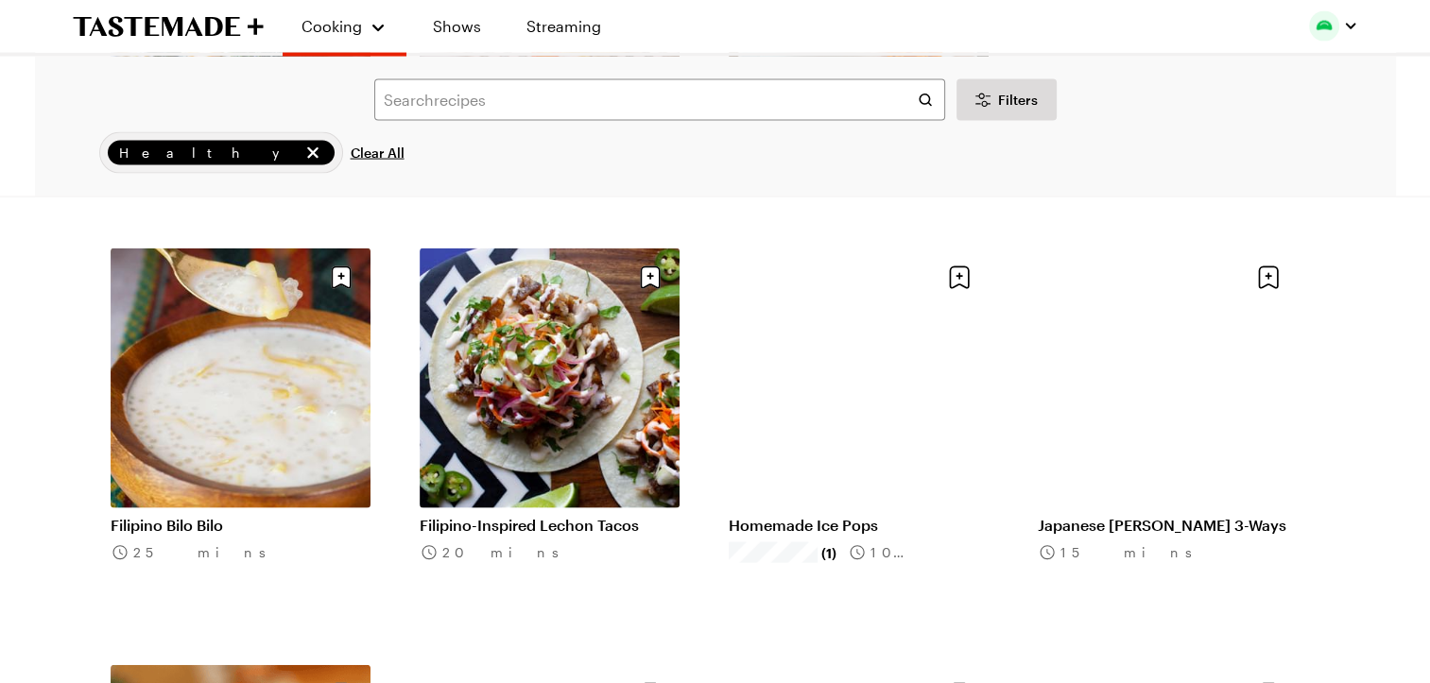
scroll to position [2223, 0]
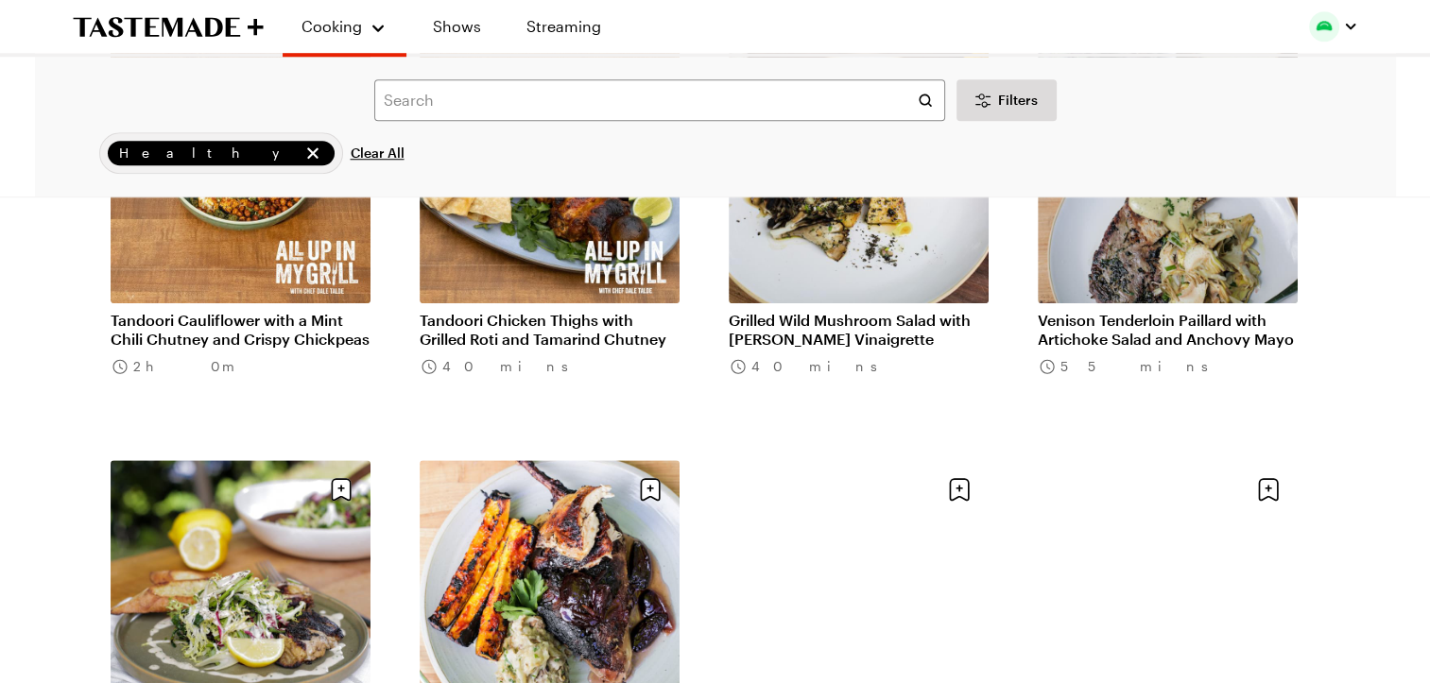
scroll to position [1538, 8]
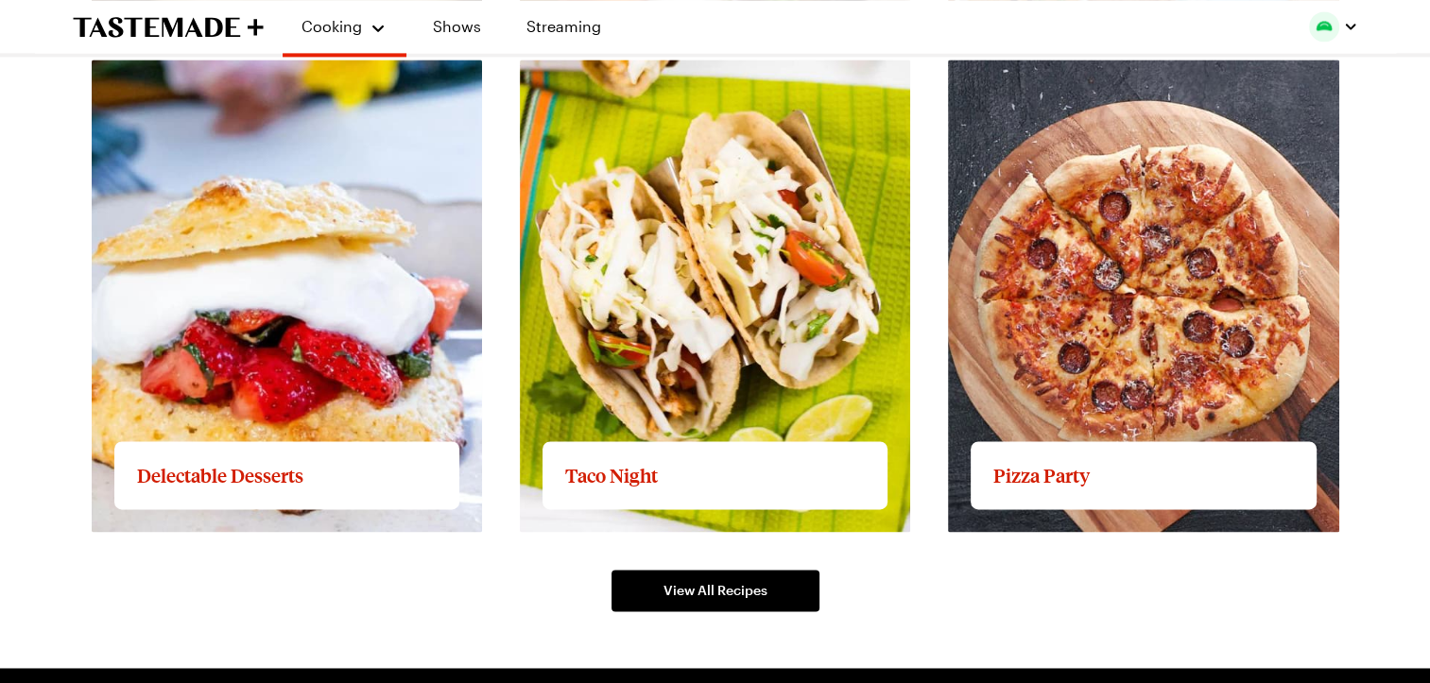
scroll to position [2776, 0]
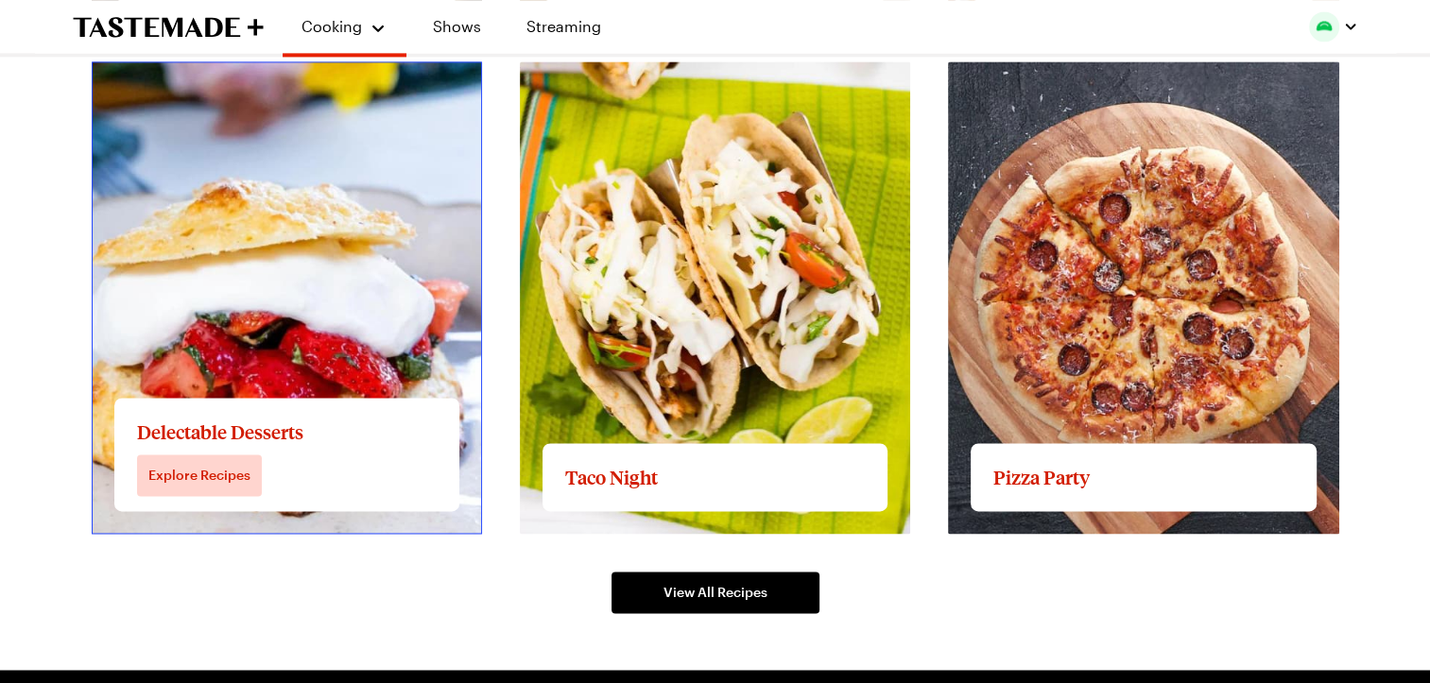
click at [295, 81] on link "View full content for Delectable Desserts" at bounding box center [237, 72] width 290 height 18
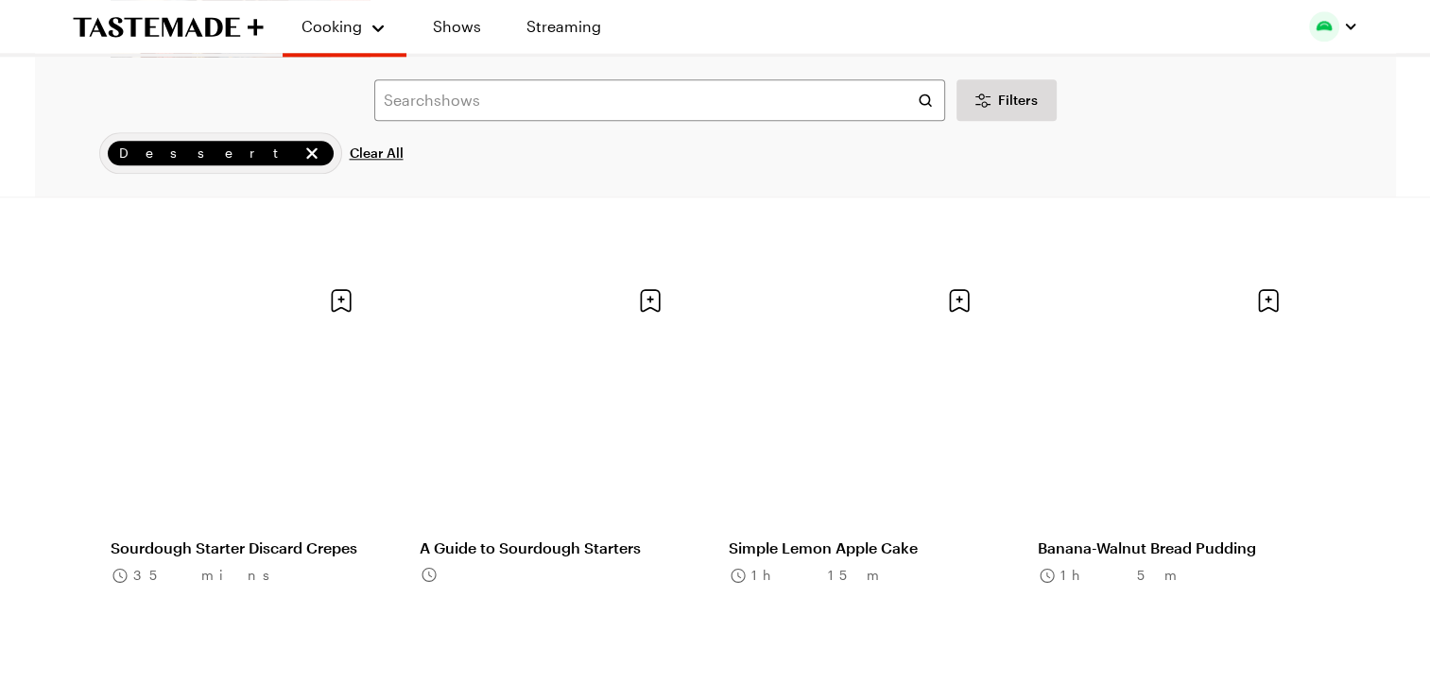
scroll to position [2140, 0]
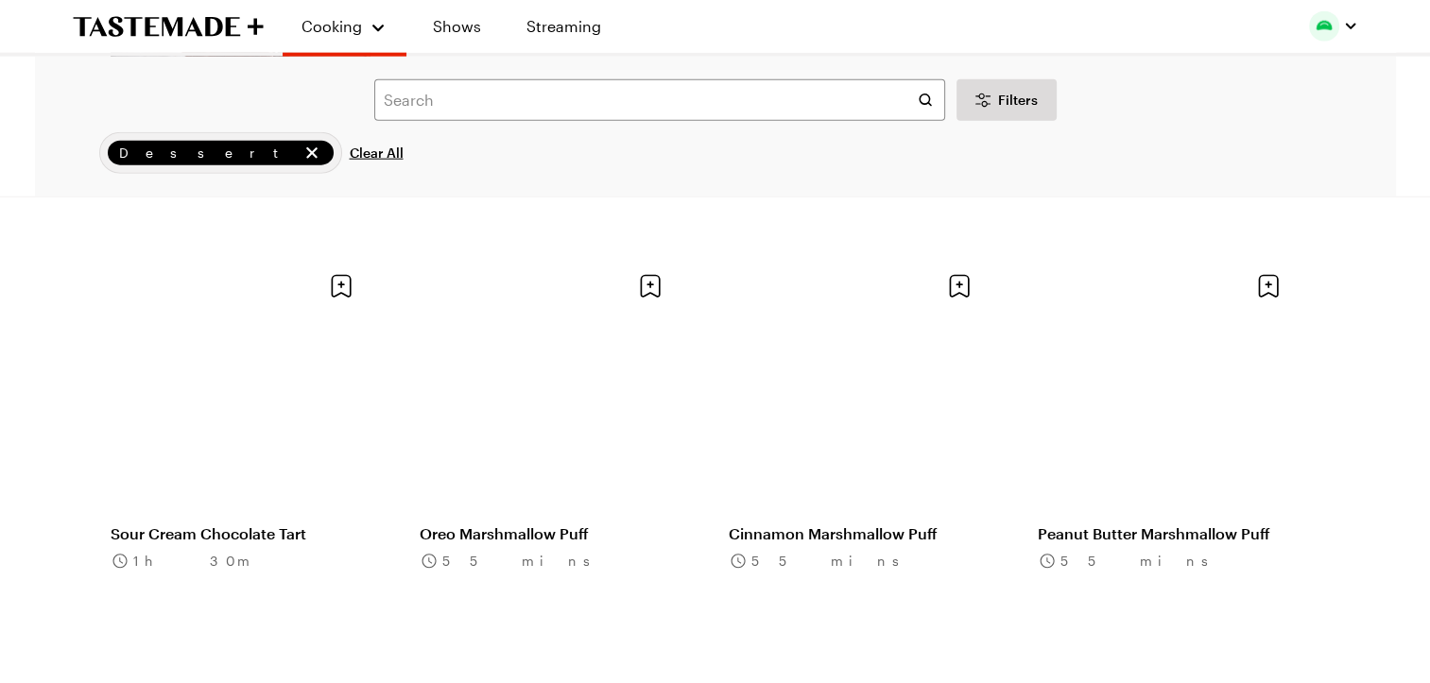
scroll to position [4659, 0]
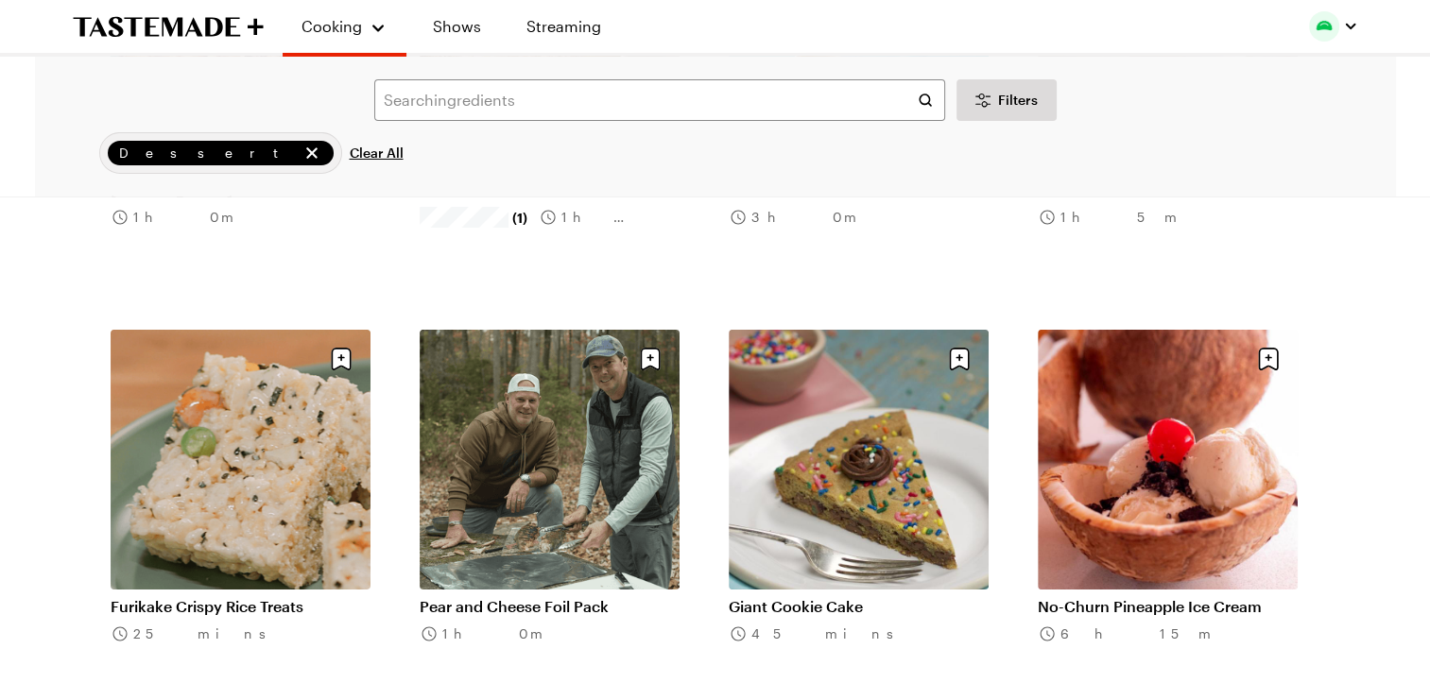
scroll to position [6731, 0]
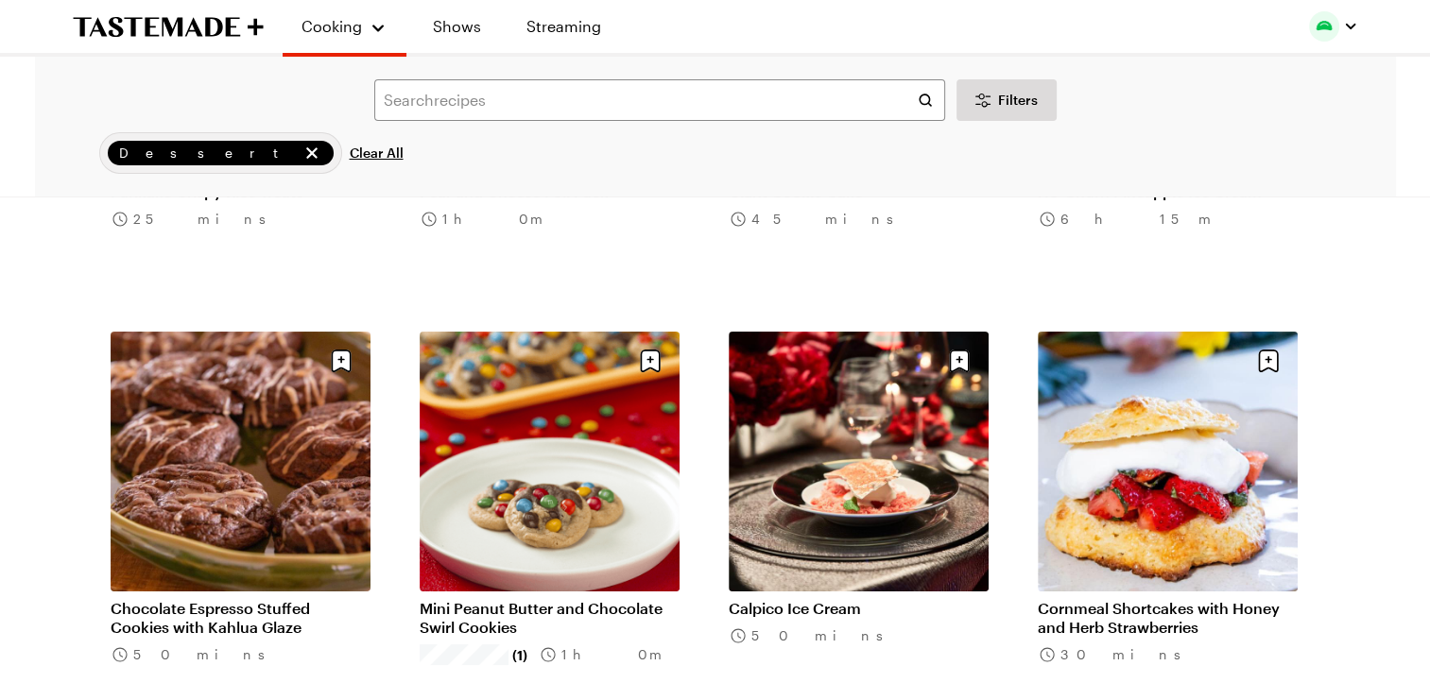
scroll to position [7229, 0]
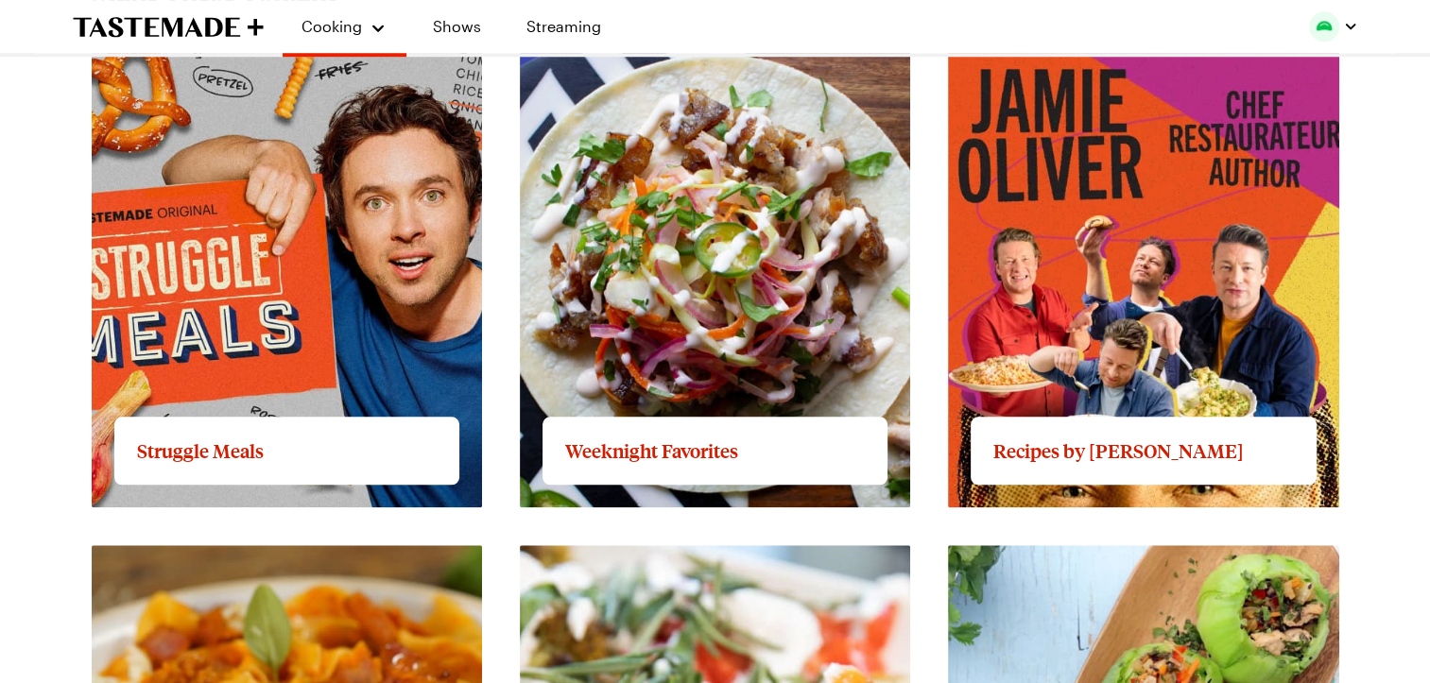
scroll to position [1782, 8]
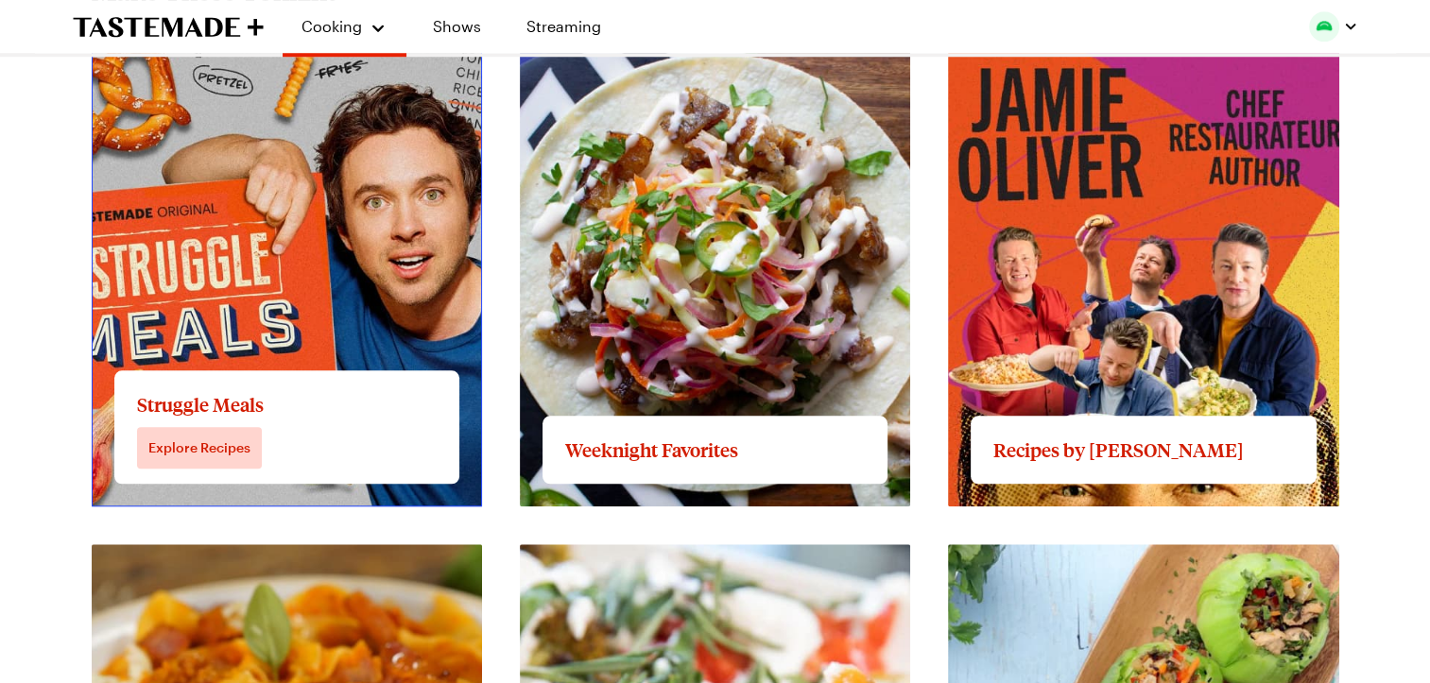
click at [303, 54] on link "View full content for Struggle Meals" at bounding box center [220, 45] width 256 height 18
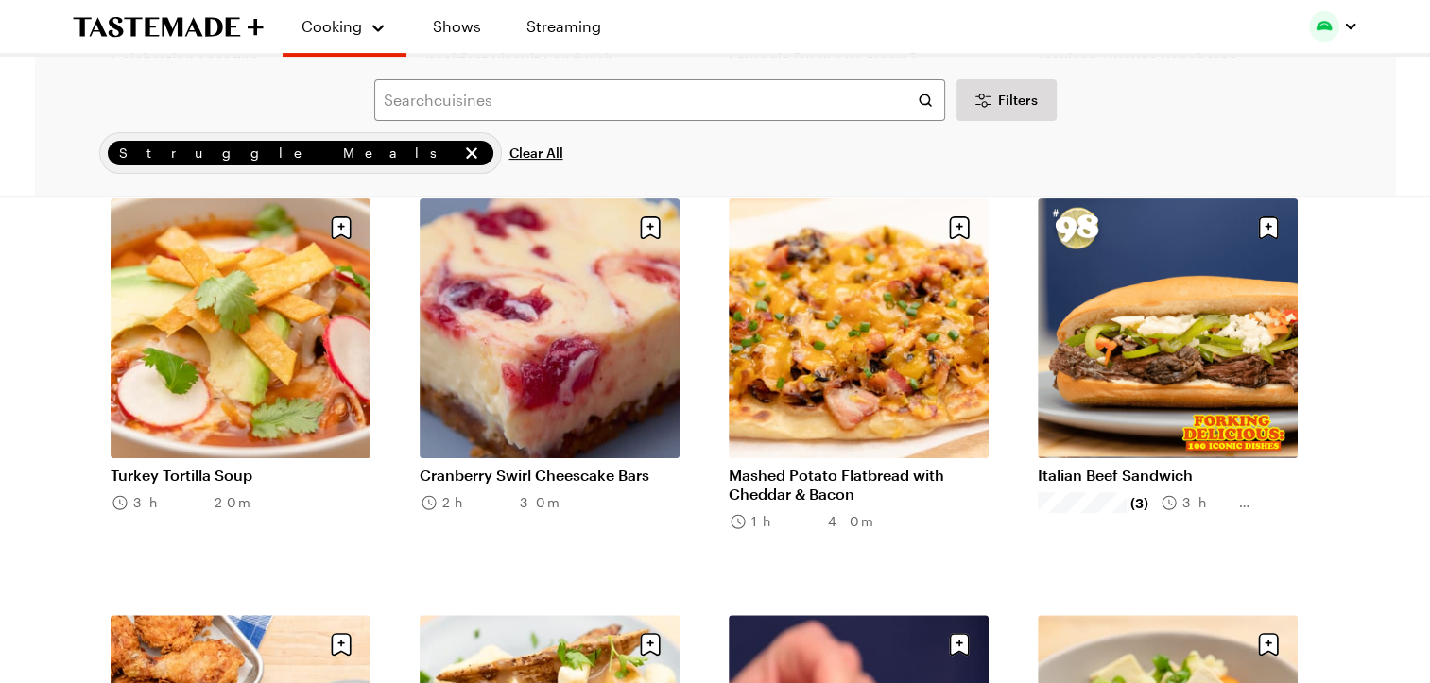
scroll to position [549, 0]
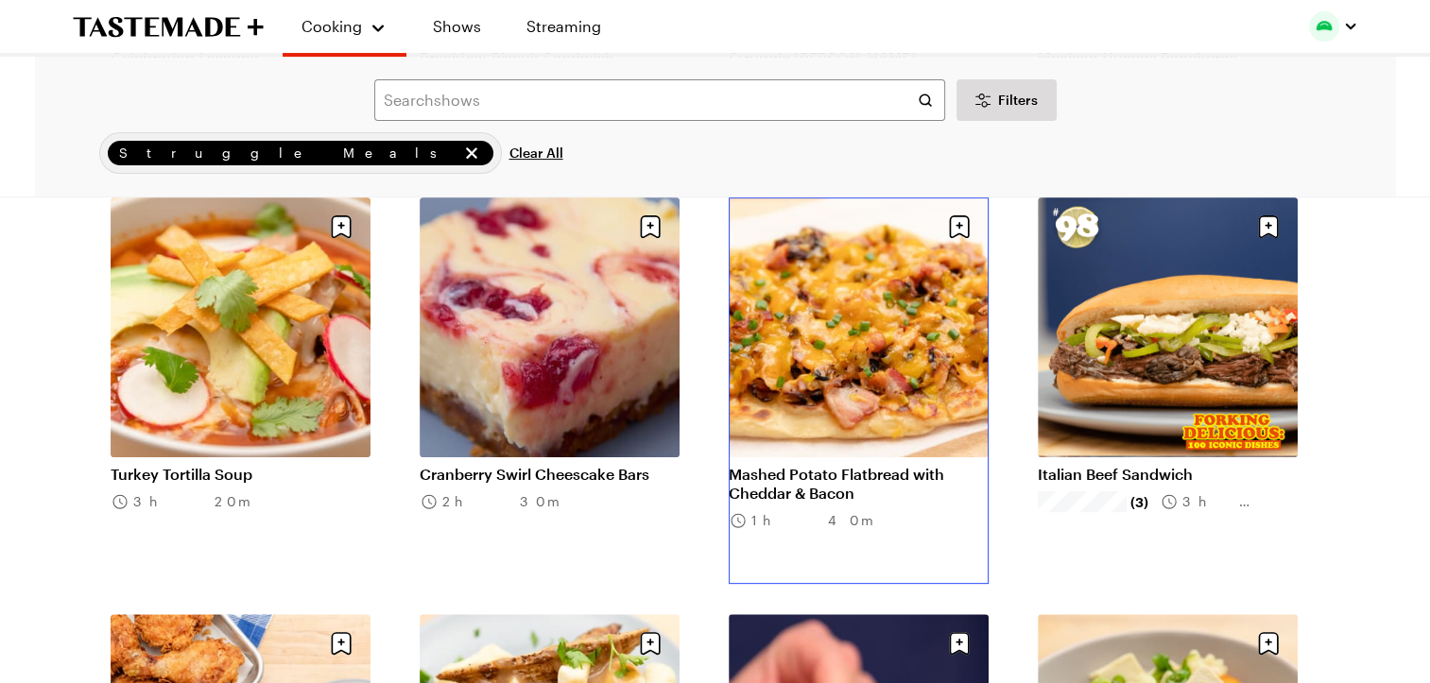
click at [794, 465] on link "Mashed Potato Flatbread with Cheddar & Bacon" at bounding box center [859, 484] width 260 height 38
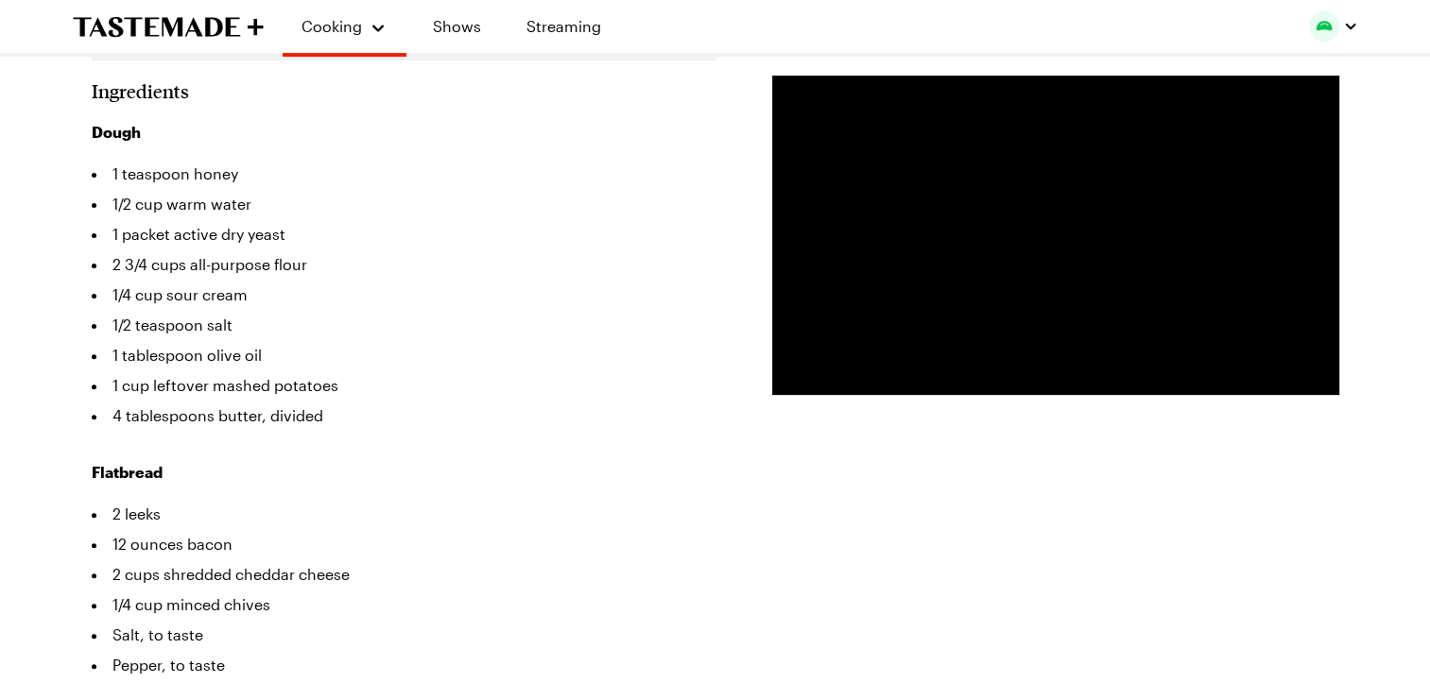
scroll to position [558, 0]
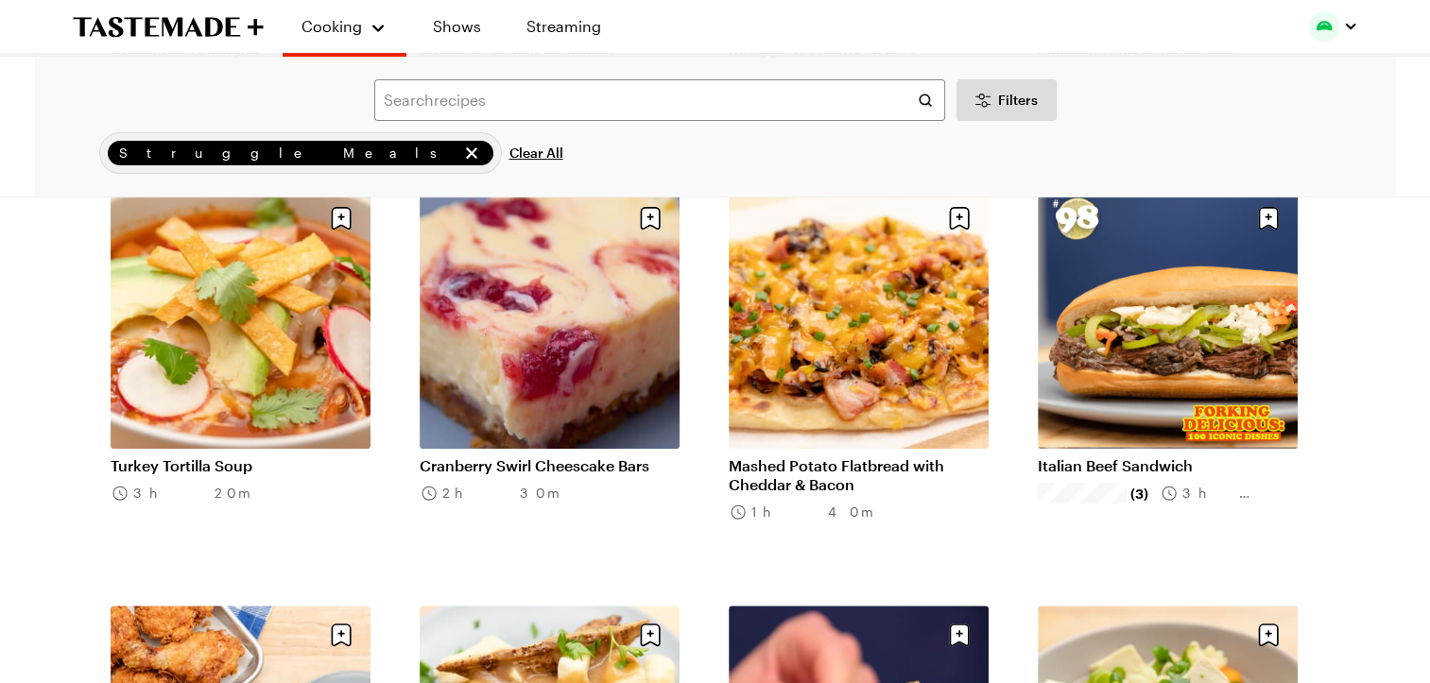
scroll to position [549, 0]
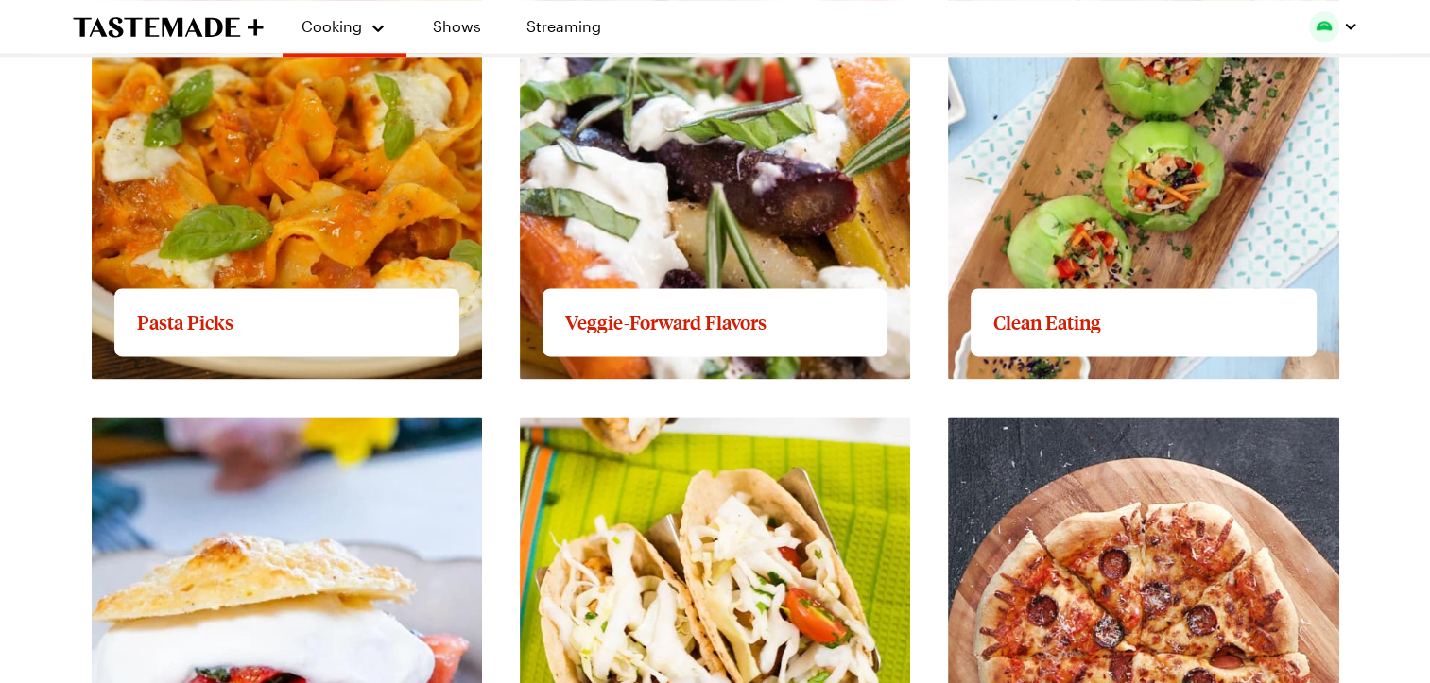
scroll to position [2422, 8]
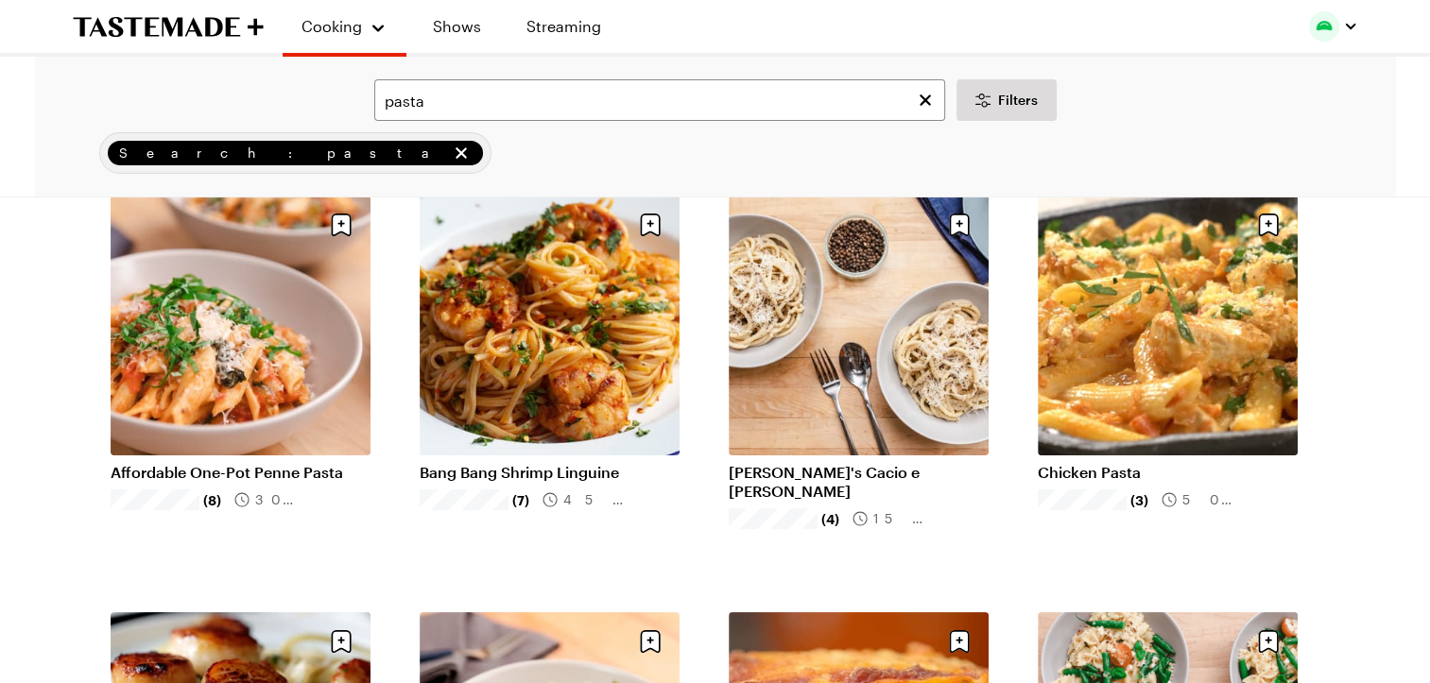
scroll to position [136, 0]
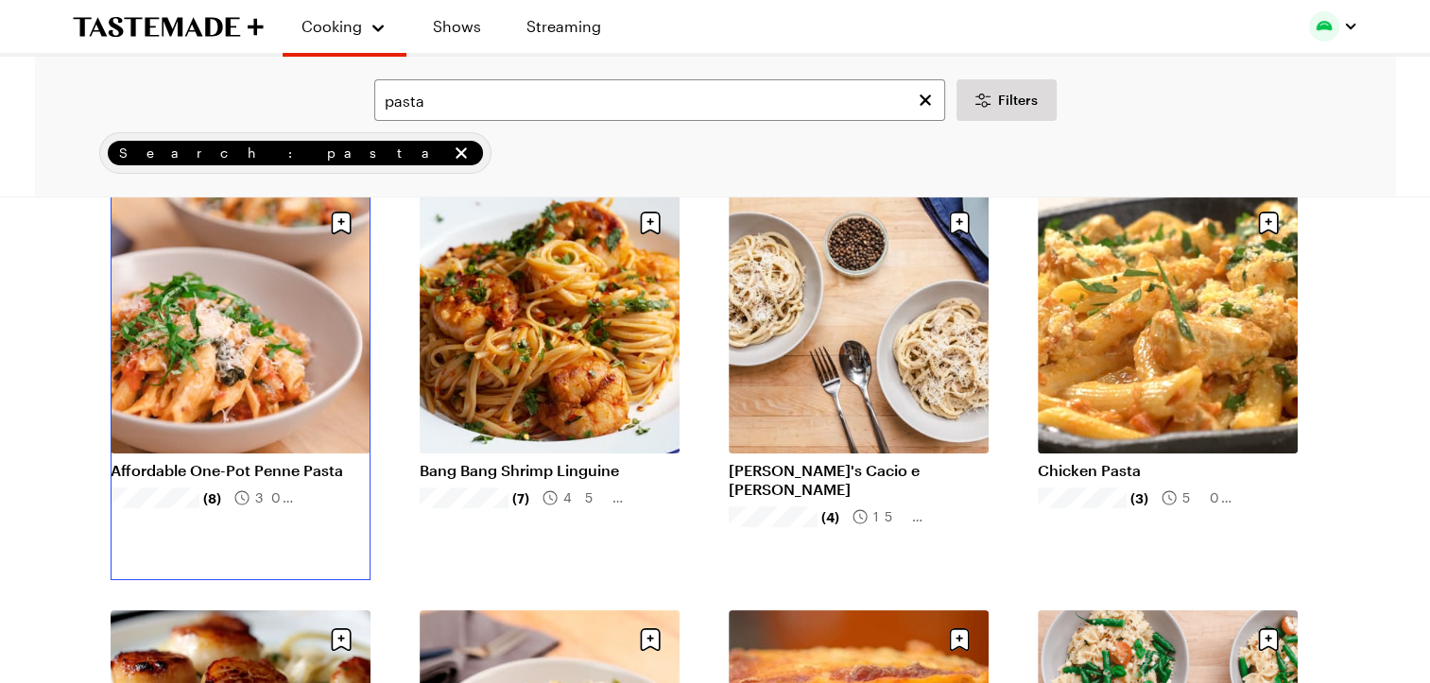
click at [238, 461] on link "Affordable One-Pot Penne Pasta" at bounding box center [241, 470] width 260 height 19
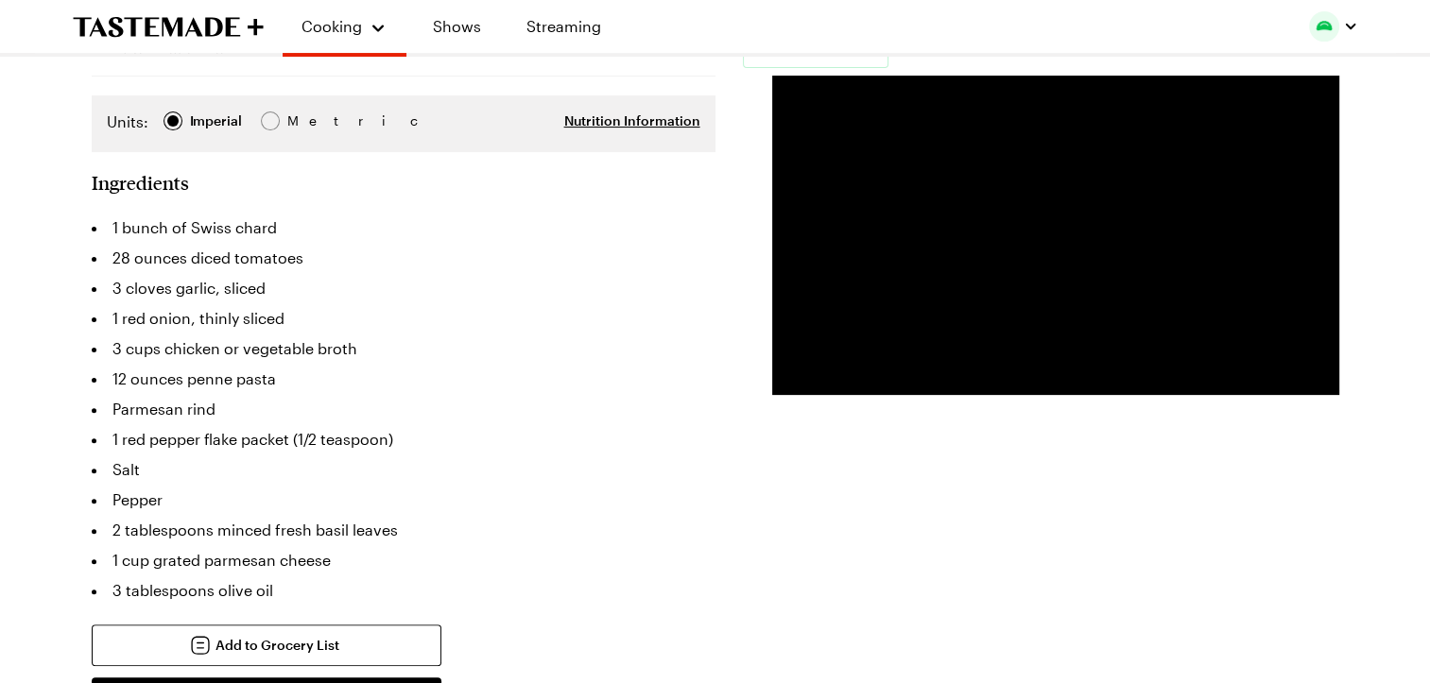
scroll to position [490, 0]
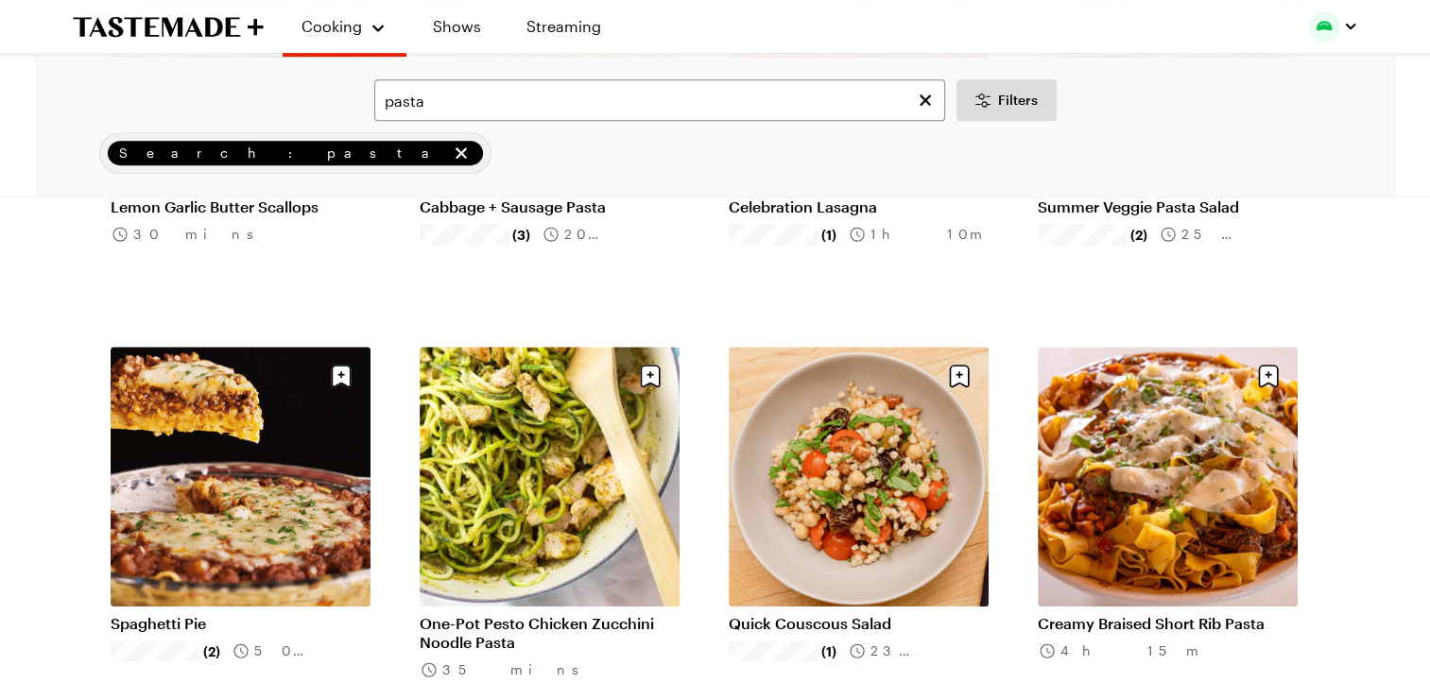
scroll to position [848, 0]
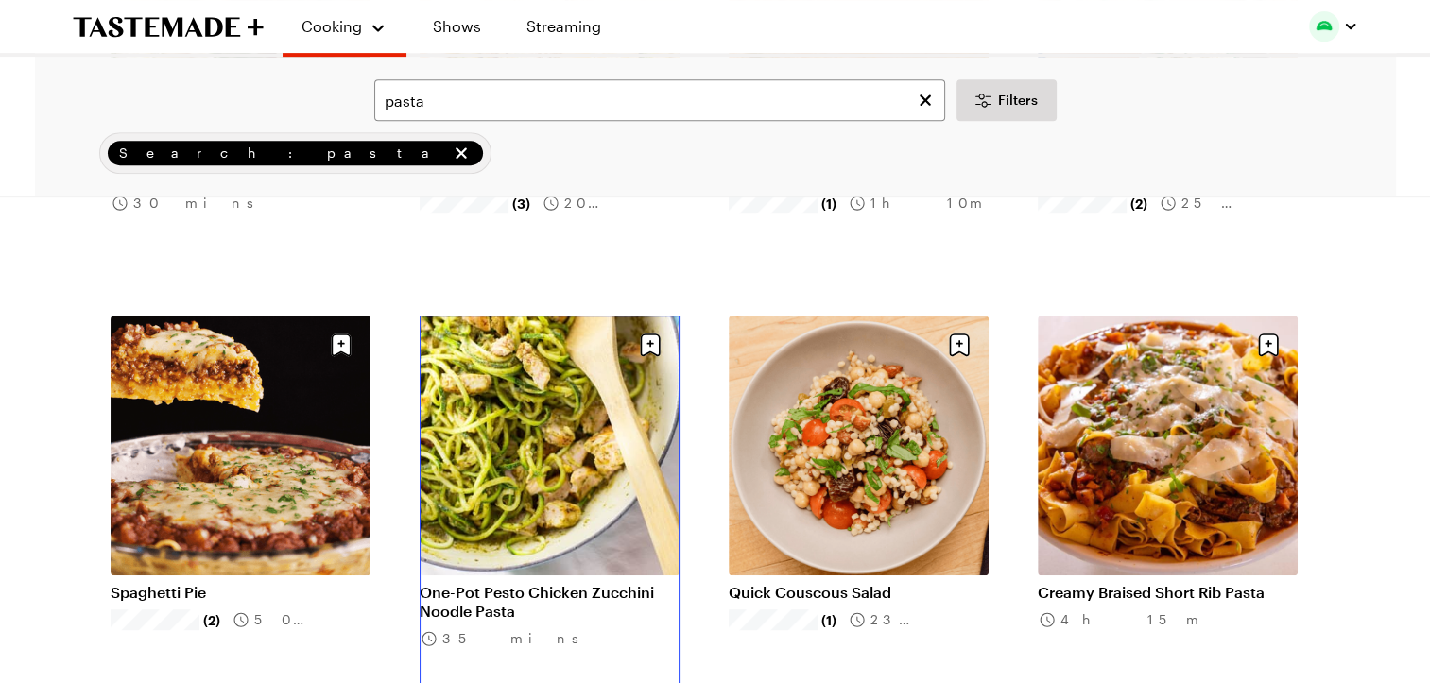
click at [533, 583] on link "One-Pot Pesto Chicken Zucchini Noodle Pasta" at bounding box center [550, 602] width 260 height 38
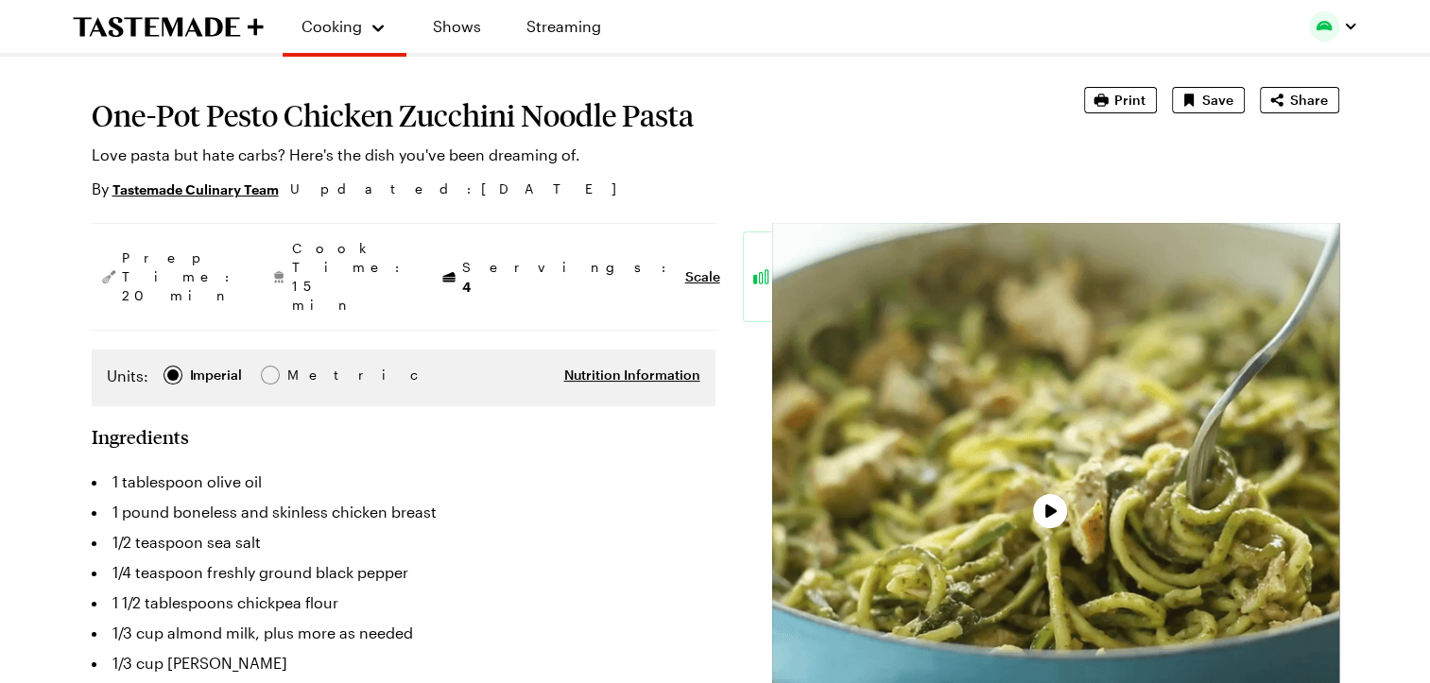
scroll to position [147, 0]
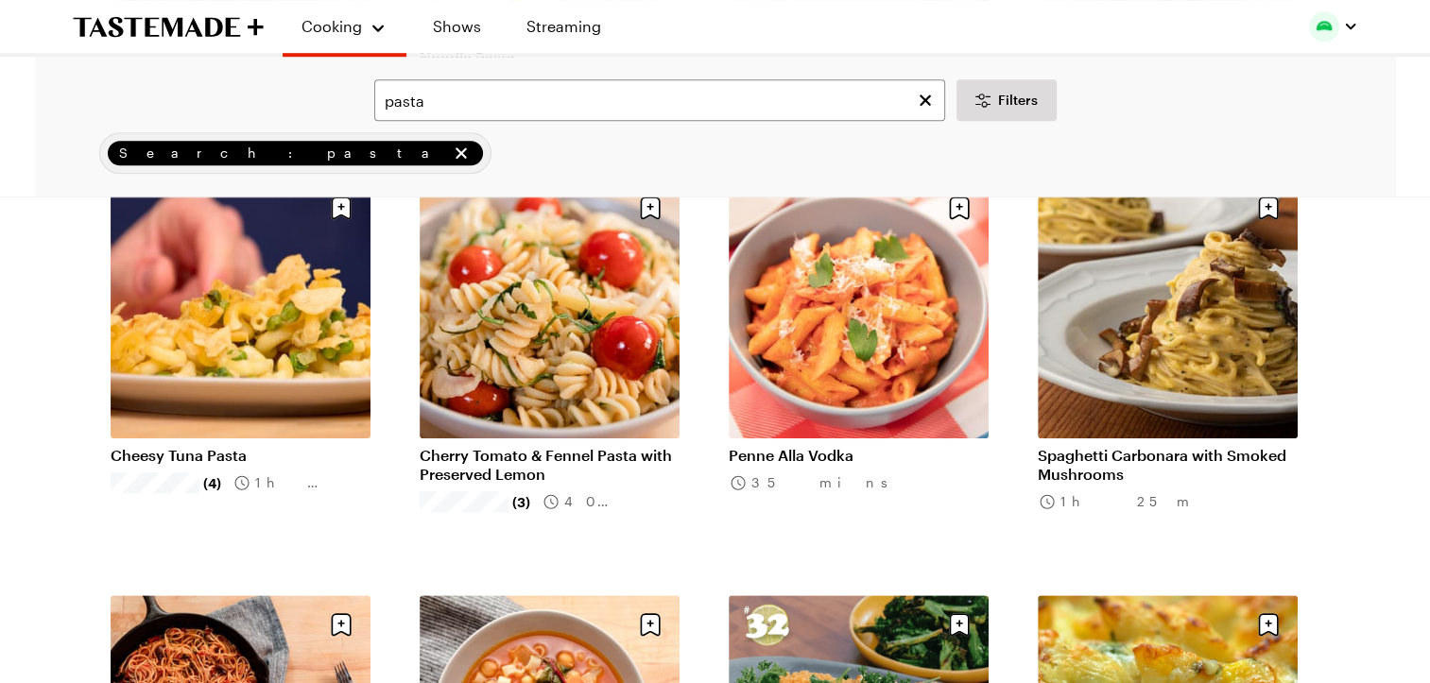
scroll to position [1403, 0]
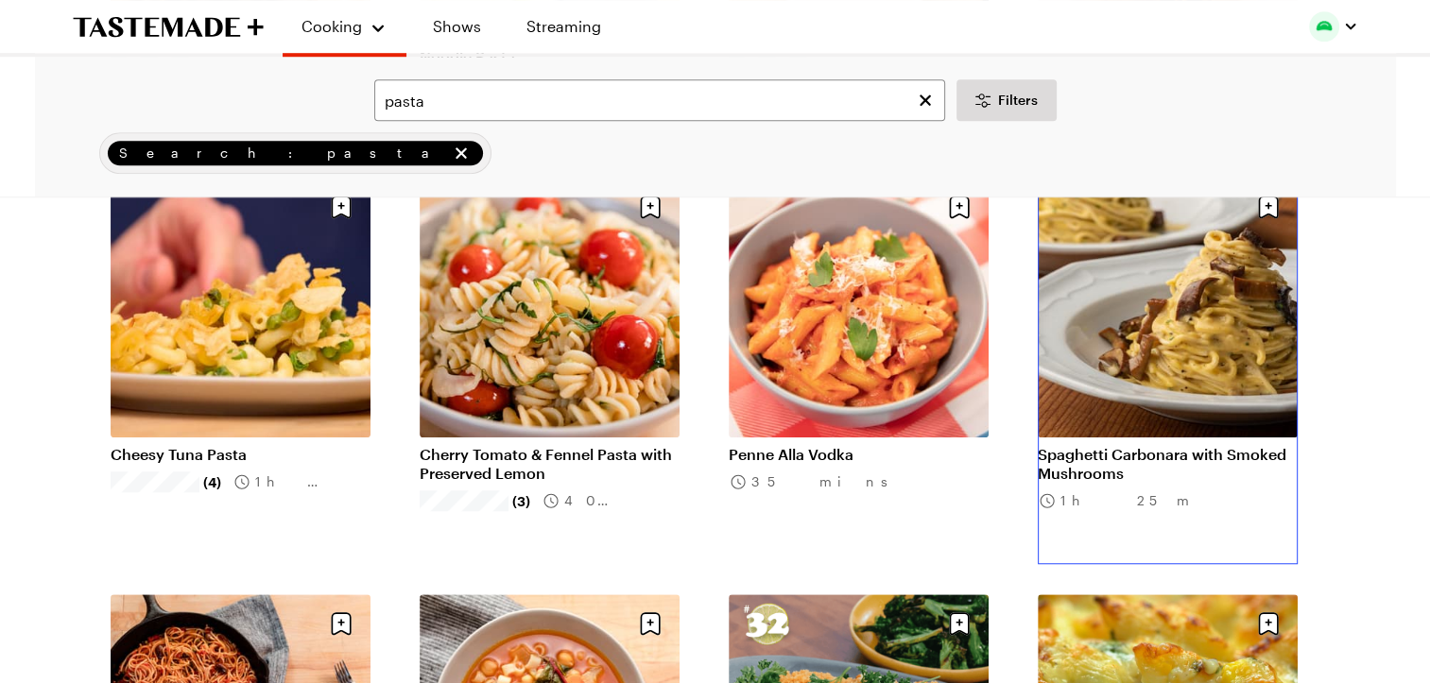
click at [1194, 445] on link "Spaghetti Carbonara with Smoked Mushrooms" at bounding box center [1168, 464] width 260 height 38
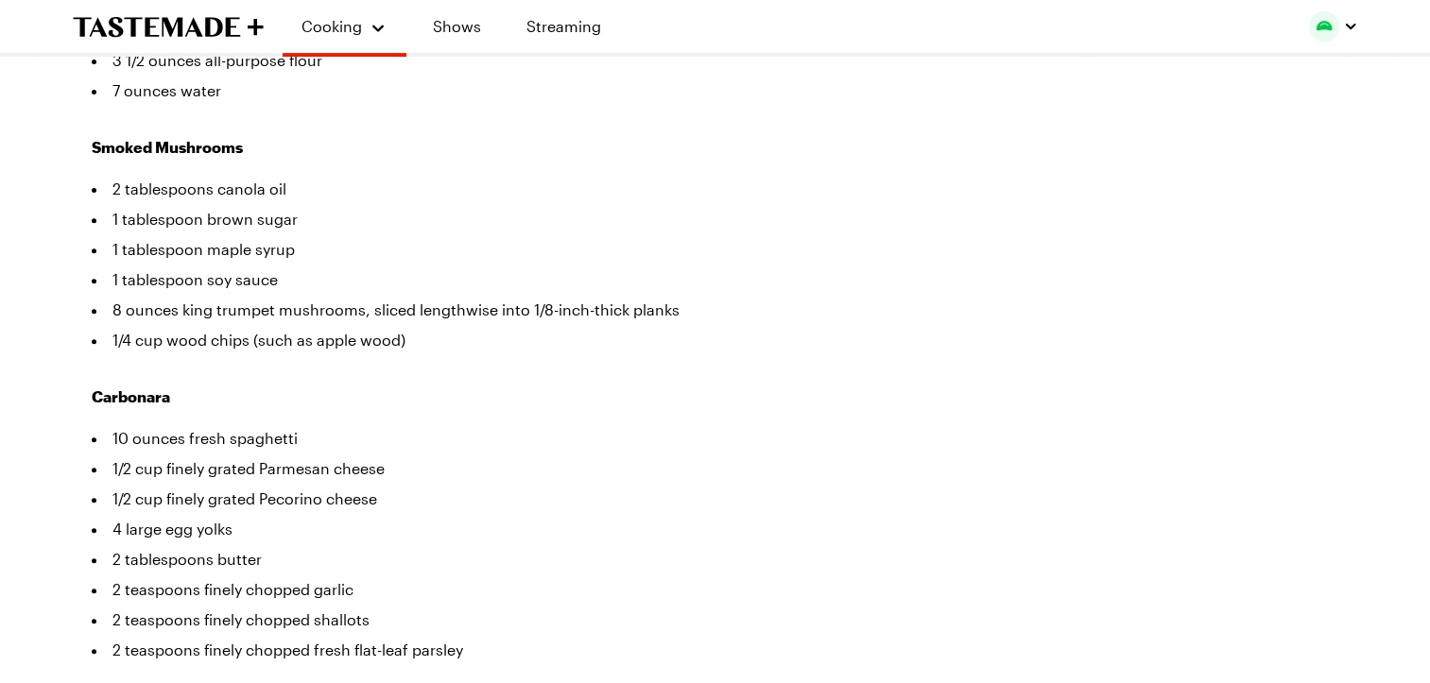
scroll to position [696, 0]
drag, startPoint x: 179, startPoint y: 251, endPoint x: 357, endPoint y: 241, distance: 178.9
click at [357, 294] on li "8 ounces king trumpet mushrooms, sliced lengthwise into 1/8-inch-thick planks" at bounding box center [404, 309] width 624 height 30
drag, startPoint x: 357, startPoint y: 241, endPoint x: 338, endPoint y: 257, distance: 24.8
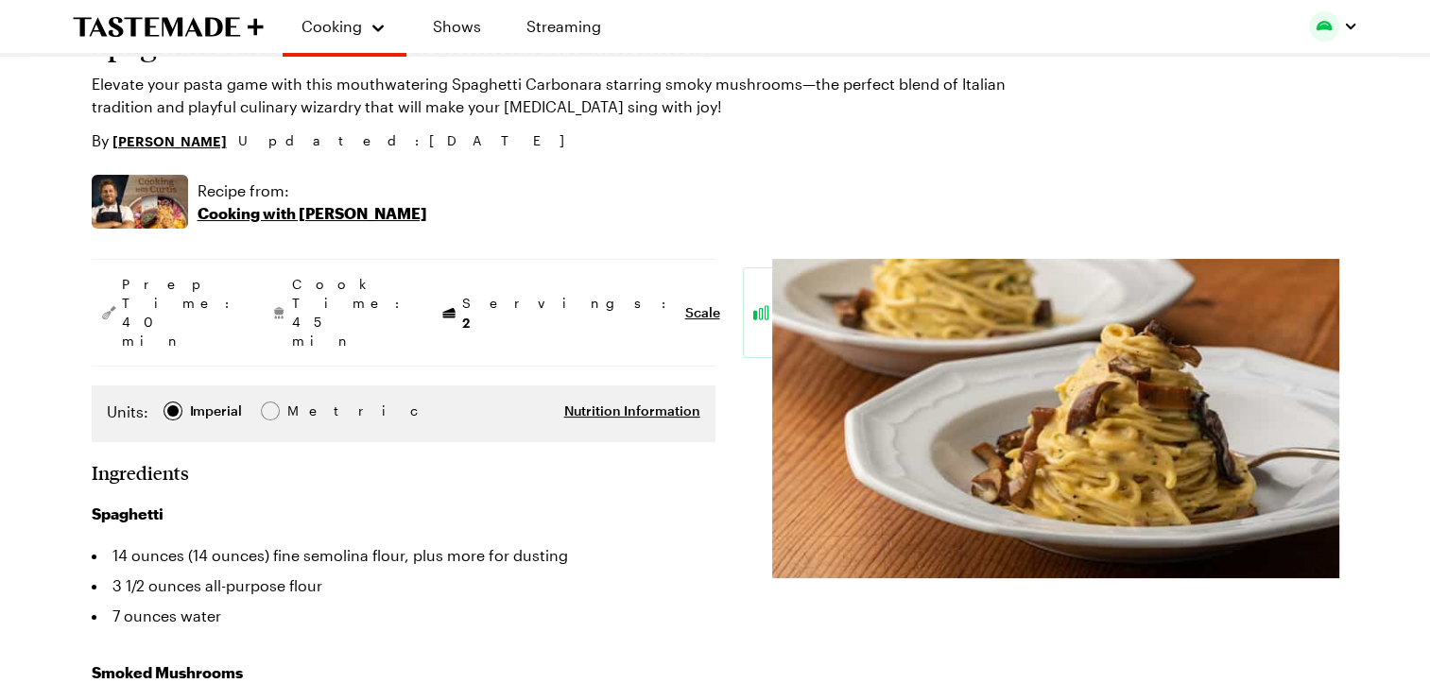
scroll to position [173, 8]
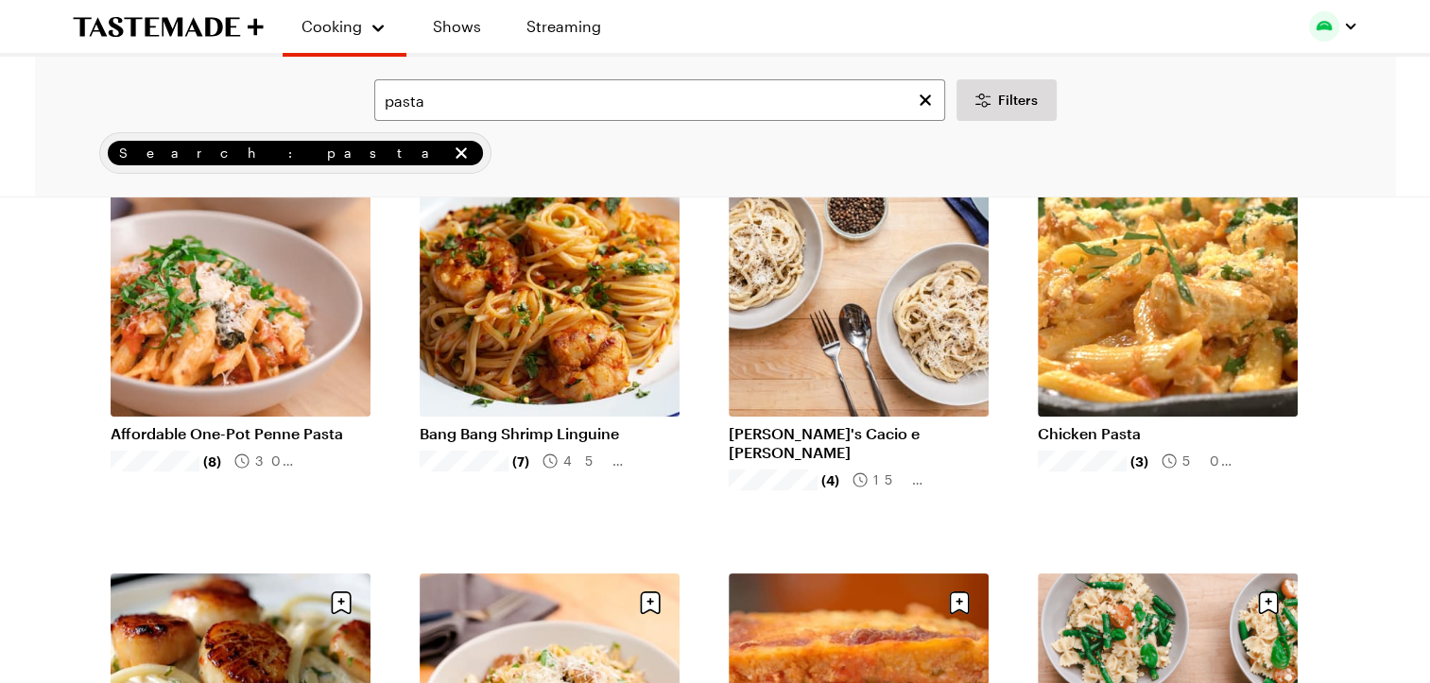
scroll to position [1403, 0]
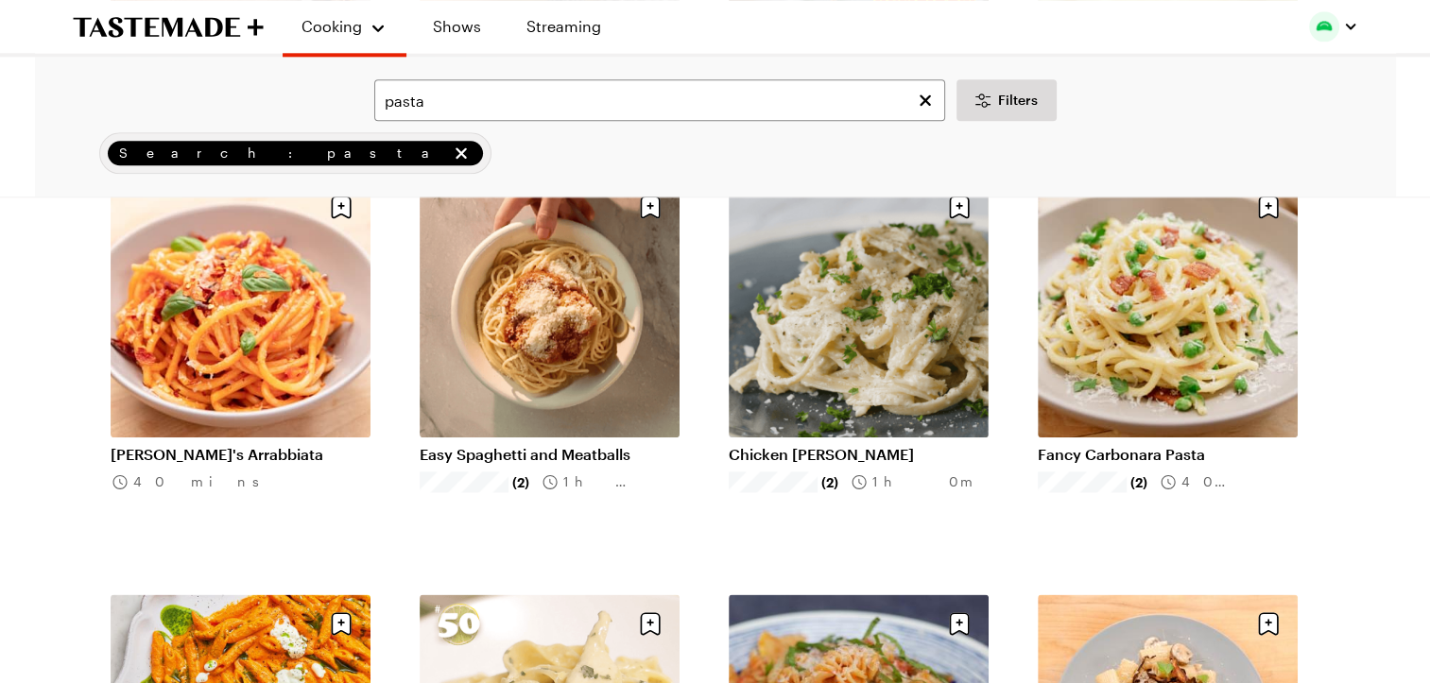
scroll to position [2239, 0]
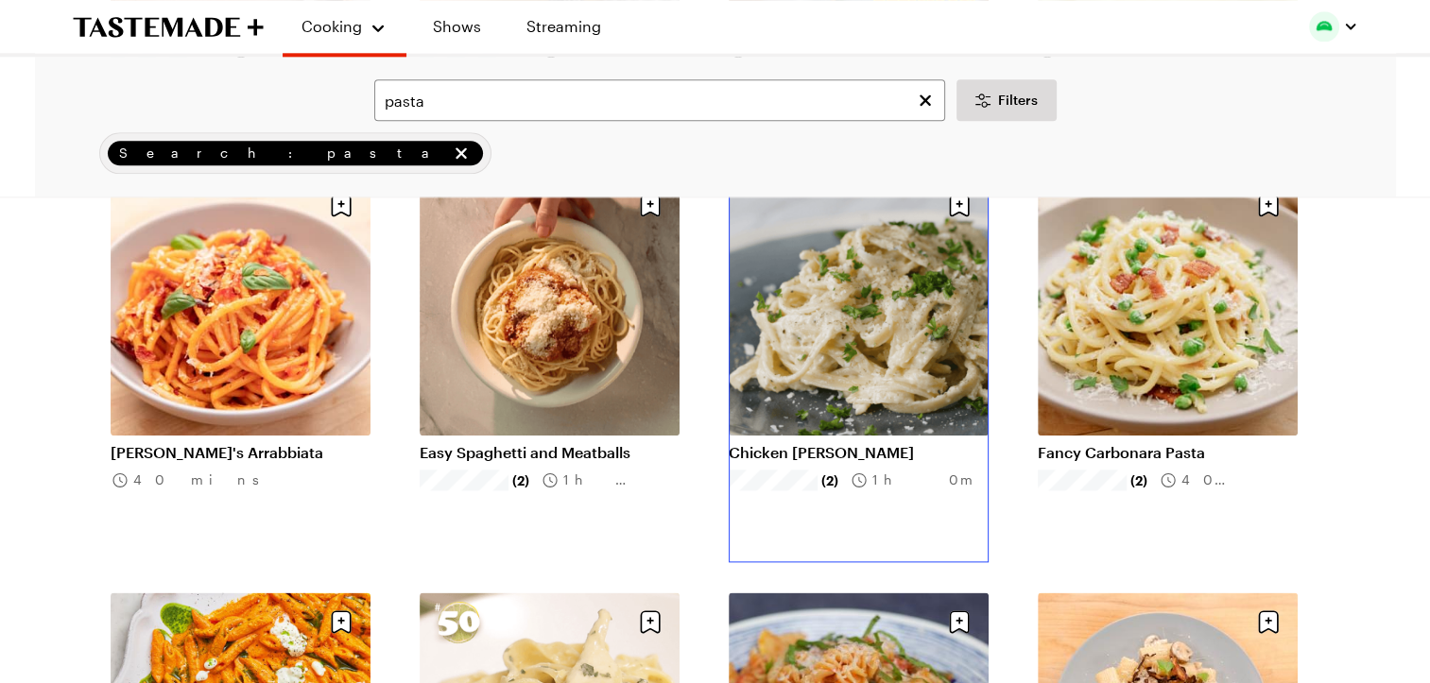
click at [914, 443] on link "Chicken [PERSON_NAME]" at bounding box center [859, 452] width 260 height 19
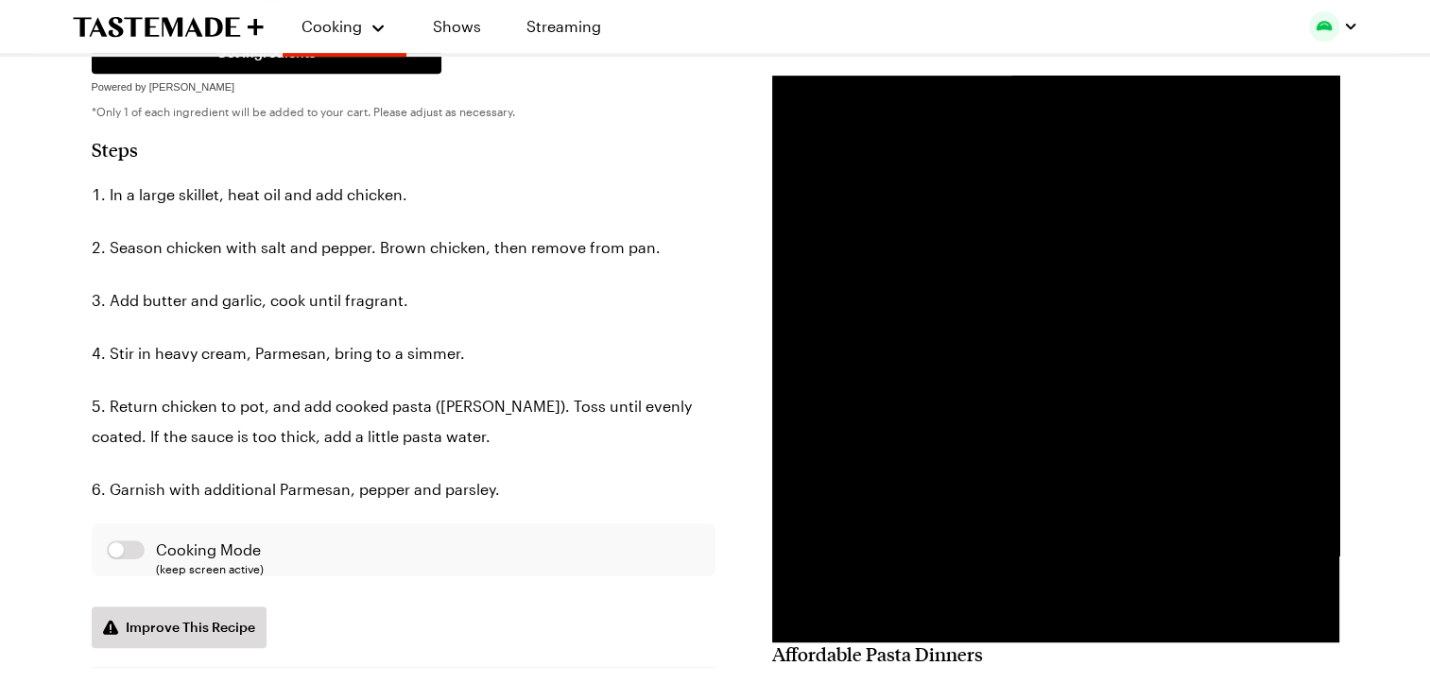
scroll to position [929, 0]
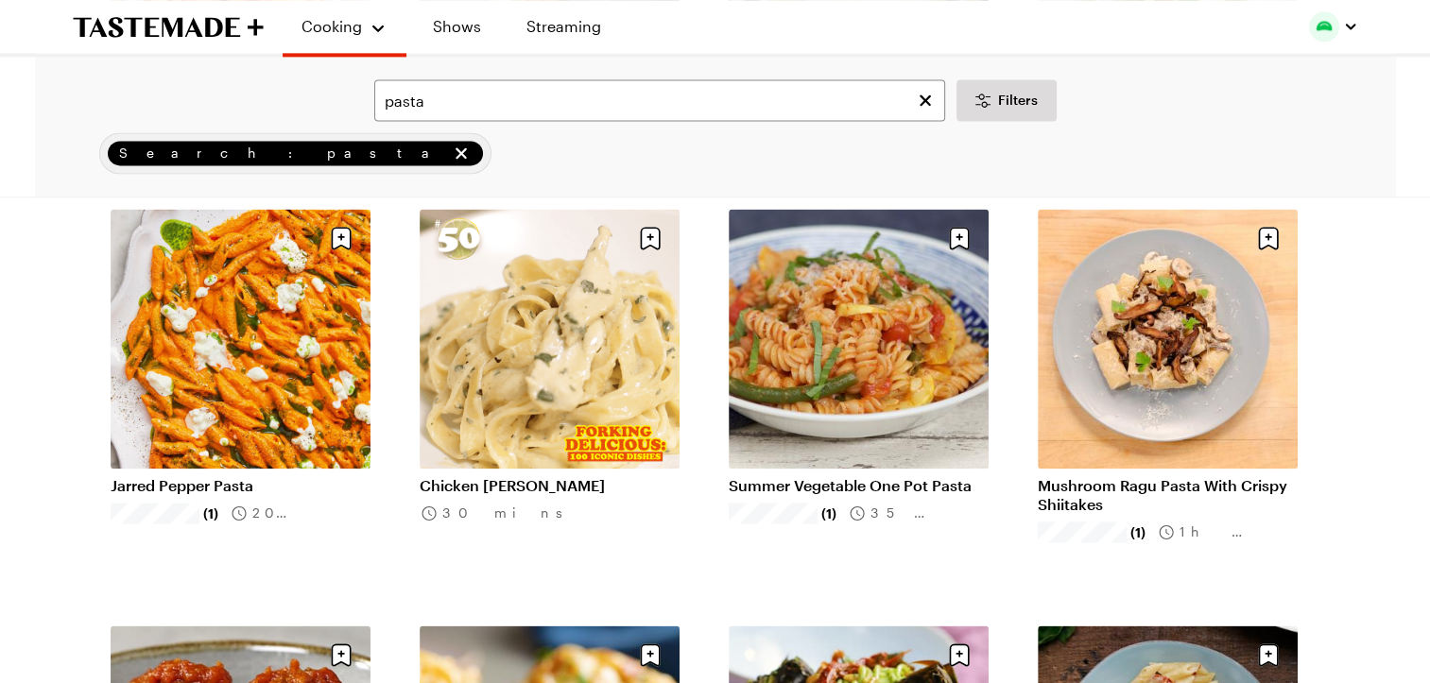
scroll to position [2621, 0]
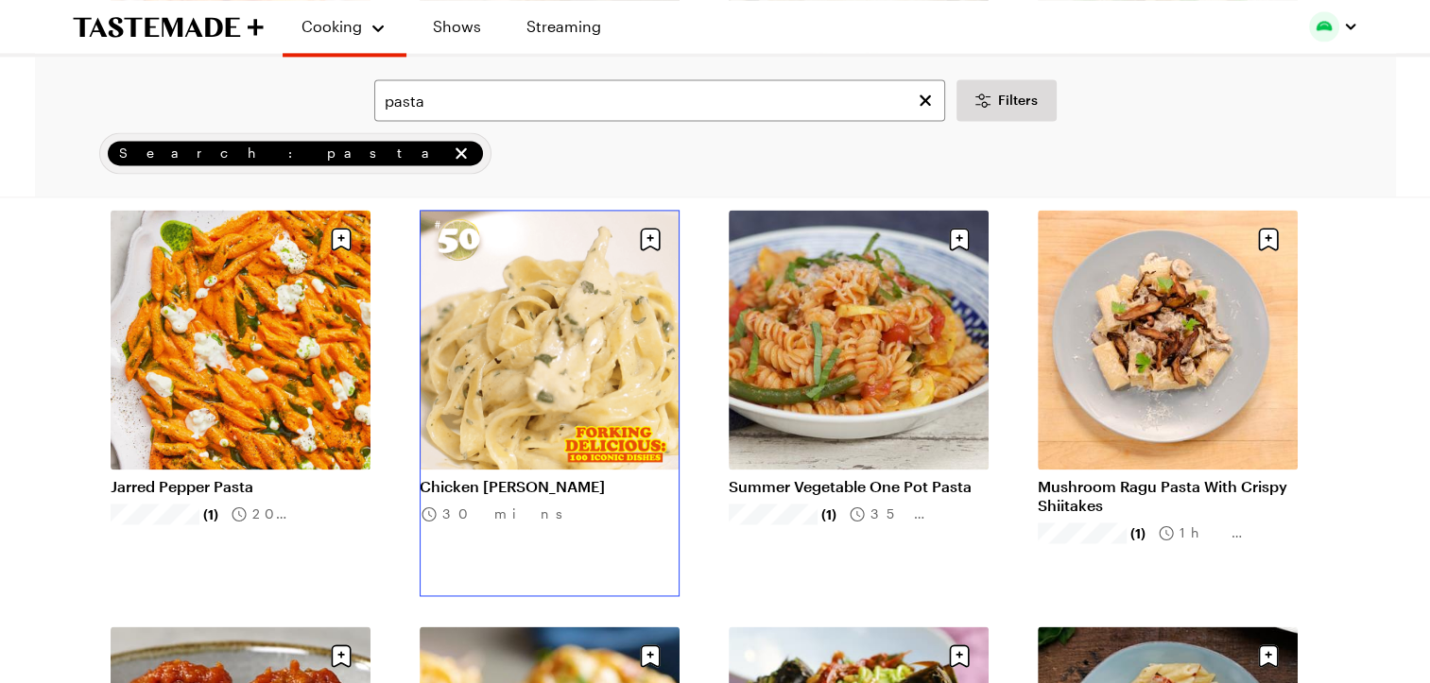
click at [576, 477] on link "Chicken [PERSON_NAME]" at bounding box center [550, 486] width 260 height 19
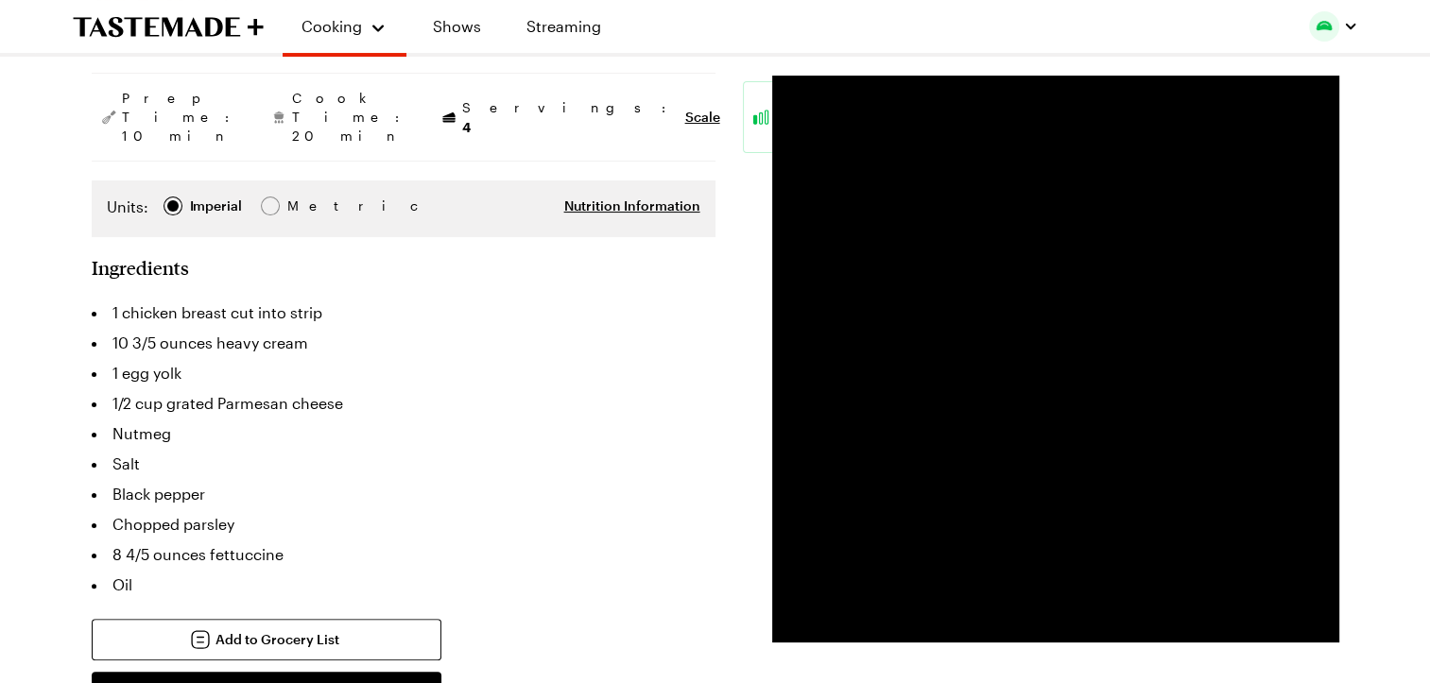
scroll to position [332, 0]
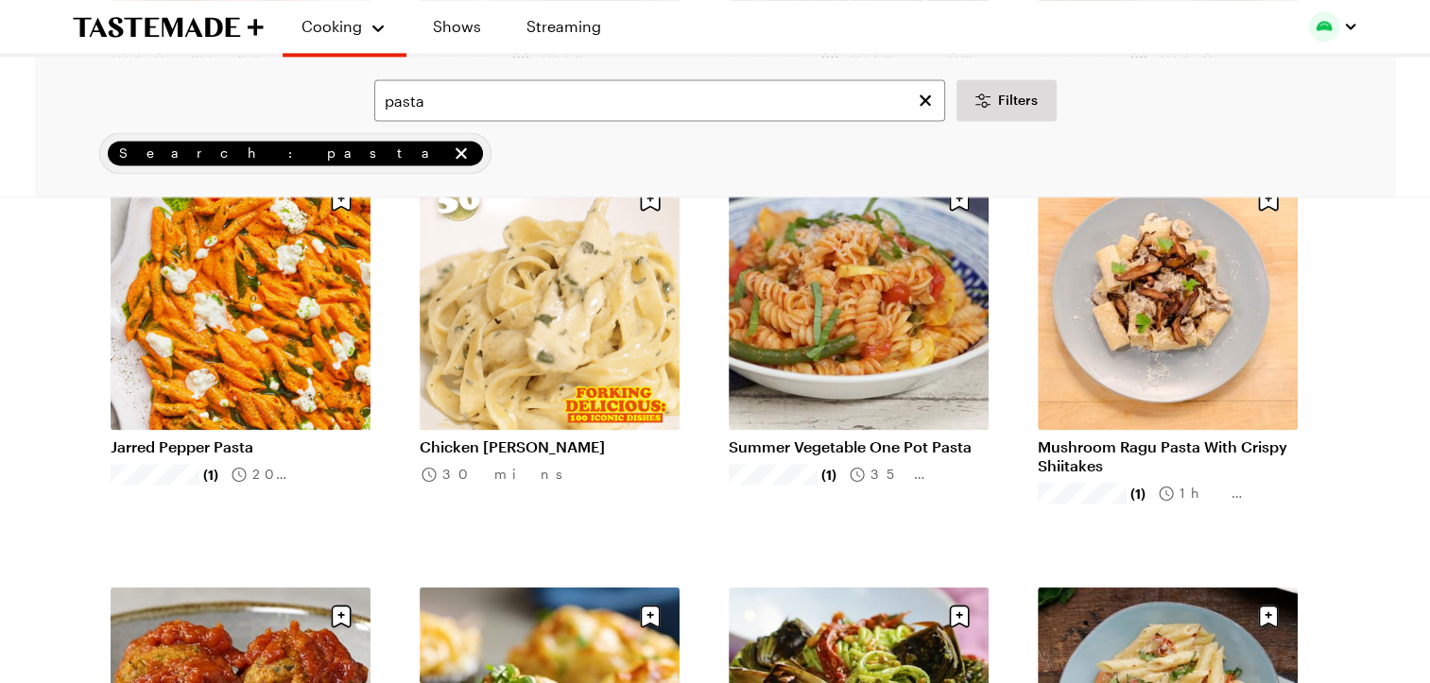
scroll to position [2658, 0]
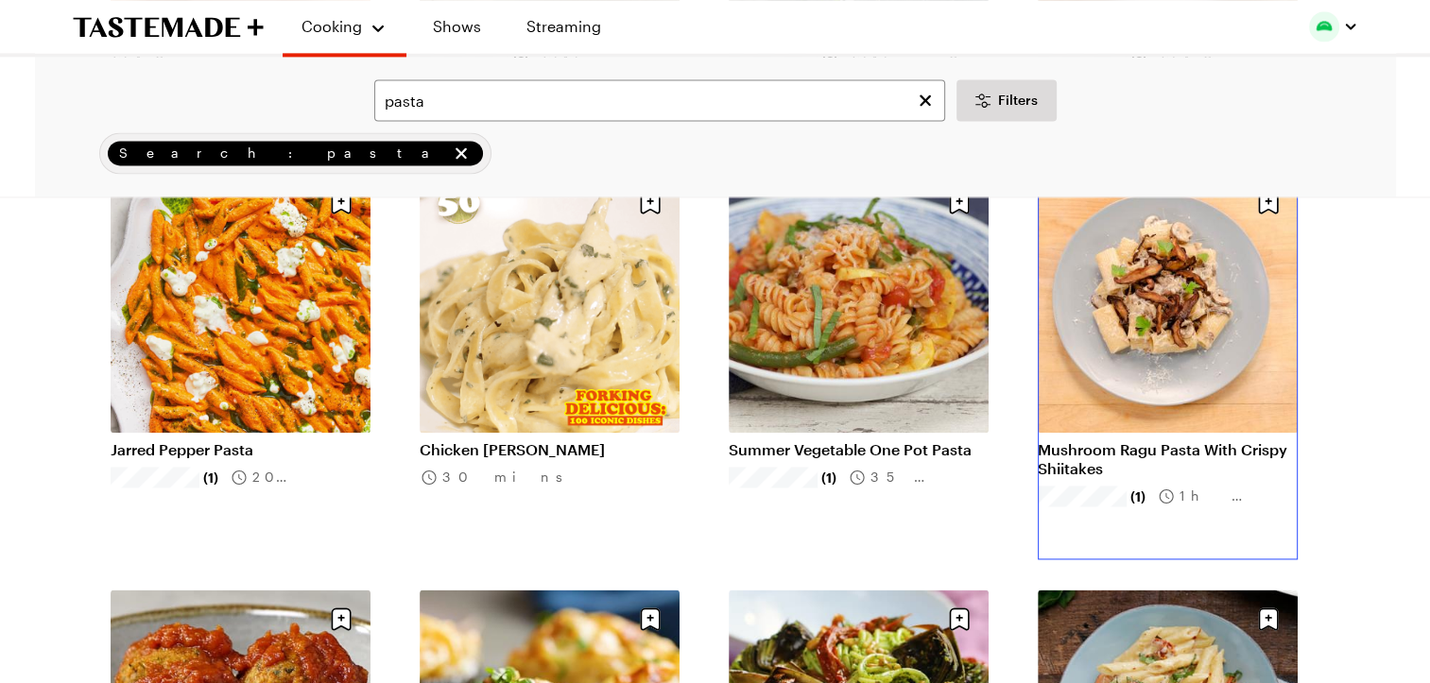
click at [1186, 441] on link "Mushroom Ragu Pasta With Crispy Shiitakes" at bounding box center [1168, 460] width 260 height 38
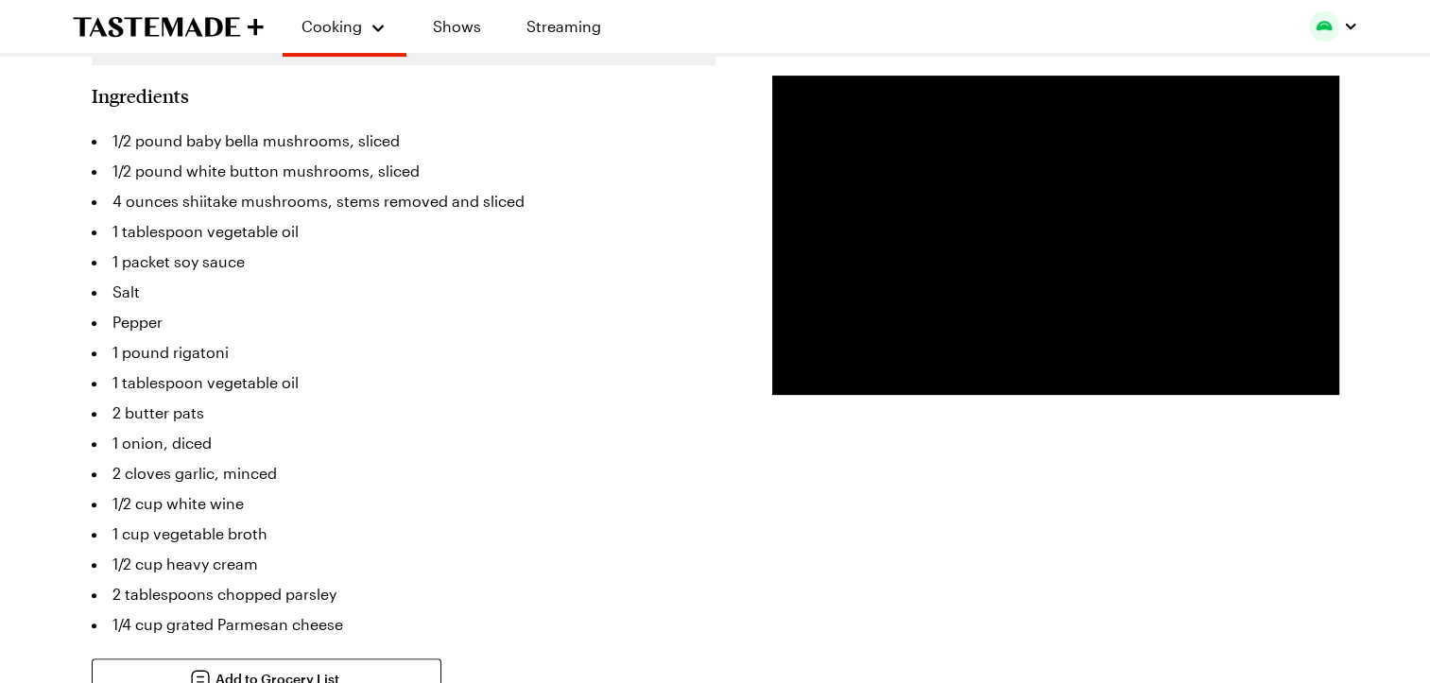
scroll to position [570, 0]
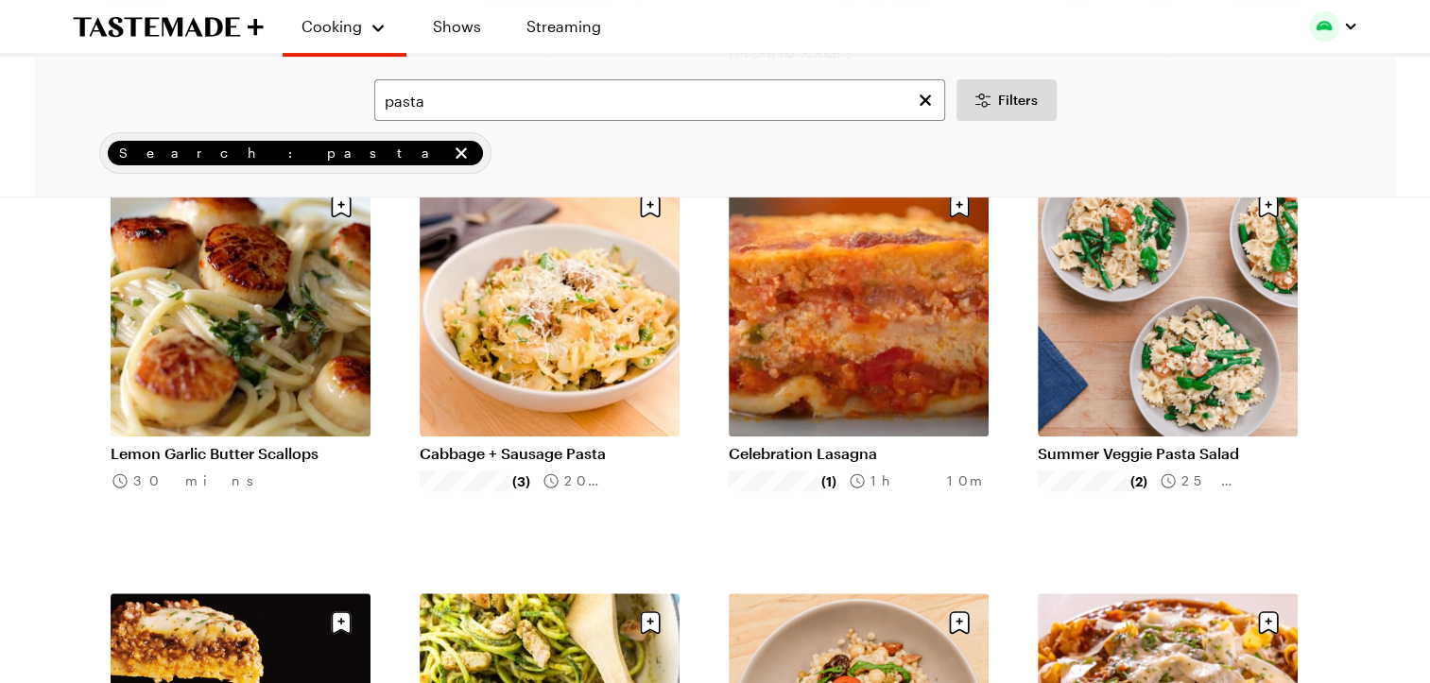
scroll to position [2658, 0]
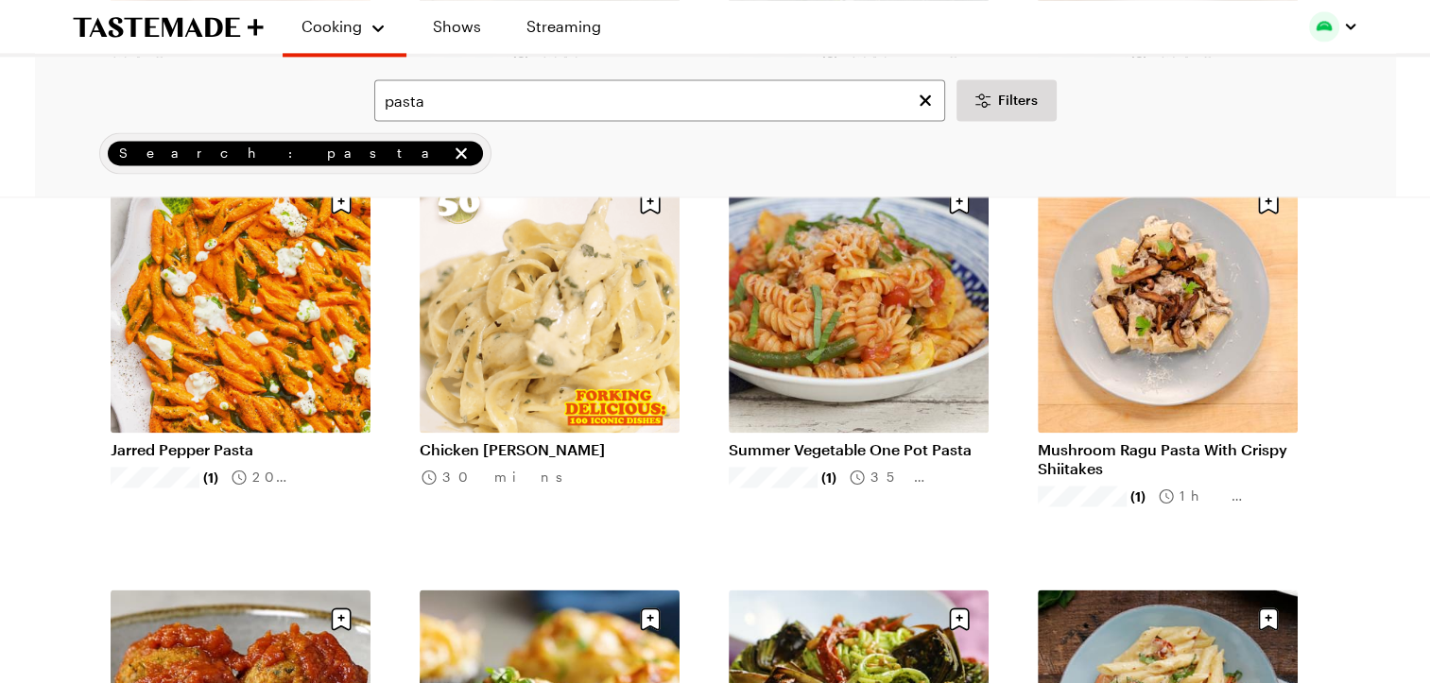
click at [47, 355] on div "Results ( 1,356 ) Relevance Load More Affordable One-Pot Penne Pasta (8) 30 min…" at bounding box center [715, 177] width 1361 height 5184
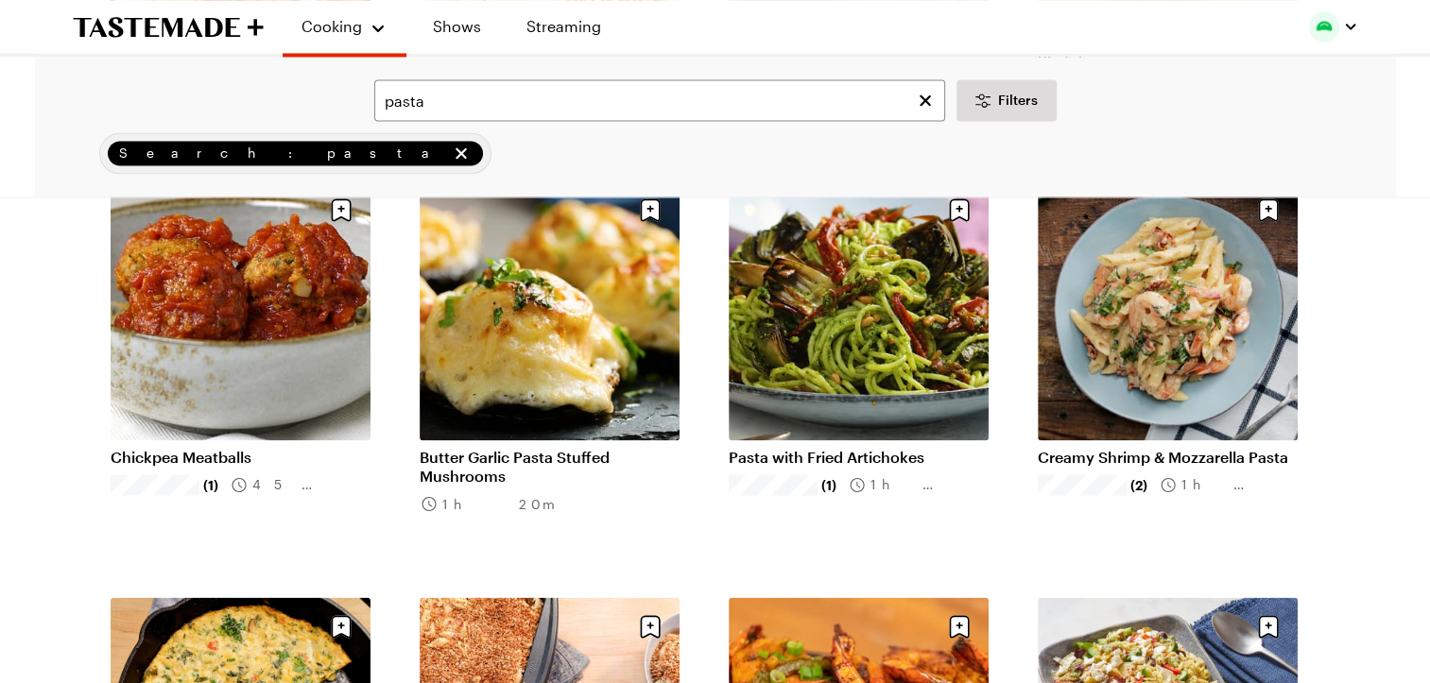
scroll to position [3071, 0]
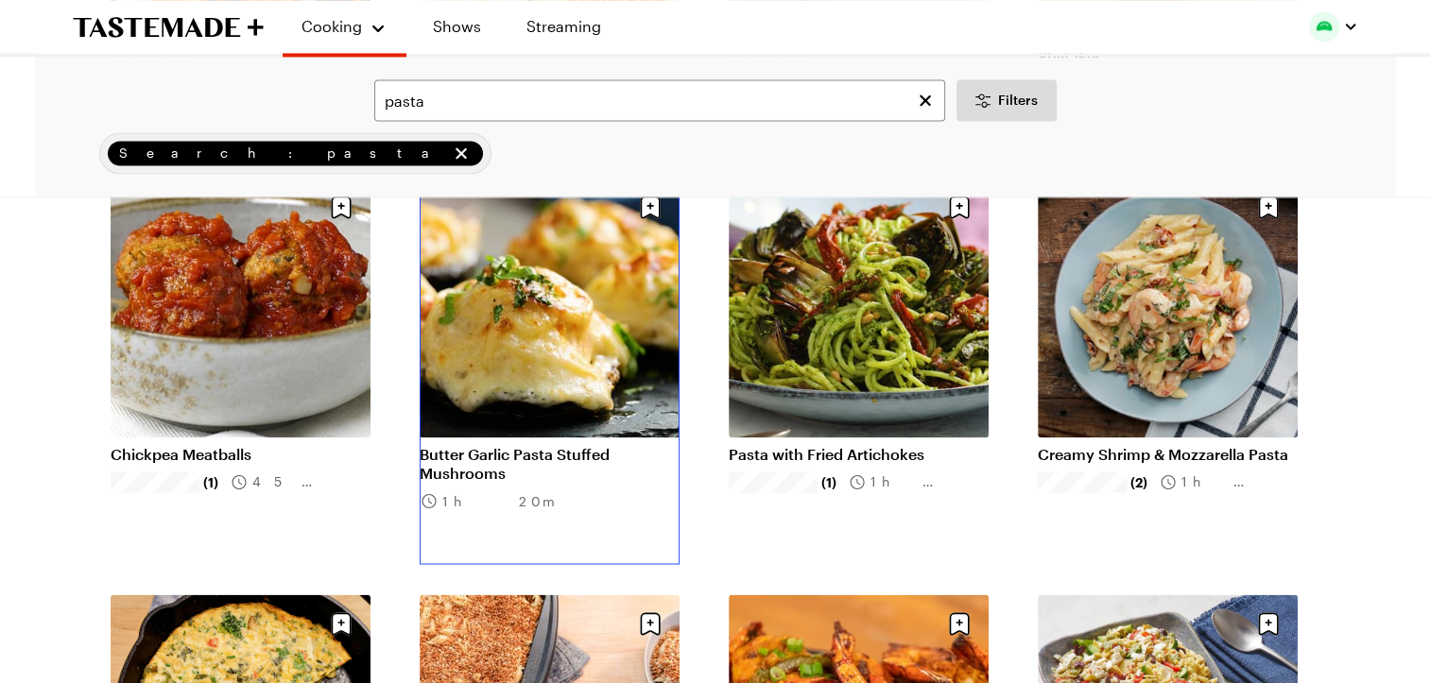
click at [530, 445] on link "Butter Garlic Pasta Stuffed Mushrooms" at bounding box center [550, 464] width 260 height 38
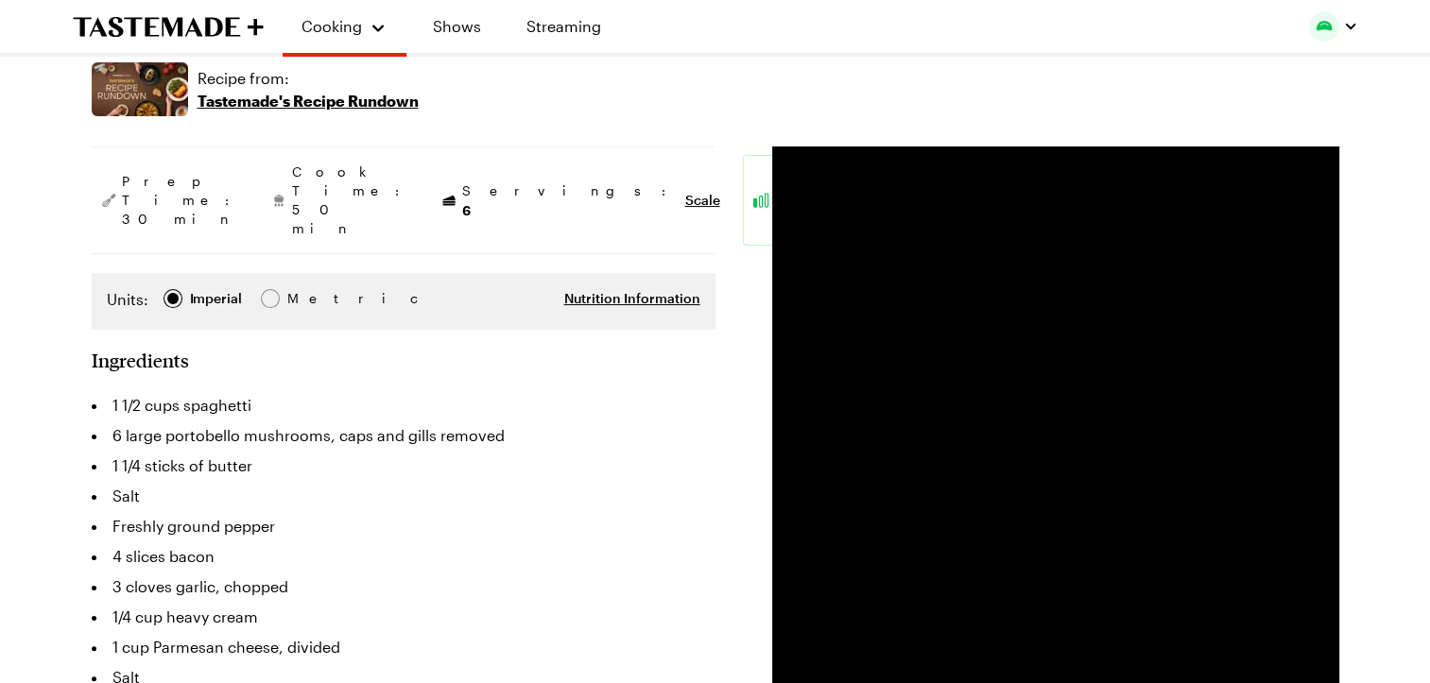
scroll to position [257, 0]
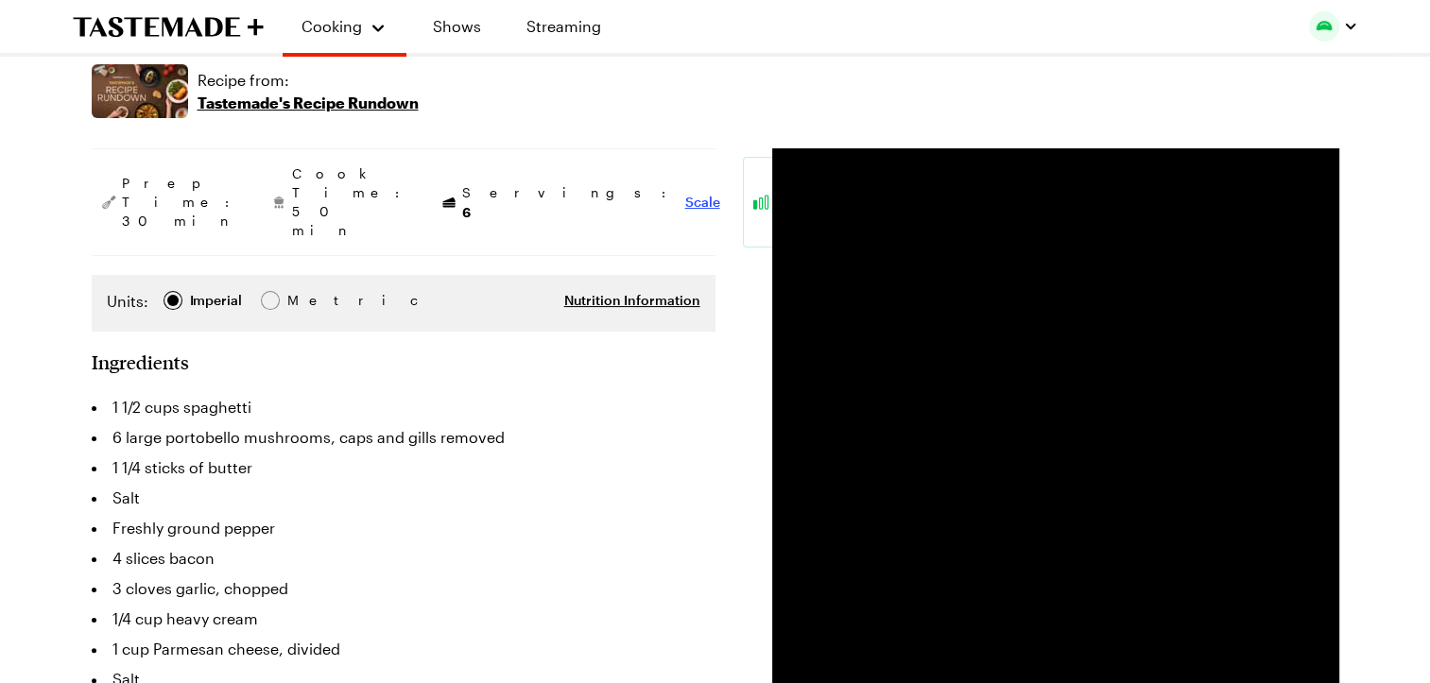
click at [685, 193] on span "Scale" at bounding box center [702, 202] width 35 height 19
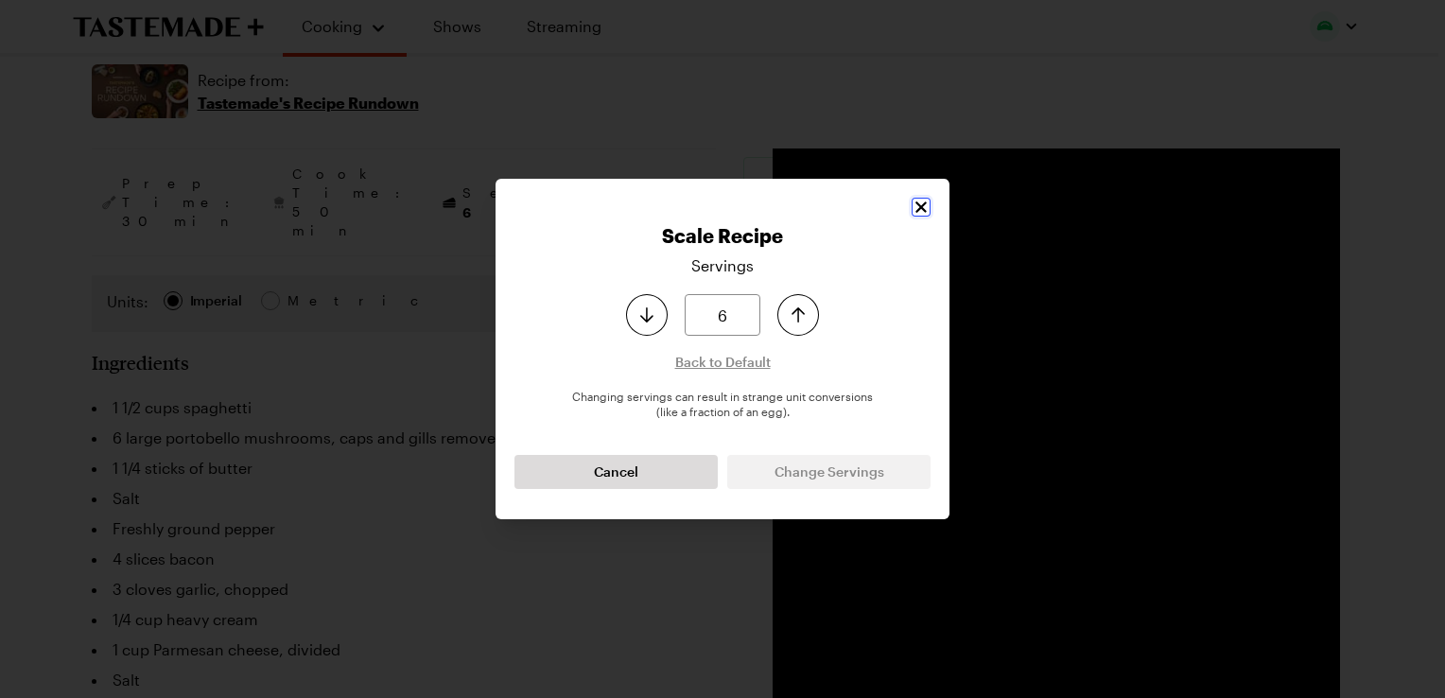
click at [914, 206] on icon "Close" at bounding box center [920, 207] width 19 height 19
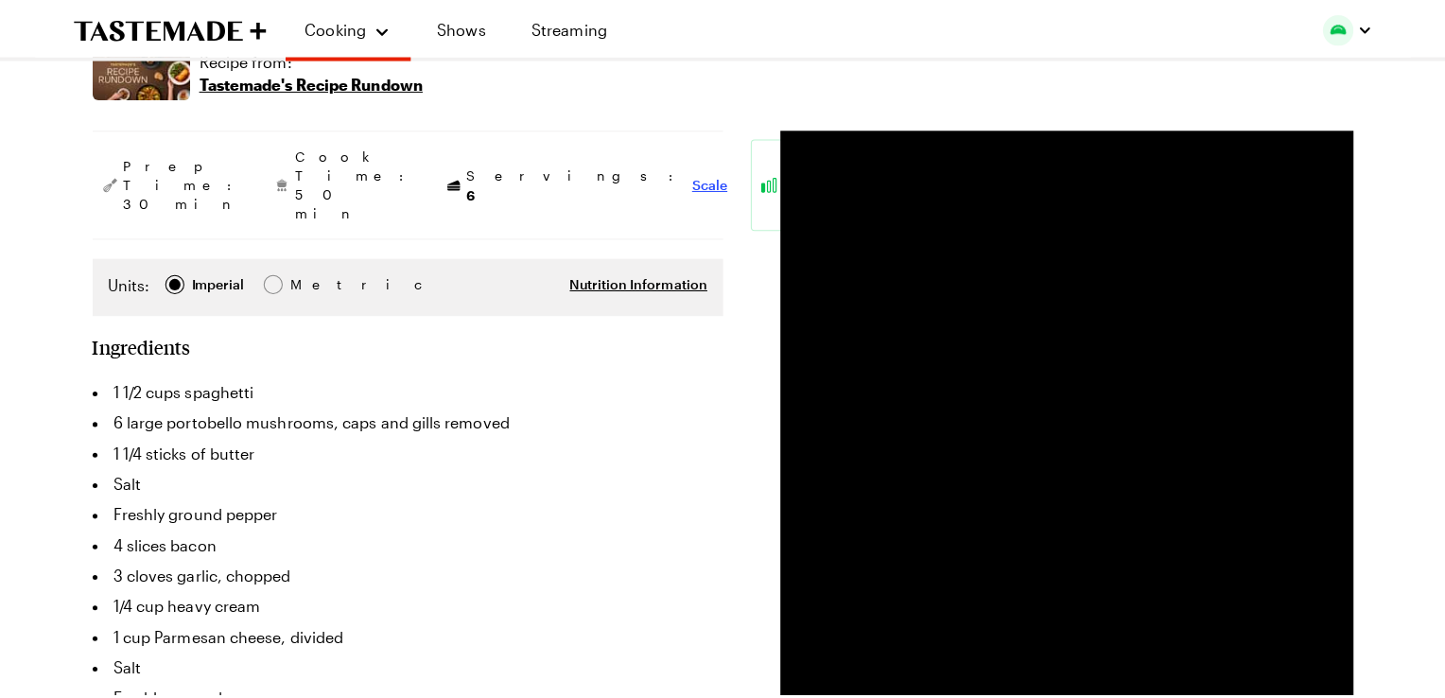
scroll to position [280, 0]
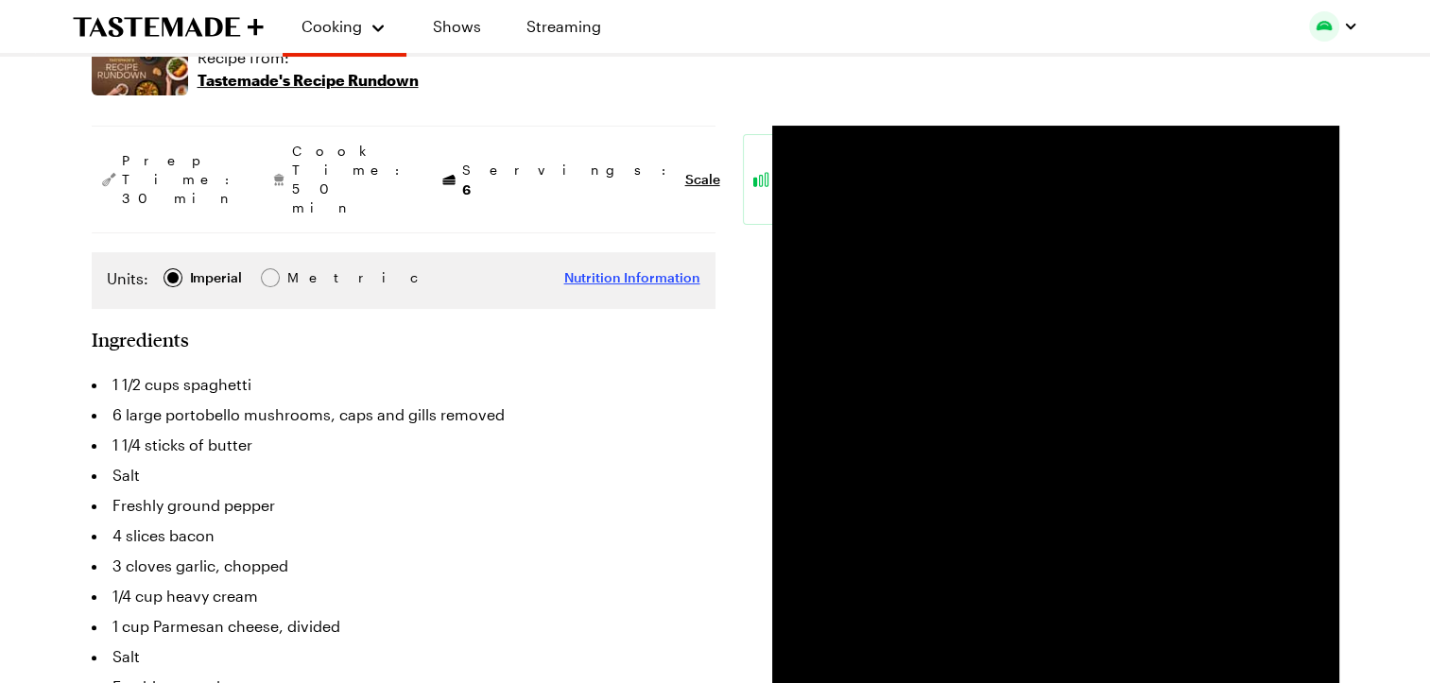
click at [625, 268] on span "Nutrition Information" at bounding box center [632, 277] width 136 height 19
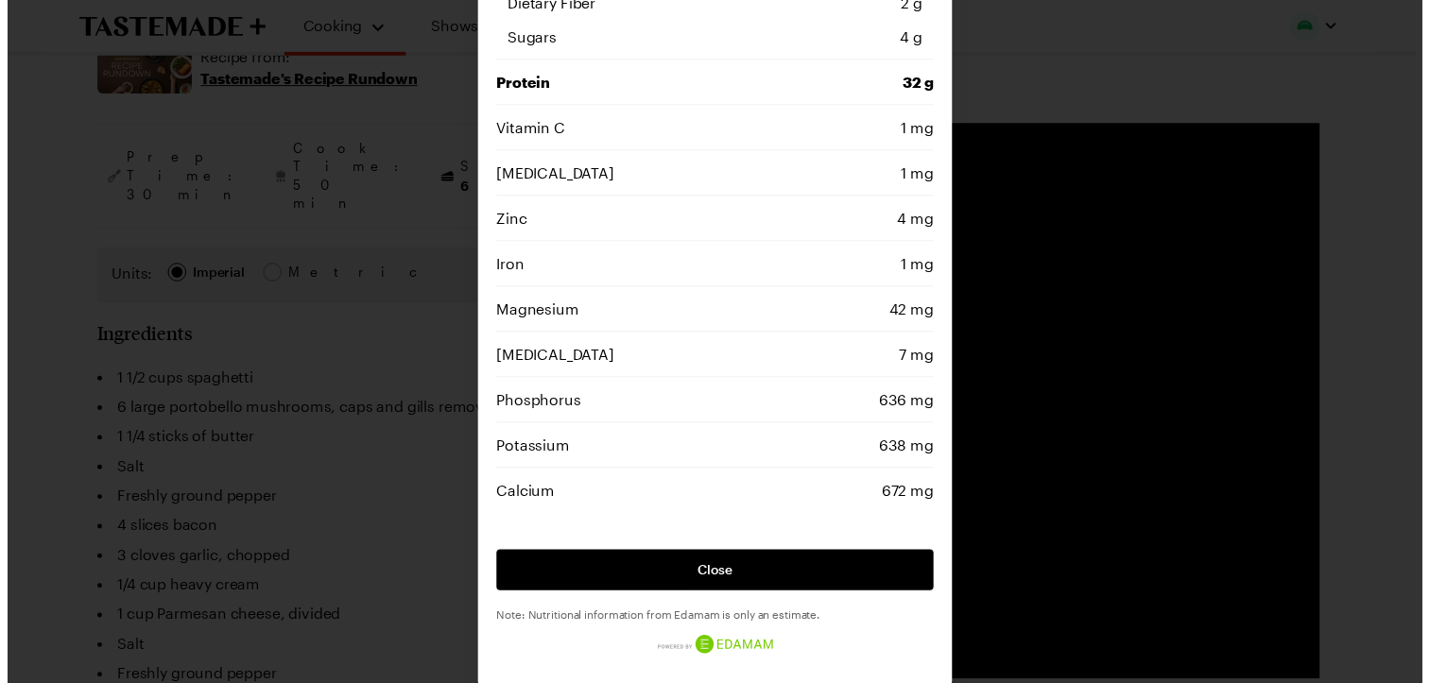
scroll to position [0, 0]
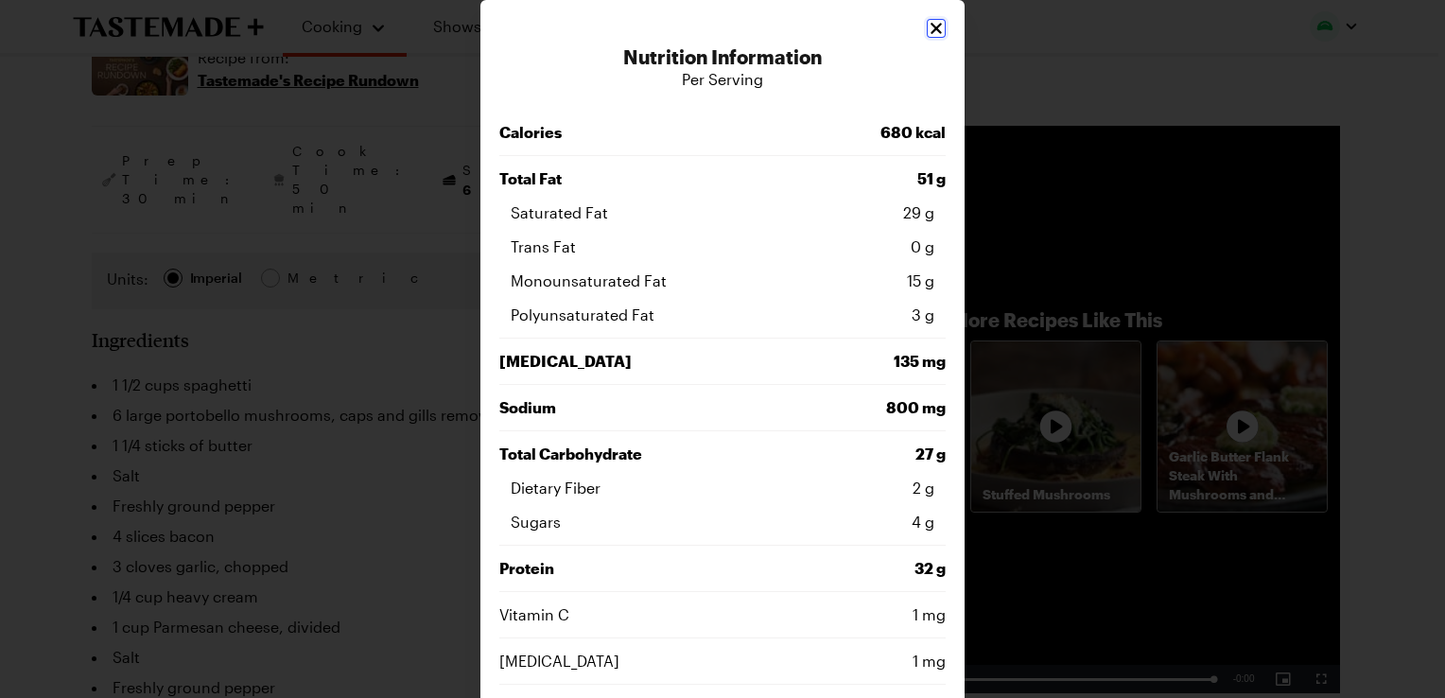
click at [926, 35] on icon "Close" at bounding box center [935, 28] width 19 height 19
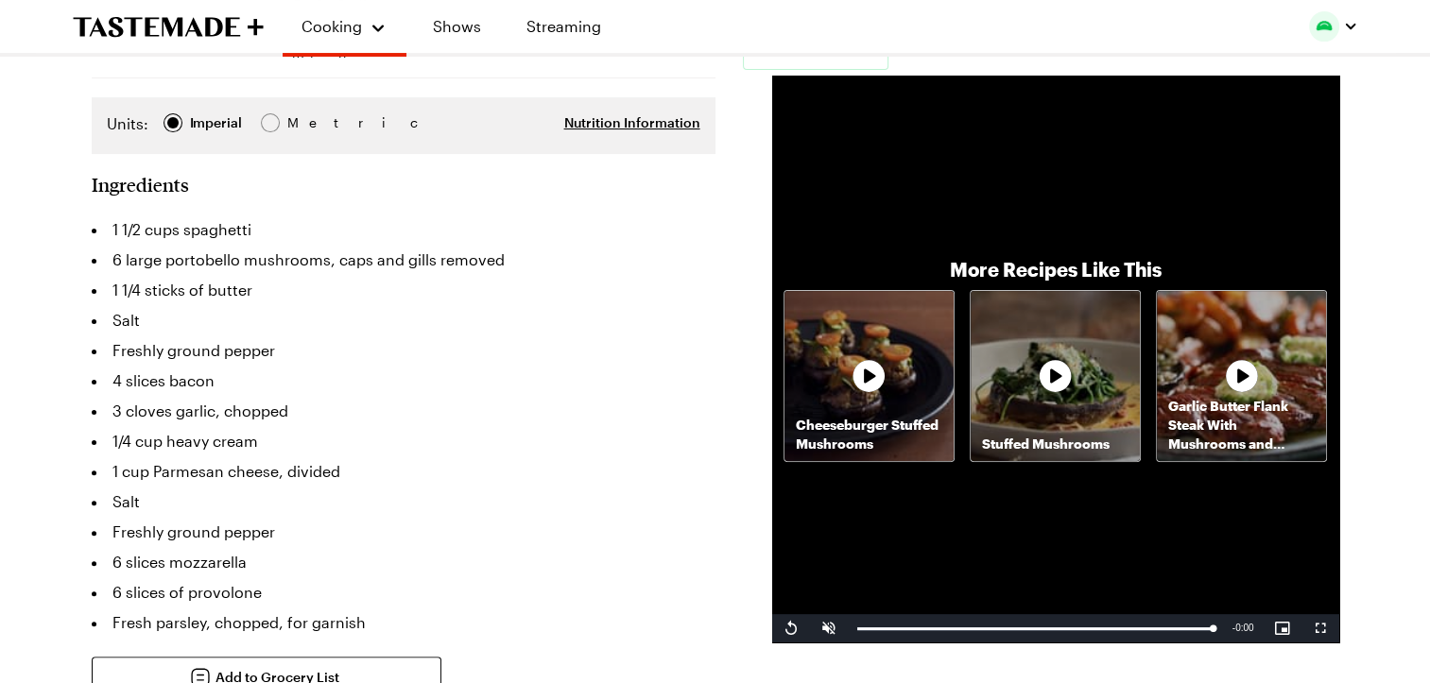
scroll to position [434, 0]
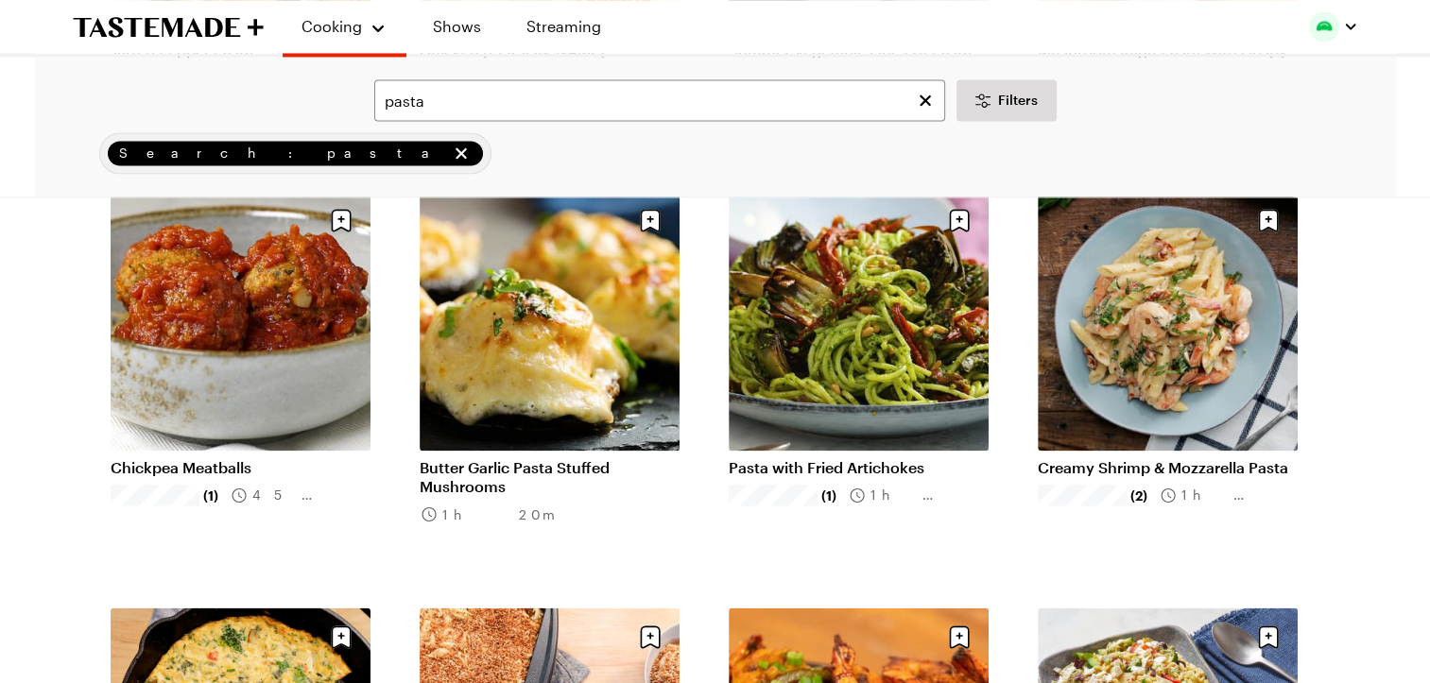
scroll to position [3059, 0]
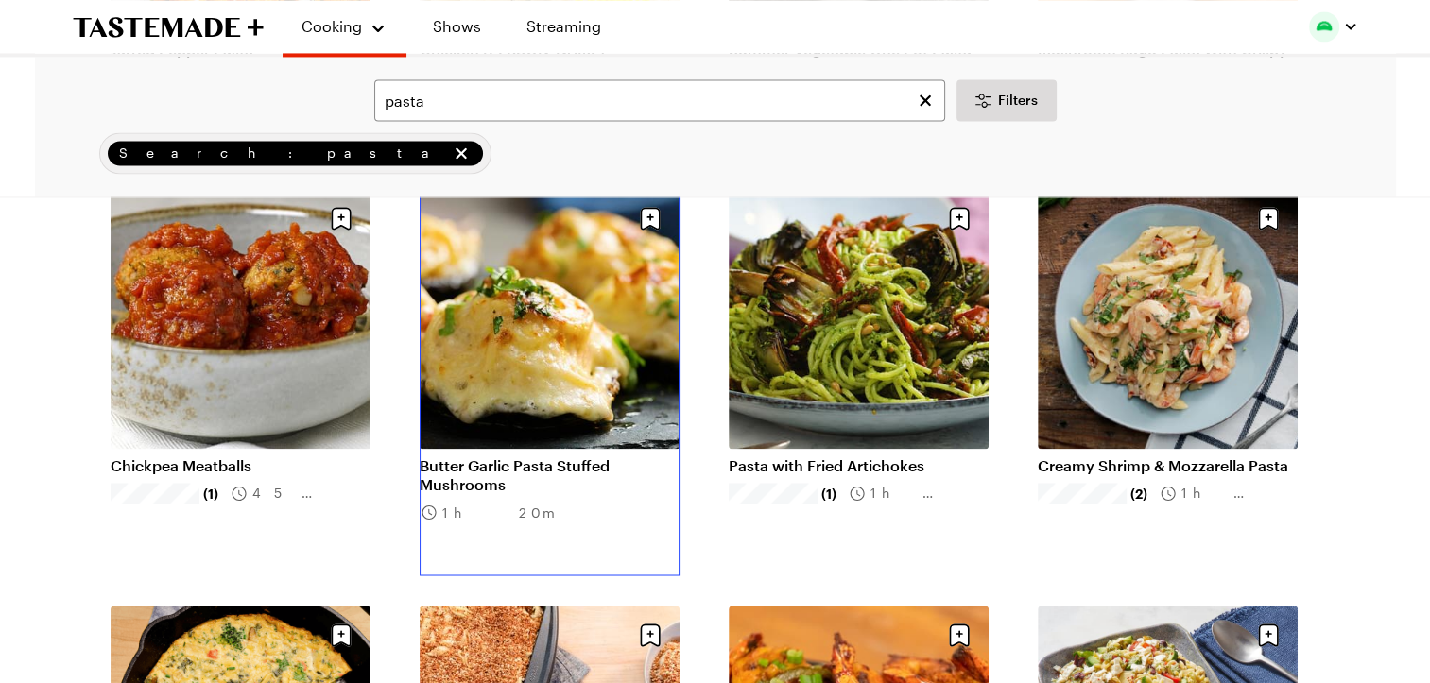
click at [452, 457] on link "Butter Garlic Pasta Stuffed Mushrooms" at bounding box center [550, 476] width 260 height 38
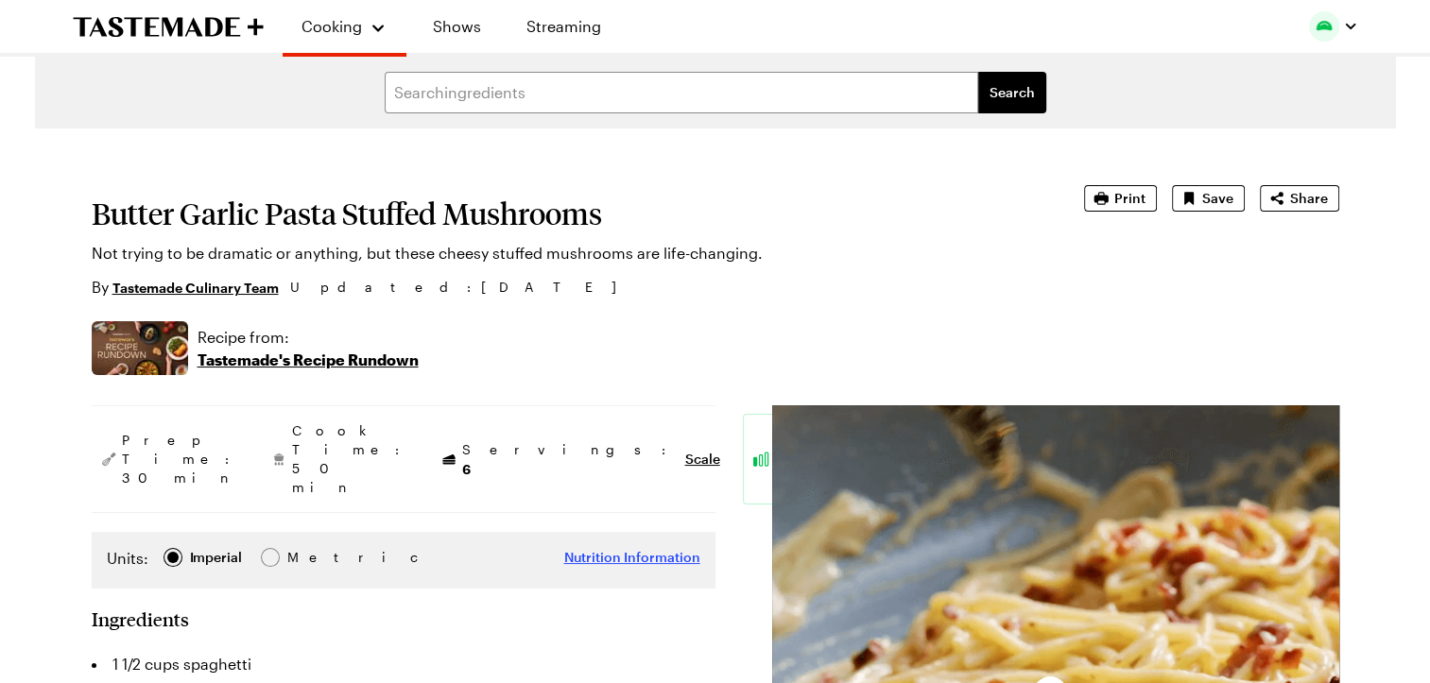
click at [620, 548] on span "Nutrition Information" at bounding box center [632, 557] width 136 height 19
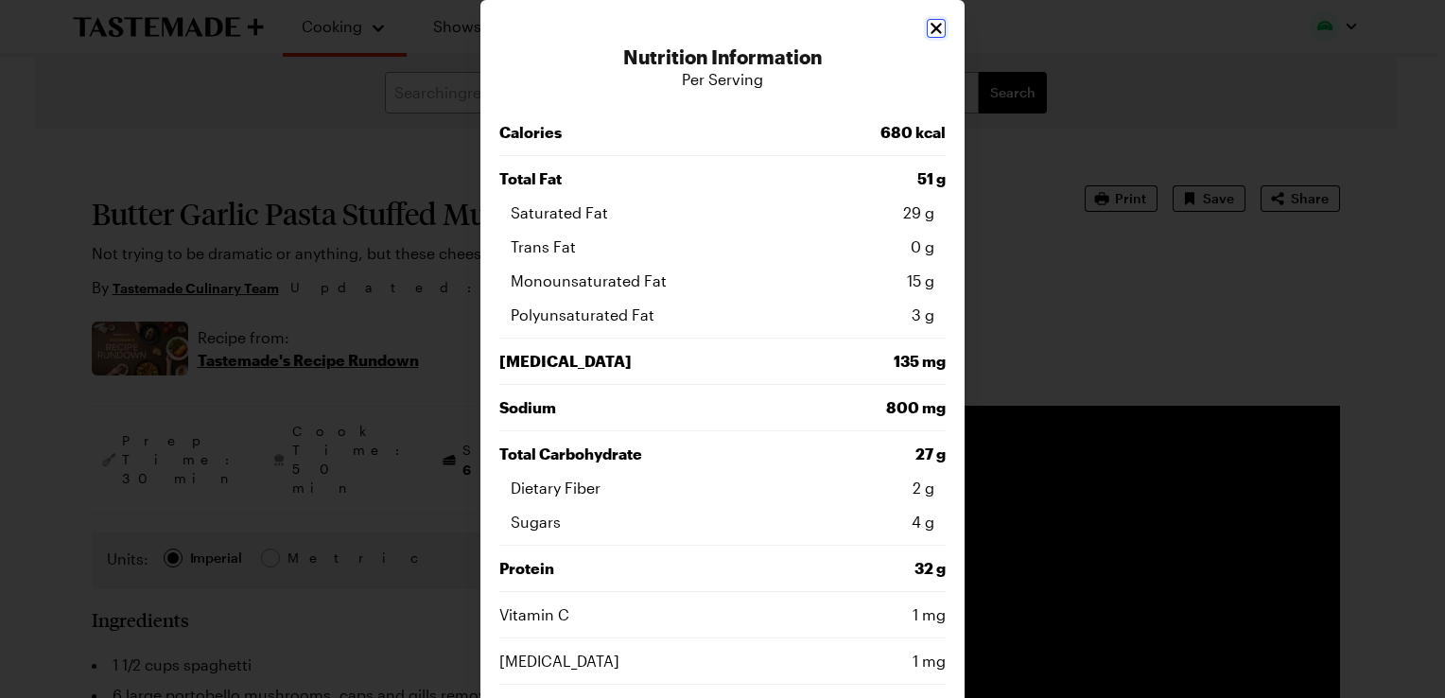
click at [930, 27] on icon "Close" at bounding box center [935, 28] width 11 height 11
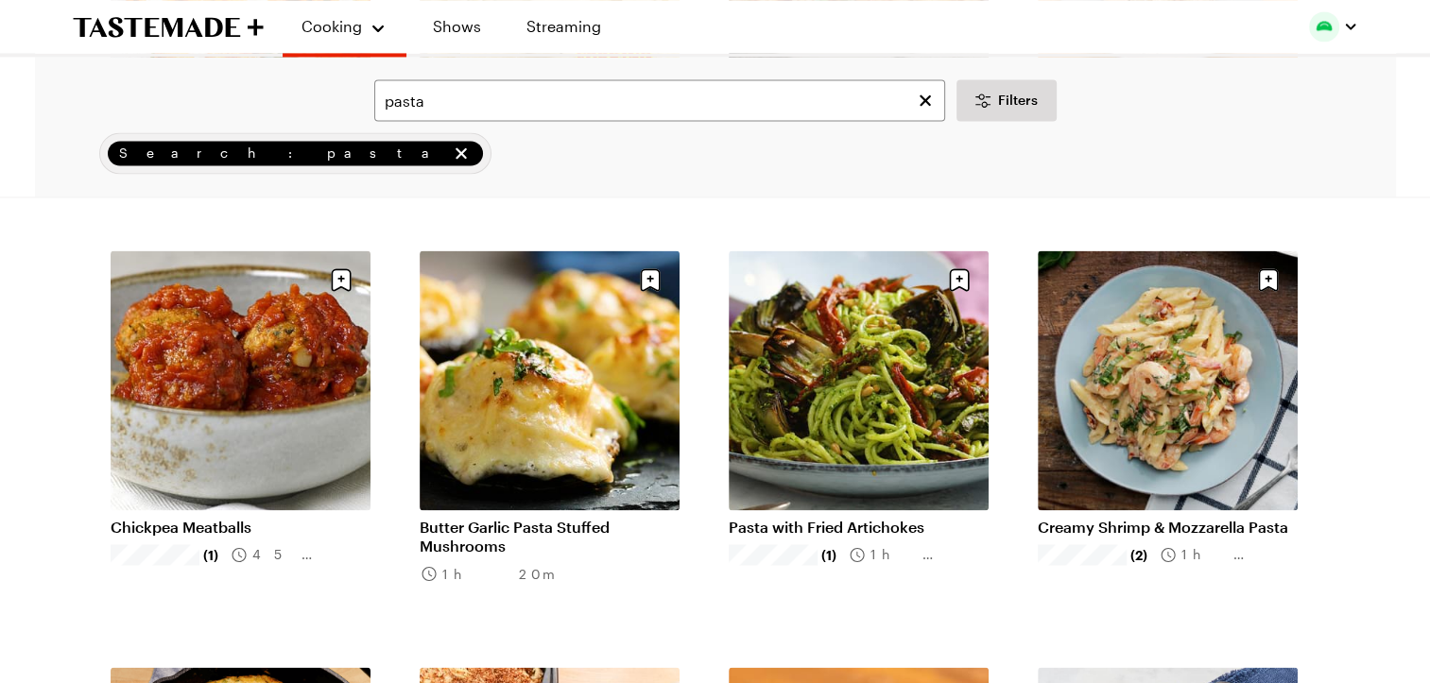
scroll to position [2988, 3]
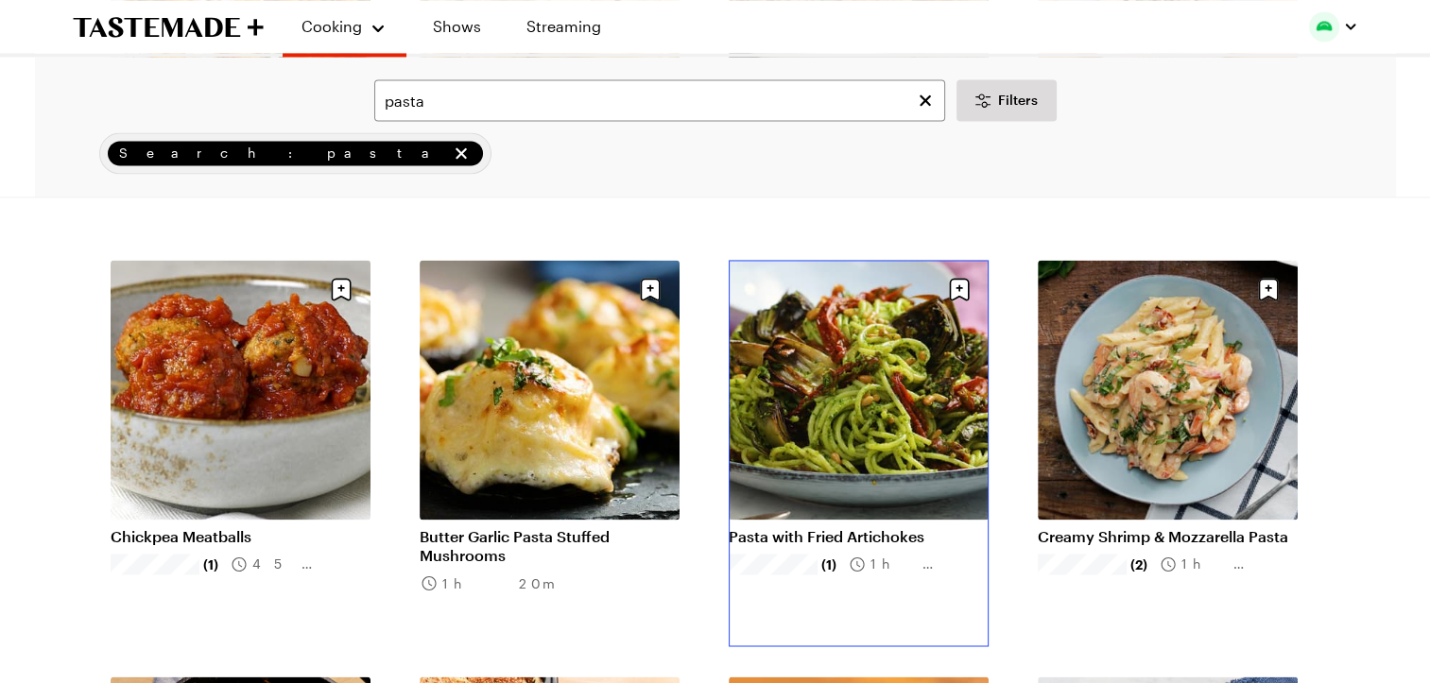
click at [863, 528] on link "Pasta with Fried Artichokes" at bounding box center [859, 537] width 260 height 19
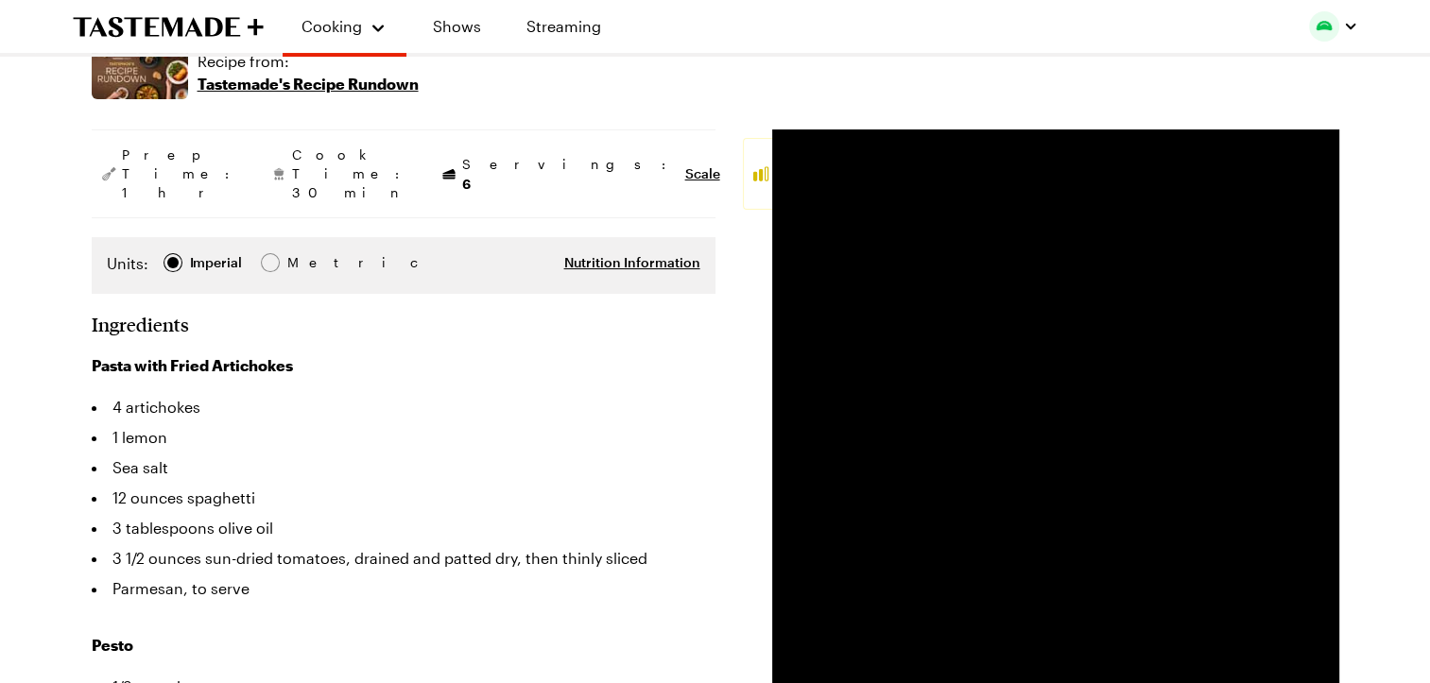
type textarea "x"
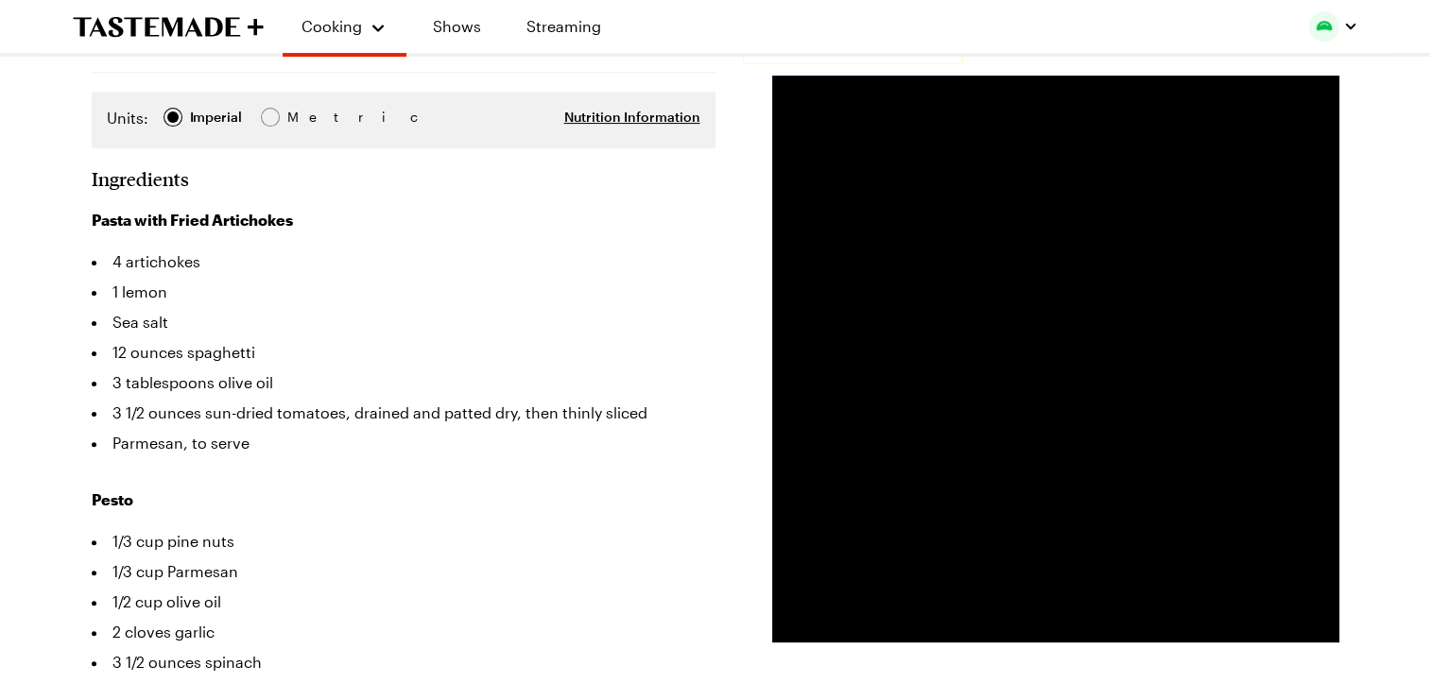
scroll to position [468, 0]
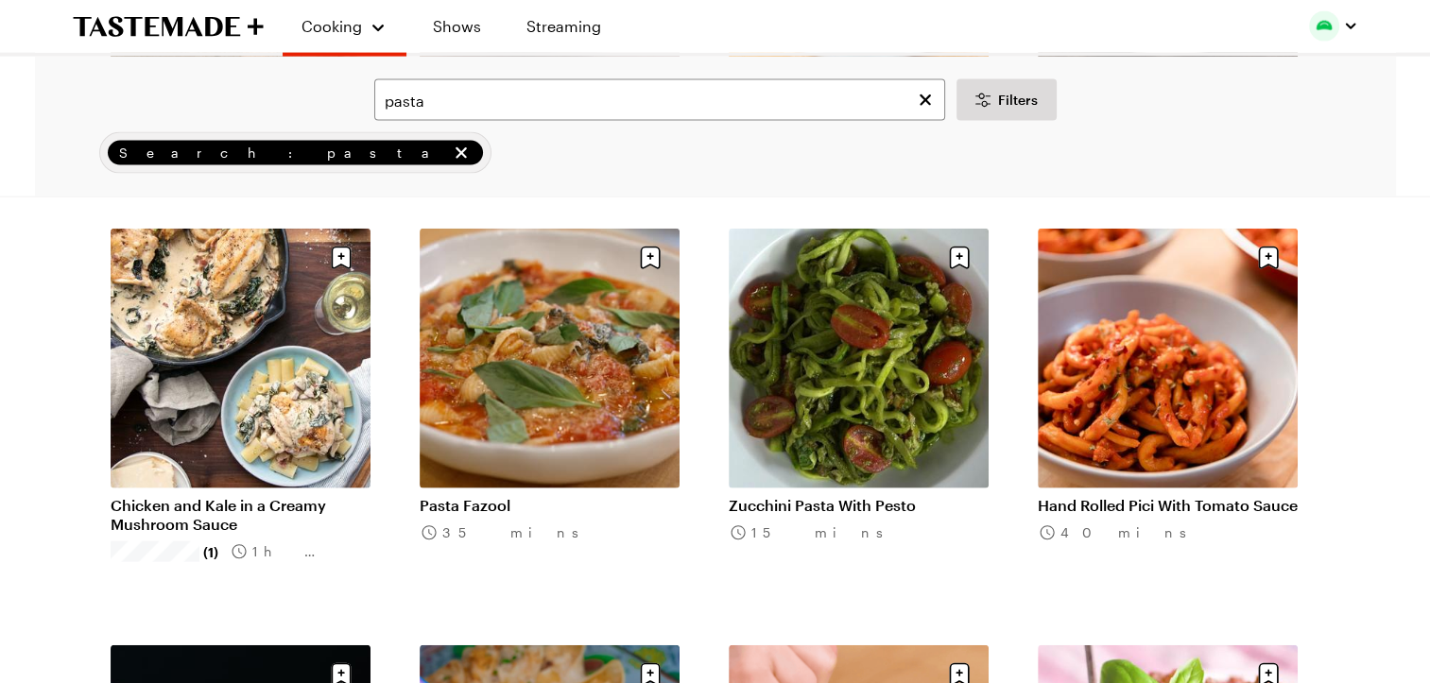
scroll to position [4305, 3]
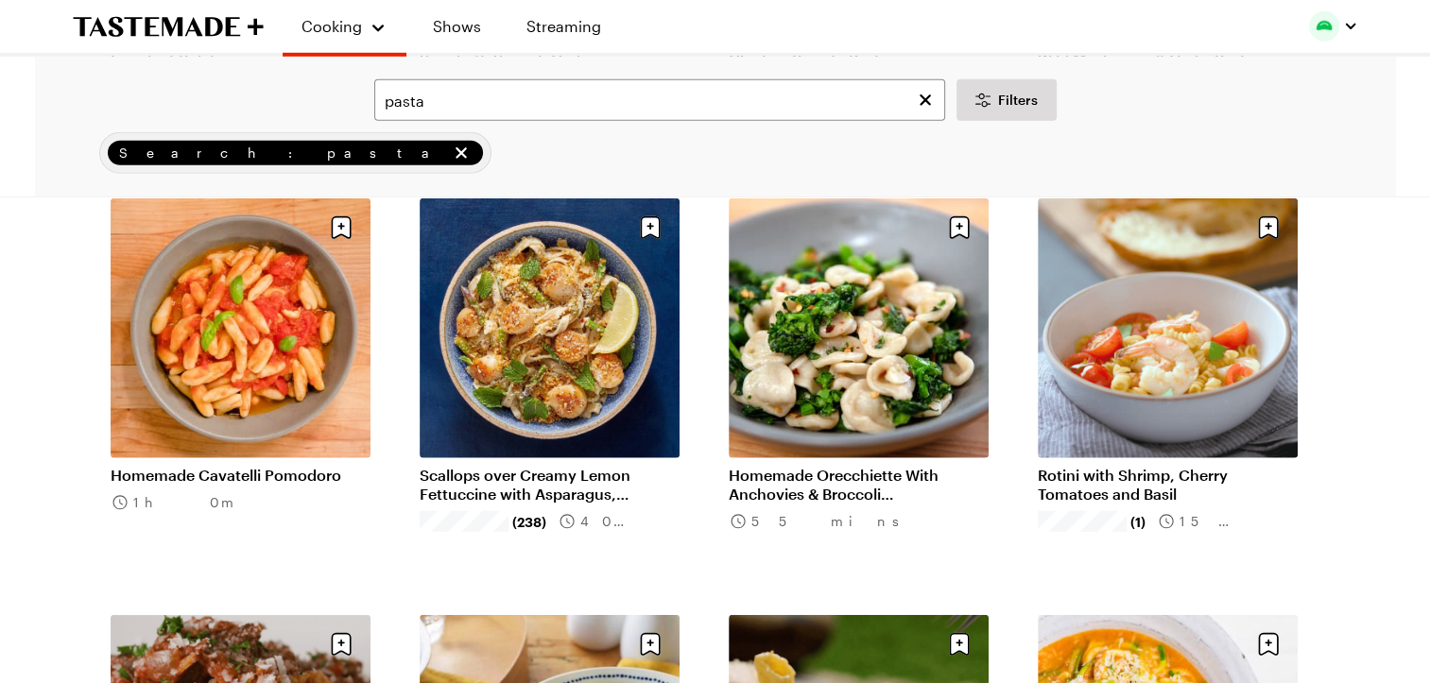
scroll to position [5551, 0]
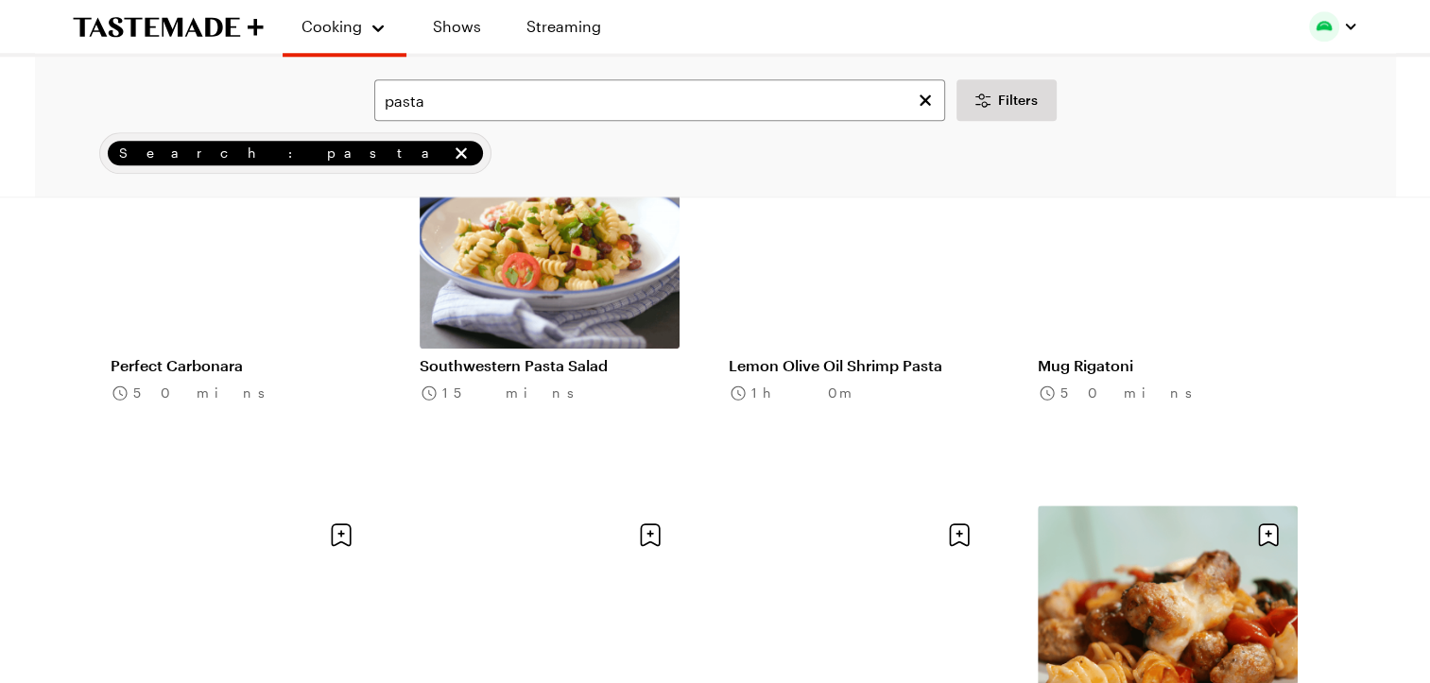
scroll to position [8996, 0]
